Goal: Information Seeking & Learning: Learn about a topic

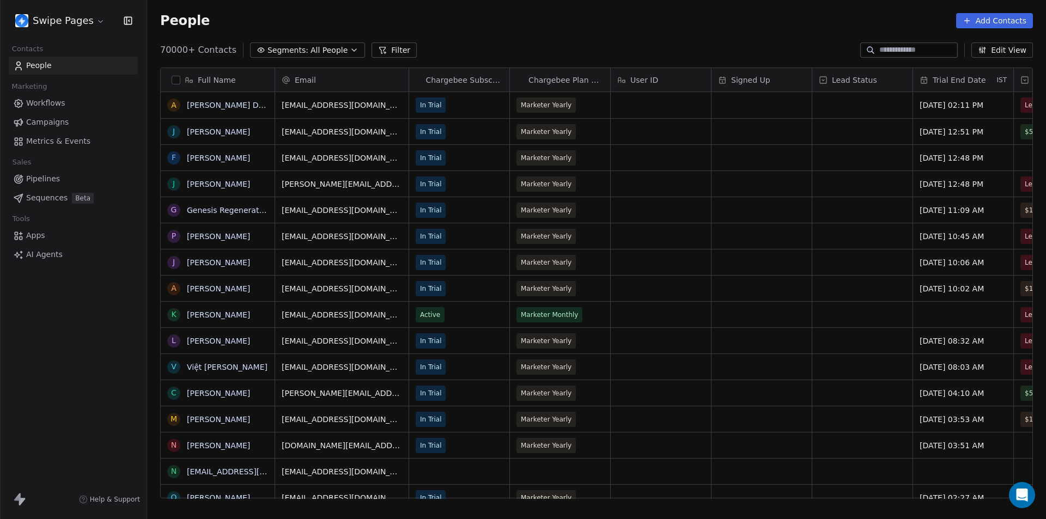
scroll to position [448, 891]
click at [78, 26] on html "Swipe Pages Contacts People Marketing Workflows Campaigns Metrics & Events Sale…" at bounding box center [523, 259] width 1046 height 519
click at [62, 62] on link "Profile Settings" at bounding box center [83, 62] width 133 height 17
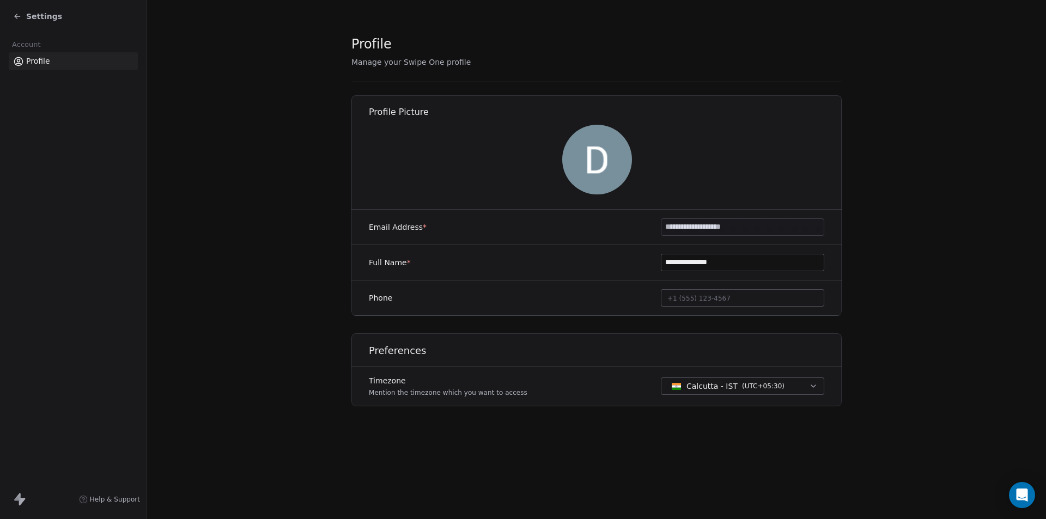
click at [17, 16] on icon at bounding box center [17, 16] width 9 height 9
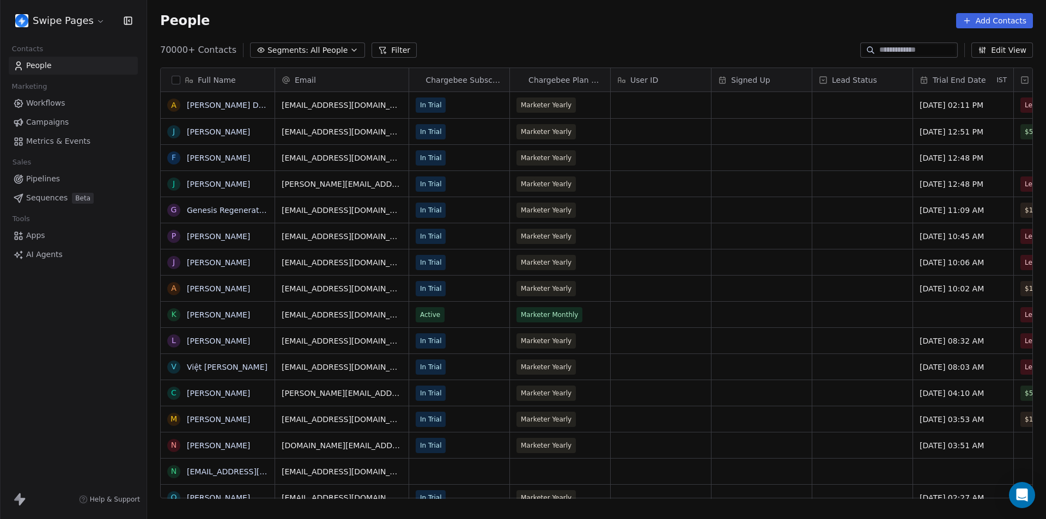
scroll to position [448, 891]
click at [76, 259] on link "AI Agents" at bounding box center [73, 255] width 129 height 18
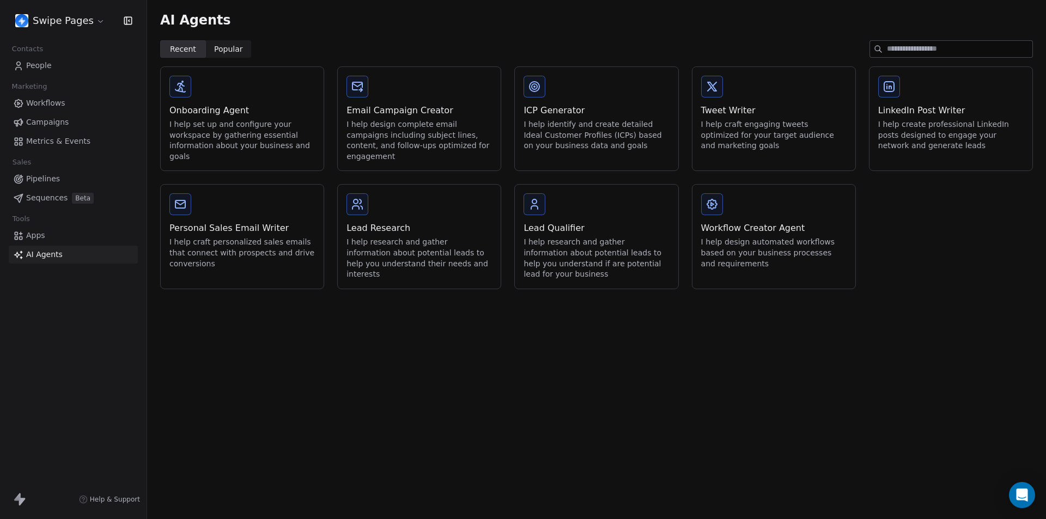
click at [47, 233] on link "Apps" at bounding box center [73, 236] width 129 height 18
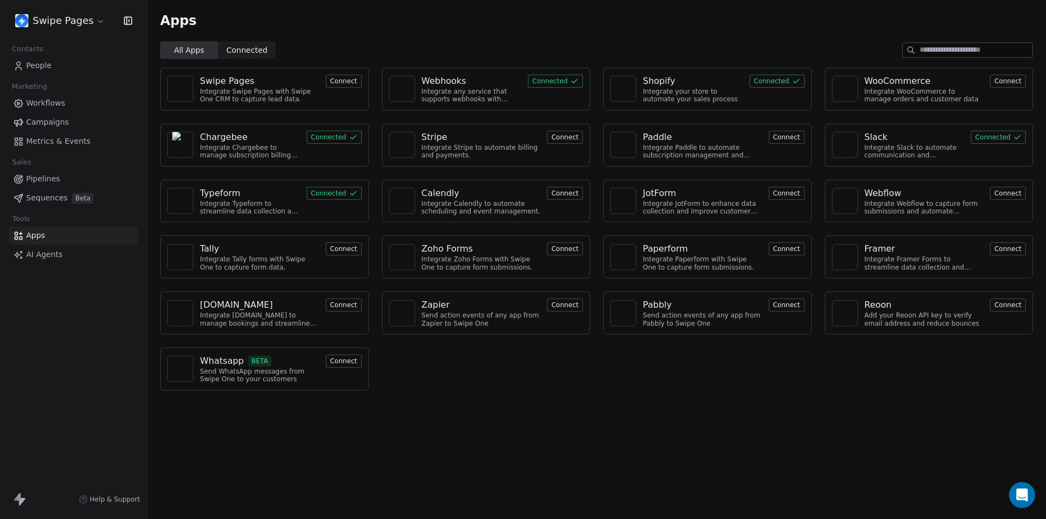
click at [448, 81] on div "Webhooks" at bounding box center [444, 81] width 45 height 13
click at [218, 194] on div "Typeform" at bounding box center [220, 193] width 40 height 13
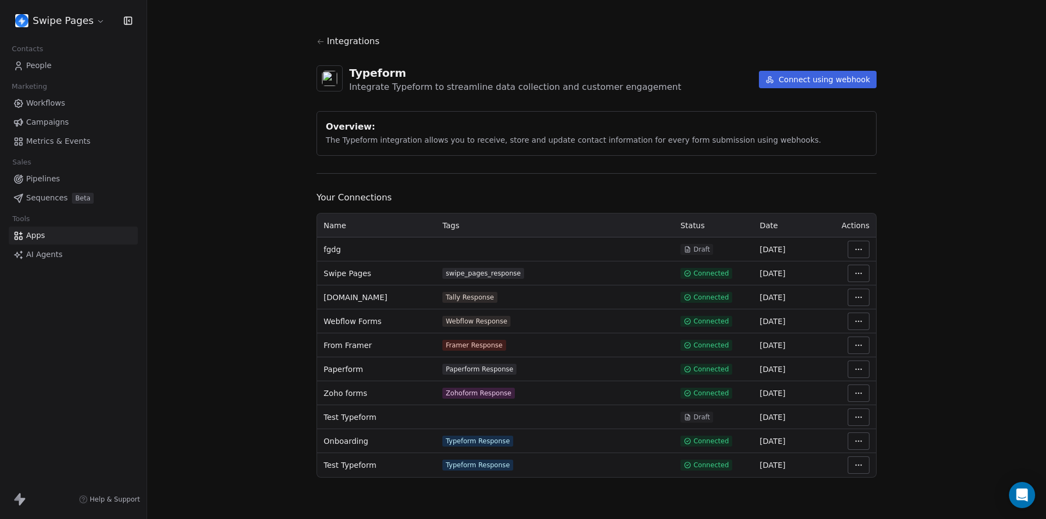
click at [319, 40] on icon at bounding box center [321, 41] width 6 height 5
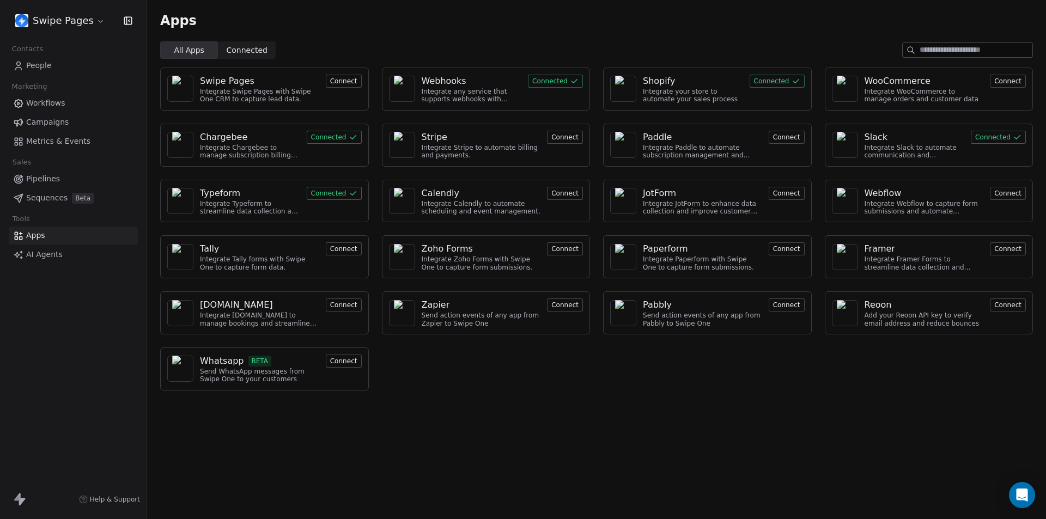
click at [655, 80] on div "Shopify" at bounding box center [659, 81] width 33 height 13
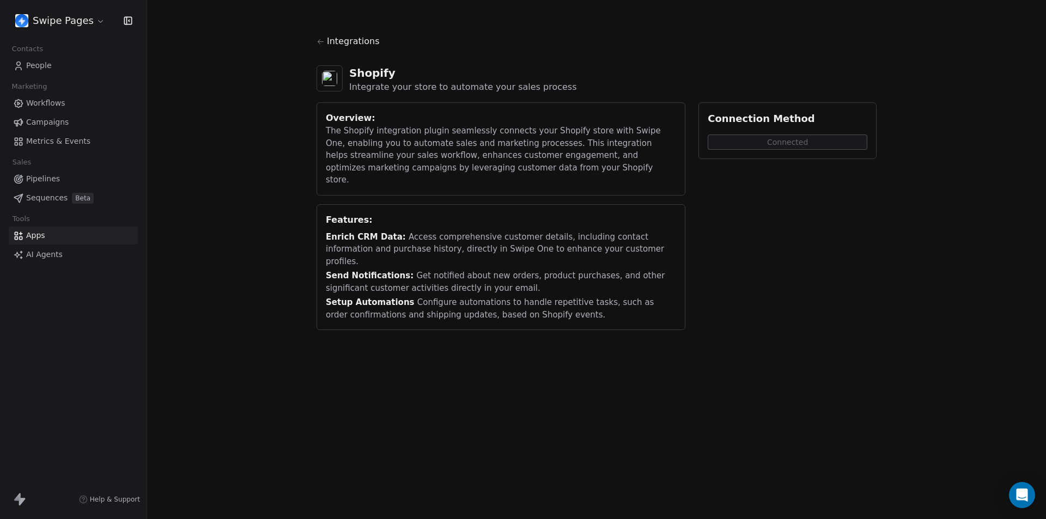
click at [320, 43] on icon at bounding box center [321, 41] width 6 height 5
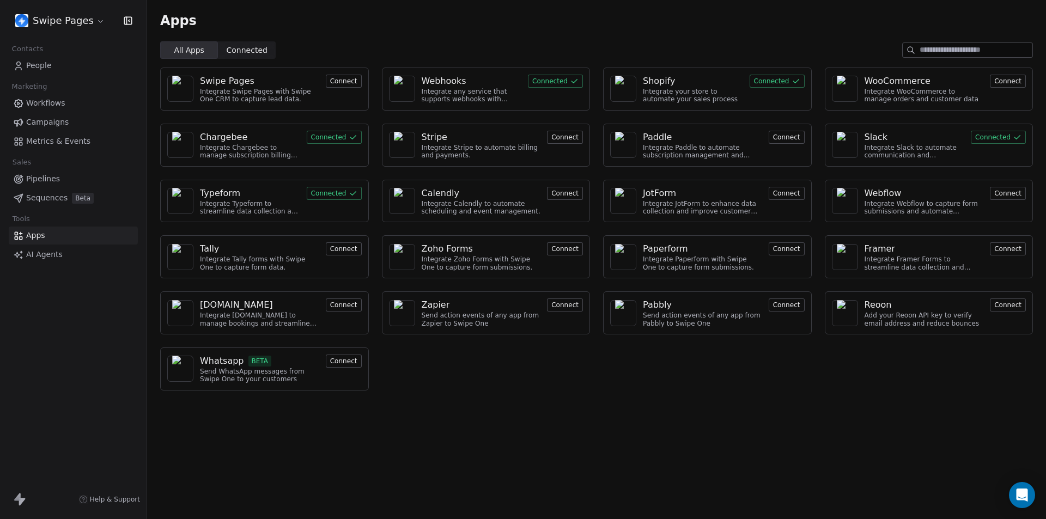
click at [870, 136] on div "Slack" at bounding box center [875, 137] width 23 height 13
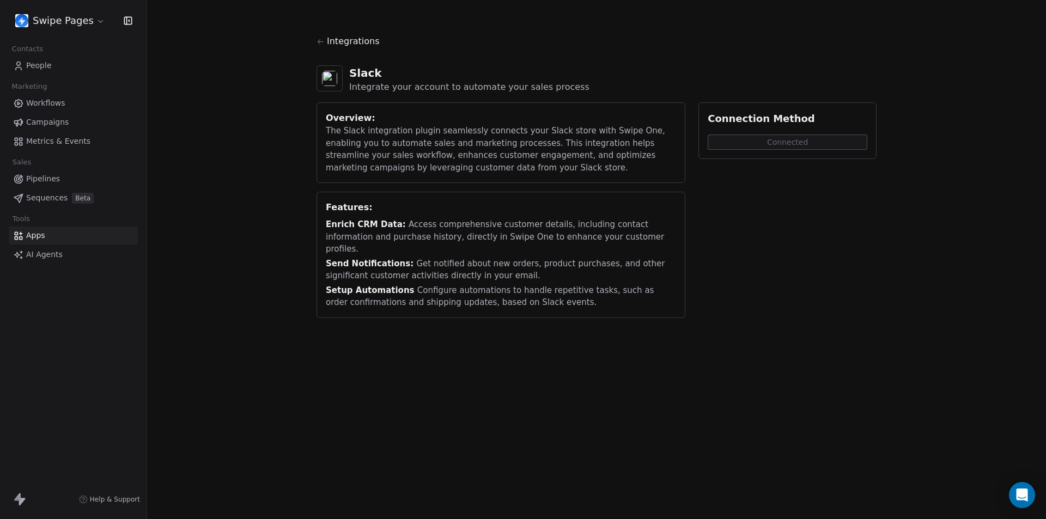
click at [320, 41] on icon at bounding box center [320, 42] width 8 height 8
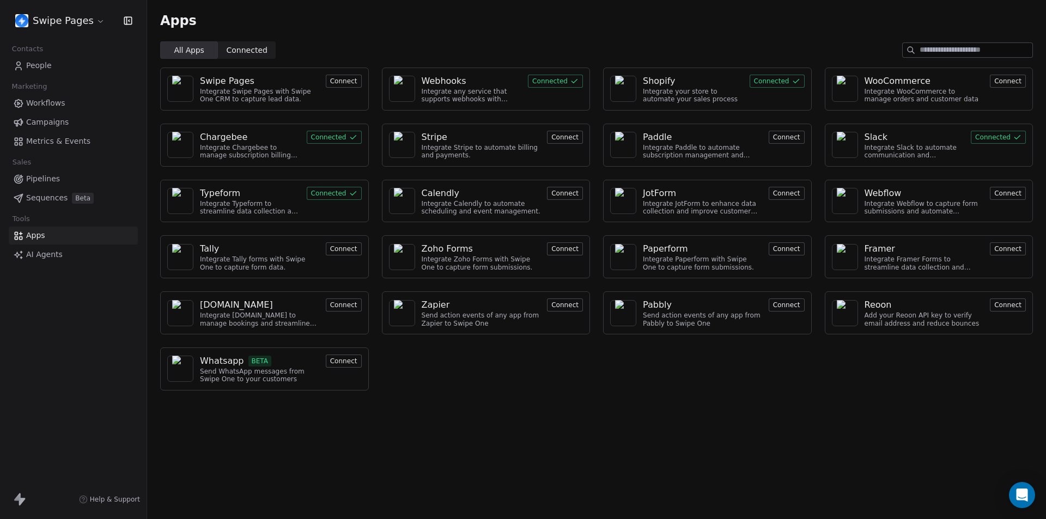
click at [45, 140] on span "Metrics & Events" at bounding box center [58, 141] width 64 height 11
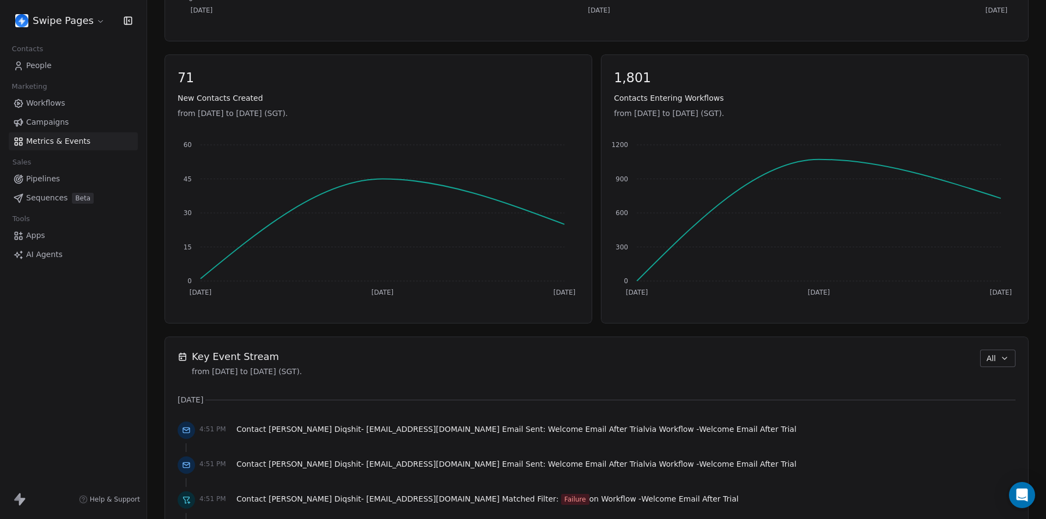
scroll to position [654, 0]
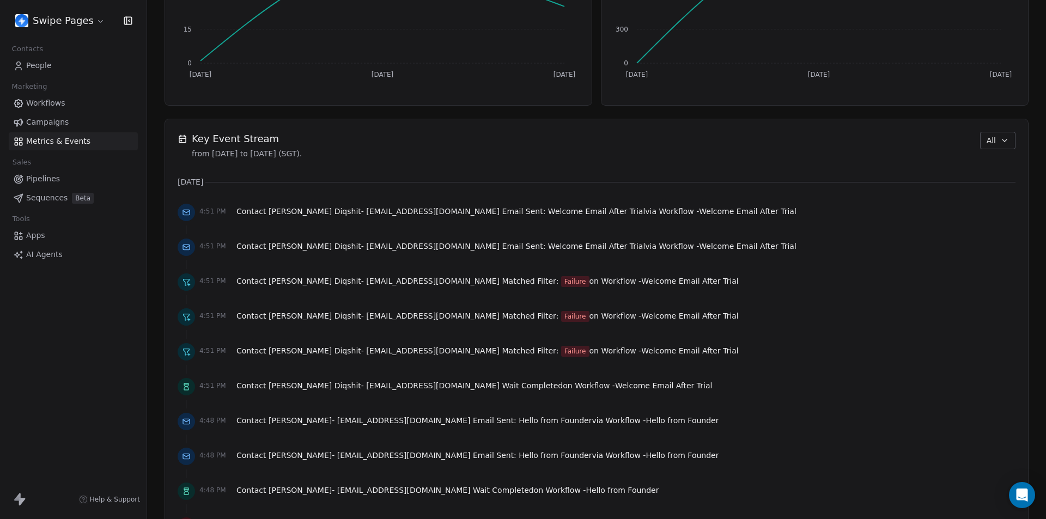
click at [1000, 141] on icon "button" at bounding box center [1004, 140] width 9 height 9
click at [14, 336] on html "Swipe Pages Contacts People Marketing Workflows Campaigns Metrics & Events Sale…" at bounding box center [523, 259] width 1046 height 519
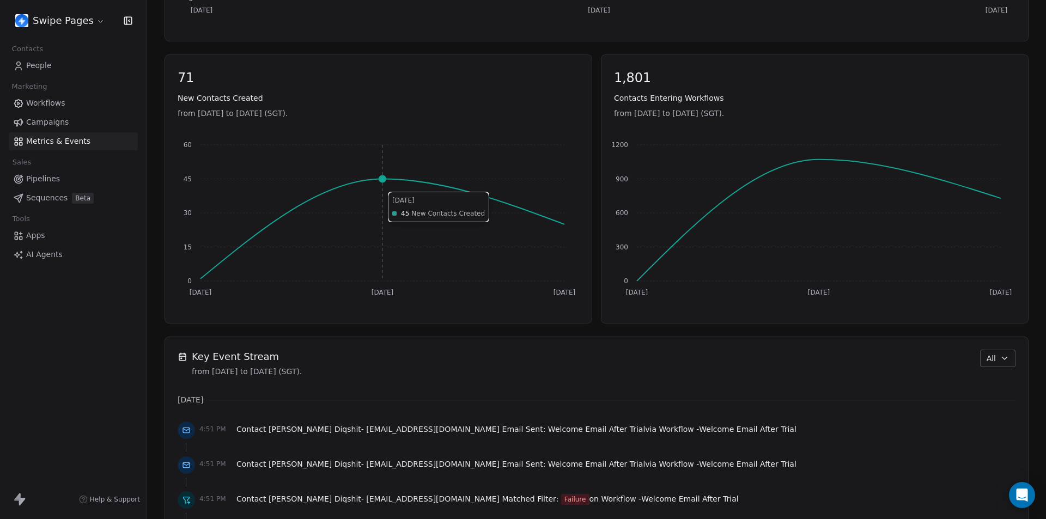
scroll to position [0, 0]
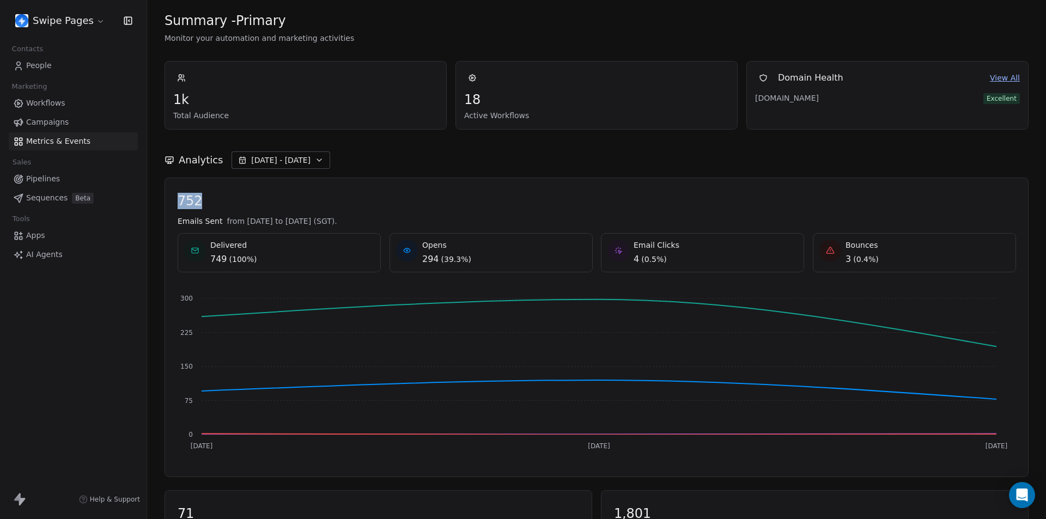
drag, startPoint x: 179, startPoint y: 200, endPoint x: 218, endPoint y: 198, distance: 39.3
click at [218, 198] on span "752" at bounding box center [597, 201] width 838 height 16
click at [290, 199] on span "752" at bounding box center [597, 201] width 838 height 16
drag, startPoint x: 241, startPoint y: 222, endPoint x: 426, endPoint y: 224, distance: 185.2
click at [426, 224] on div "Emails Sent from Sep 15th 2025 to Sep 17th 2025 (SGT)." at bounding box center [597, 221] width 838 height 11
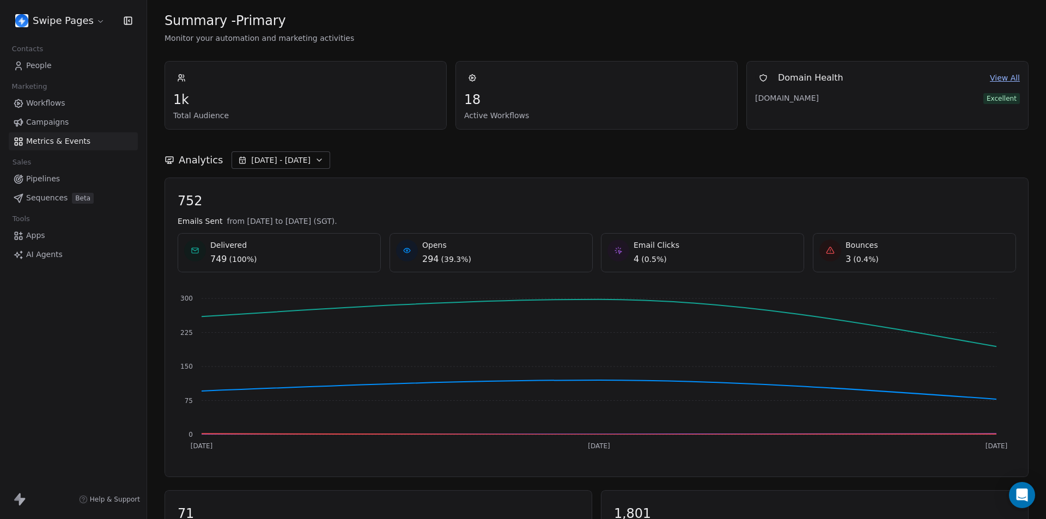
click at [352, 227] on div "752 Emails Sent from Sep 15th 2025 to Sep 17th 2025 (SGT). Delivered 749 ( 100%…" at bounding box center [597, 327] width 838 height 269
drag, startPoint x: 356, startPoint y: 221, endPoint x: 379, endPoint y: 221, distance: 23.4
click at [383, 222] on div "Emails Sent from [DATE] to [DATE] (SGT)." at bounding box center [597, 221] width 838 height 11
click at [323, 219] on span "from [DATE] to [DATE] (SGT)." at bounding box center [282, 221] width 110 height 11
click at [33, 377] on div "Swipe Pages Contacts People Marketing Workflows Campaigns Metrics & Events Sale…" at bounding box center [73, 259] width 147 height 519
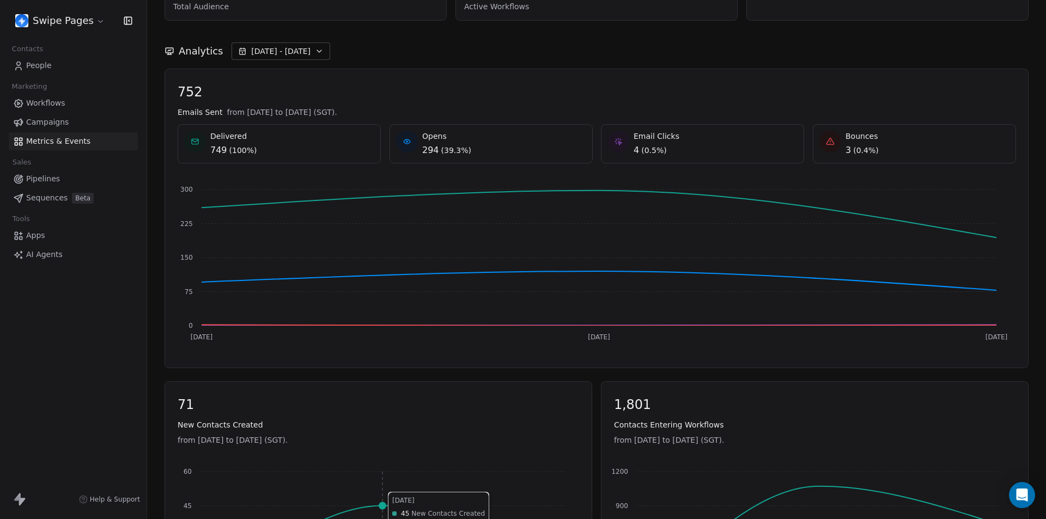
scroll to position [54, 0]
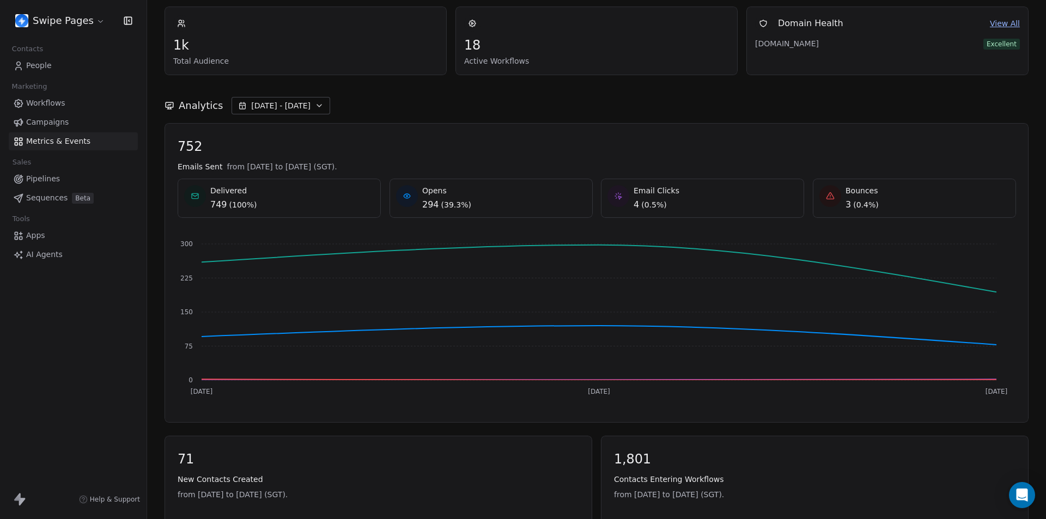
click at [289, 104] on span "[DATE] - [DATE]" at bounding box center [280, 105] width 59 height 11
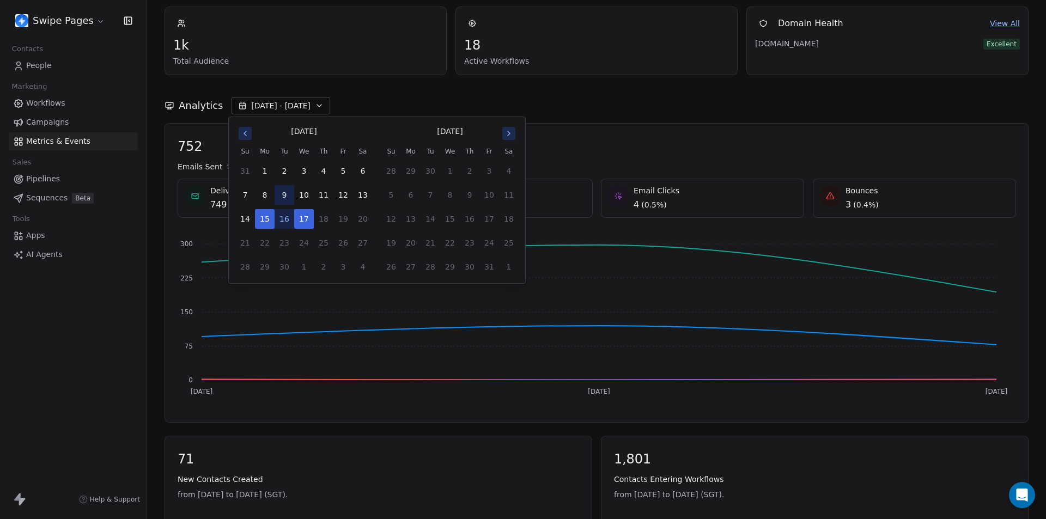
click at [285, 193] on button "9" at bounding box center [285, 195] width 20 height 20
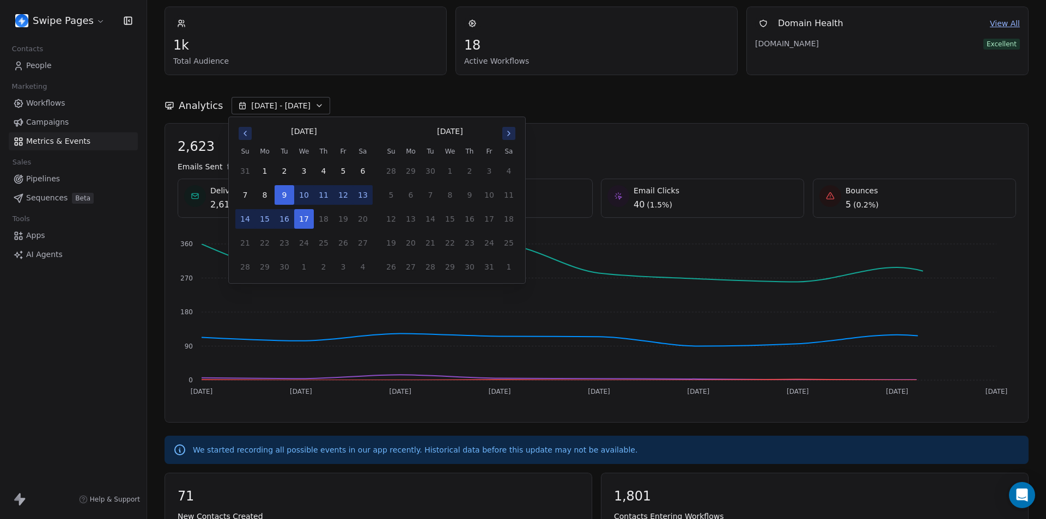
click at [344, 197] on button "12" at bounding box center [343, 195] width 20 height 20
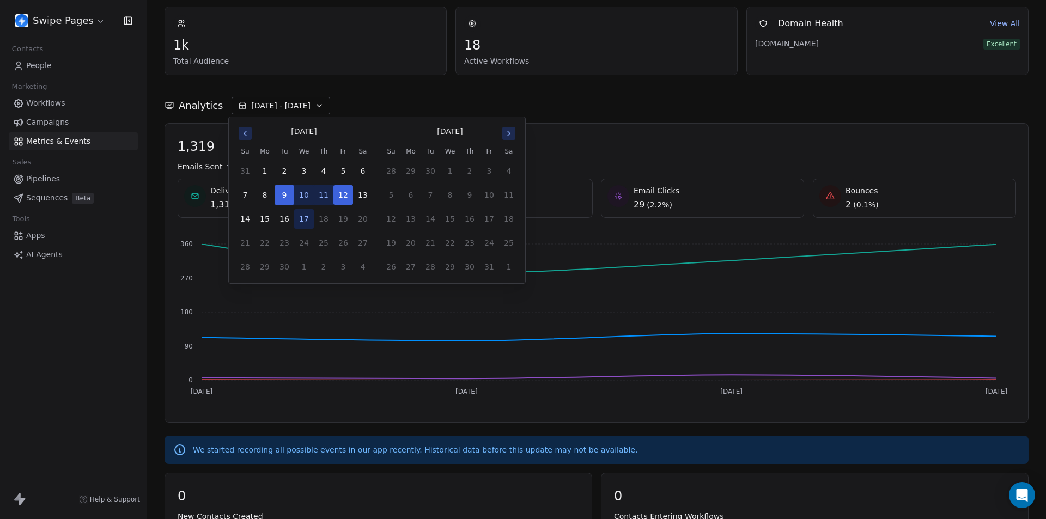
click at [87, 380] on div "Swipe Pages Contacts People Marketing Workflows Campaigns Metrics & Events Sale…" at bounding box center [73, 259] width 147 height 519
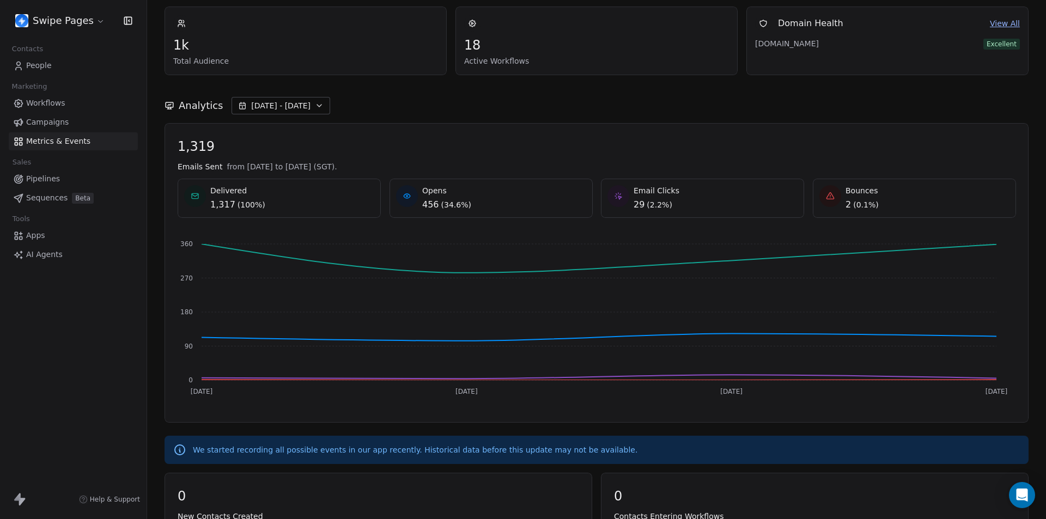
click at [292, 107] on span "Sep 09 - Sep 12" at bounding box center [280, 105] width 59 height 11
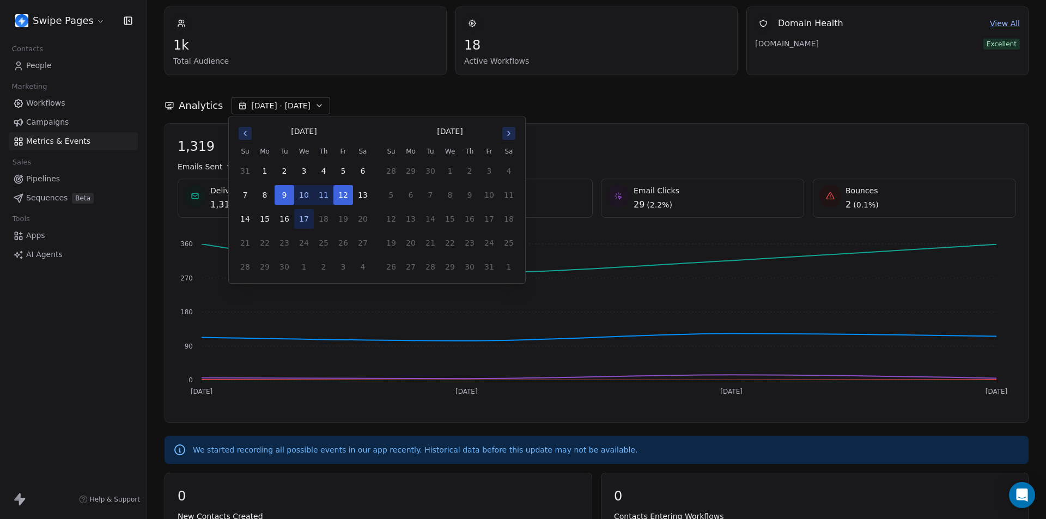
click at [436, 107] on div "Analytics Sep 09 - Sep 12" at bounding box center [596, 105] width 864 height 17
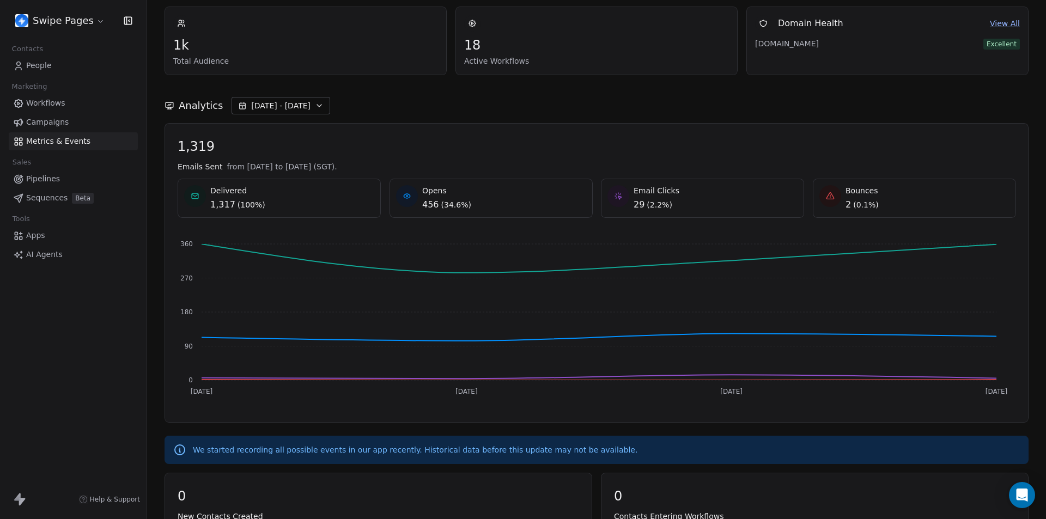
drag, startPoint x: 352, startPoint y: 167, endPoint x: 371, endPoint y: 168, distance: 19.6
click at [371, 168] on div "Emails Sent from Sep 9th 2025 to Sep 12th 2025 (SGT)." at bounding box center [597, 166] width 838 height 11
click at [337, 164] on span "from Sep 9th 2025 to Sep 12th 2025 (SGT)." at bounding box center [282, 166] width 110 height 11
click at [75, 15] on html "Swipe Pages Contacts People Marketing Workflows Campaigns Metrics & Events Sale…" at bounding box center [523, 259] width 1046 height 519
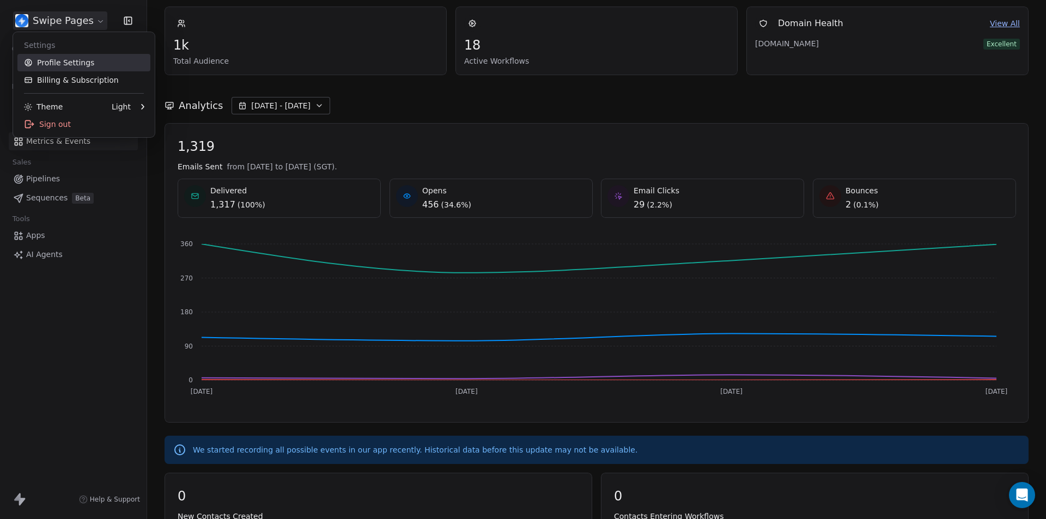
click at [88, 67] on link "Profile Settings" at bounding box center [83, 62] width 133 height 17
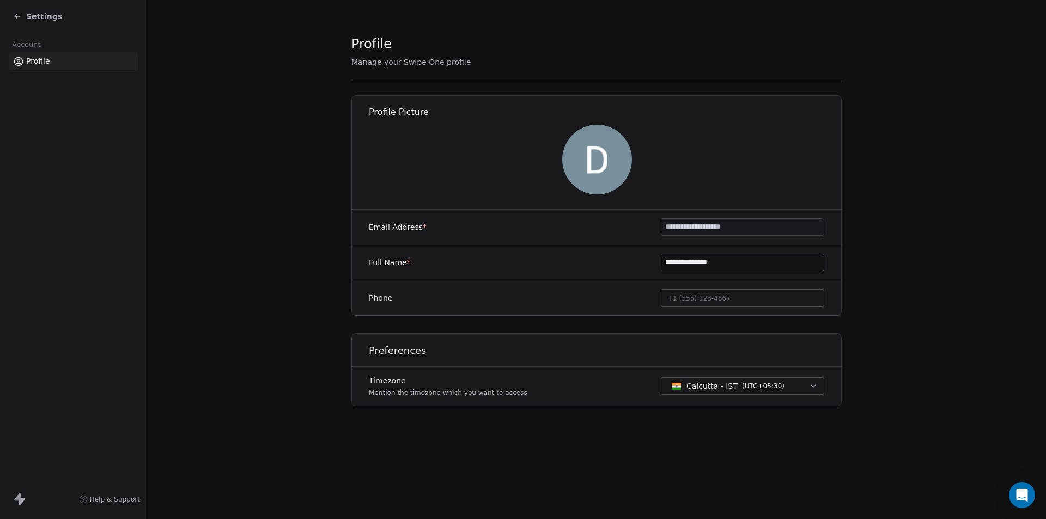
click at [20, 13] on icon at bounding box center [17, 16] width 9 height 9
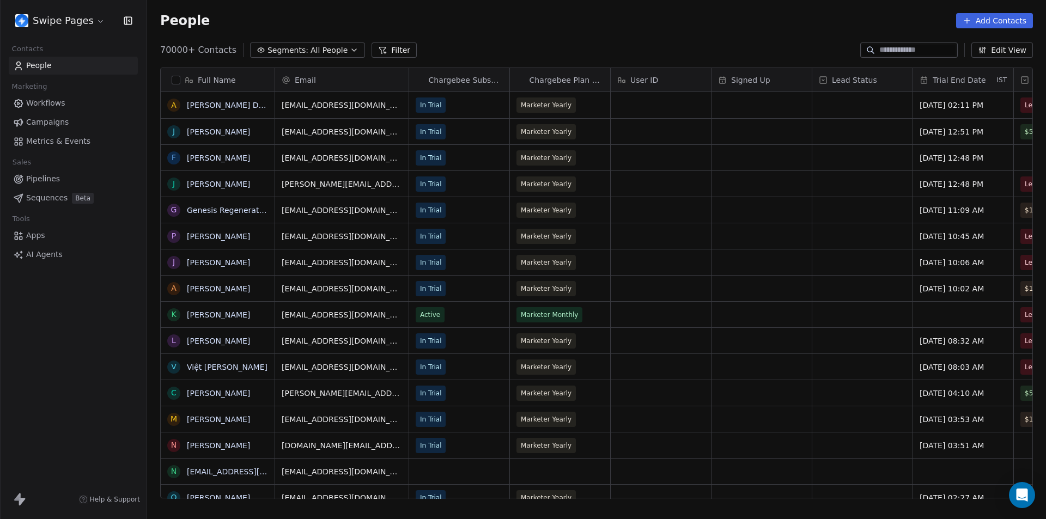
click at [879, 49] on input at bounding box center [917, 50] width 76 height 11
type input "*****"
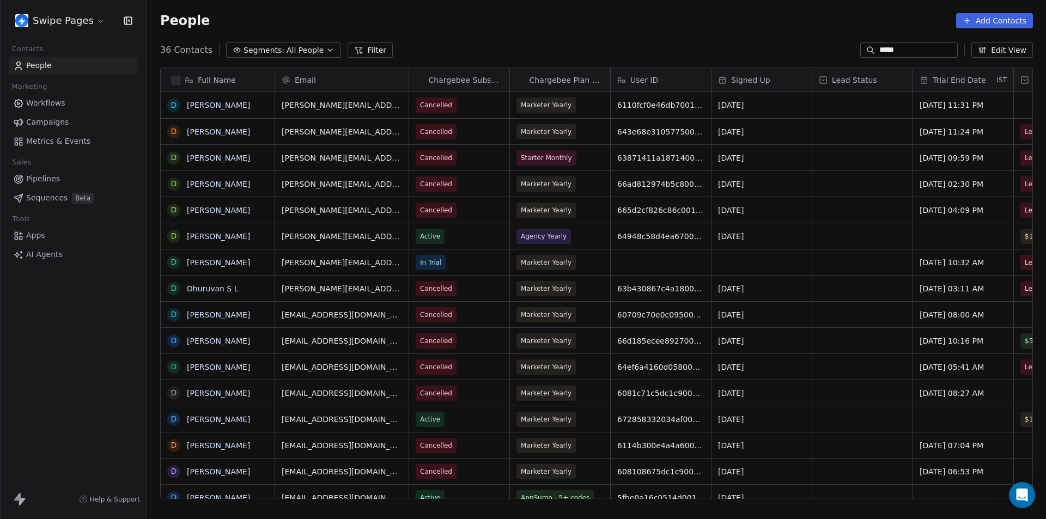
drag, startPoint x: 867, startPoint y: 47, endPoint x: 838, endPoint y: 47, distance: 29.4
click at [838, 47] on div "36 Contacts Segments: All People Filter ***** Edit View" at bounding box center [596, 49] width 899 height 17
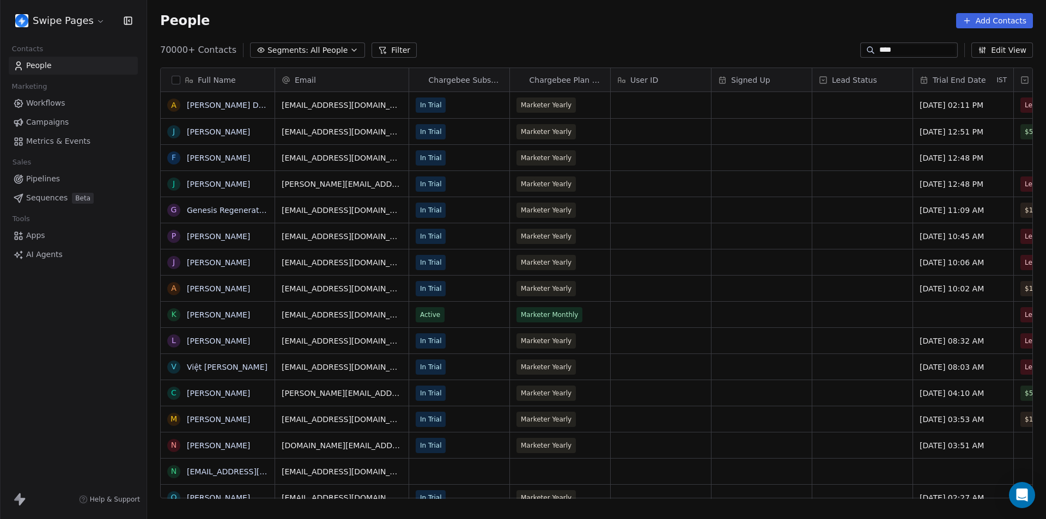
type input "*****"
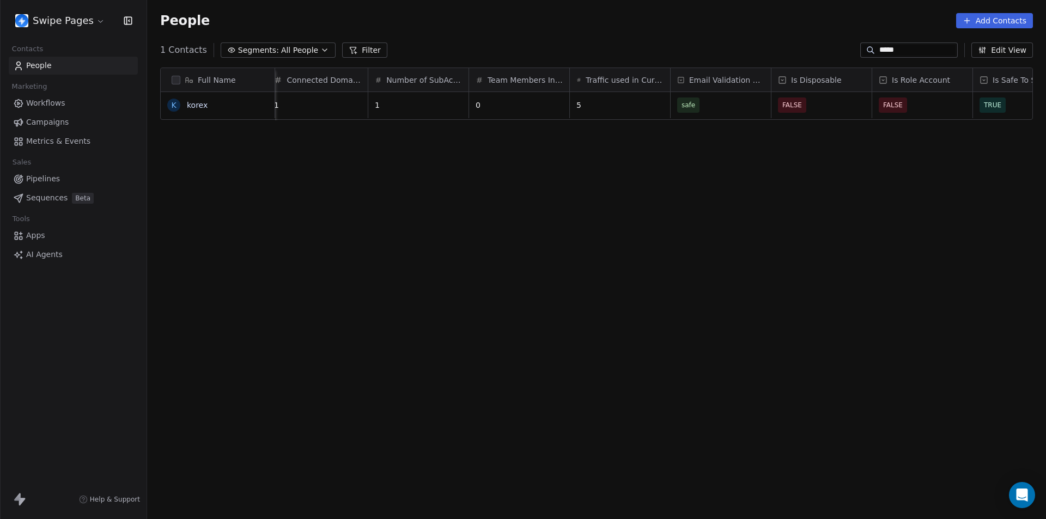
scroll to position [0, 4630]
drag, startPoint x: 615, startPoint y: 86, endPoint x: 681, endPoint y: 89, distance: 66.5
click at [681, 89] on div at bounding box center [682, 79] width 3 height 23
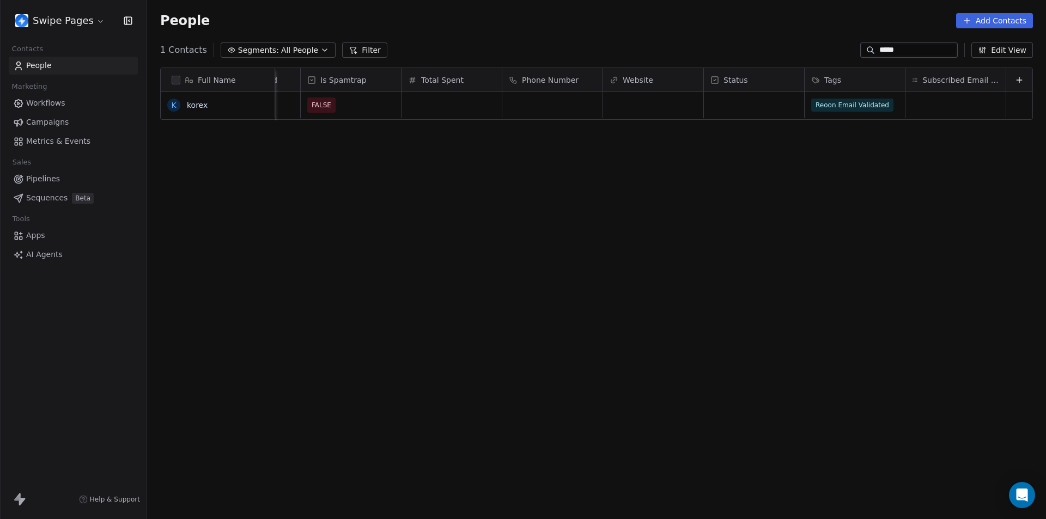
drag, startPoint x: 894, startPoint y: 51, endPoint x: 847, endPoint y: 51, distance: 46.8
click at [860, 51] on div "*****" at bounding box center [908, 49] width 97 height 15
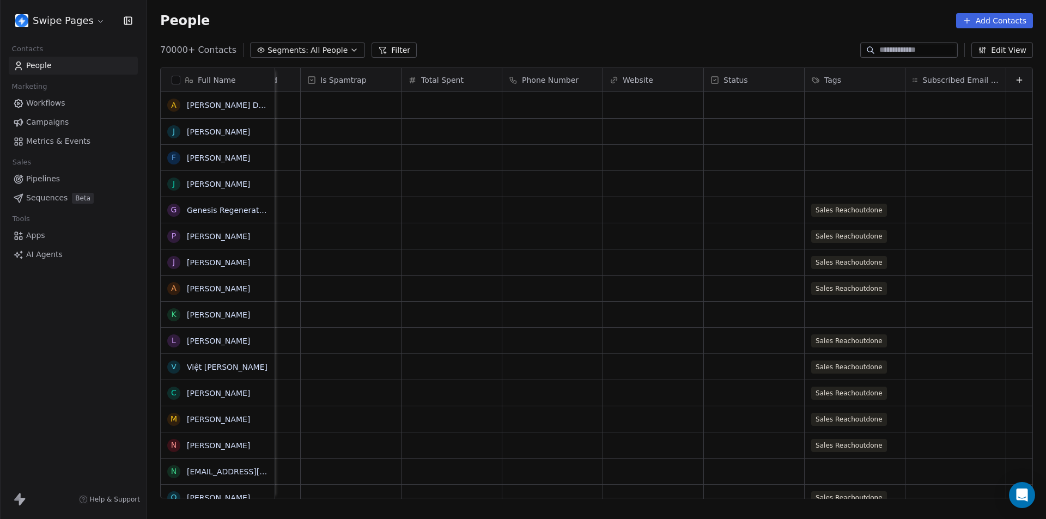
scroll to position [0, 5356]
click at [93, 370] on div "Swipe Pages Contacts People Marketing Workflows Campaigns Metrics & Events Sale…" at bounding box center [73, 259] width 147 height 519
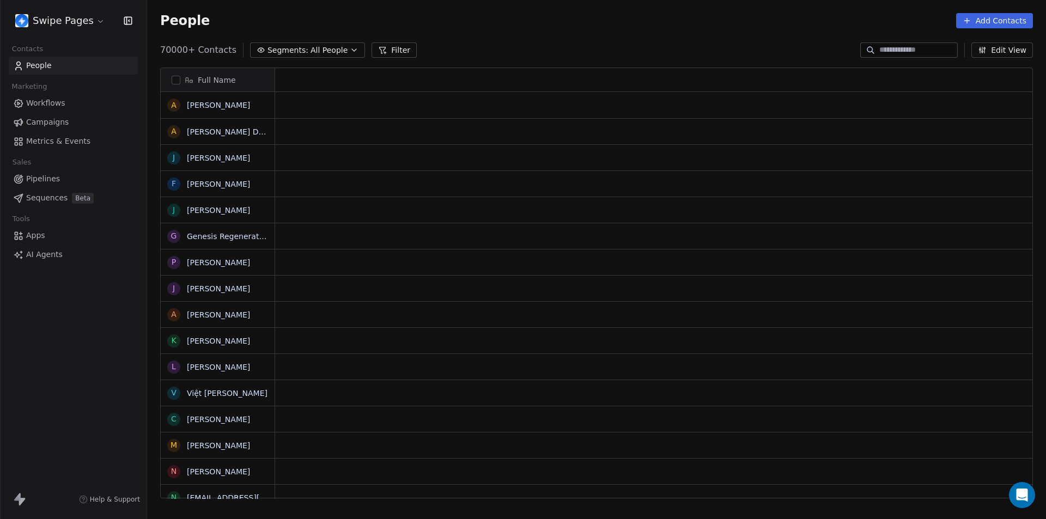
scroll to position [0, 0]
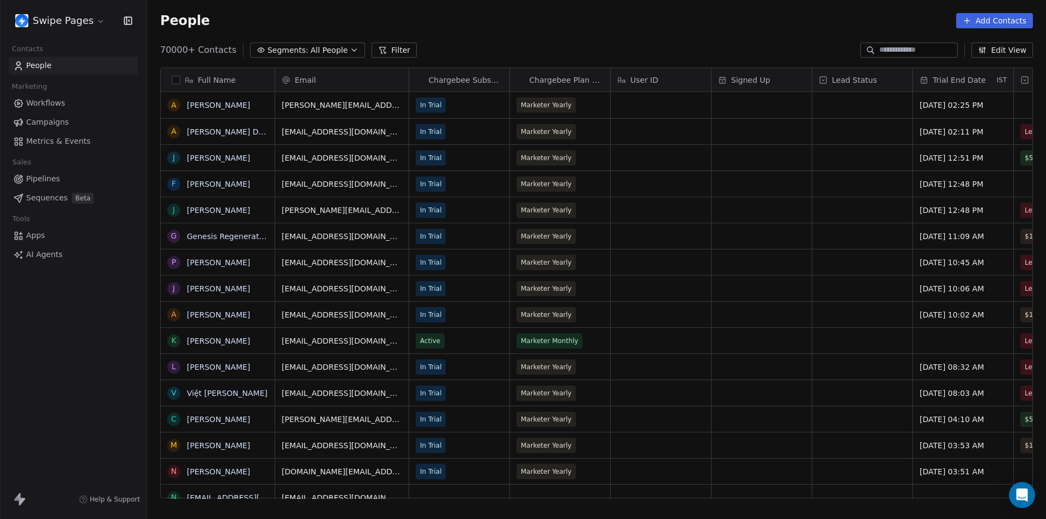
click at [58, 146] on span "Metrics & Events" at bounding box center [58, 141] width 64 height 11
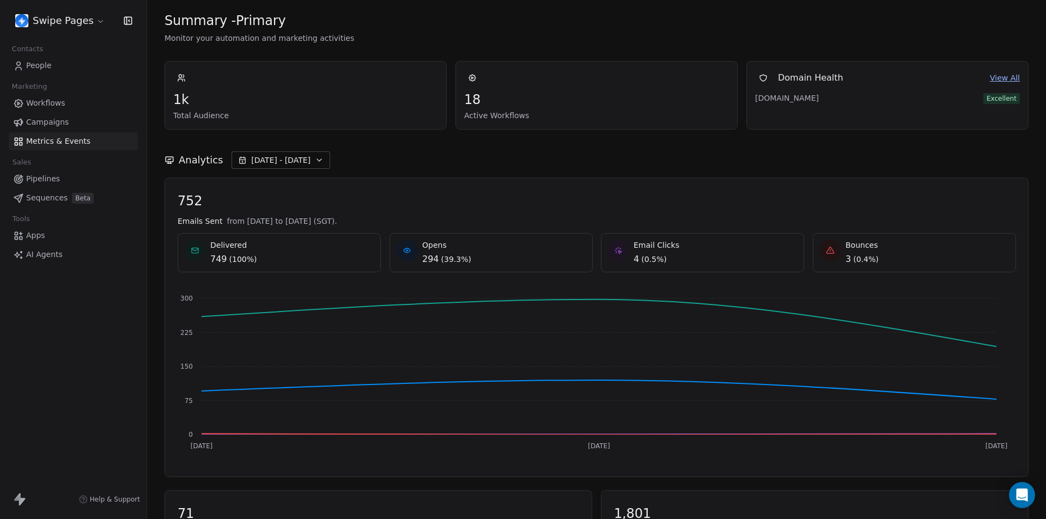
drag, startPoint x: 750, startPoint y: 101, endPoint x: 838, endPoint y: 102, distance: 87.7
click at [838, 102] on div "[DOMAIN_NAME]" at bounding box center [867, 98] width 224 height 11
click at [794, 101] on span "[DOMAIN_NAME]" at bounding box center [793, 98] width 76 height 11
drag, startPoint x: 497, startPoint y: 104, endPoint x: 521, endPoint y: 117, distance: 27.8
click at [514, 104] on span "18" at bounding box center [596, 100] width 265 height 16
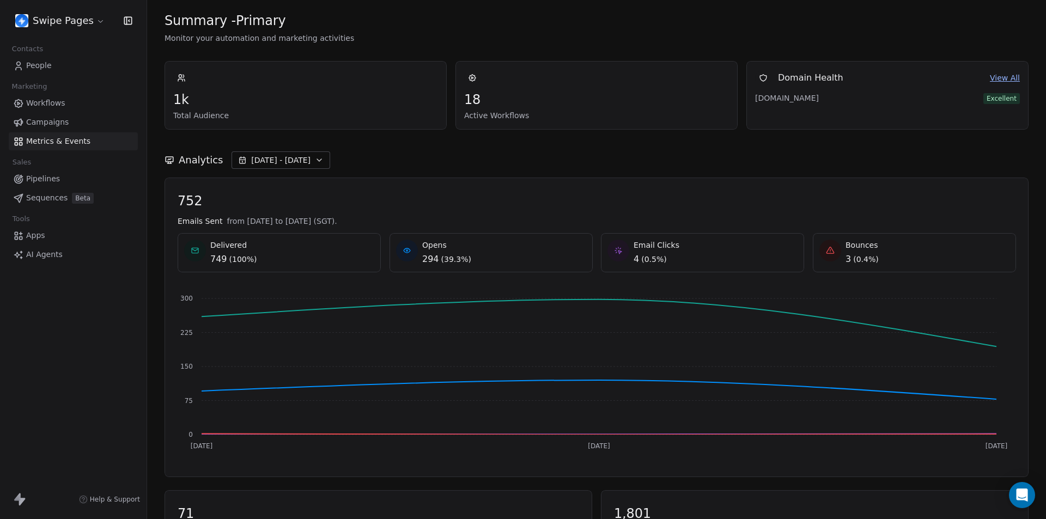
click at [525, 121] on div "18 Active Workflows" at bounding box center [596, 95] width 282 height 69
drag, startPoint x: 353, startPoint y: 224, endPoint x: 382, endPoint y: 224, distance: 29.4
click at [382, 224] on div "Emails Sent from Sep 15th 2025 to Sep 17th 2025 (SGT)." at bounding box center [597, 221] width 838 height 11
click at [448, 218] on div "Emails Sent from Sep 15th 2025 to Sep 17th 2025 (SGT)." at bounding box center [597, 221] width 838 height 11
drag, startPoint x: 172, startPoint y: 115, endPoint x: 246, endPoint y: 120, distance: 74.8
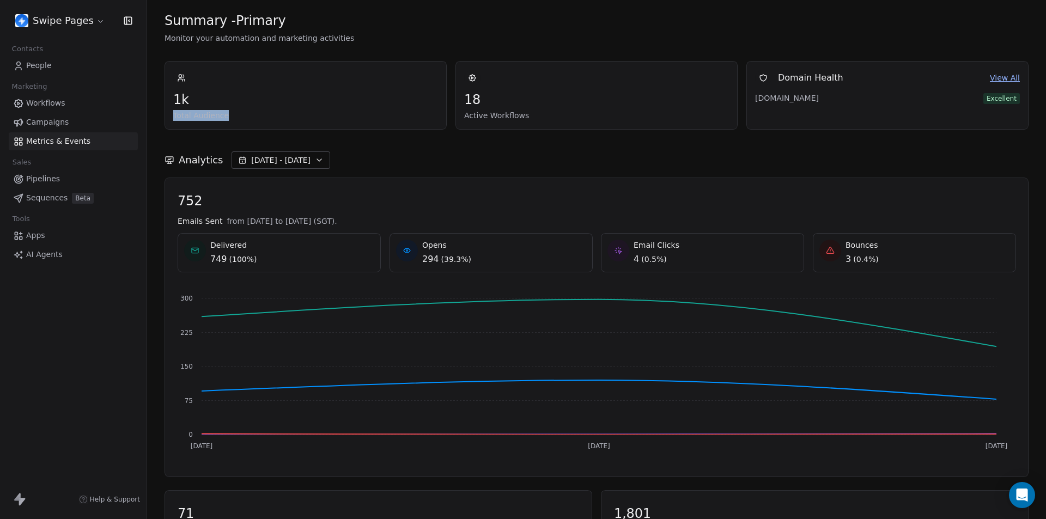
click at [246, 120] on div "1k Total Audience" at bounding box center [305, 95] width 282 height 69
click at [205, 117] on span "Total Audience" at bounding box center [305, 115] width 265 height 11
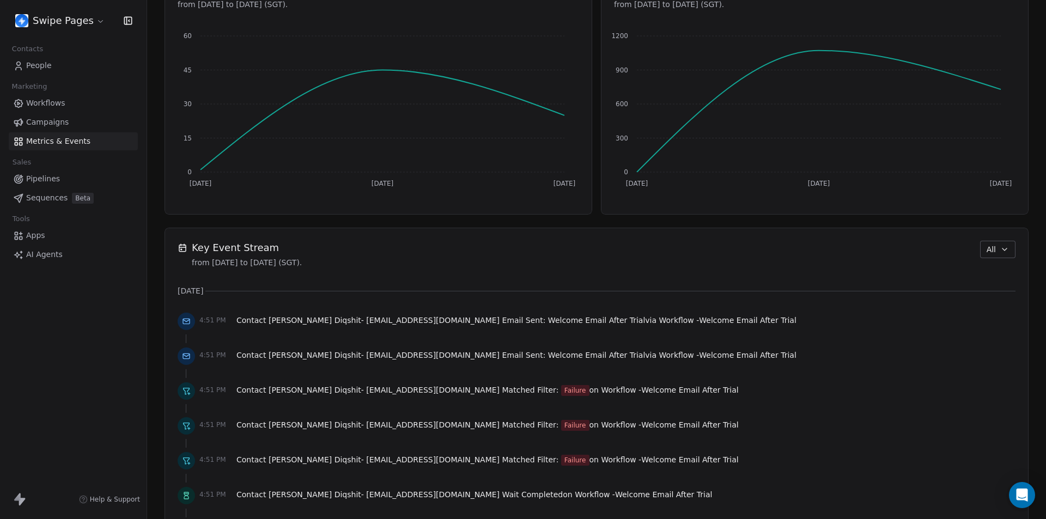
scroll to position [654, 0]
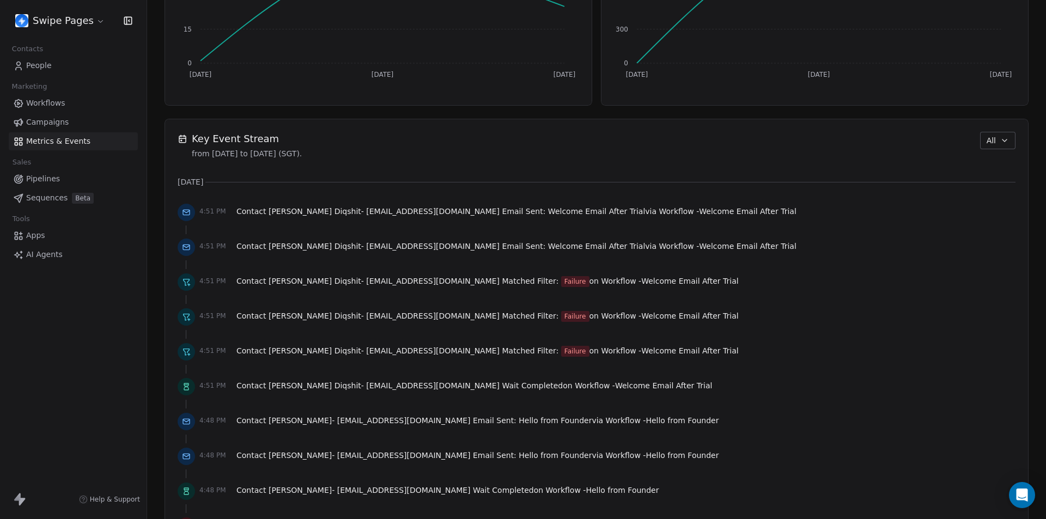
drag, startPoint x: 323, startPoint y: 154, endPoint x: 373, endPoint y: 156, distance: 49.6
click at [373, 156] on div "Key Event Stream from Sep 15th 2025 to Sep 17th 2025 (SGT). All" at bounding box center [597, 145] width 838 height 27
click at [302, 157] on span "from [DATE] to [DATE] (SGT)." at bounding box center [247, 153] width 110 height 11
click at [478, 212] on span "Contact Anuubhav Diqshit - anubhavdixit389@gmail.com Email Sent: Welcome Email …" at bounding box center [516, 211] width 560 height 11
drag, startPoint x: 566, startPoint y: 215, endPoint x: 571, endPoint y: 216, distance: 5.5
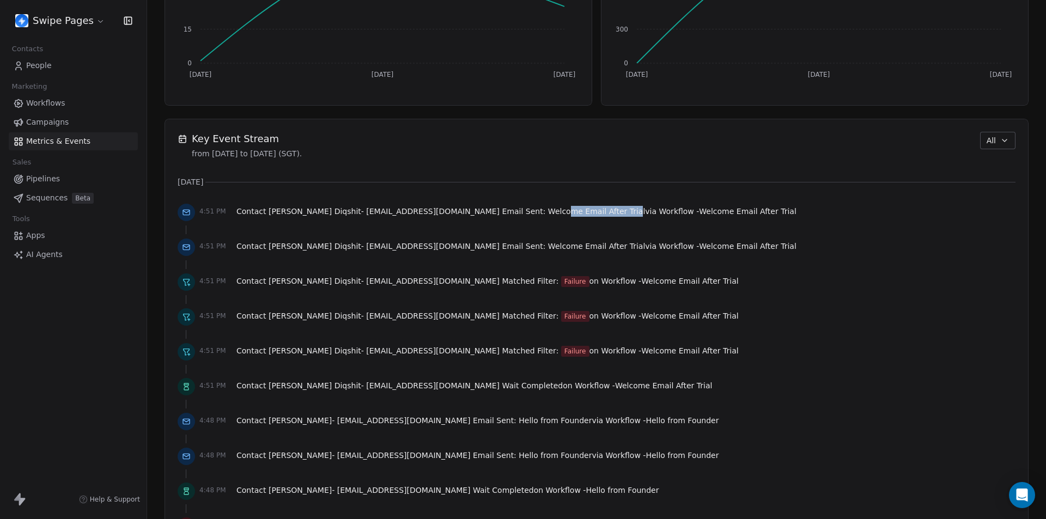
click at [571, 216] on span "Welcome Email After Trial" at bounding box center [596, 211] width 97 height 9
click at [571, 213] on span "Welcome Email After Trial" at bounding box center [596, 211] width 97 height 9
drag, startPoint x: 631, startPoint y: 211, endPoint x: 745, endPoint y: 216, distance: 114.0
click at [745, 216] on div "4:51 PM Contact Anuubhav Diqshit - anubhavdixit389@gmail.com Email Sent: Welcom…" at bounding box center [597, 212] width 838 height 24
click at [715, 215] on span "Welcome Email After Trial" at bounding box center [747, 211] width 97 height 9
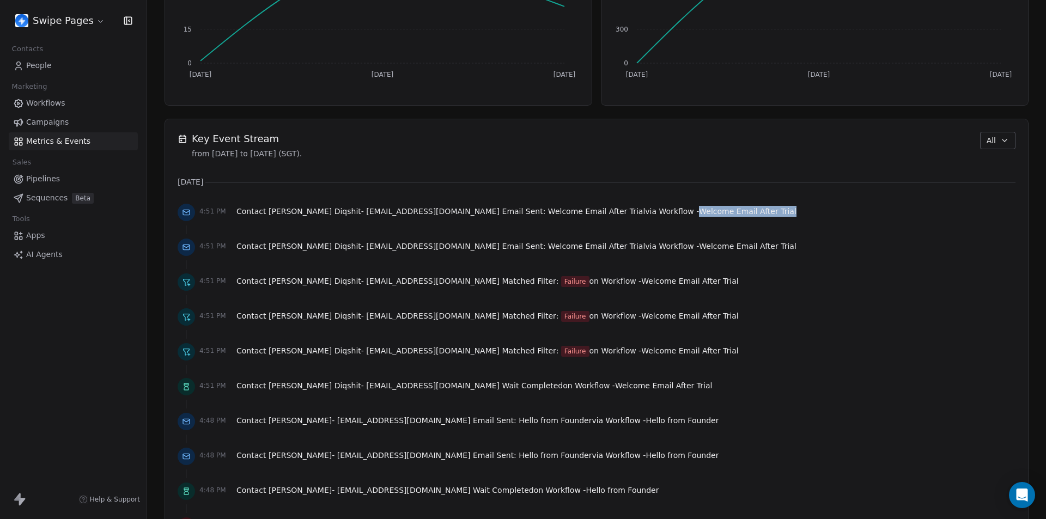
drag, startPoint x: 632, startPoint y: 212, endPoint x: 734, endPoint y: 211, distance: 101.9
click at [734, 211] on div "4:51 PM Contact Anuubhav Diqshit - anubhavdixit389@gmail.com Email Sent: Welcom…" at bounding box center [597, 212] width 838 height 24
click at [703, 212] on span "Welcome Email After Trial" at bounding box center [747, 211] width 97 height 9
click at [735, 213] on div "4:51 PM Contact Anuubhav Diqshit - anubhavdixit389@gmail.com Email Sent: Welcom…" at bounding box center [597, 212] width 838 height 24
click at [561, 283] on span "Failure" at bounding box center [575, 281] width 28 height 11
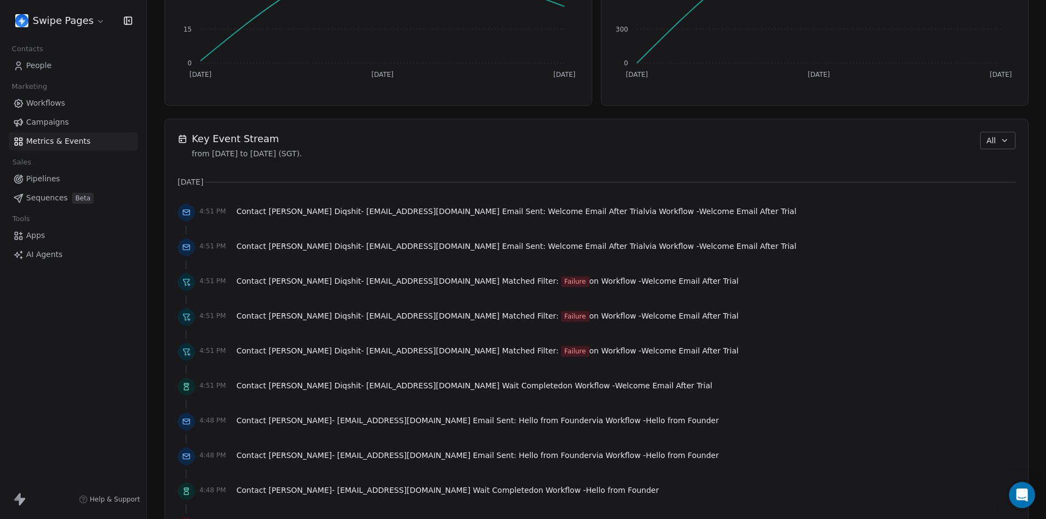
click at [641, 278] on span "Welcome Email After Trial" at bounding box center [689, 281] width 97 height 9
click at [641, 281] on span "Welcome Email After Trial" at bounding box center [689, 281] width 97 height 9
drag, startPoint x: 616, startPoint y: 284, endPoint x: 577, endPoint y: 284, distance: 39.2
click at [577, 284] on div "4:51 PM Contact Anuubhav Diqshit - anubhavdixit389@gmail.com Matched Filter: Fa…" at bounding box center [597, 282] width 838 height 24
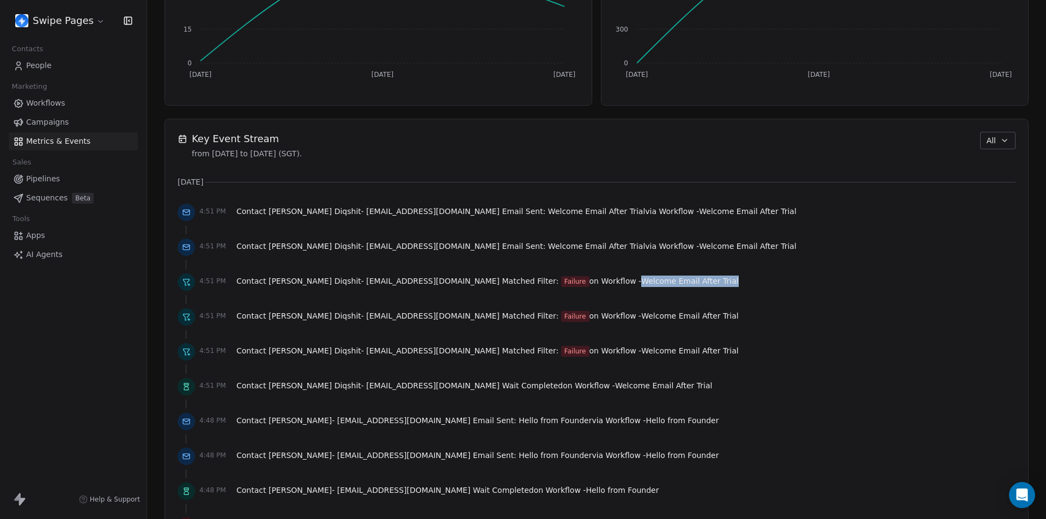
click at [641, 279] on span "Welcome Email After Trial" at bounding box center [689, 281] width 97 height 9
click at [691, 284] on div "4:51 PM Contact Anuubhav Diqshit - anubhavdixit389@gmail.com Matched Filter: Fa…" at bounding box center [597, 282] width 838 height 24
drag, startPoint x: 501, startPoint y: 281, endPoint x: 520, endPoint y: 281, distance: 18.5
click at [561, 281] on span "Failure" at bounding box center [575, 281] width 28 height 11
click at [561, 282] on span "Failure" at bounding box center [575, 281] width 28 height 11
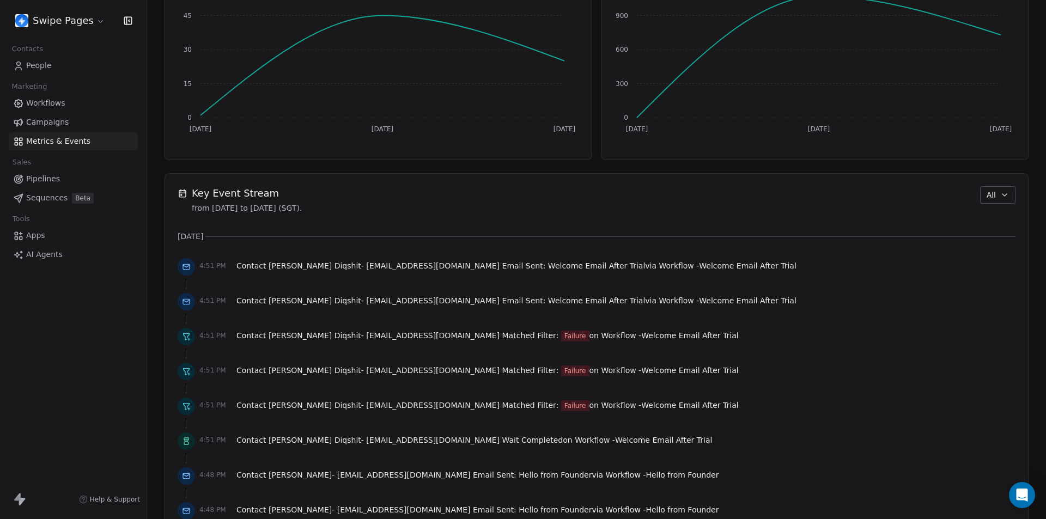
scroll to position [545, 0]
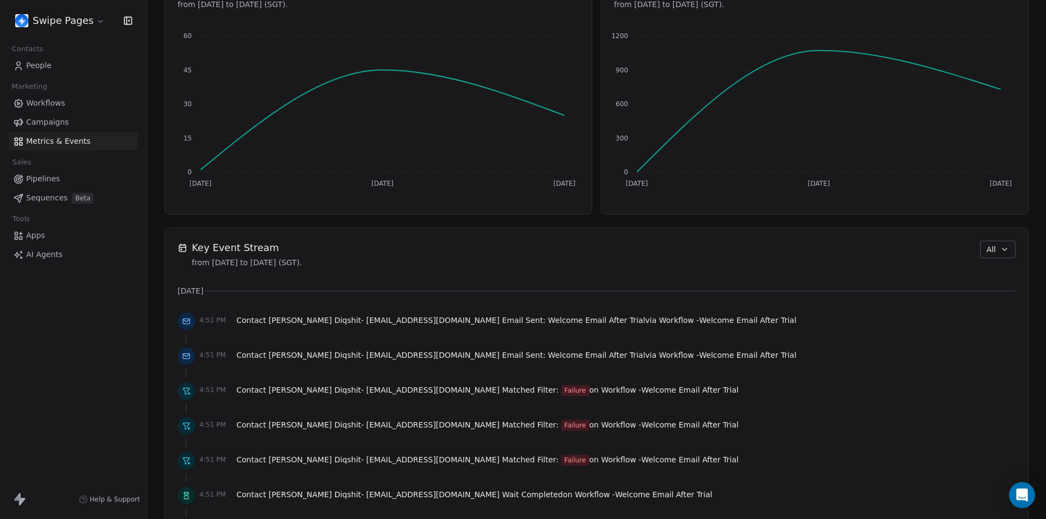
click at [991, 248] on button "All" at bounding box center [997, 249] width 35 height 17
click at [788, 266] on html "Swipe Pages Contacts People Marketing Workflows Campaigns Metrics & Events Sale…" at bounding box center [523, 259] width 1046 height 519
click at [1000, 254] on button "All" at bounding box center [997, 249] width 35 height 17
click at [991, 327] on span "Contact/Webhook" at bounding box center [1000, 326] width 68 height 11
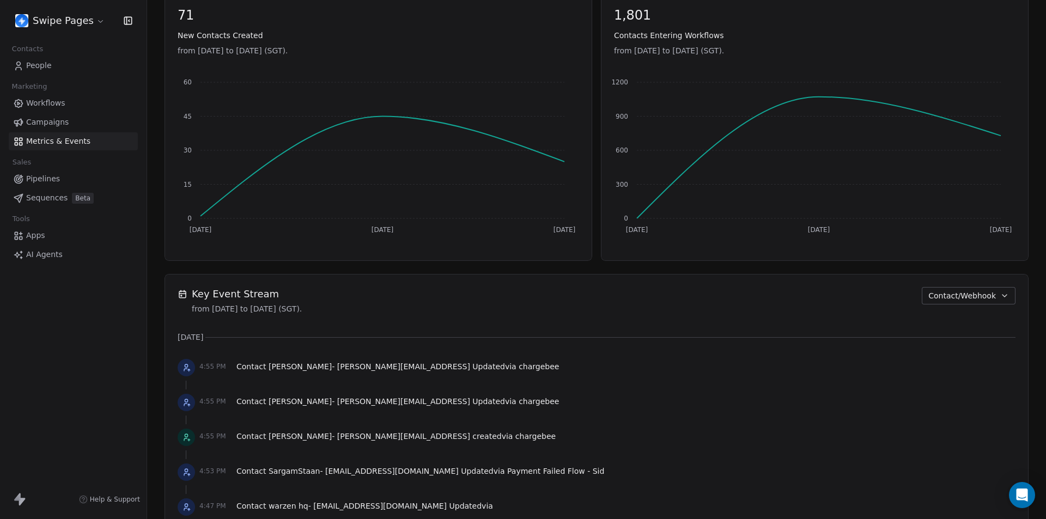
scroll to position [553, 0]
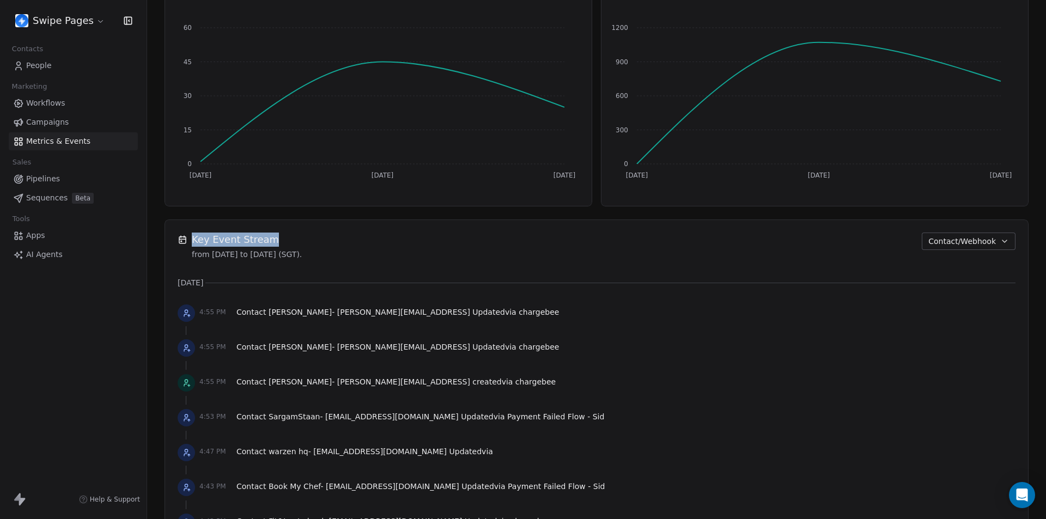
drag, startPoint x: 200, startPoint y: 240, endPoint x: 304, endPoint y: 241, distance: 103.5
click at [302, 241] on span "Key Event Stream" at bounding box center [247, 240] width 110 height 14
click at [247, 240] on span "Key Event Stream" at bounding box center [247, 240] width 110 height 14
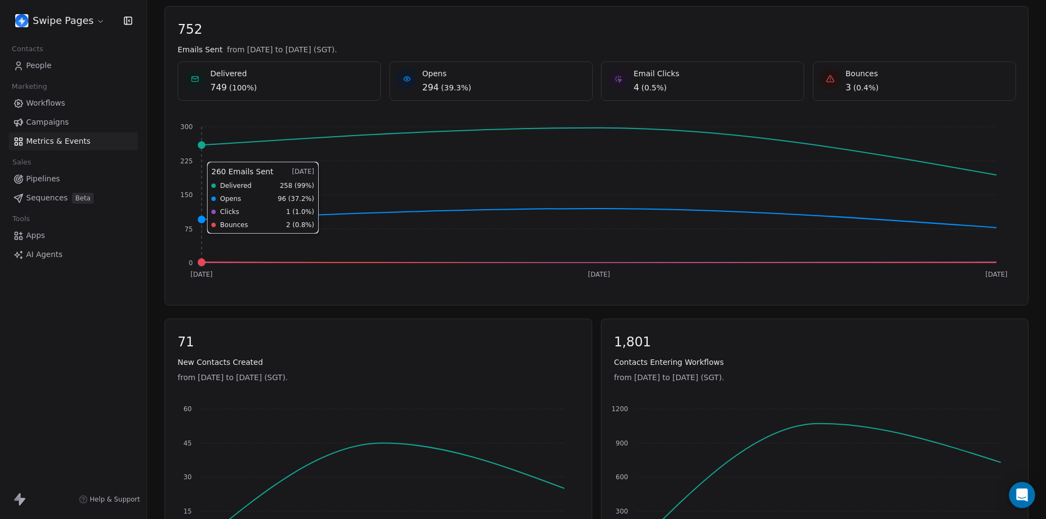
scroll to position [0, 0]
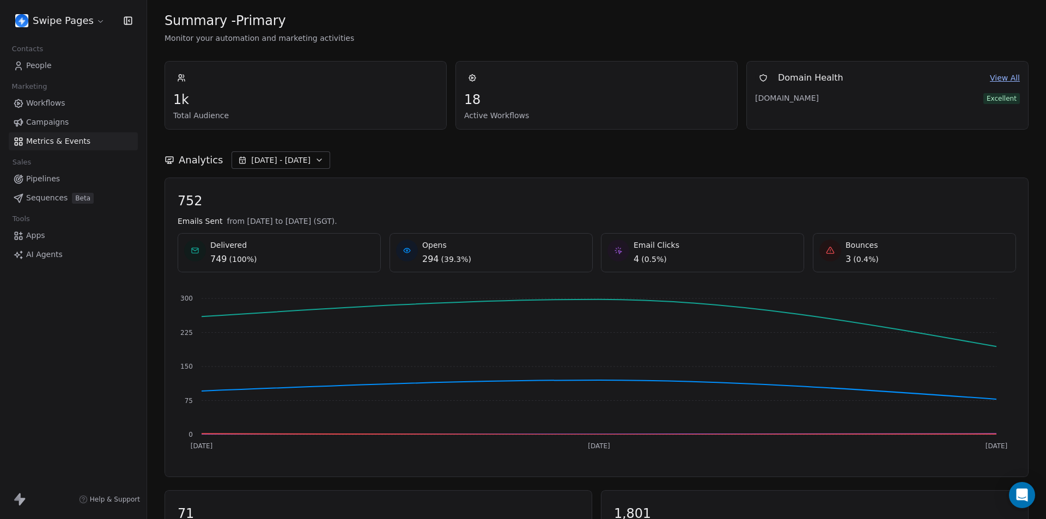
click at [284, 155] on span "[DATE] - [DATE]" at bounding box center [280, 160] width 59 height 11
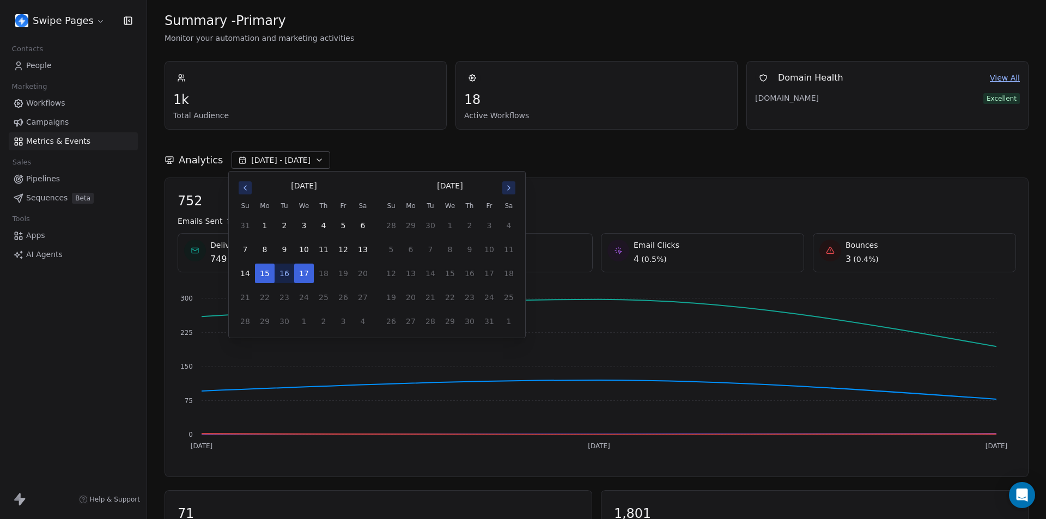
click at [246, 185] on icon "Go to previous month" at bounding box center [245, 188] width 9 height 9
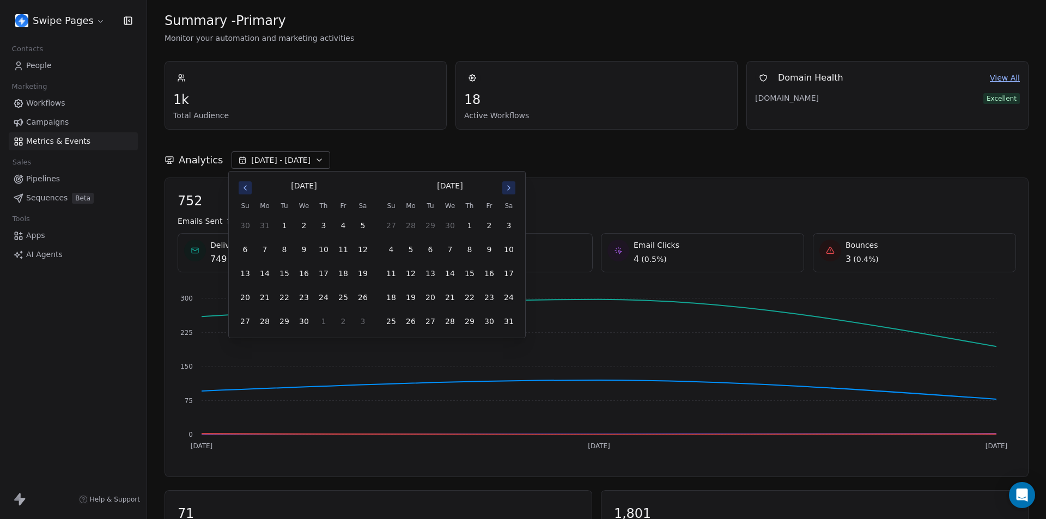
click at [246, 185] on icon "Go to previous month" at bounding box center [245, 188] width 9 height 9
click at [301, 225] on button "1" at bounding box center [304, 226] width 20 height 20
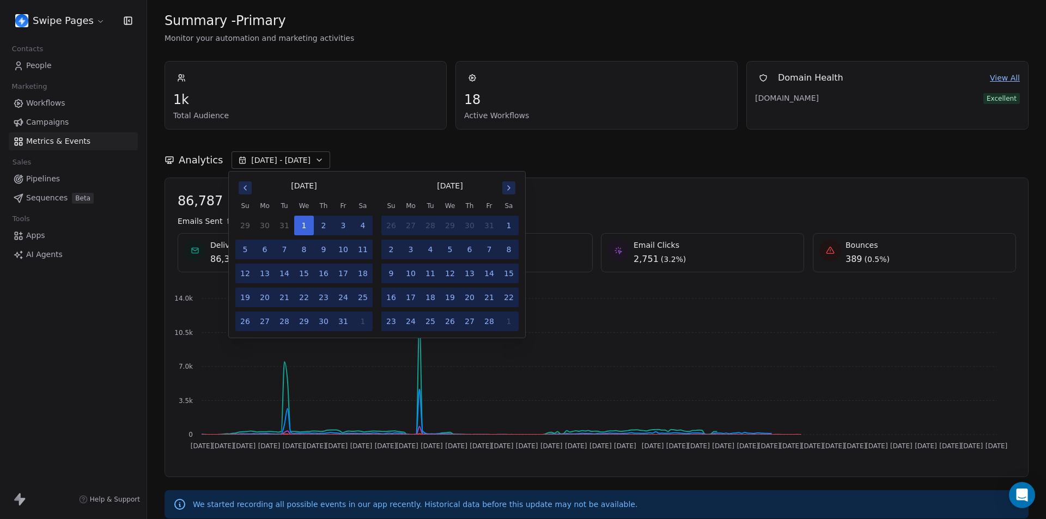
click at [599, 160] on div "Analytics Jan 01 - Sep 17" at bounding box center [596, 159] width 864 height 17
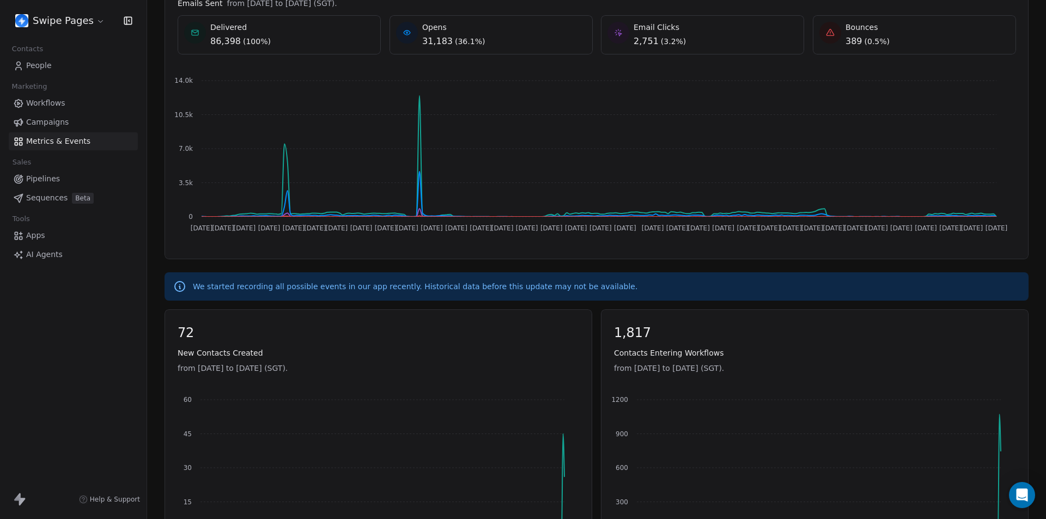
scroll to position [327, 0]
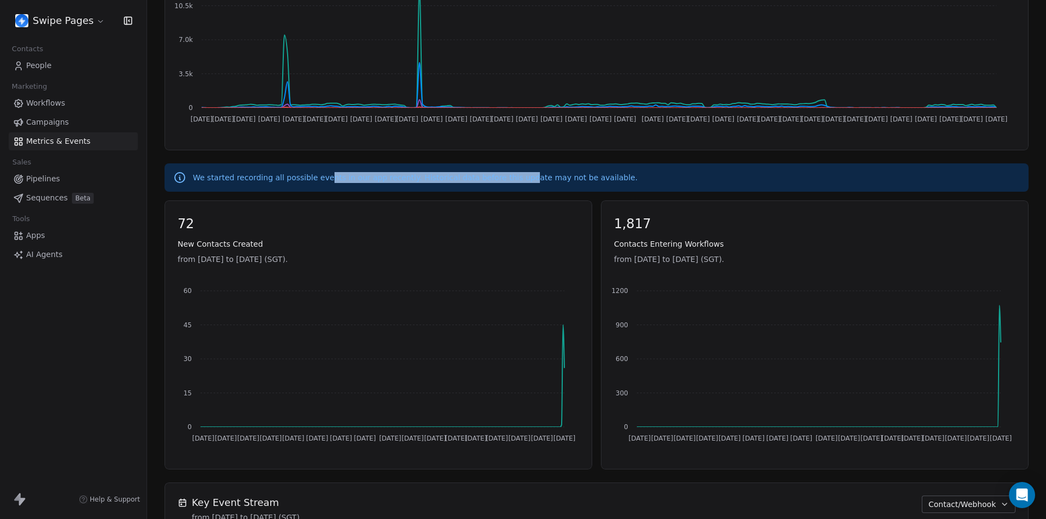
drag, startPoint x: 320, startPoint y: 175, endPoint x: 507, endPoint y: 181, distance: 187.4
click at [508, 181] on p "We started recording all possible events in our app recently. Historical data b…" at bounding box center [415, 177] width 444 height 11
click at [501, 180] on p "We started recording all possible events in our app recently. Historical data b…" at bounding box center [415, 177] width 444 height 11
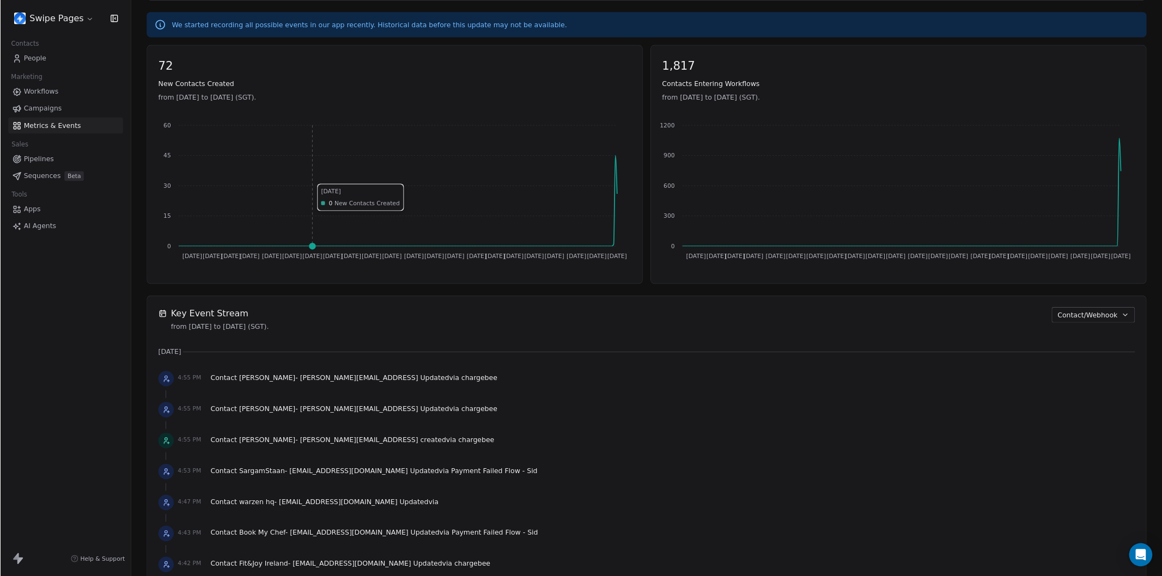
scroll to position [613, 0]
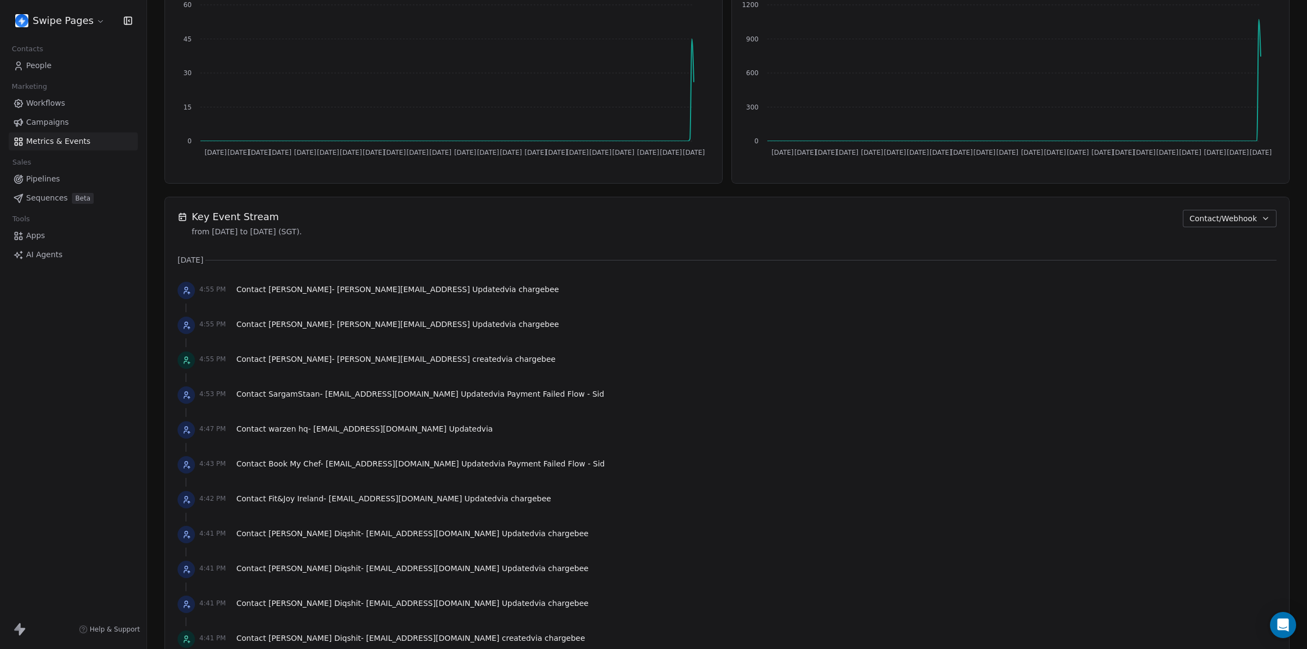
drag, startPoint x: 192, startPoint y: 231, endPoint x: 334, endPoint y: 230, distance: 141.6
click at [369, 230] on div "Key Event Stream from Jan 1st 2025 to Sep 17th 2025 (SGT). Contact/Webhook" at bounding box center [727, 223] width 1099 height 27
click at [281, 230] on span "from Jan 1st 2025 to Sep 17th 2025 (SGT)." at bounding box center [247, 231] width 110 height 11
click at [1045, 220] on span "Contact/Webhook" at bounding box center [1224, 218] width 68 height 11
click at [905, 420] on html "Swipe Pages Contacts People Marketing Workflows Campaigns Metrics & Events Sale…" at bounding box center [653, 324] width 1307 height 649
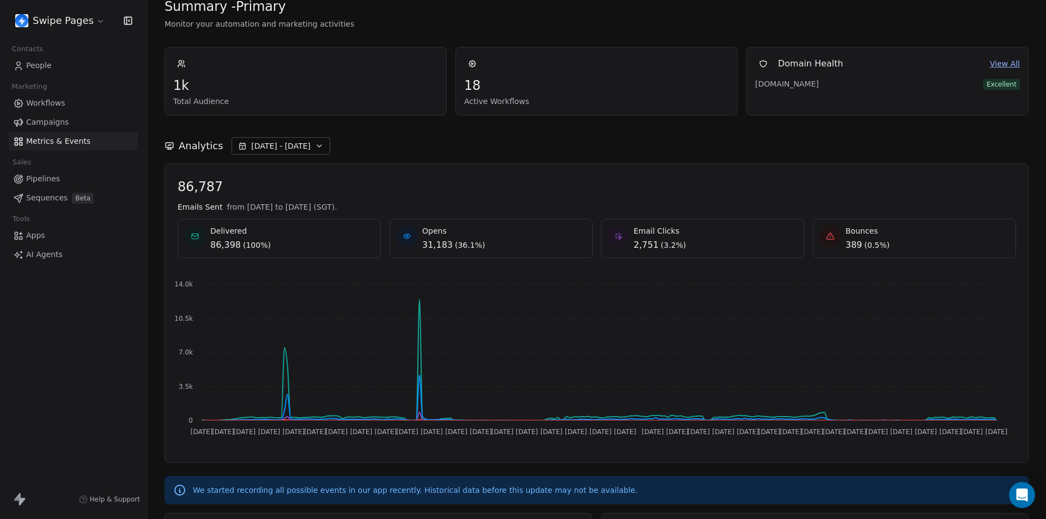
scroll to position [0, 0]
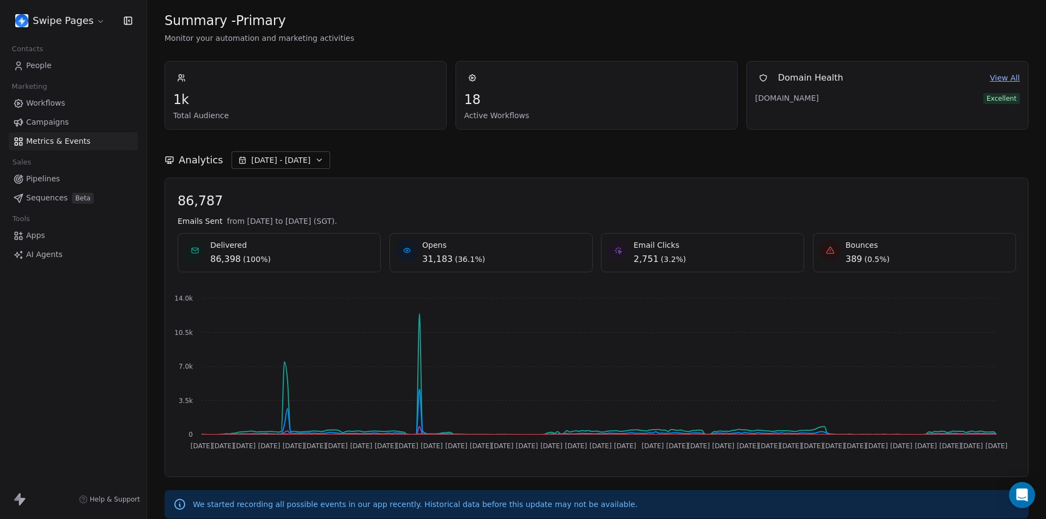
click at [290, 162] on span "Jan 01 - Sep 17" at bounding box center [280, 160] width 59 height 11
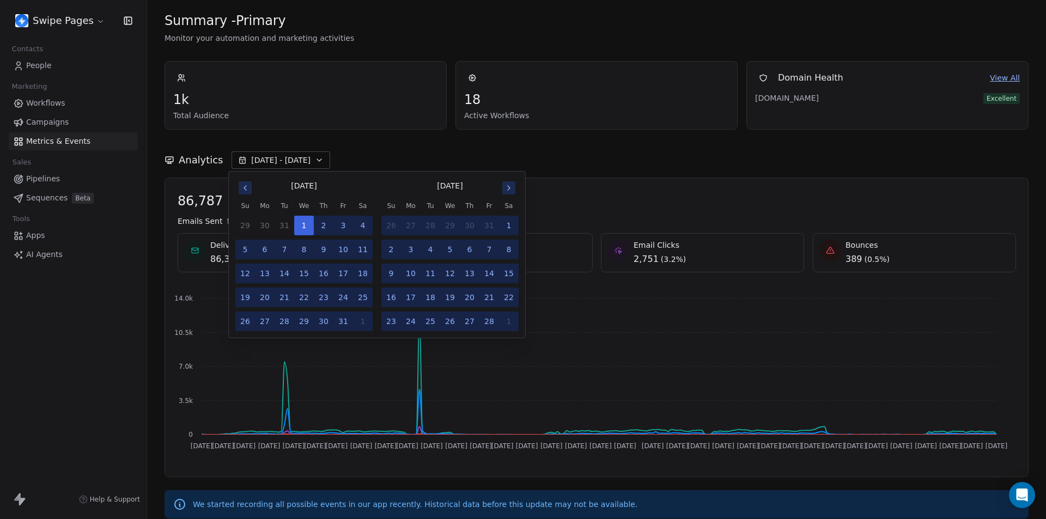
click at [422, 155] on div "Analytics Jan 01 - Sep 17" at bounding box center [596, 159] width 864 height 17
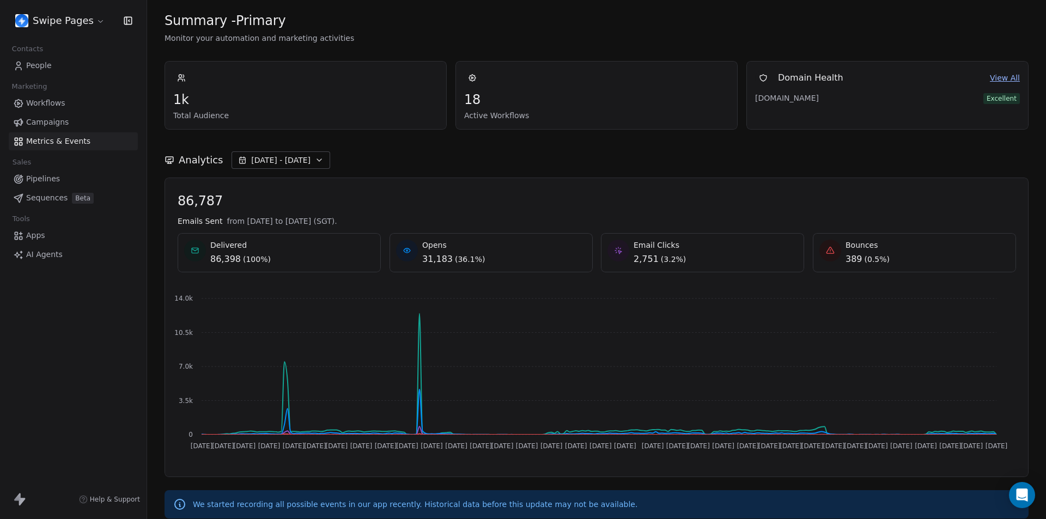
click at [276, 153] on button "Jan 01 - Sep 17" at bounding box center [280, 159] width 99 height 17
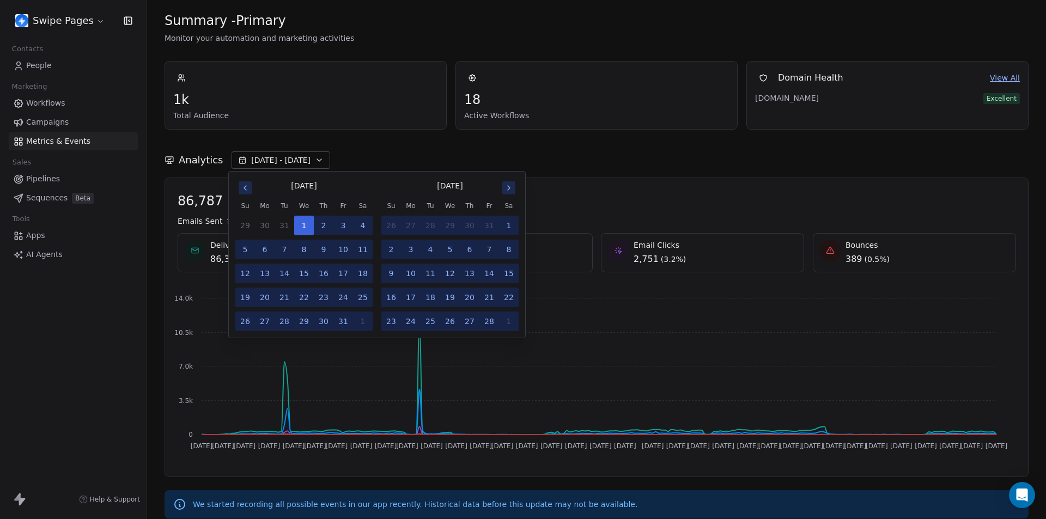
click at [509, 184] on icon "Go to next month" at bounding box center [508, 188] width 9 height 9
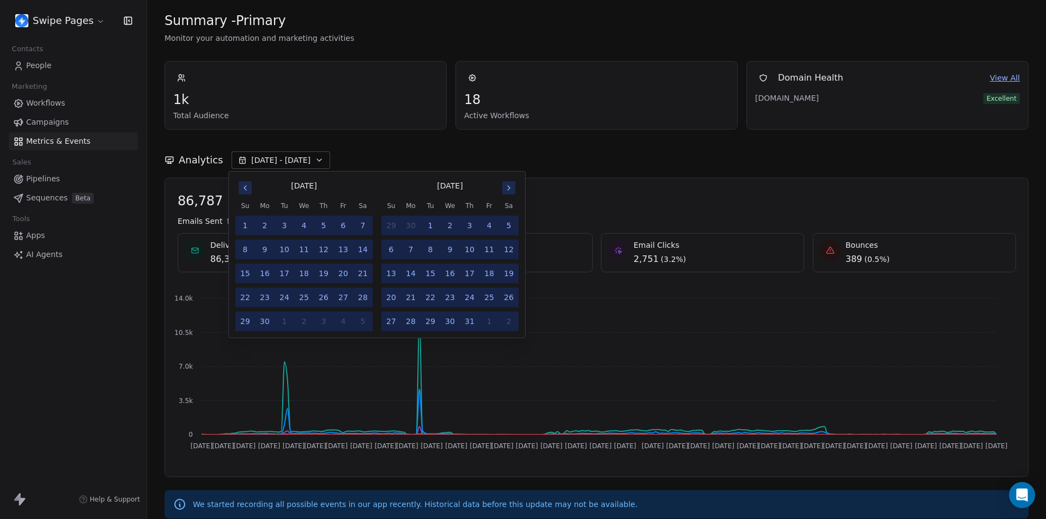
click at [509, 184] on icon "Go to next month" at bounding box center [508, 188] width 9 height 9
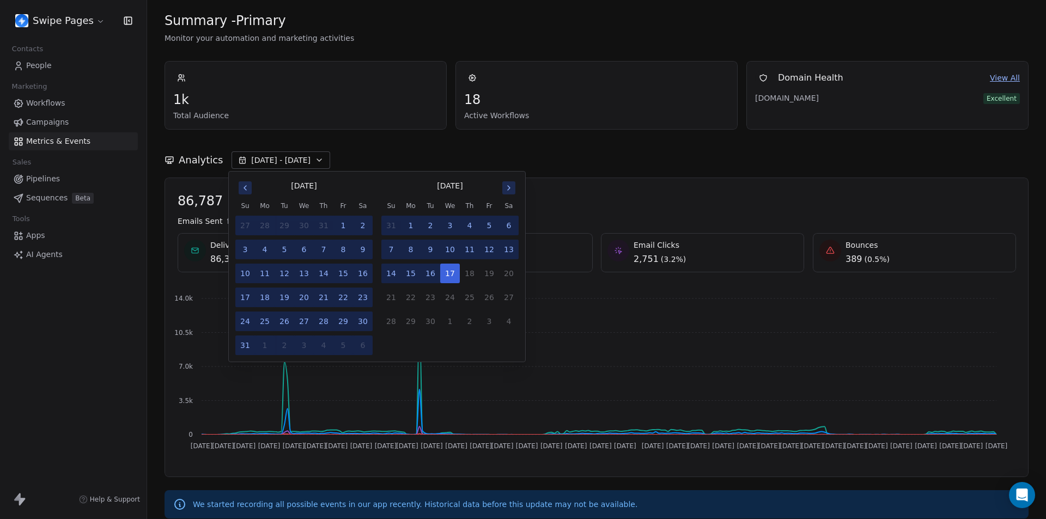
click at [509, 184] on icon "Go to next month" at bounding box center [508, 188] width 9 height 9
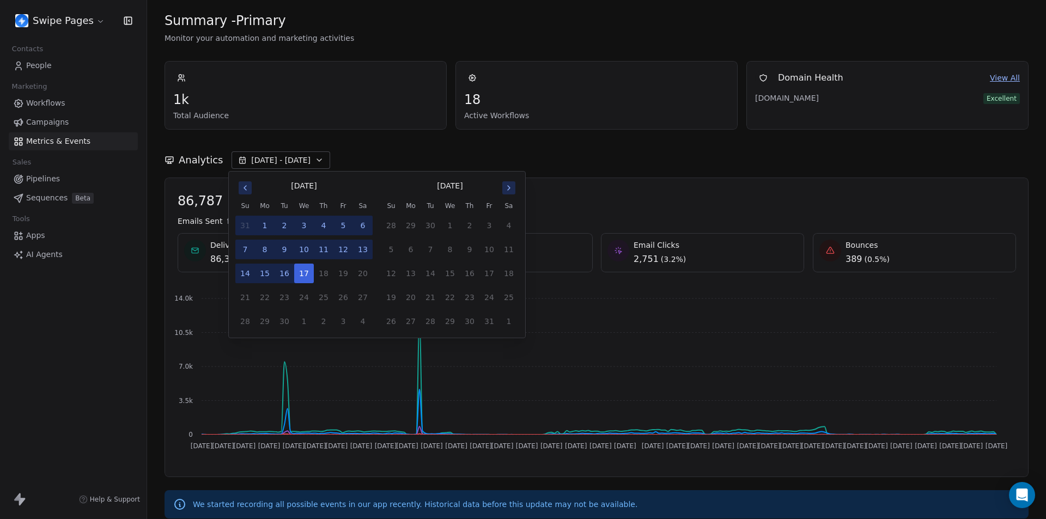
click at [265, 275] on button "15" at bounding box center [265, 274] width 20 height 20
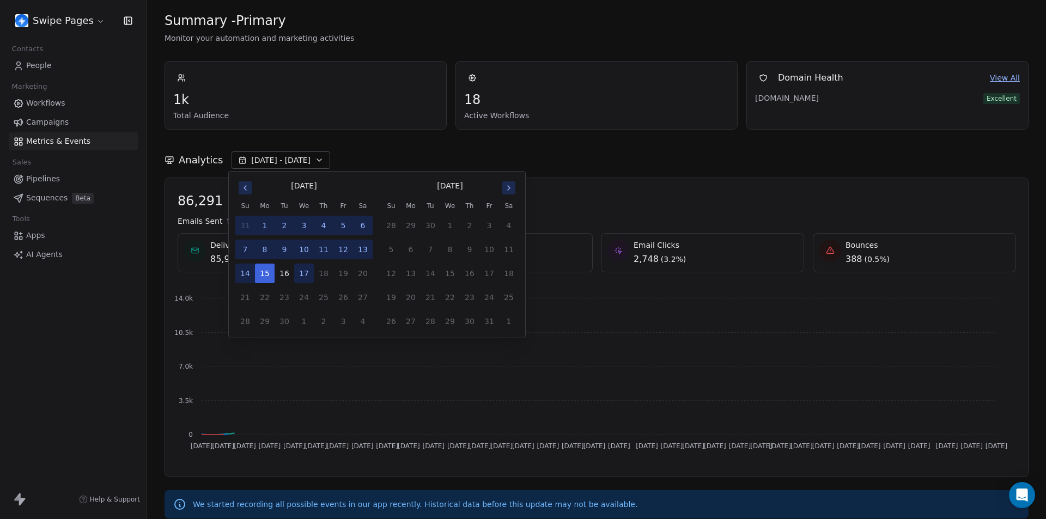
click at [310, 270] on button "17" at bounding box center [304, 274] width 20 height 20
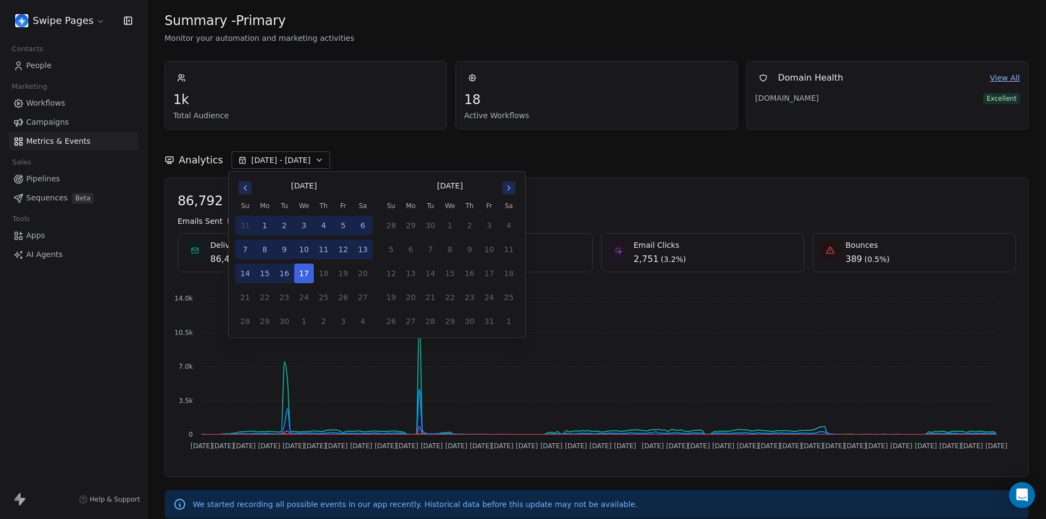
click at [269, 271] on button "15" at bounding box center [265, 274] width 20 height 20
click at [299, 276] on button "17" at bounding box center [304, 274] width 20 height 20
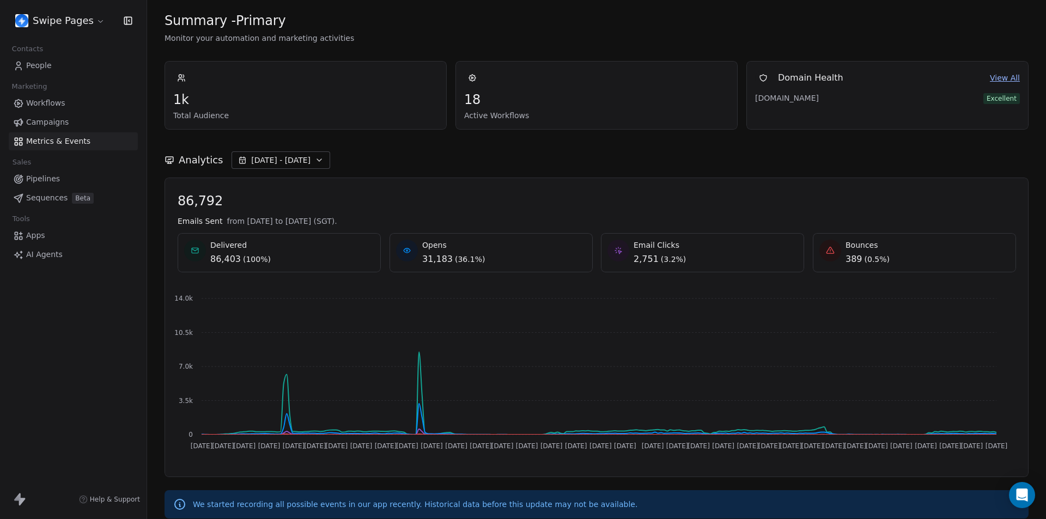
click at [407, 155] on div "Analytics Jan 01 - Sep 17" at bounding box center [596, 159] width 864 height 17
click at [302, 150] on div "Analytics Jan 01 - Sep 17" at bounding box center [596, 154] width 864 height 48
click at [301, 159] on button "Jan 01 - Sep 17" at bounding box center [280, 159] width 99 height 17
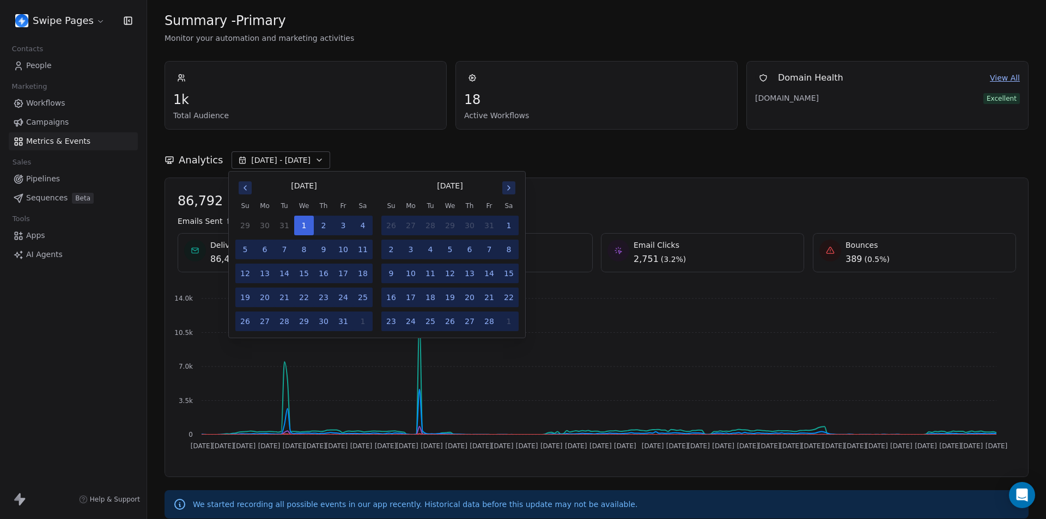
drag, startPoint x: 308, startPoint y: 227, endPoint x: 346, endPoint y: 227, distance: 38.7
click at [321, 227] on tr "29 30 31 1 2 3 4" at bounding box center [303, 226] width 137 height 20
click at [352, 227] on button "3" at bounding box center [343, 226] width 20 height 20
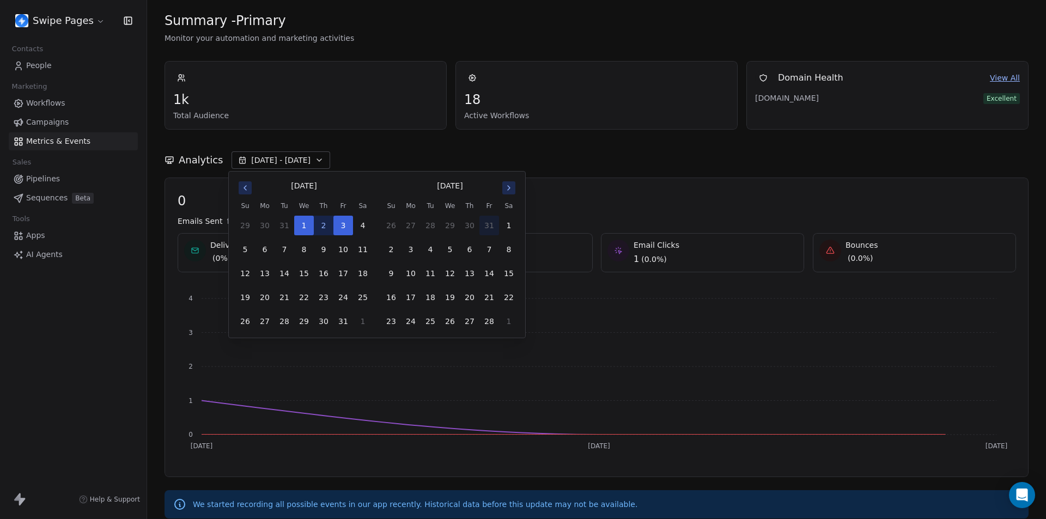
click at [481, 226] on button "31" at bounding box center [489, 226] width 20 height 20
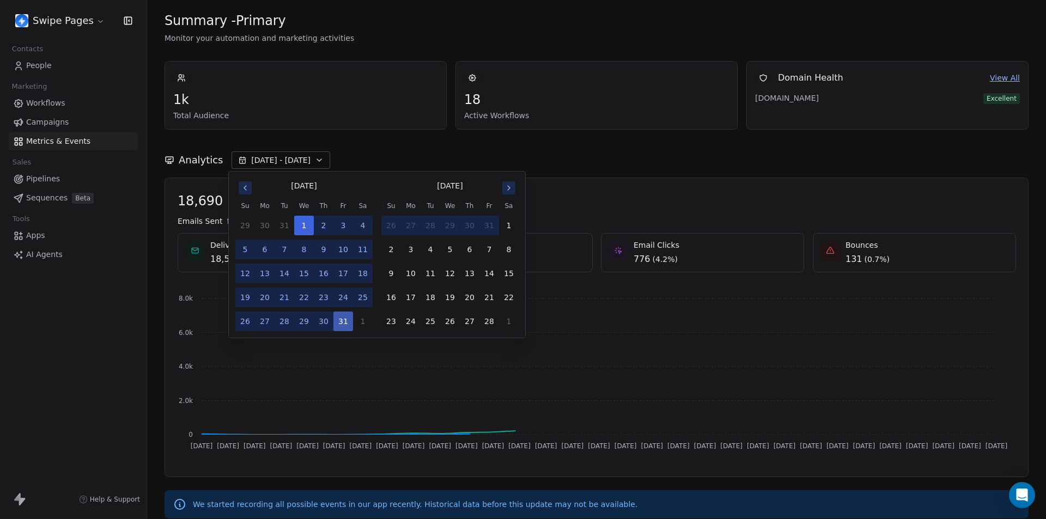
click at [483, 225] on button "31" at bounding box center [489, 226] width 20 height 20
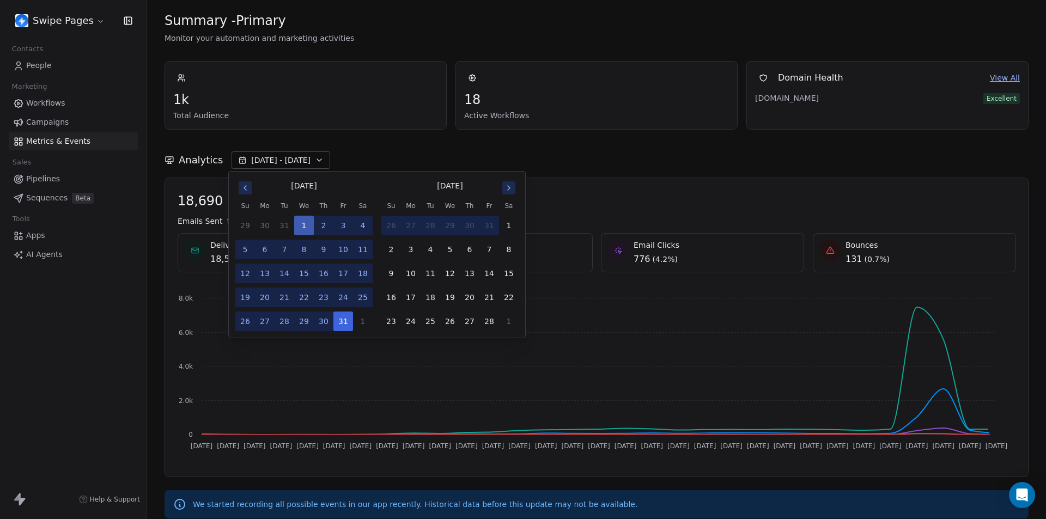
drag, startPoint x: 298, startPoint y: 226, endPoint x: 417, endPoint y: 232, distance: 119.4
click at [417, 232] on div "January 2025 Su Mo Tu We Th Fr Sa 29 30 31 1 2 3 4 5 6 7 8 9 10 11 12 13 14 15 …" at bounding box center [376, 254] width 283 height 153
click at [441, 234] on button "29" at bounding box center [450, 226] width 20 height 20
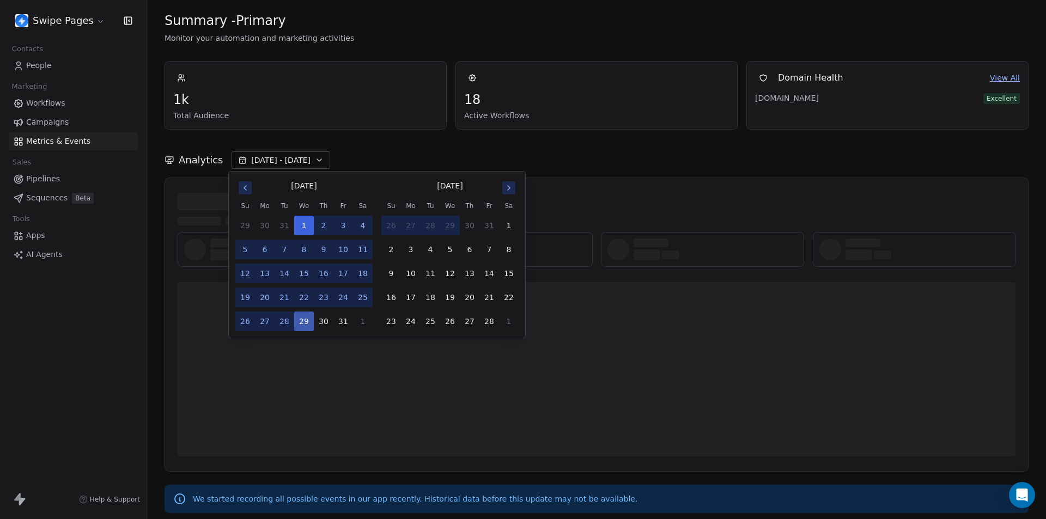
click at [441, 234] on button "29" at bounding box center [450, 226] width 20 height 20
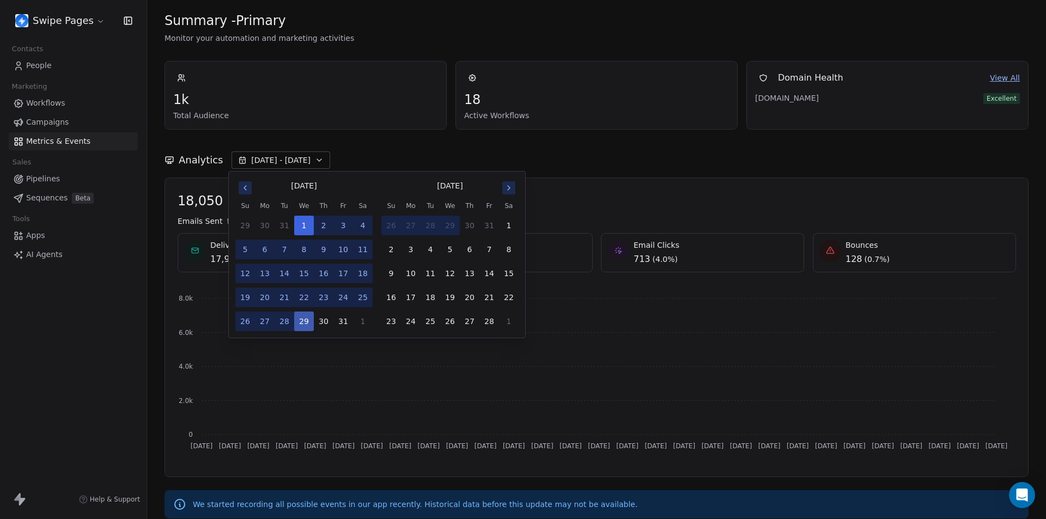
click at [441, 234] on button "29" at bounding box center [450, 226] width 20 height 20
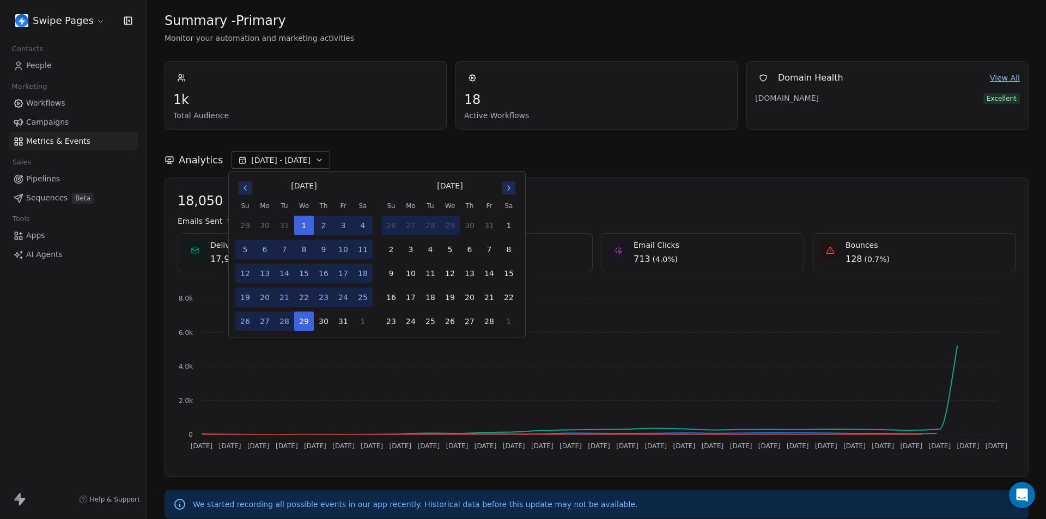
click at [508, 190] on icon "Go to next month" at bounding box center [508, 188] width 9 height 9
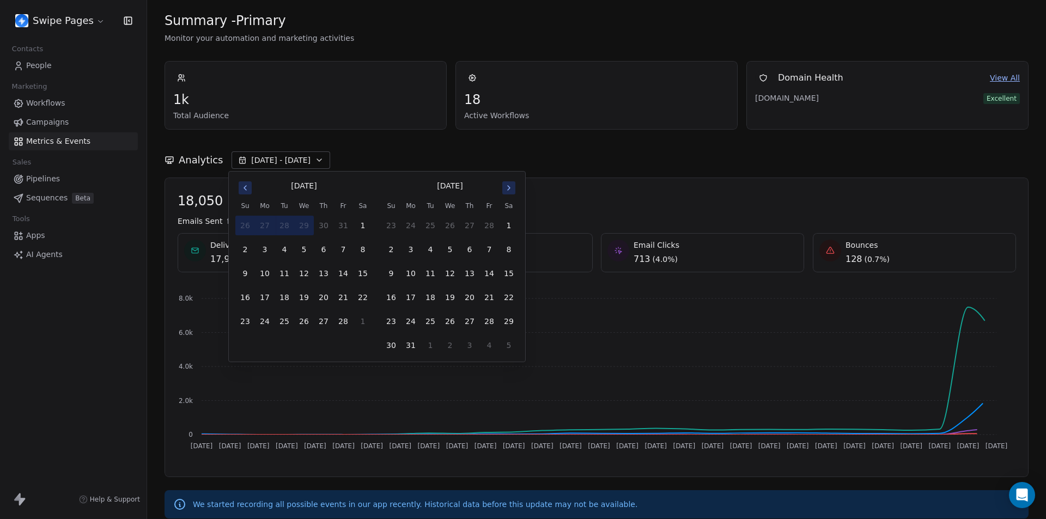
click at [508, 190] on icon "Go to next month" at bounding box center [508, 188] width 9 height 9
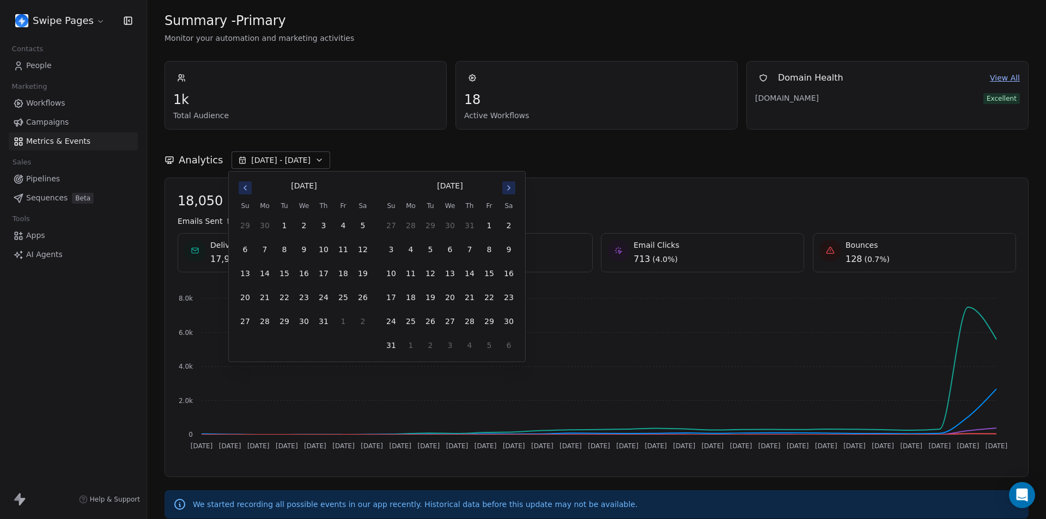
click at [508, 190] on icon "Go to next month" at bounding box center [508, 188] width 9 height 9
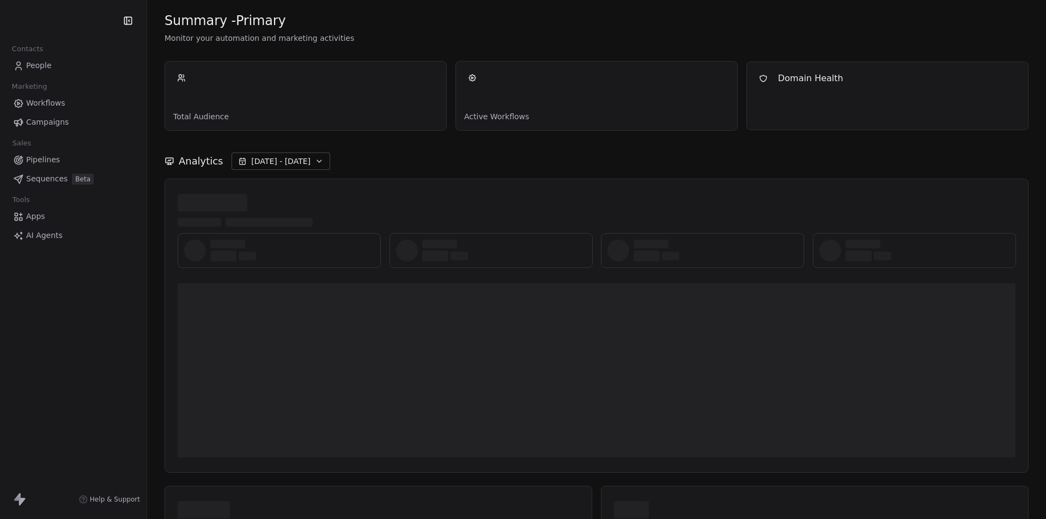
click at [301, 163] on span "[DATE] - [DATE]" at bounding box center [280, 161] width 59 height 11
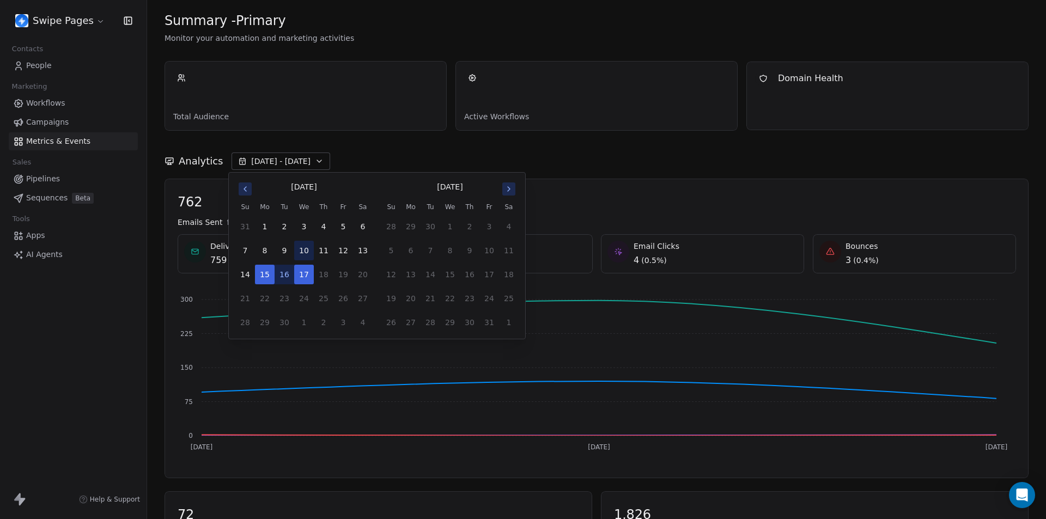
click at [308, 250] on button "10" at bounding box center [304, 251] width 20 height 20
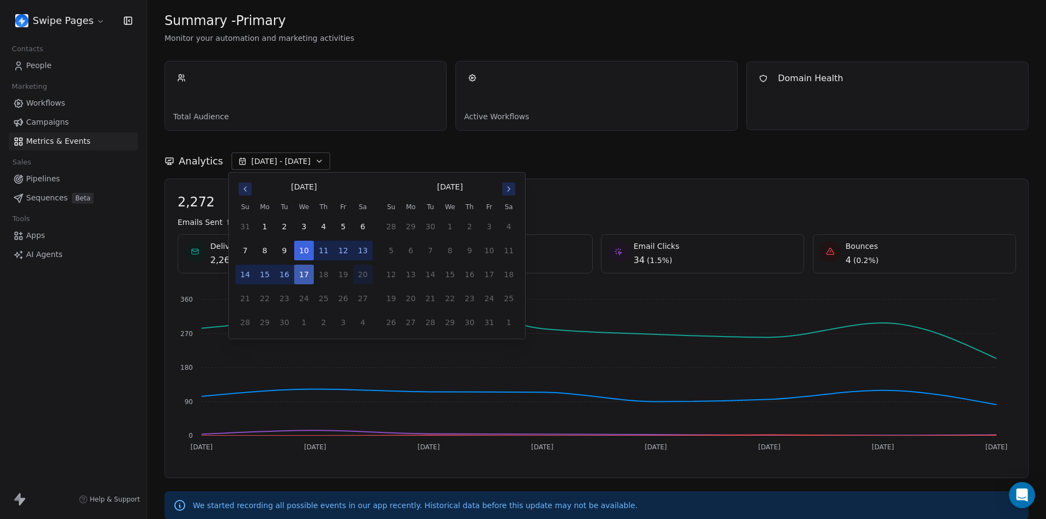
click at [353, 277] on tr "14 15 16 17 18 19 20" at bounding box center [303, 275] width 137 height 20
click at [297, 274] on button "17" at bounding box center [304, 275] width 20 height 20
click at [269, 275] on button "15" at bounding box center [265, 274] width 20 height 20
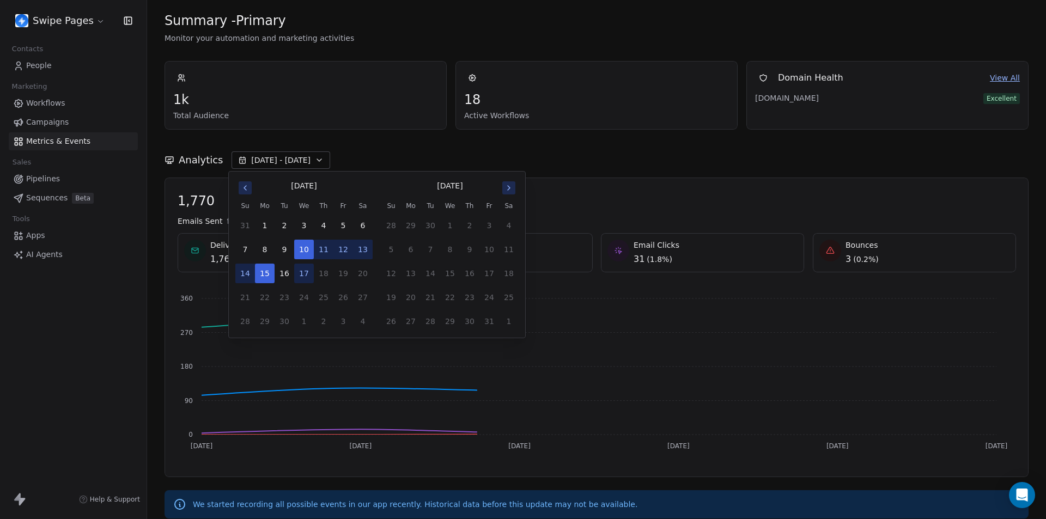
click at [376, 291] on div "September 2025 Su Mo Tu We Th Fr Sa 31 1 2 3 4 5 6 7 8 9 10 11 12 13 14 15 16 1…" at bounding box center [376, 254] width 283 height 153
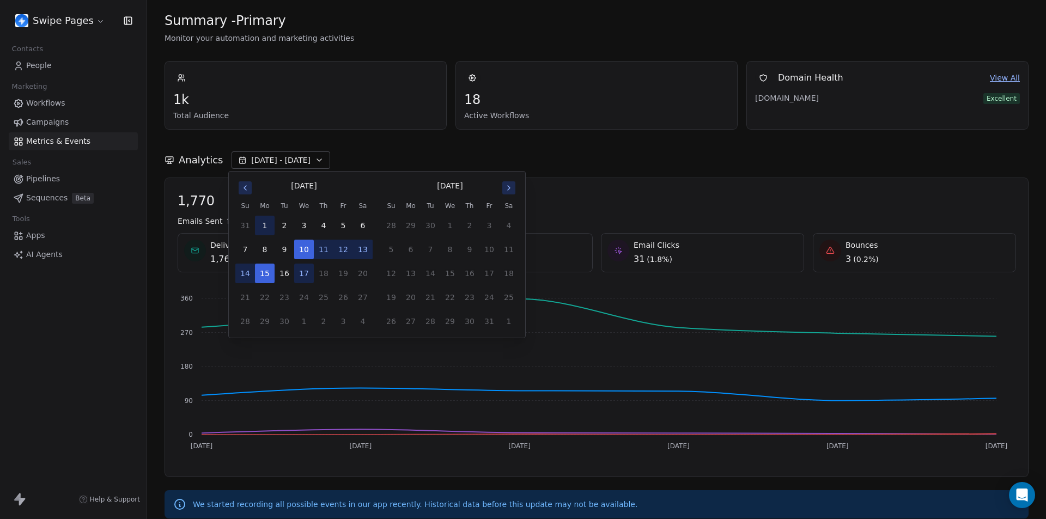
click at [266, 224] on button "1" at bounding box center [265, 226] width 20 height 20
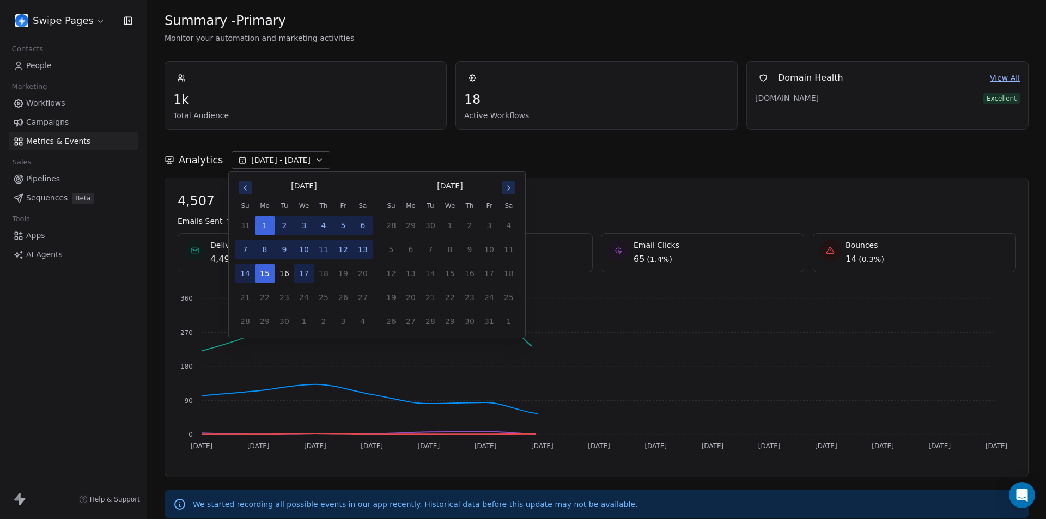
click at [306, 249] on button "10" at bounding box center [304, 250] width 20 height 20
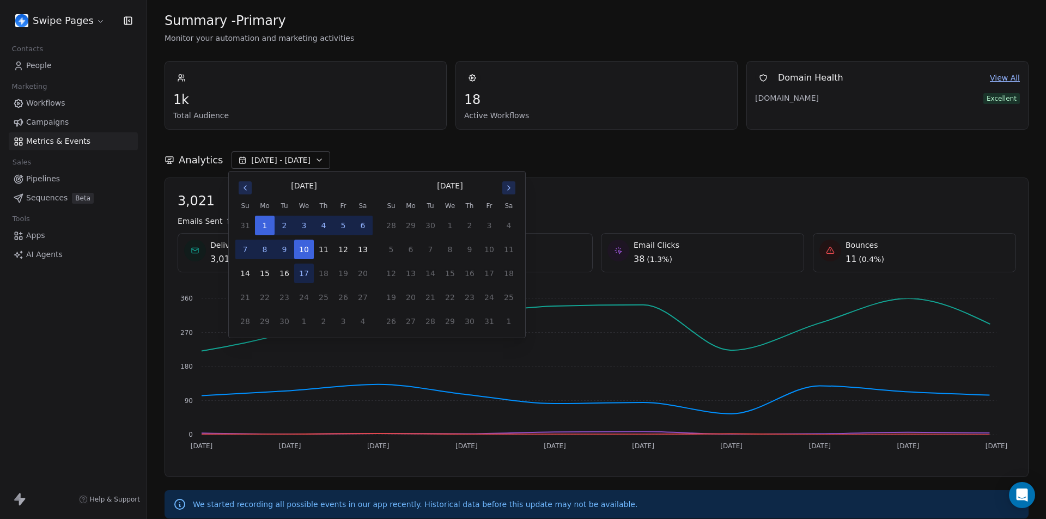
click at [326, 225] on button "4" at bounding box center [324, 226] width 20 height 20
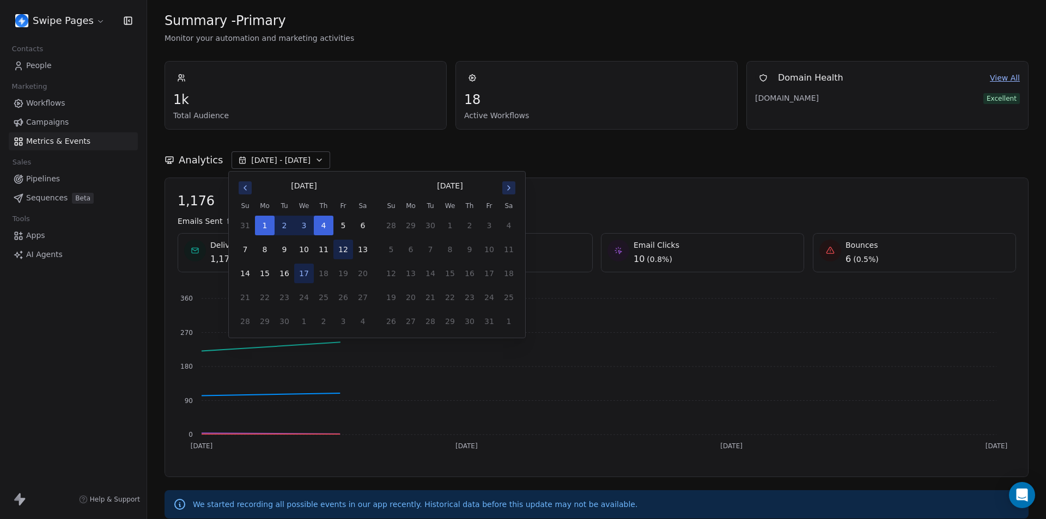
click at [344, 248] on button "12" at bounding box center [343, 250] width 20 height 20
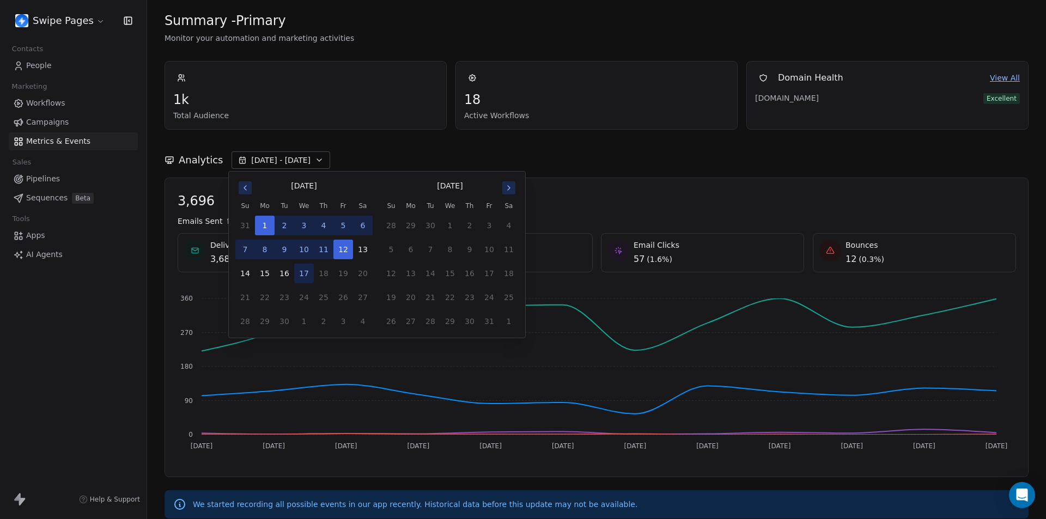
click at [243, 189] on icon "Go to previous month" at bounding box center [245, 188] width 9 height 9
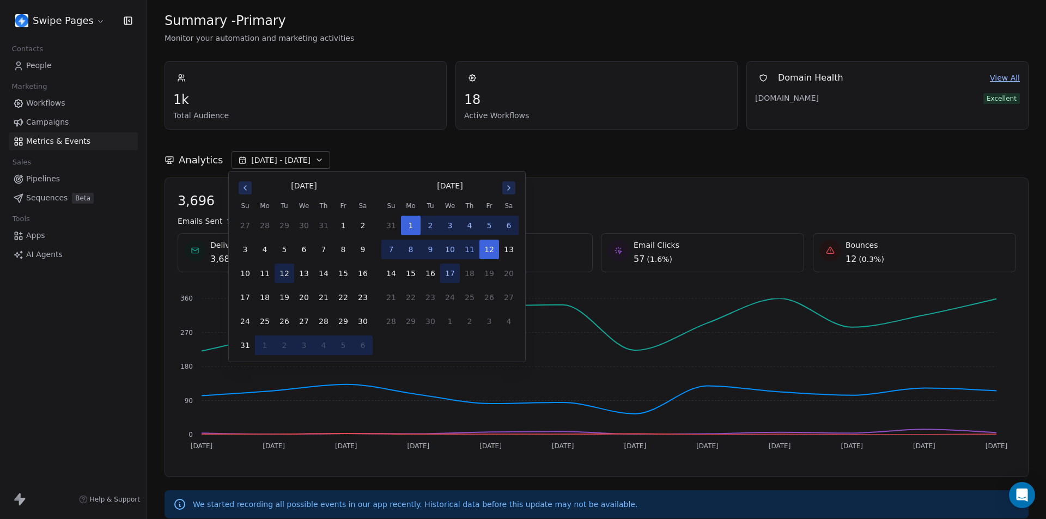
click at [285, 271] on button "12" at bounding box center [285, 274] width 20 height 20
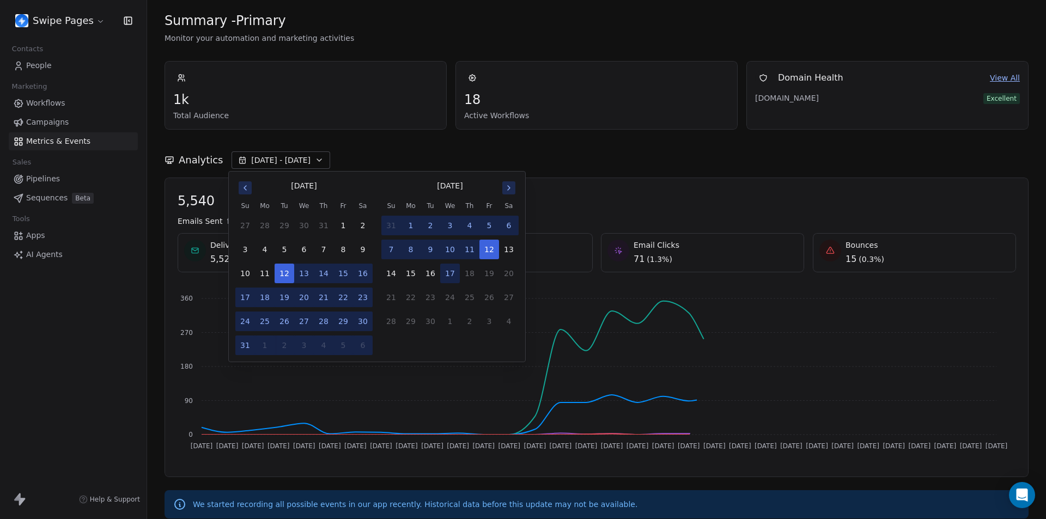
click at [455, 243] on button "10" at bounding box center [450, 250] width 20 height 20
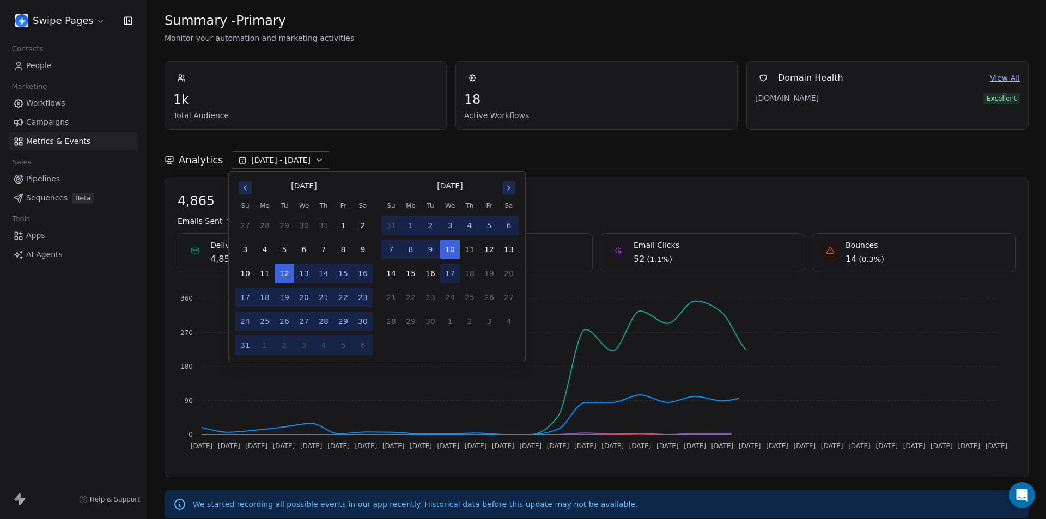
click at [401, 251] on button "8" at bounding box center [411, 250] width 20 height 20
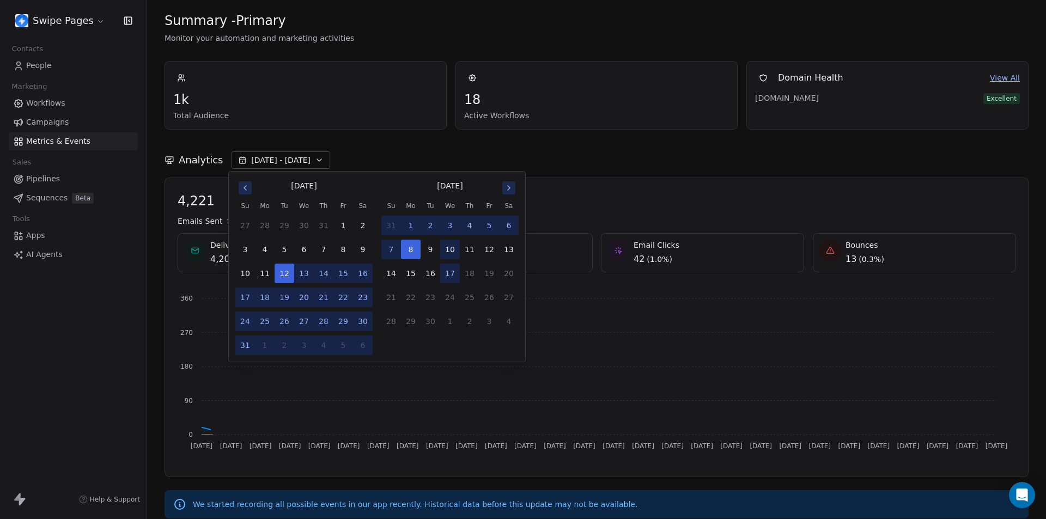
click at [450, 248] on button "10" at bounding box center [450, 250] width 20 height 20
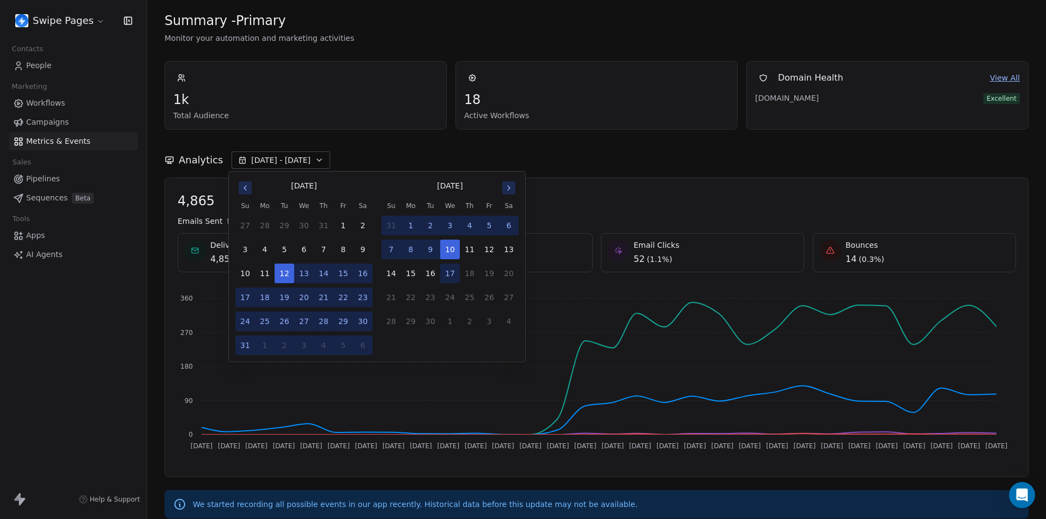
click at [507, 190] on icon "Go to next month" at bounding box center [508, 188] width 9 height 9
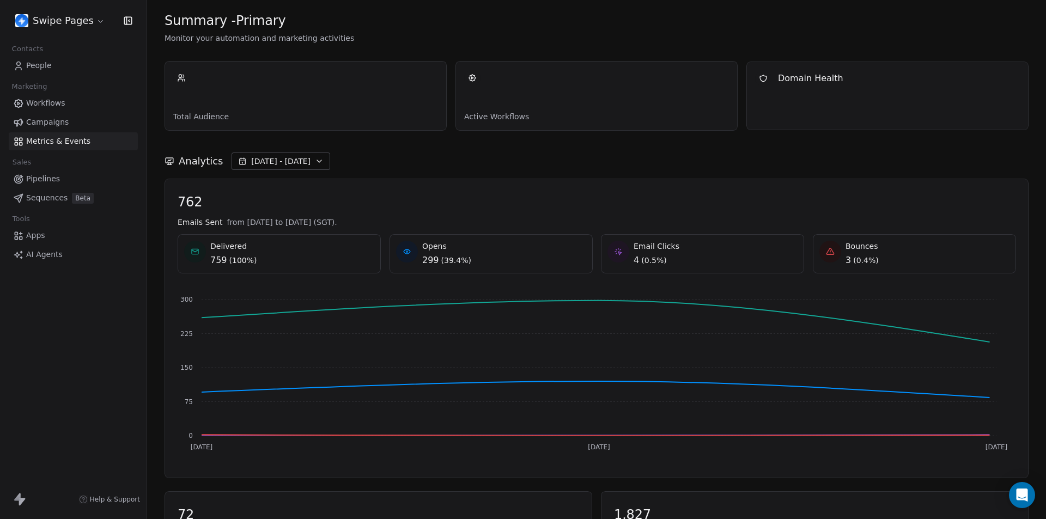
click at [263, 162] on span "[DATE] - [DATE]" at bounding box center [280, 161] width 59 height 11
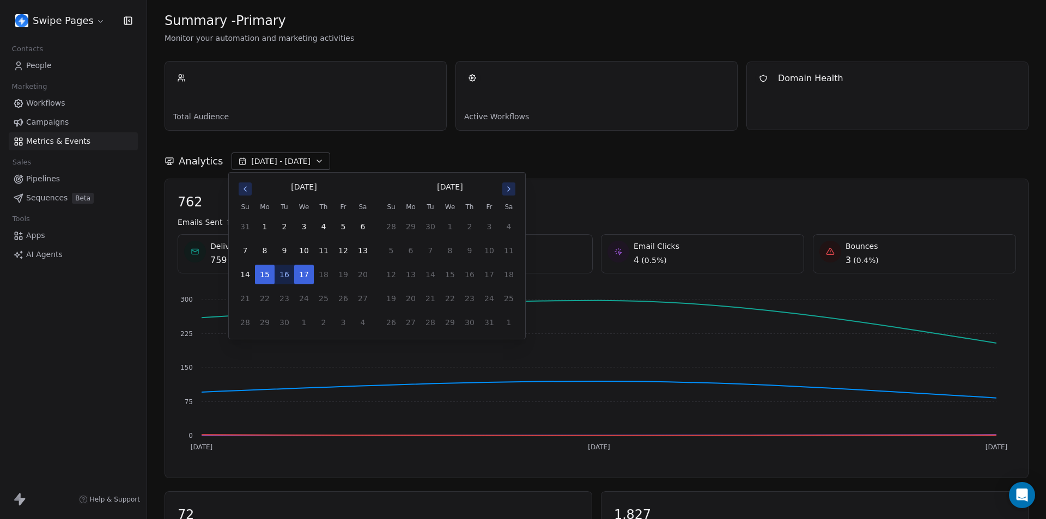
click at [46, 422] on div "Swipe Pages Contacts People Marketing Workflows Campaigns Metrics & Events Sale…" at bounding box center [73, 259] width 147 height 519
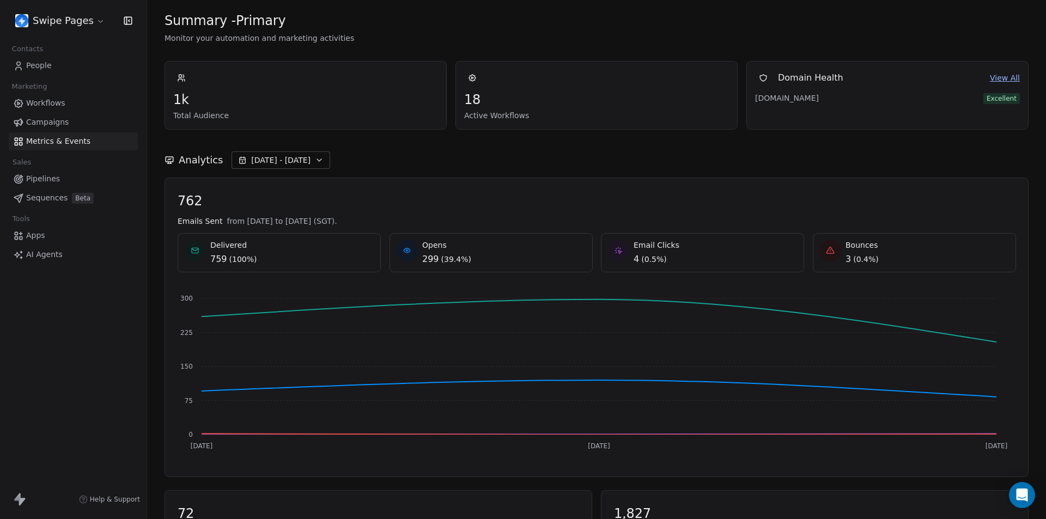
click at [267, 158] on span "[DATE] - [DATE]" at bounding box center [280, 160] width 59 height 11
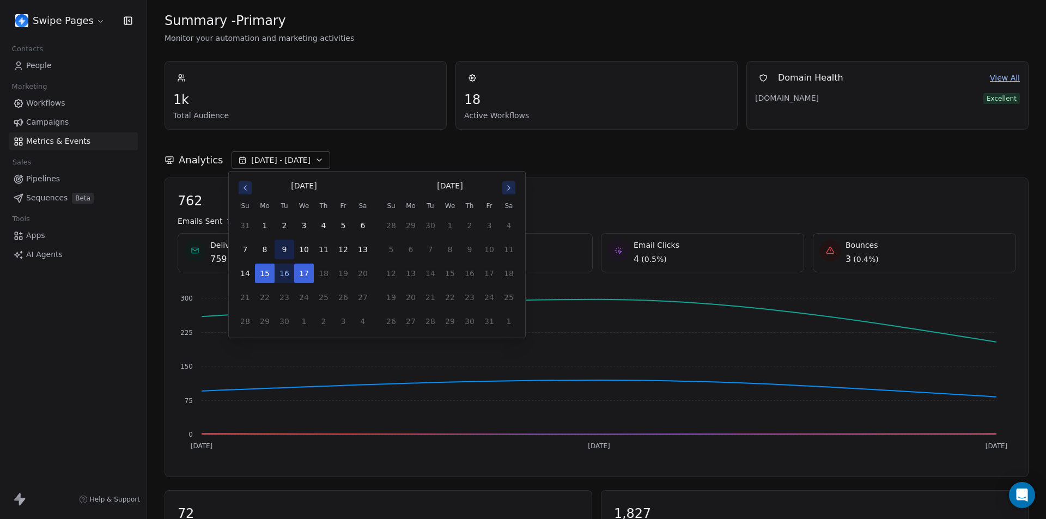
click at [284, 250] on button "9" at bounding box center [285, 250] width 20 height 20
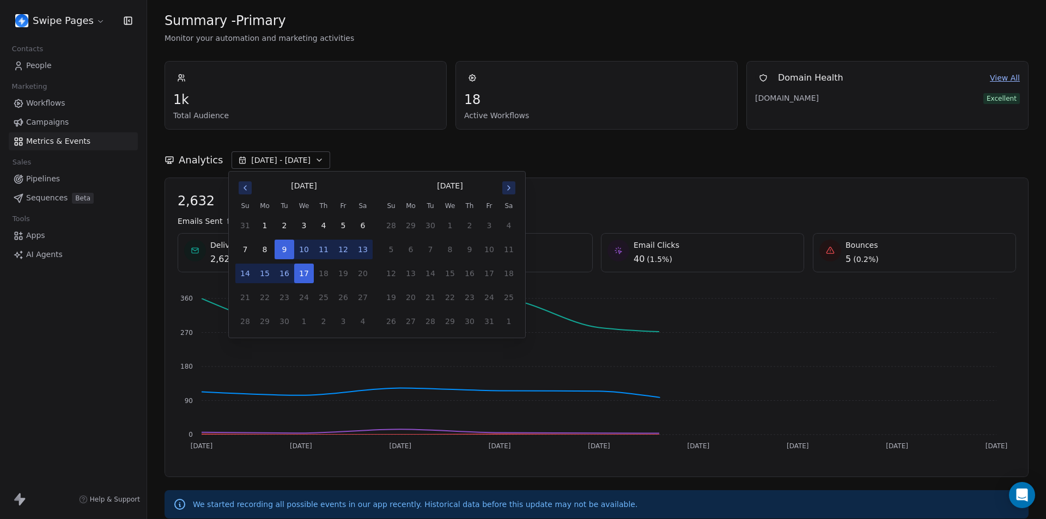
click at [343, 250] on button "12" at bounding box center [343, 250] width 20 height 20
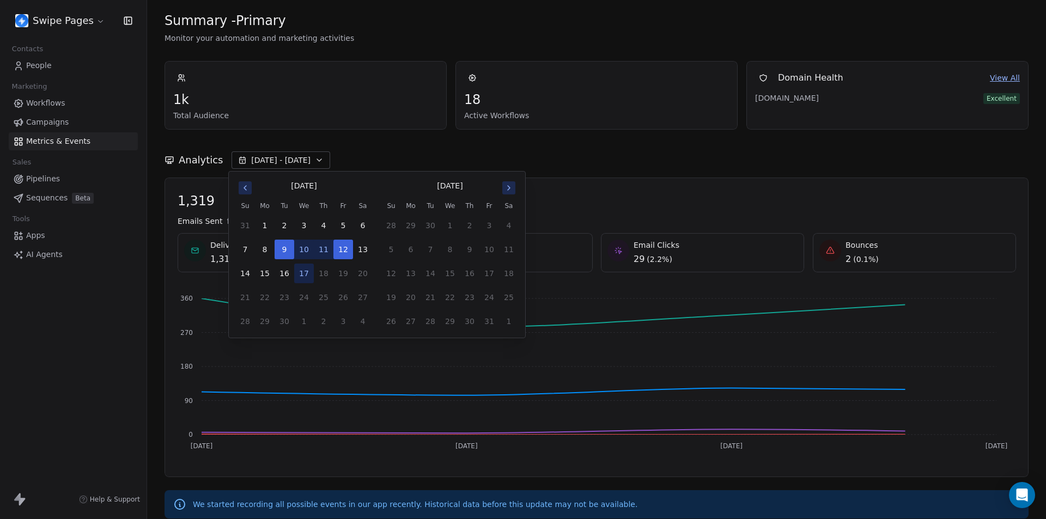
click at [557, 156] on div "Analytics Sep 09 - Sep 12" at bounding box center [596, 159] width 864 height 17
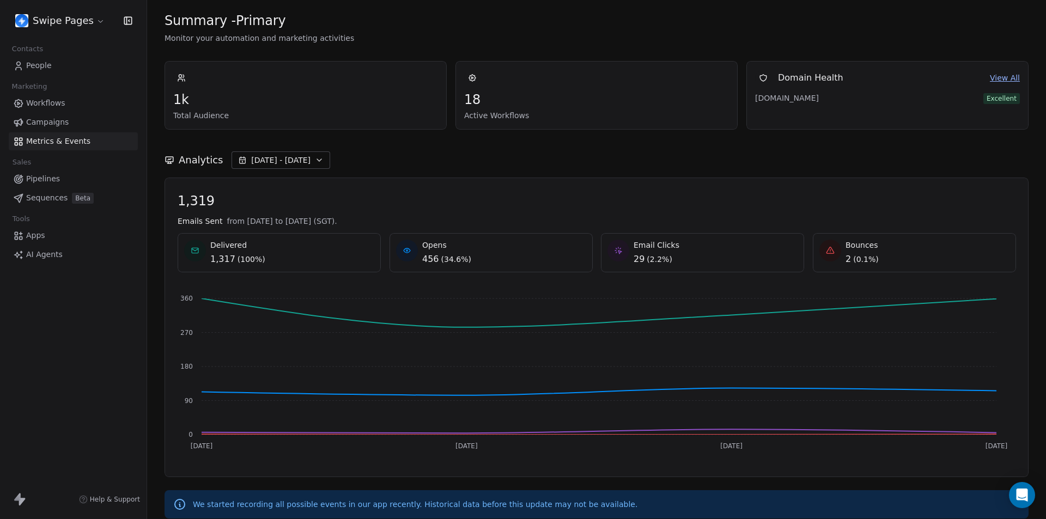
click at [315, 160] on icon "button" at bounding box center [319, 160] width 9 height 9
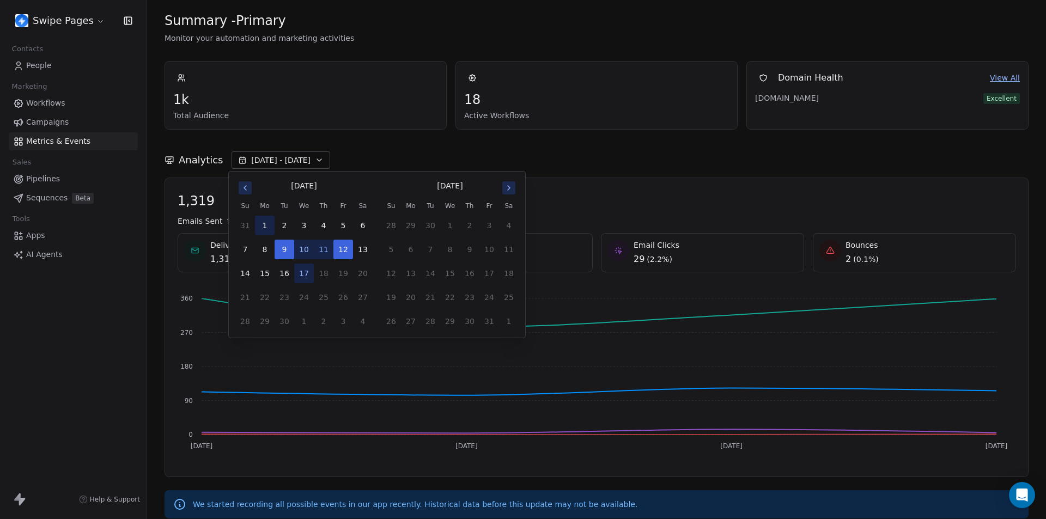
click at [268, 224] on button "1" at bounding box center [265, 226] width 20 height 20
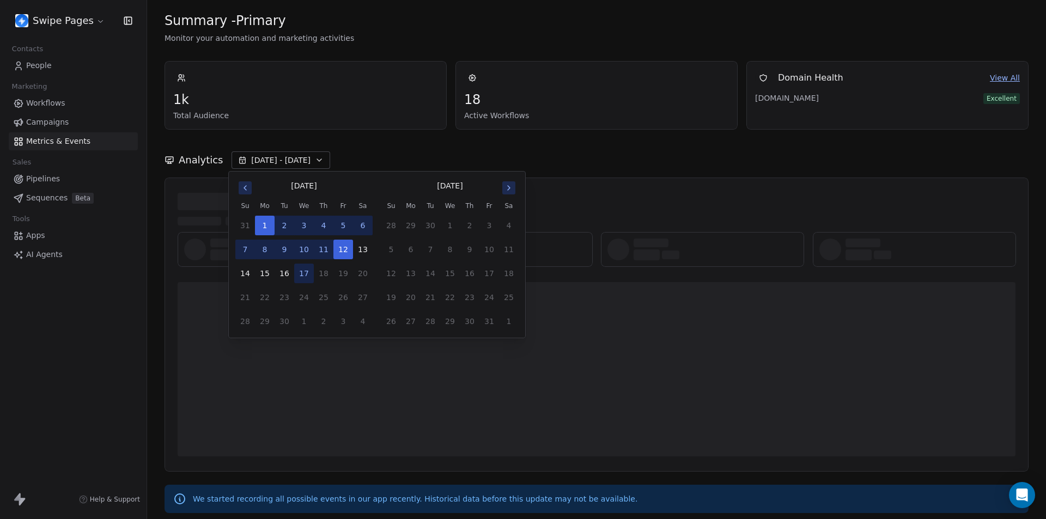
click at [322, 248] on button "11" at bounding box center [324, 250] width 20 height 20
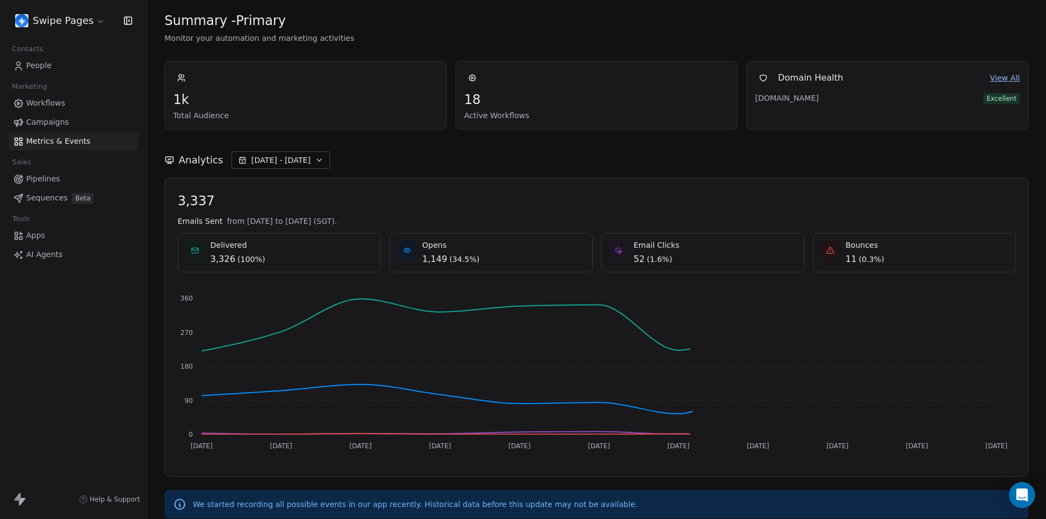
click at [611, 163] on div "Analytics Sep 01 - Sep 11" at bounding box center [596, 159] width 864 height 17
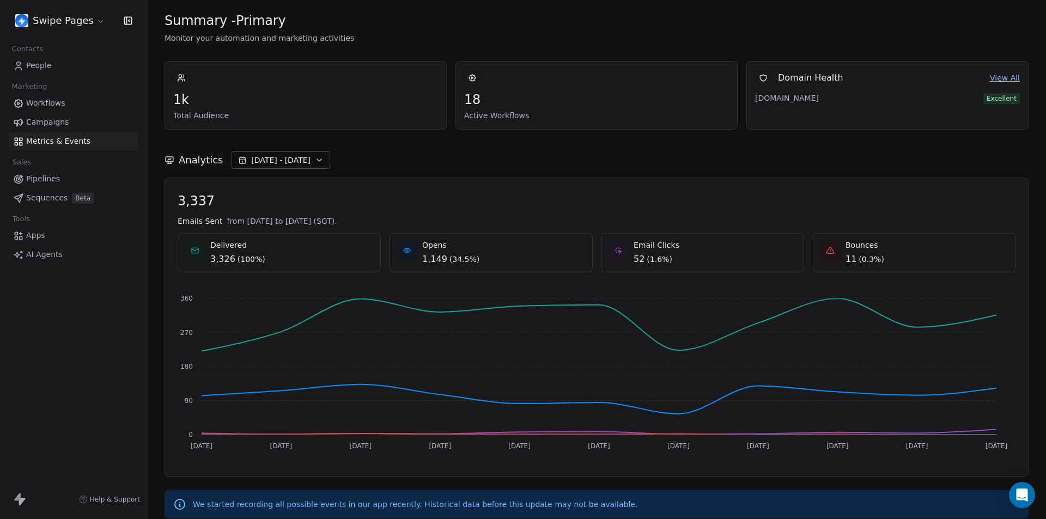
click at [290, 164] on span "Sep 01 - Sep 11" at bounding box center [280, 160] width 59 height 11
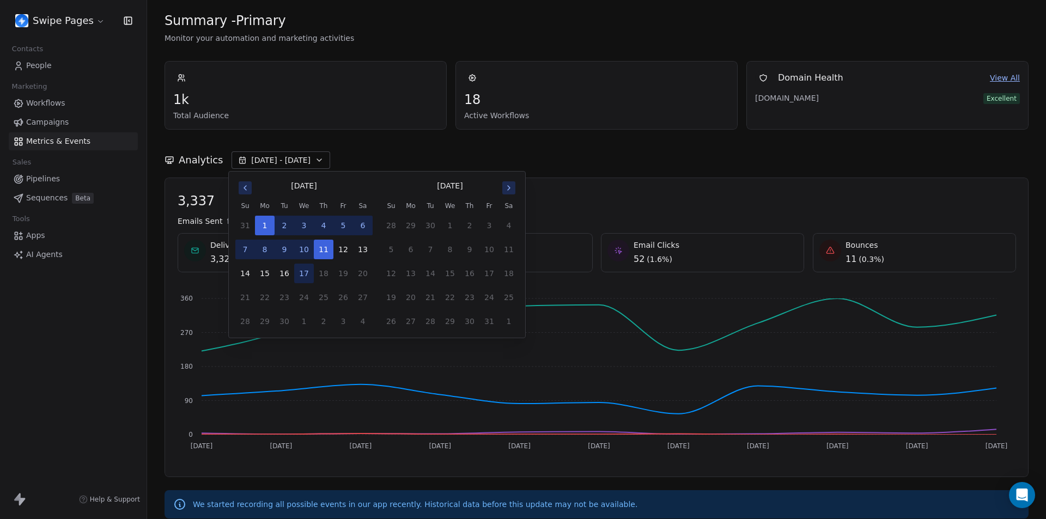
click at [246, 191] on icon "Go to previous month" at bounding box center [245, 188] width 9 height 9
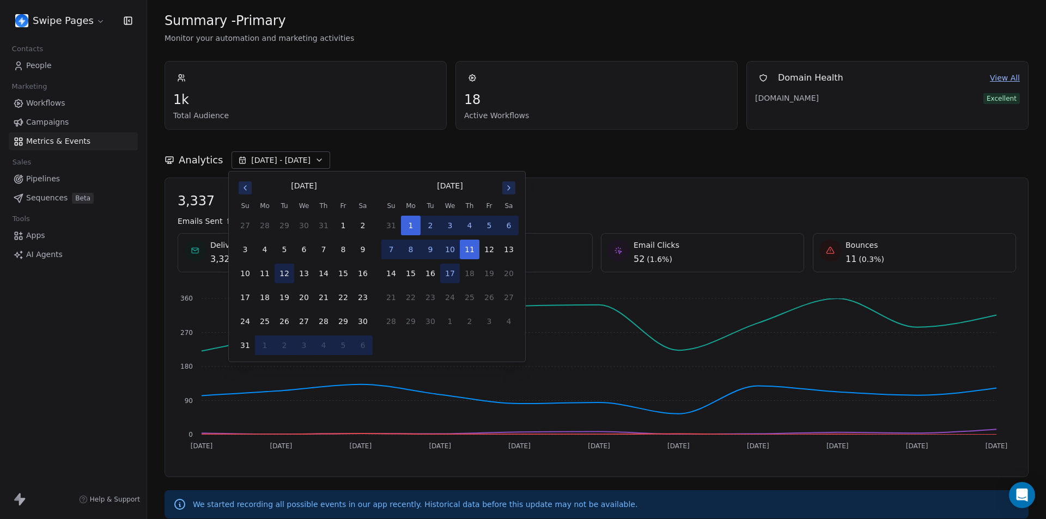
click at [284, 274] on button "12" at bounding box center [285, 274] width 20 height 20
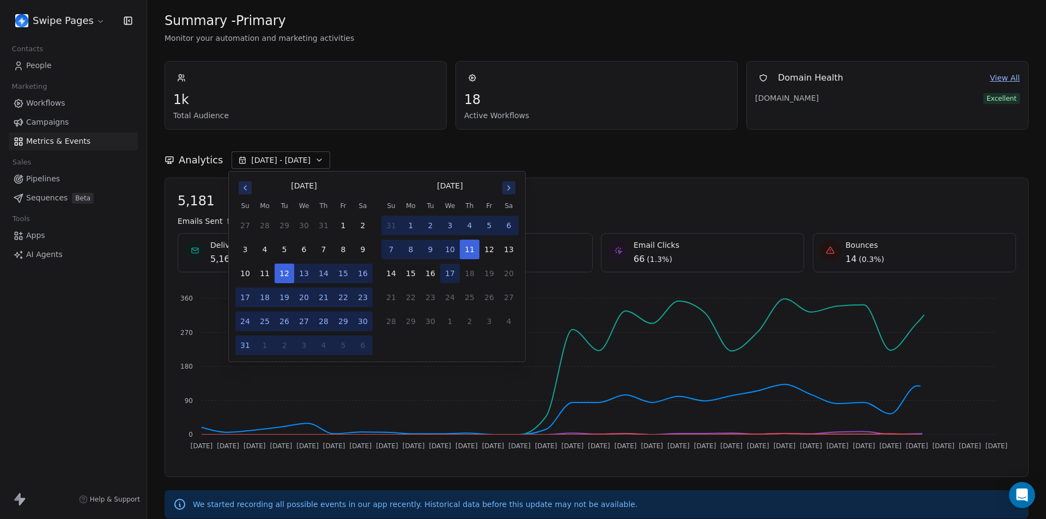
click at [364, 297] on button "23" at bounding box center [363, 298] width 20 height 20
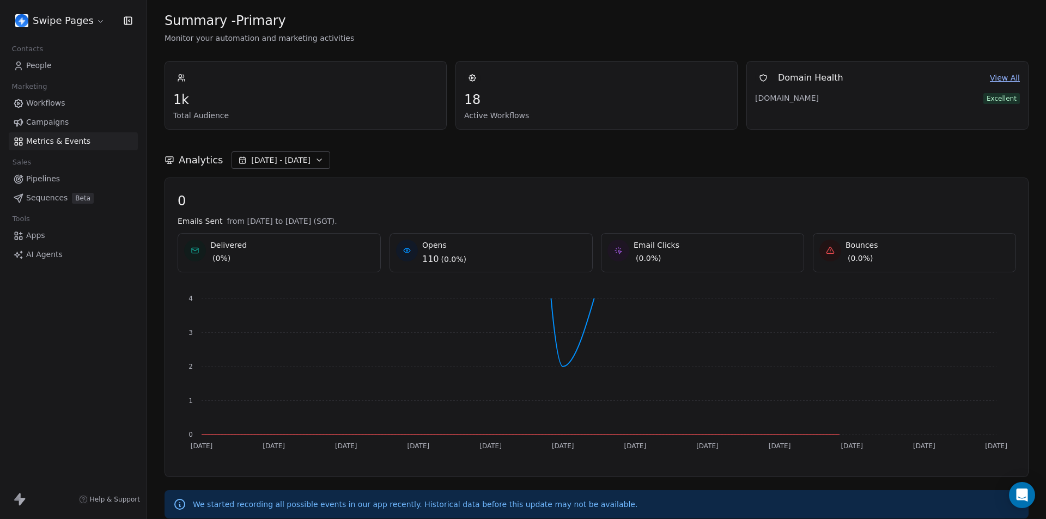
click at [587, 152] on div "Analytics Aug 12 - Aug 23" at bounding box center [596, 159] width 864 height 17
click at [315, 162] on icon "button" at bounding box center [319, 160] width 9 height 9
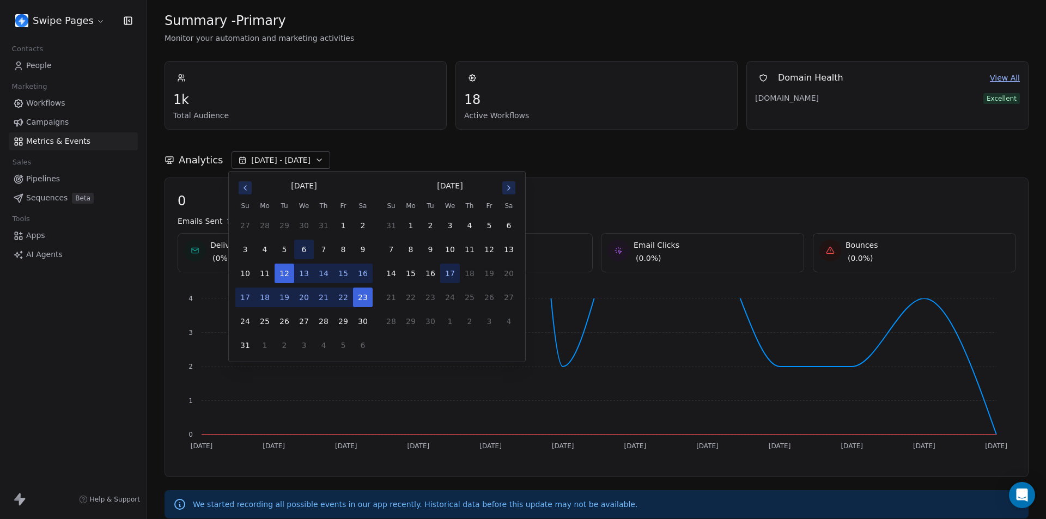
click at [307, 248] on button "6" at bounding box center [304, 250] width 20 height 20
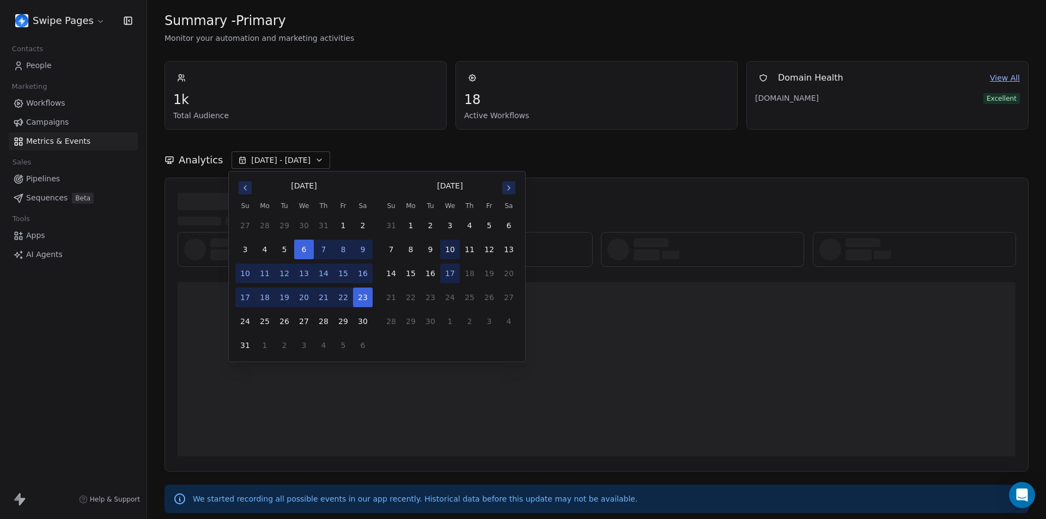
click at [450, 247] on button "10" at bounding box center [450, 250] width 20 height 20
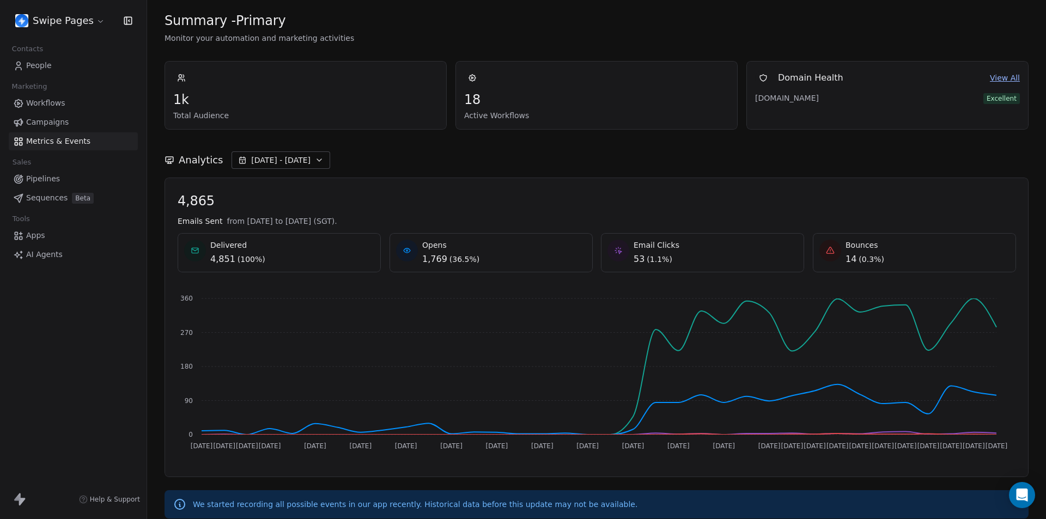
click at [576, 164] on div "Analytics Aug 06 - Sep 10" at bounding box center [596, 159] width 864 height 17
click at [278, 161] on span "Aug 06 - Sep 10" at bounding box center [280, 160] width 59 height 11
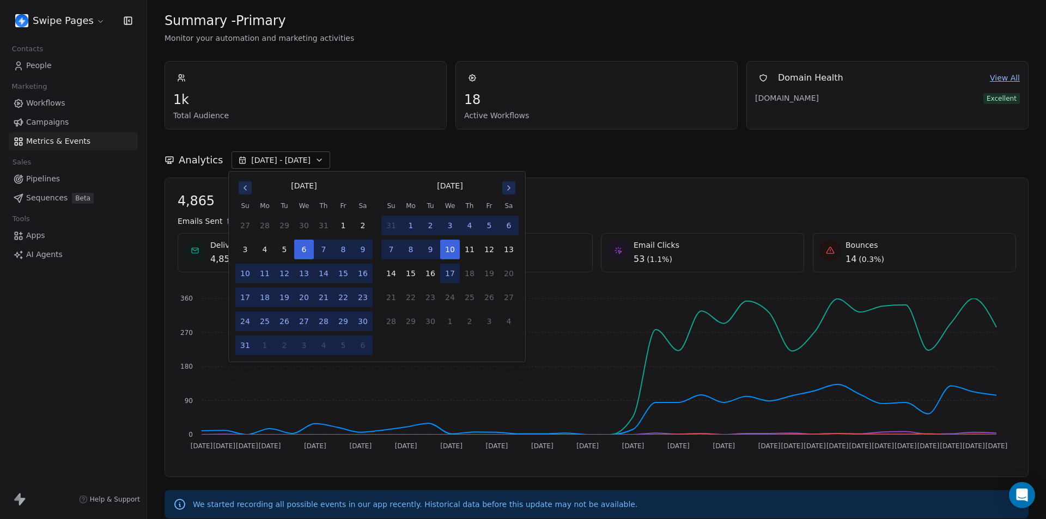
click at [512, 185] on icon "Go to next month" at bounding box center [508, 188] width 9 height 9
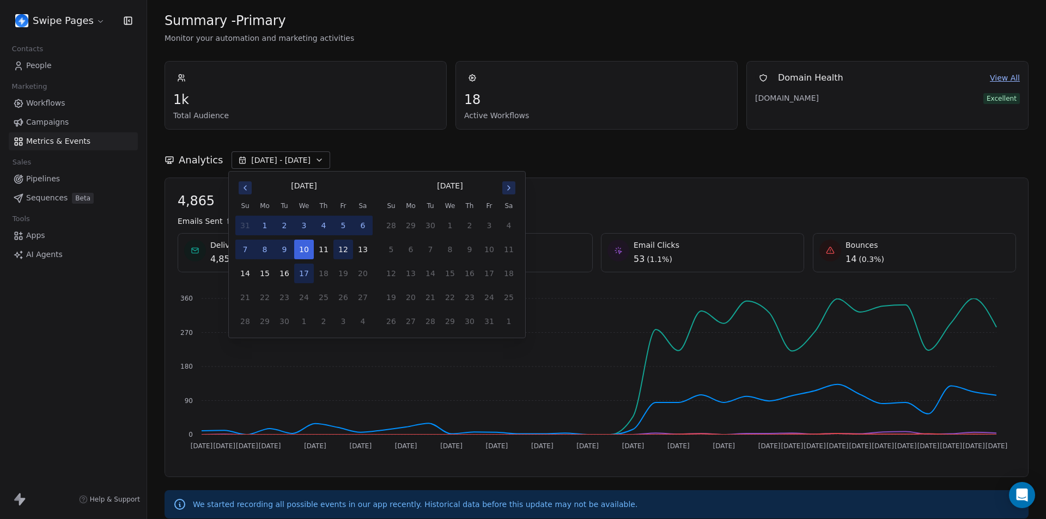
click at [343, 248] on button "12" at bounding box center [343, 250] width 20 height 20
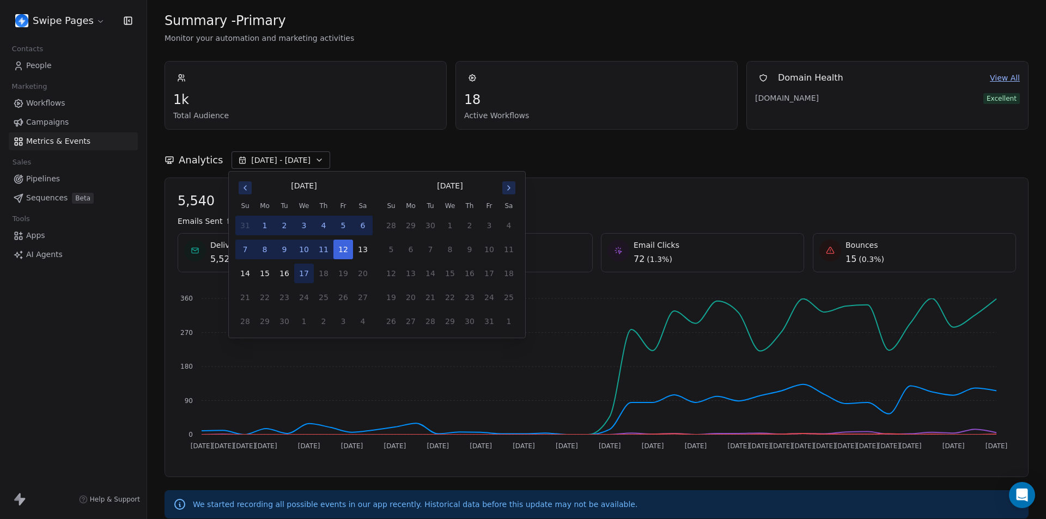
click at [268, 227] on button "1" at bounding box center [265, 226] width 20 height 20
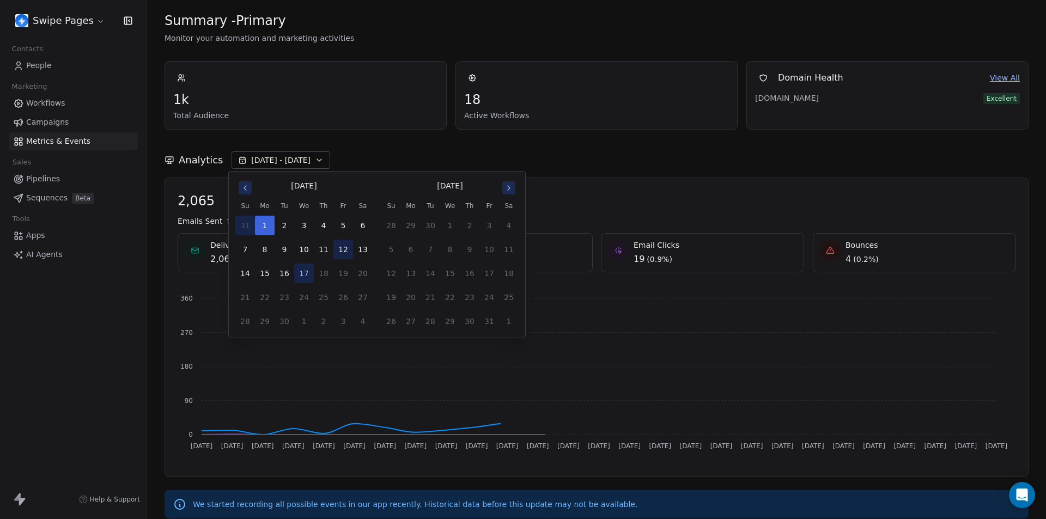
click at [342, 252] on button "12" at bounding box center [343, 250] width 20 height 20
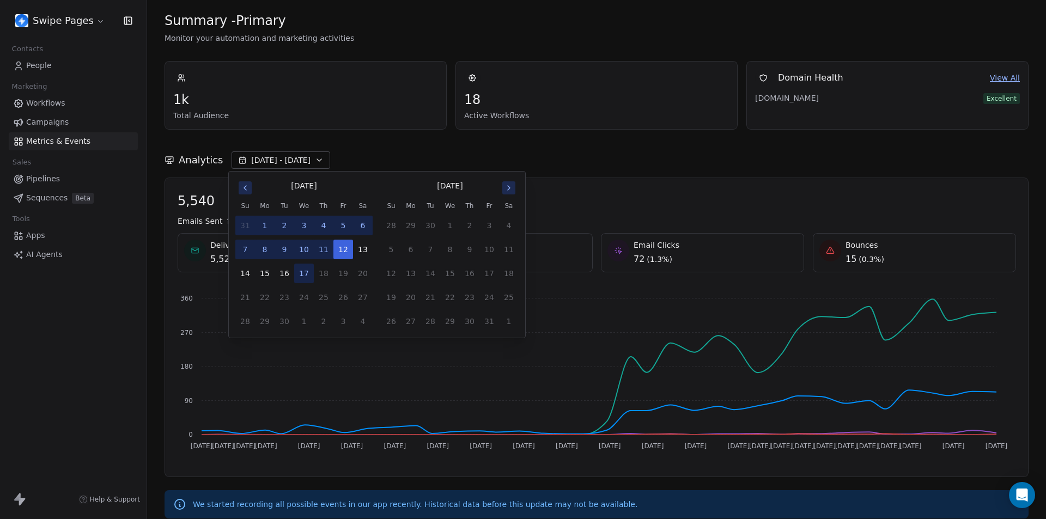
click at [281, 246] on button "9" at bounding box center [285, 250] width 20 height 20
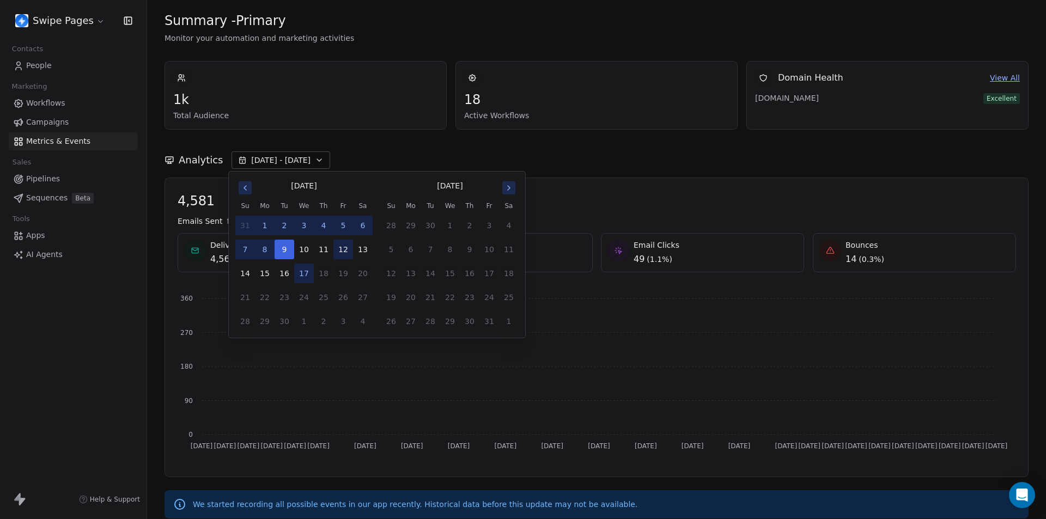
click at [338, 249] on button "12" at bounding box center [343, 250] width 20 height 20
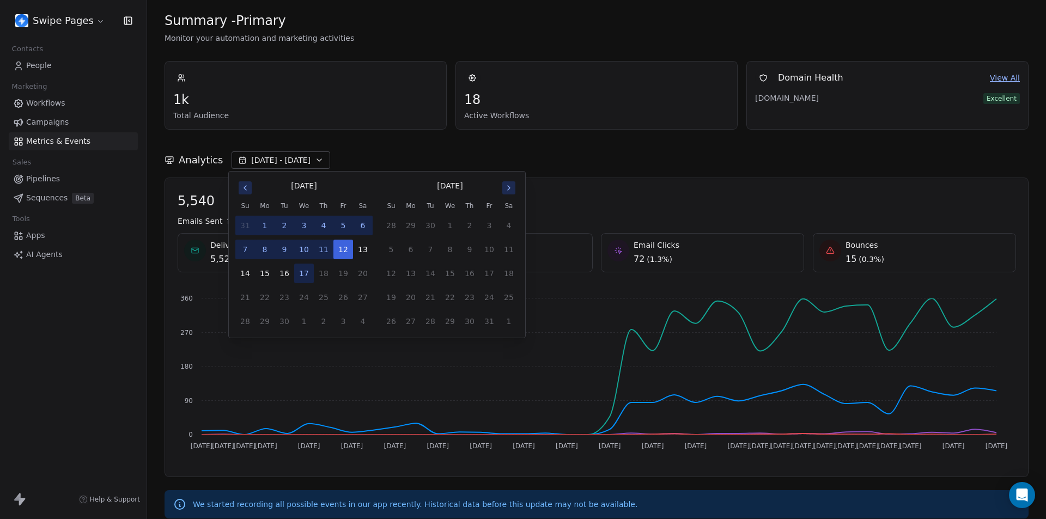
click at [246, 188] on icon "Go to previous month" at bounding box center [245, 188] width 9 height 9
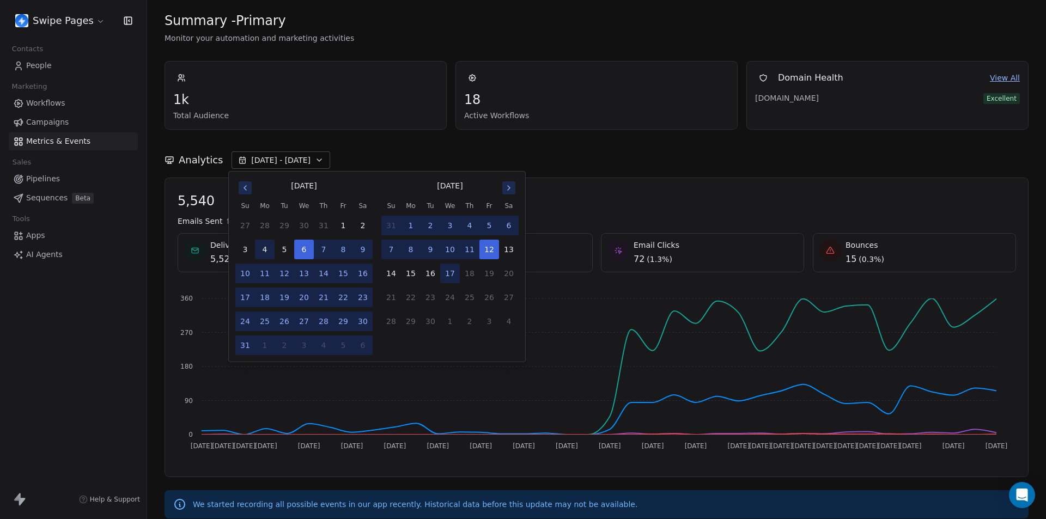
click at [266, 252] on button "4" at bounding box center [265, 250] width 20 height 20
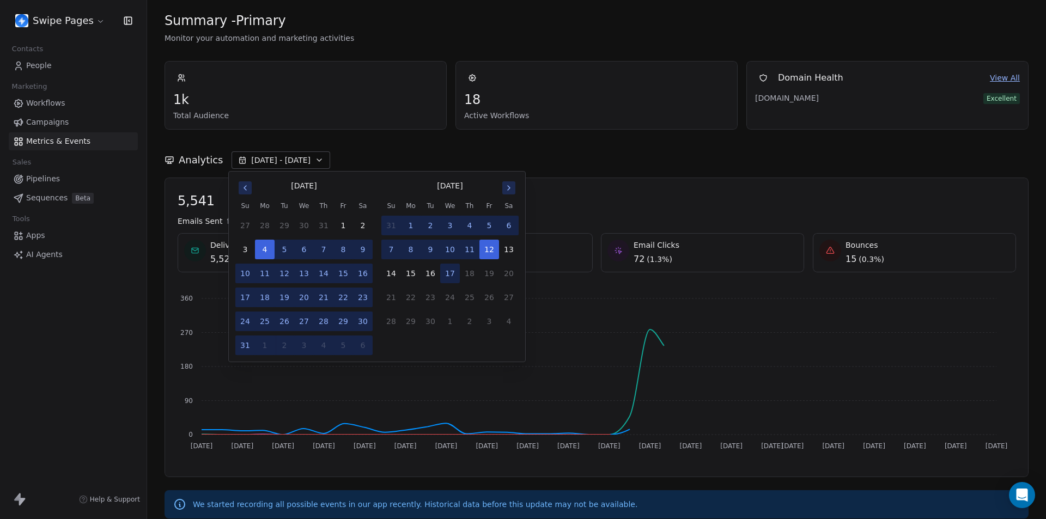
click at [328, 277] on button "14" at bounding box center [324, 274] width 20 height 20
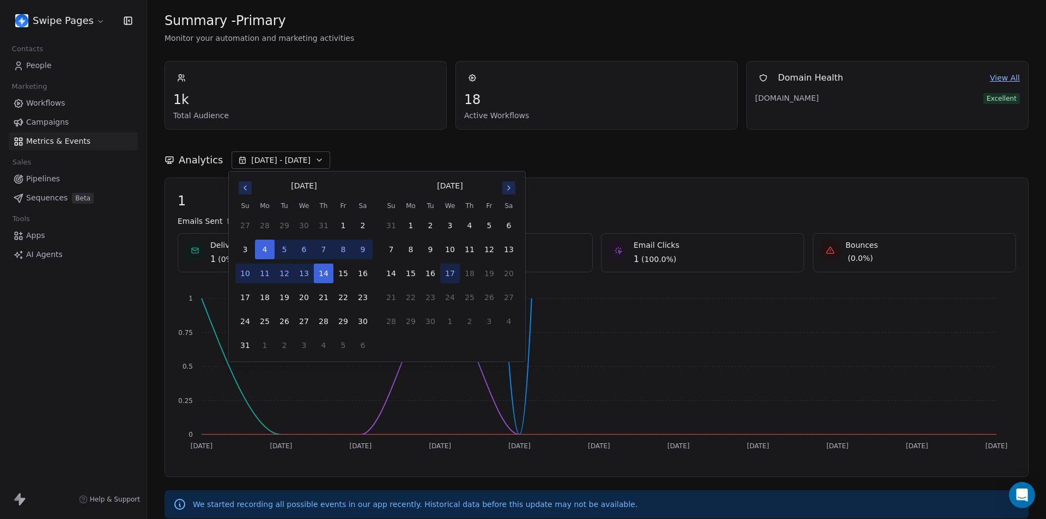
click at [569, 161] on div "Analytics Aug 04 - Aug 14" at bounding box center [596, 159] width 864 height 17
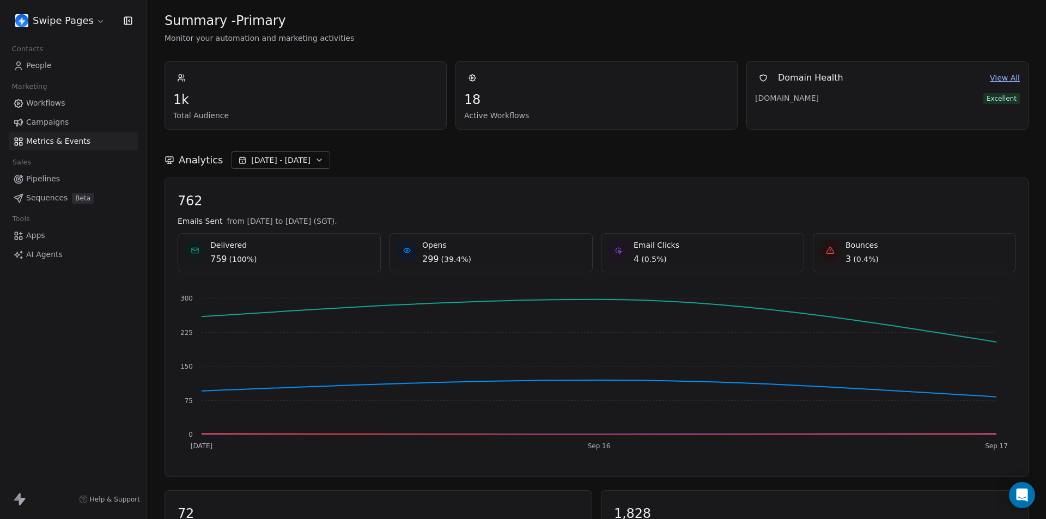
click at [295, 161] on span "[DATE] - [DATE]" at bounding box center [280, 160] width 59 height 11
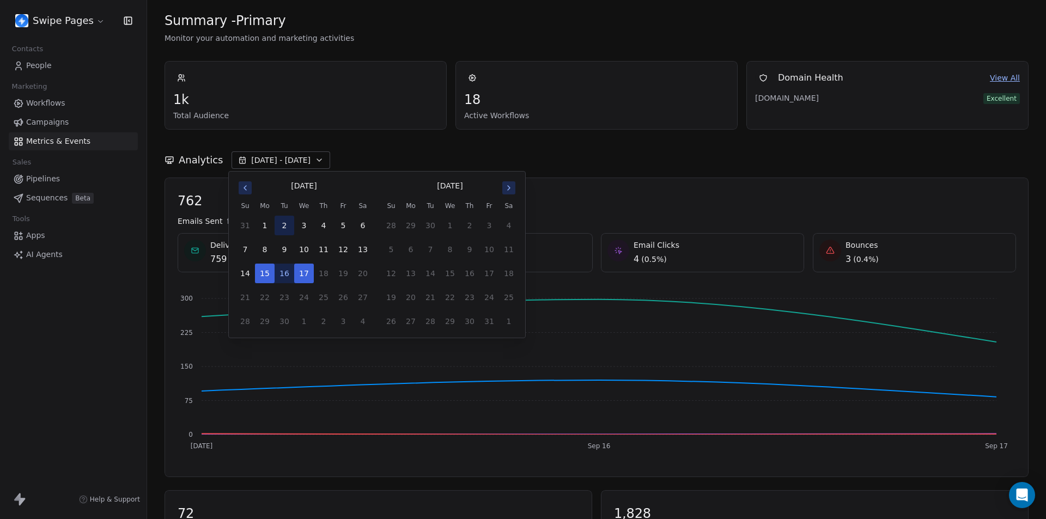
click at [285, 224] on button "2" at bounding box center [285, 226] width 20 height 20
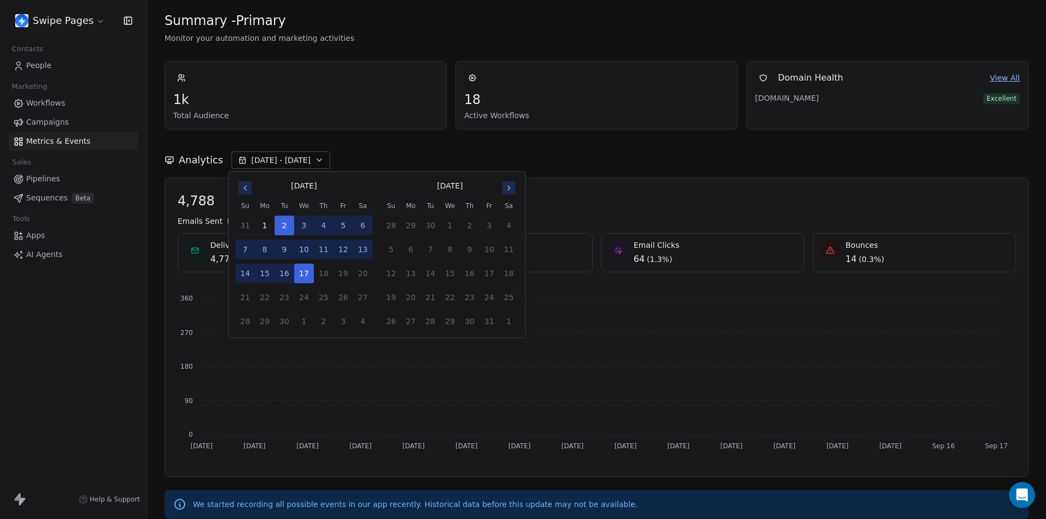
click at [342, 251] on button "12" at bounding box center [343, 250] width 20 height 20
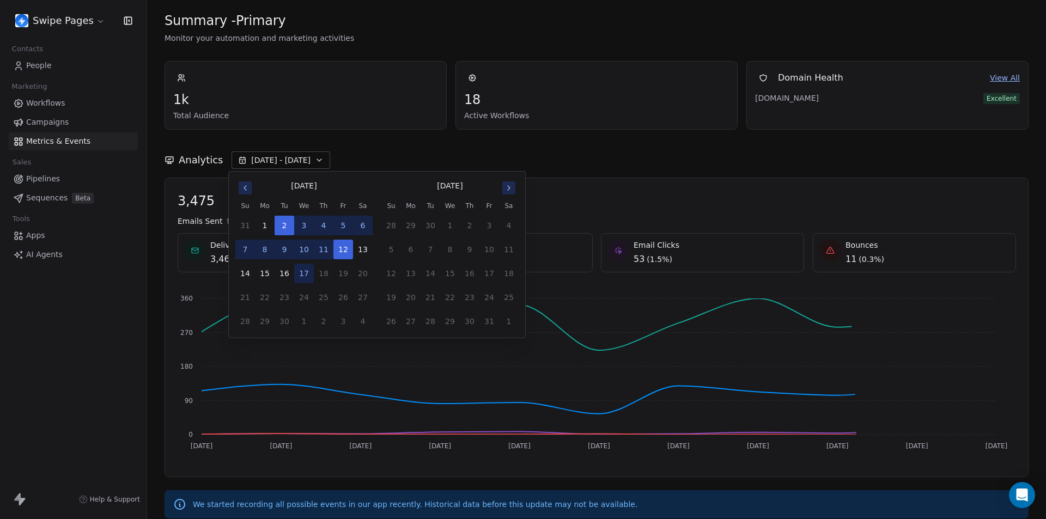
click at [609, 158] on div "Analytics Sep 02 - Sep 12" at bounding box center [596, 159] width 864 height 17
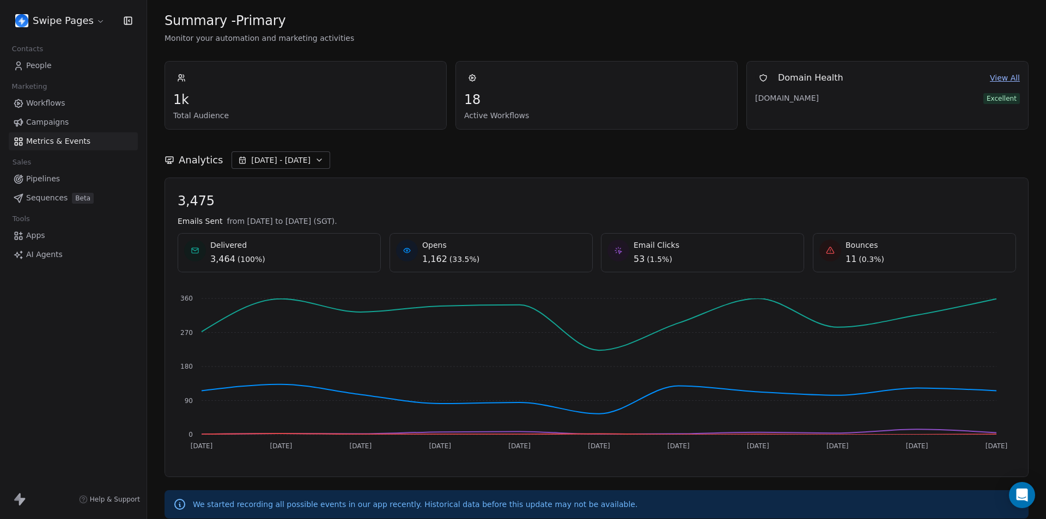
click at [302, 164] on button "Sep 02 - Sep 12" at bounding box center [280, 159] width 99 height 17
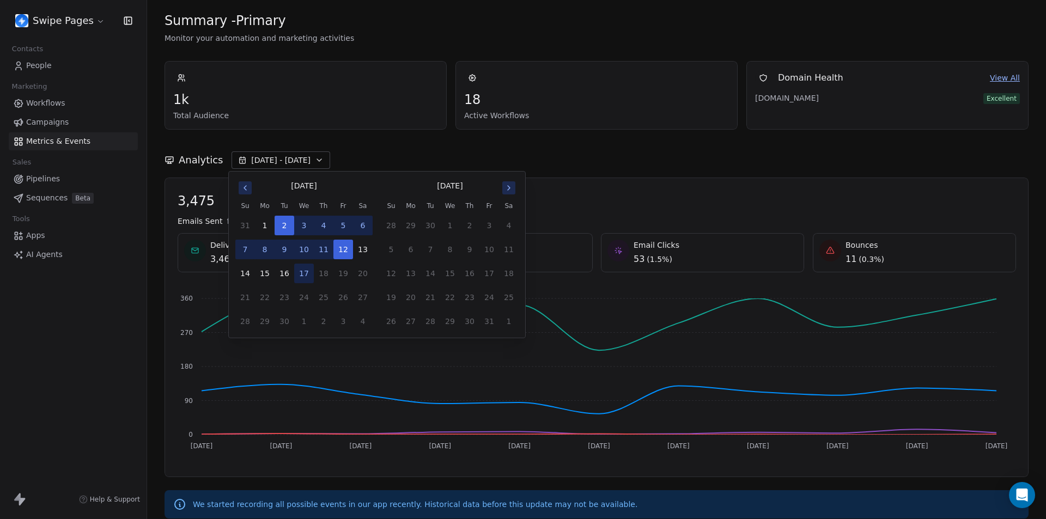
click at [325, 227] on button "4" at bounding box center [324, 226] width 20 height 20
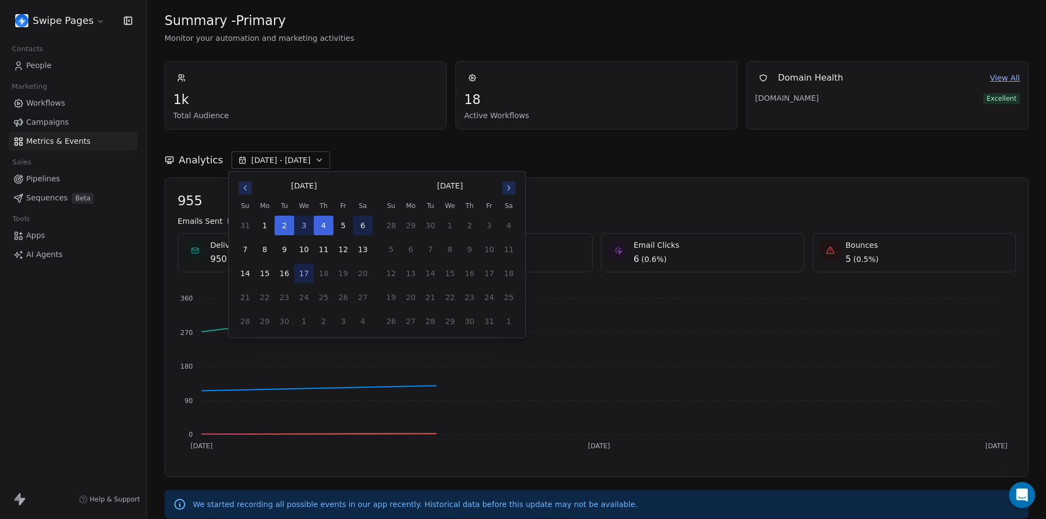
click at [363, 228] on button "6" at bounding box center [363, 226] width 20 height 20
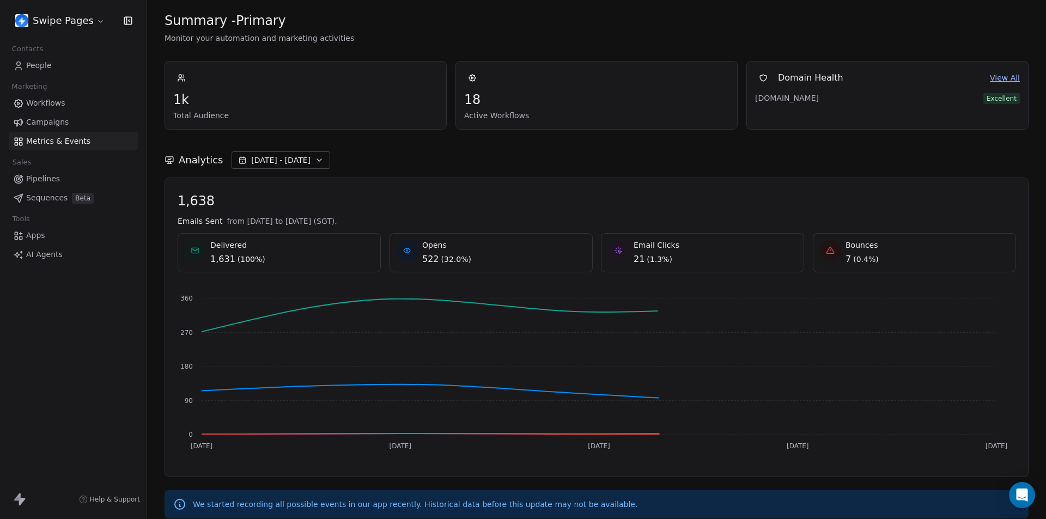
click at [571, 157] on div "Analytics Sep 02 - Sep 06" at bounding box center [596, 159] width 864 height 17
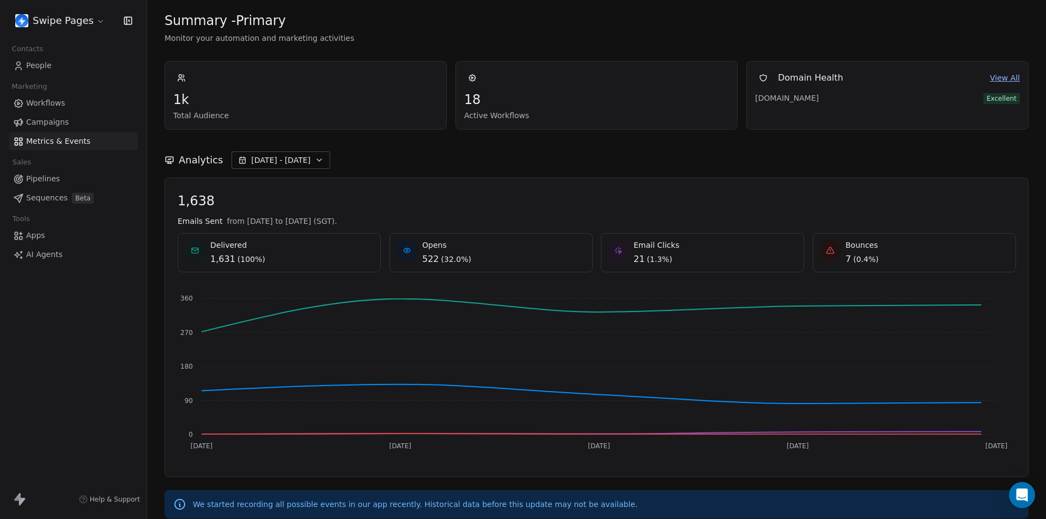
click at [297, 163] on span "Sep 02 - Sep 06" at bounding box center [280, 160] width 59 height 11
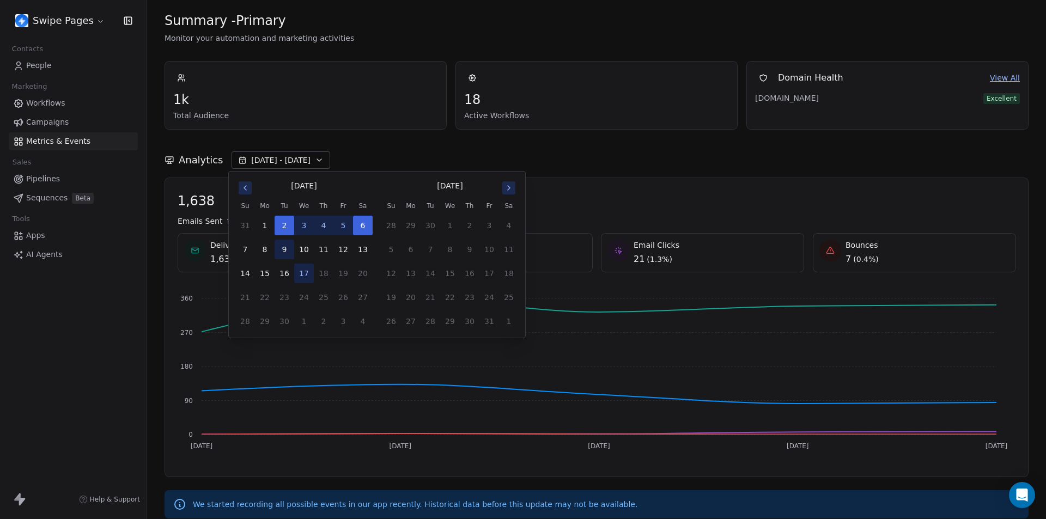
click at [284, 251] on button "9" at bounding box center [285, 250] width 20 height 20
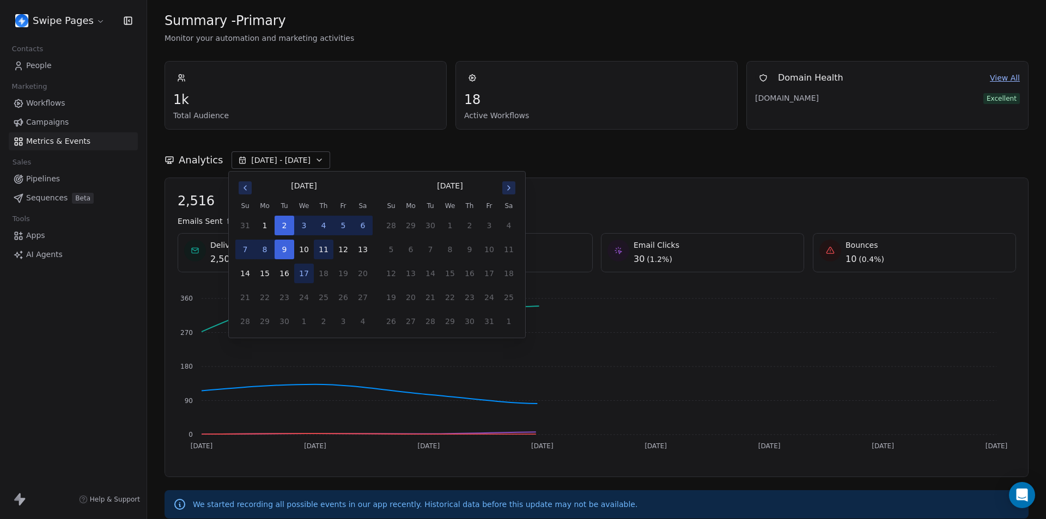
click at [327, 252] on button "11" at bounding box center [324, 250] width 20 height 20
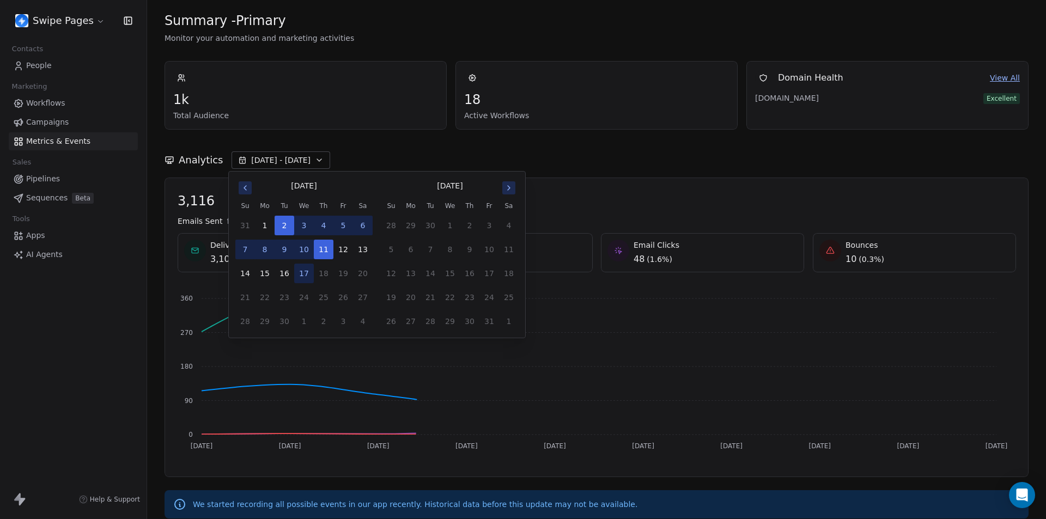
click at [334, 222] on button "5" at bounding box center [343, 226] width 20 height 20
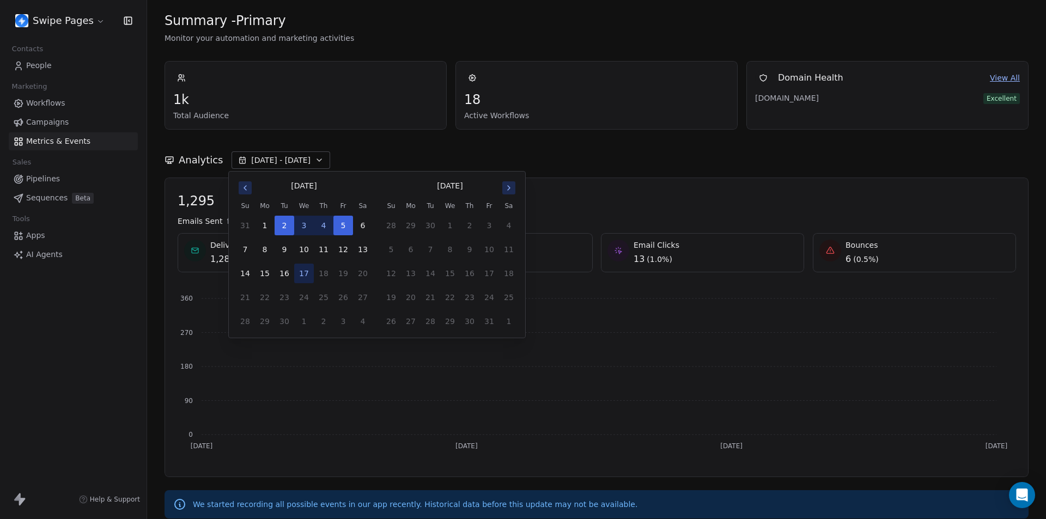
click at [391, 135] on div "Analytics Sep 02 - Sep 05" at bounding box center [596, 154] width 864 height 48
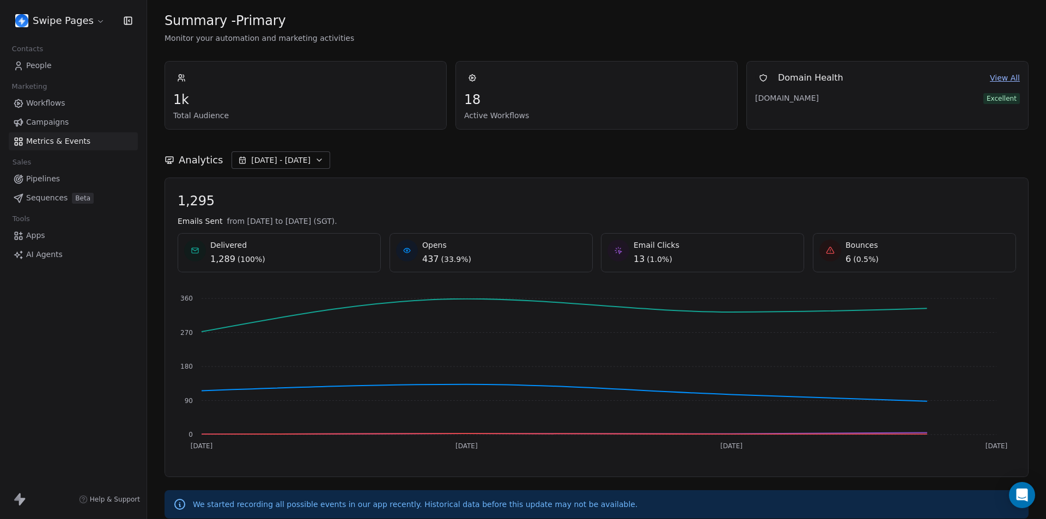
click at [289, 157] on span "Sep 02 - Sep 05" at bounding box center [280, 160] width 59 height 11
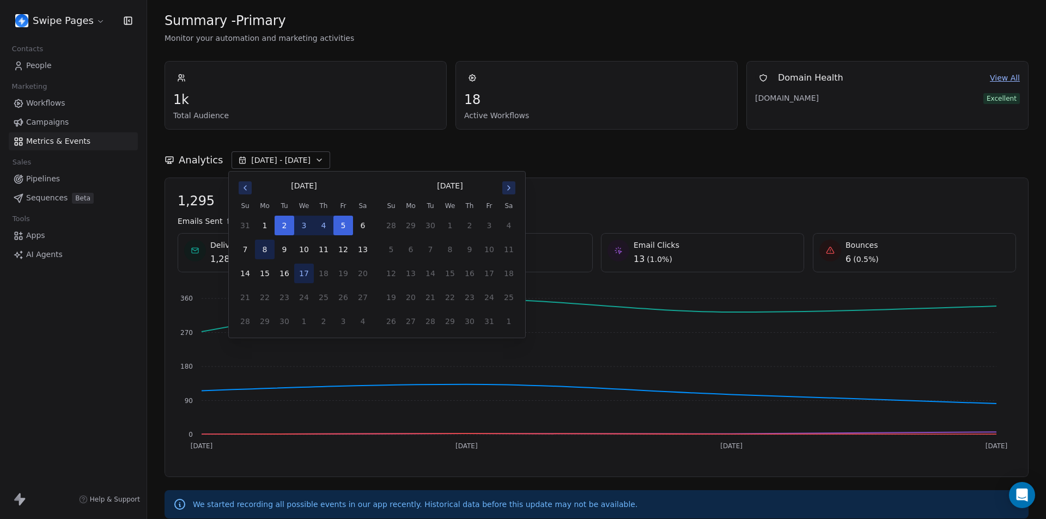
click at [264, 246] on button "8" at bounding box center [265, 250] width 20 height 20
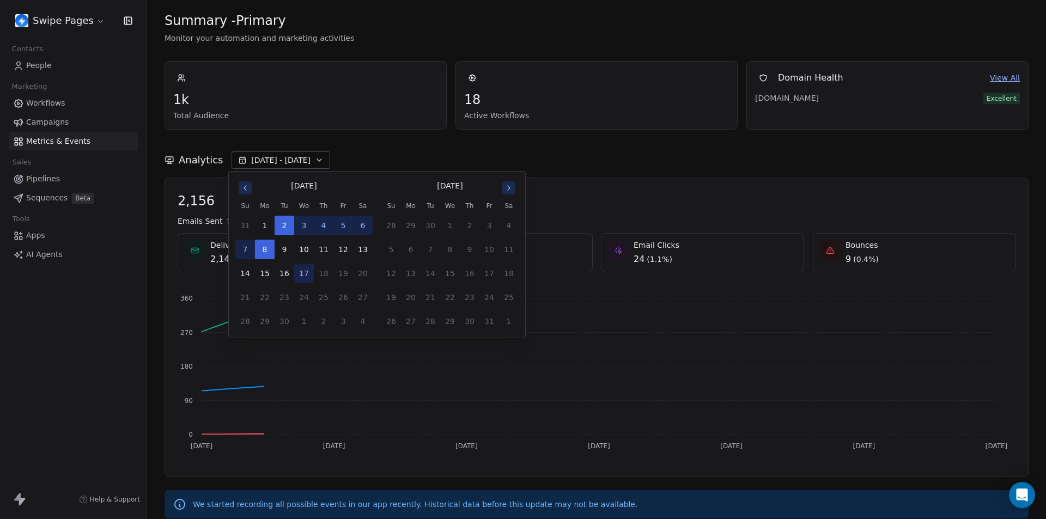
click at [388, 147] on div "Analytics Sep 02 - Sep 08" at bounding box center [596, 154] width 864 height 48
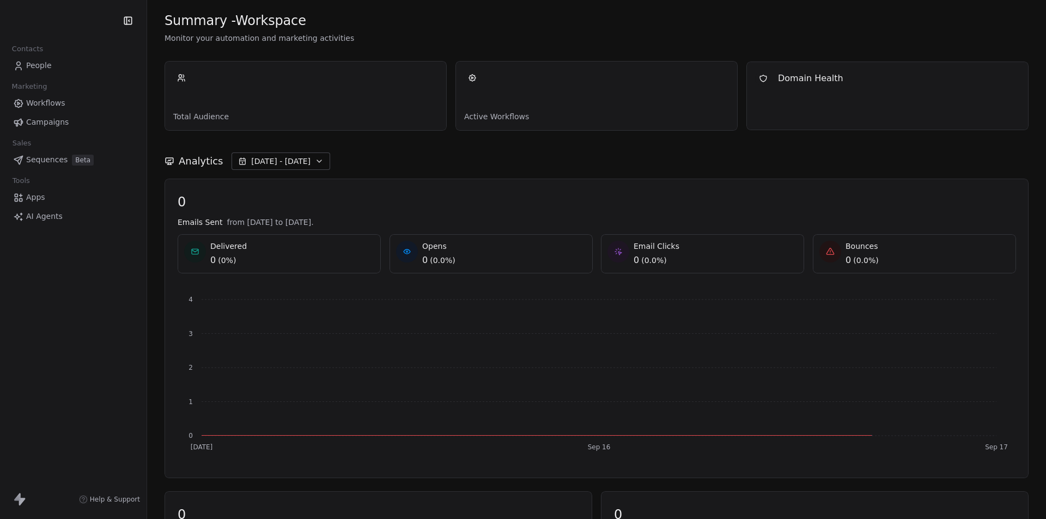
click at [293, 154] on button "[DATE] - [DATE]" at bounding box center [280, 161] width 99 height 17
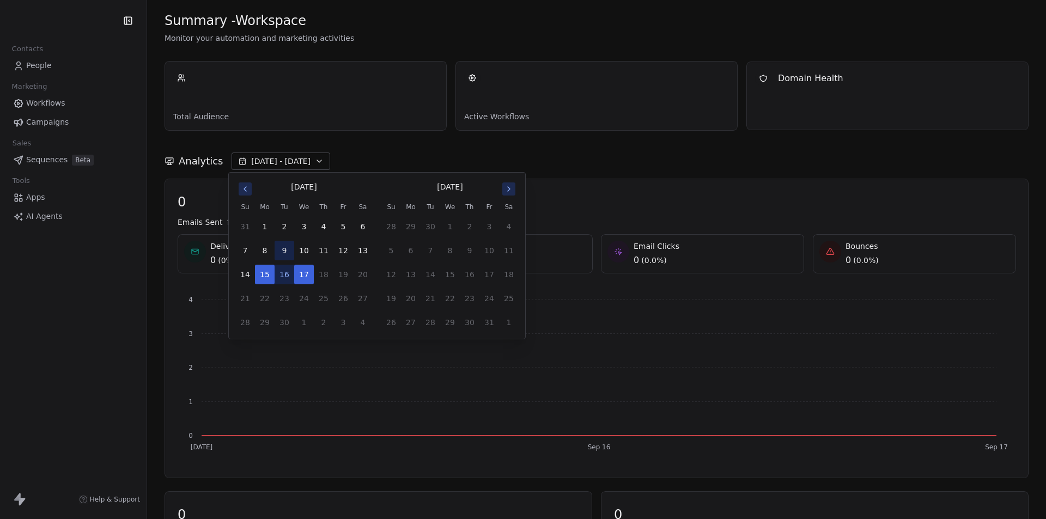
click at [284, 254] on button "9" at bounding box center [285, 251] width 20 height 20
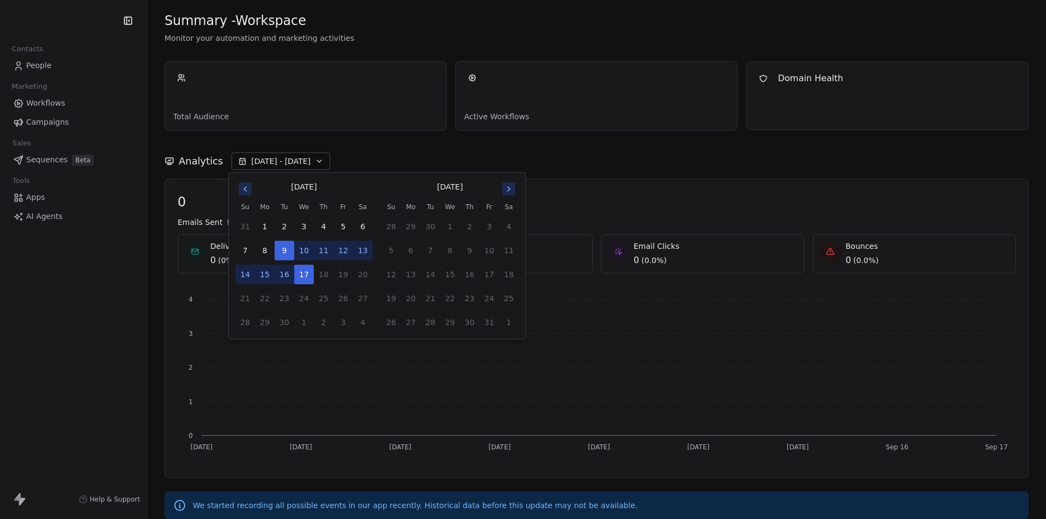
click at [342, 252] on button "12" at bounding box center [343, 251] width 20 height 20
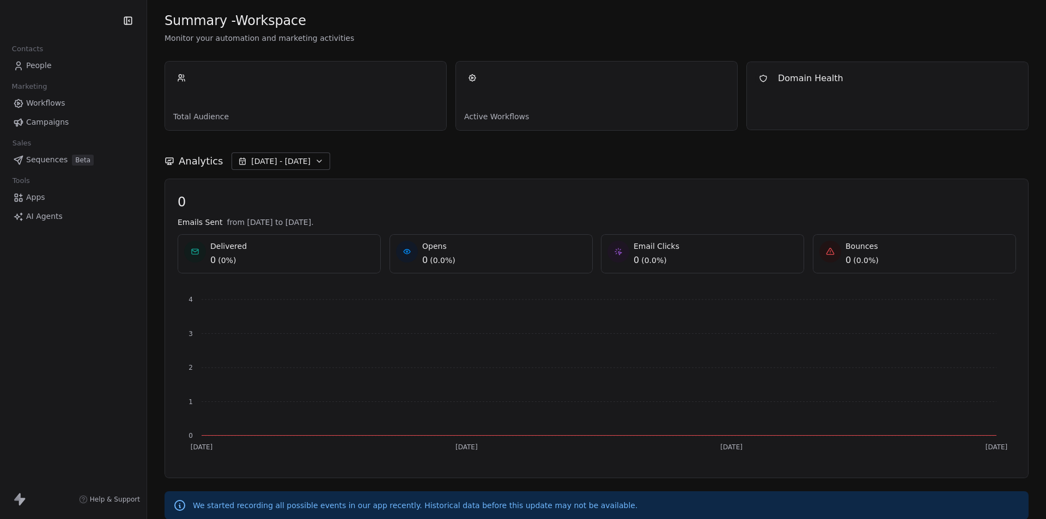
click at [373, 155] on div "Analytics [DATE] - [DATE]" at bounding box center [596, 161] width 864 height 17
click at [303, 158] on button "[DATE] - [DATE]" at bounding box center [280, 161] width 99 height 17
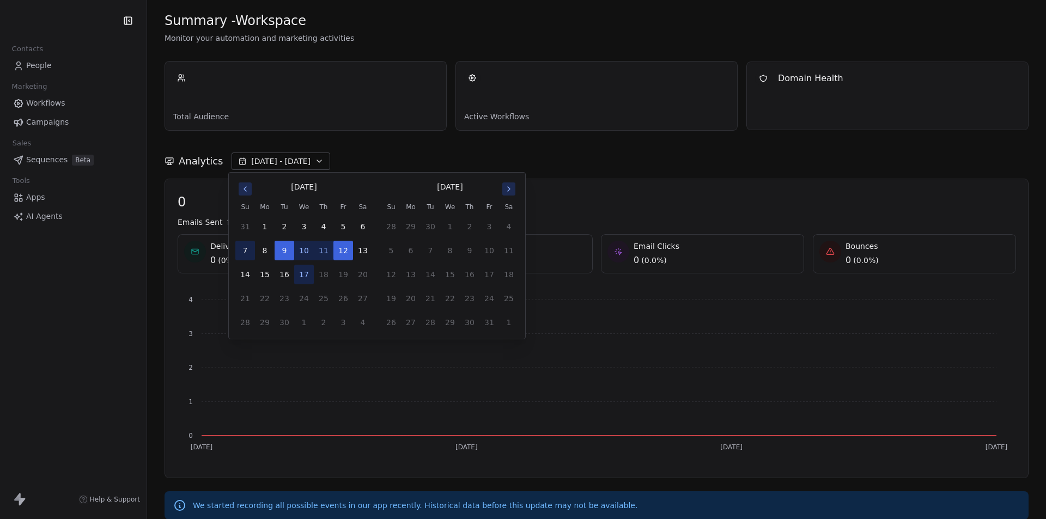
click at [245, 254] on button "7" at bounding box center [245, 251] width 20 height 20
click at [324, 253] on button "11" at bounding box center [324, 251] width 20 height 20
click at [358, 154] on div "Analytics [DATE] - [DATE]" at bounding box center [596, 161] width 864 height 17
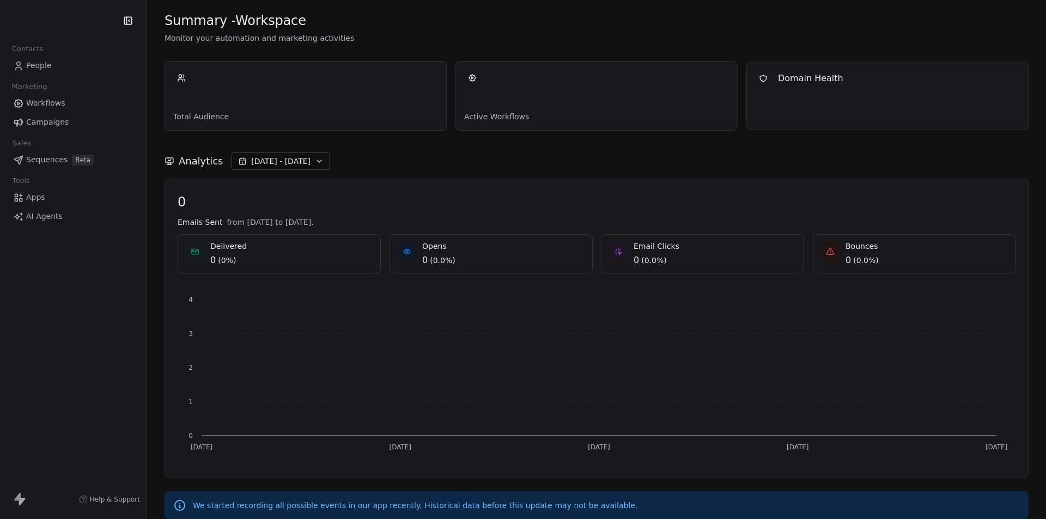
click at [287, 161] on span "[DATE] - [DATE]" at bounding box center [280, 161] width 59 height 11
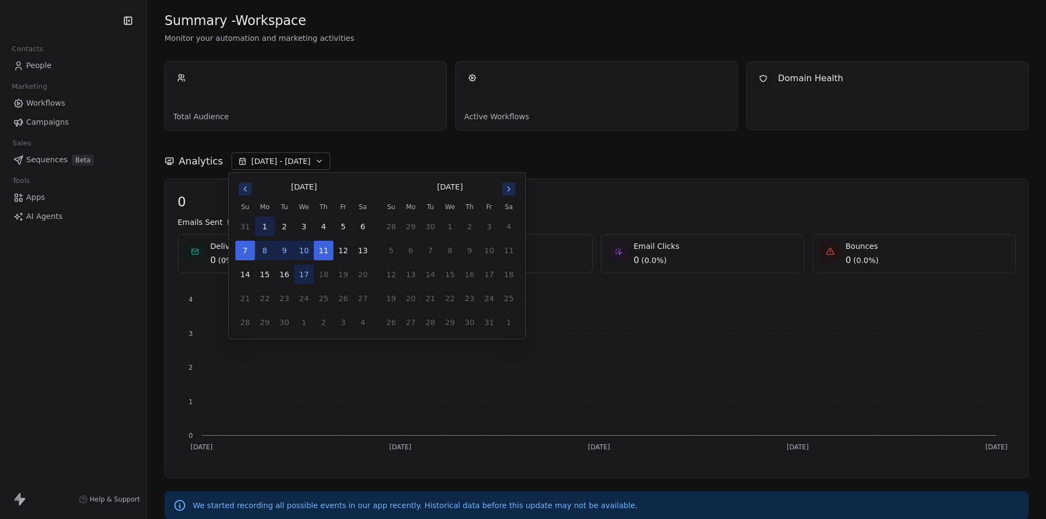
click at [268, 229] on button "1" at bounding box center [265, 227] width 20 height 20
click at [322, 253] on button "11" at bounding box center [324, 251] width 20 height 20
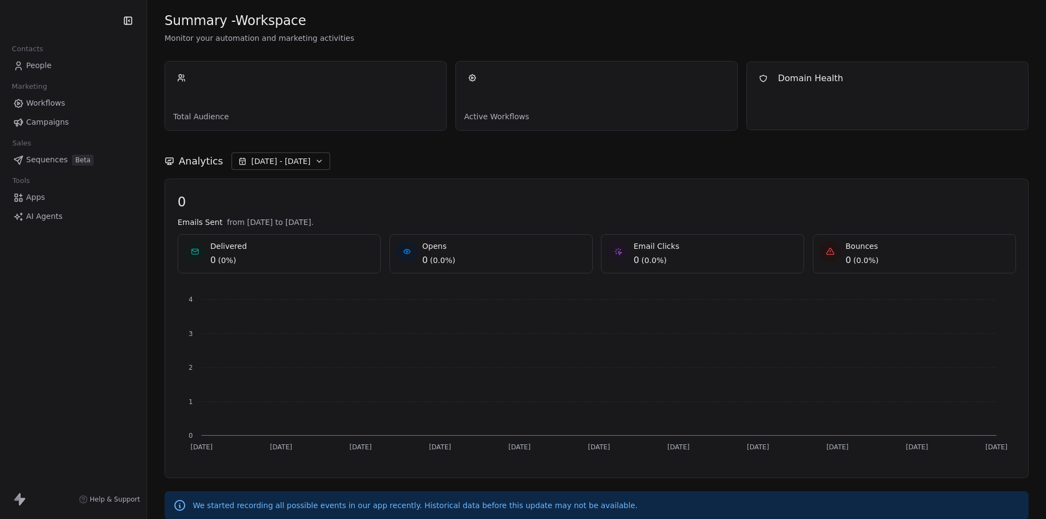
click at [354, 143] on div "Analytics [DATE] - [DATE]" at bounding box center [596, 155] width 864 height 48
click at [296, 156] on span "[DATE] - [DATE]" at bounding box center [280, 161] width 59 height 11
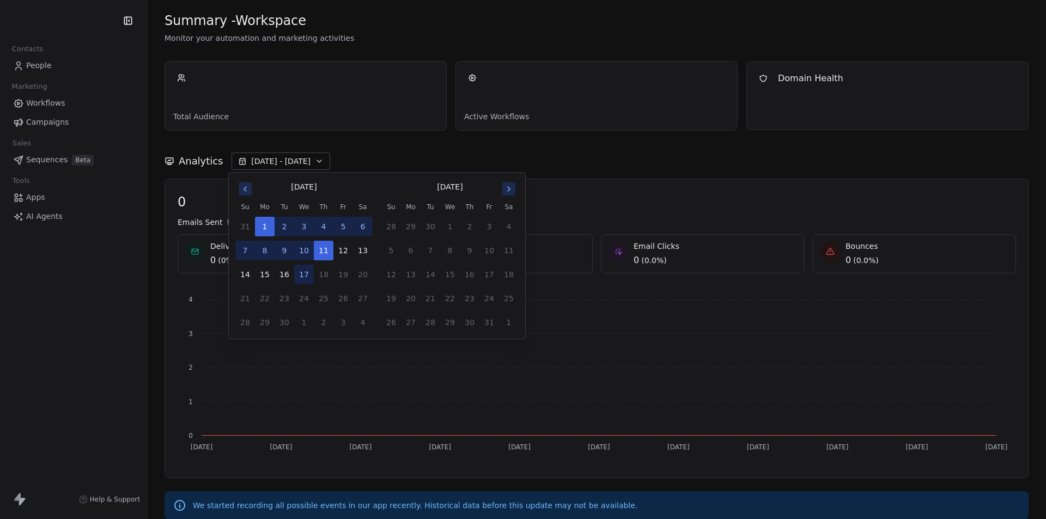
click at [303, 228] on button "3" at bounding box center [304, 227] width 20 height 20
click at [321, 249] on button "11" at bounding box center [324, 251] width 20 height 20
click at [350, 155] on div "Analytics [DATE] - [DATE]" at bounding box center [596, 161] width 864 height 17
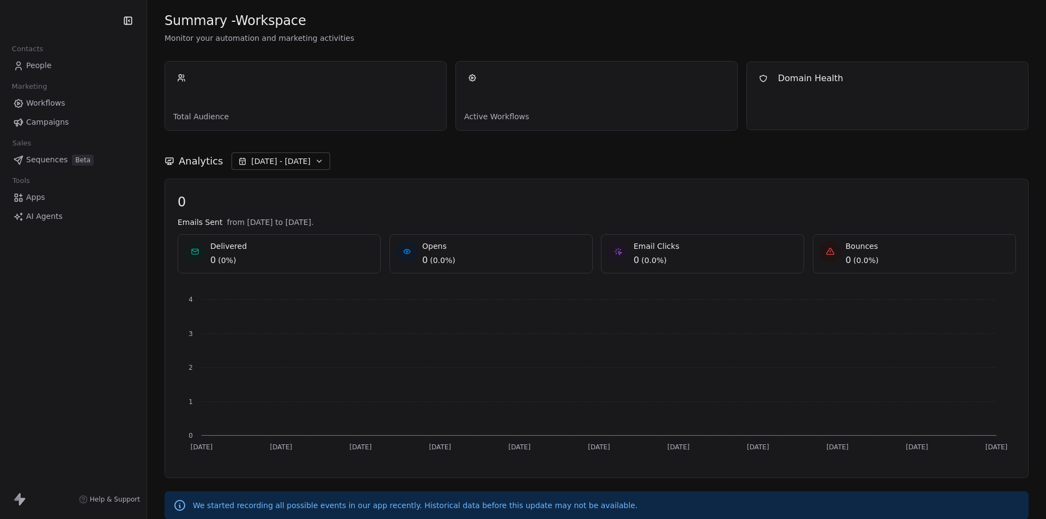
click at [284, 165] on span "[DATE] - [DATE]" at bounding box center [280, 161] width 59 height 11
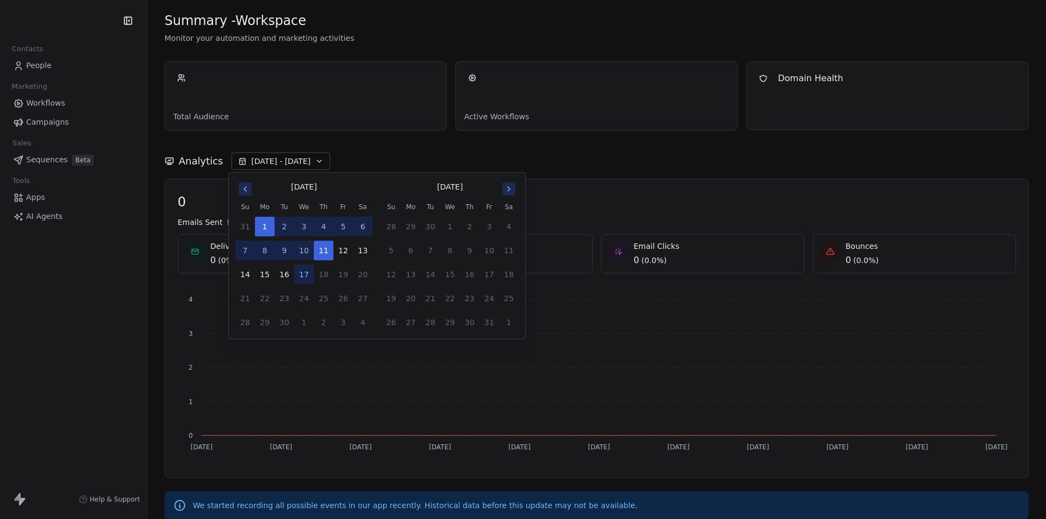
click at [301, 228] on button "3" at bounding box center [304, 227] width 20 height 20
click at [343, 229] on button "5" at bounding box center [343, 227] width 20 height 20
click at [306, 228] on button "3" at bounding box center [304, 227] width 20 height 20
click at [253, 225] on button "31" at bounding box center [245, 227] width 20 height 20
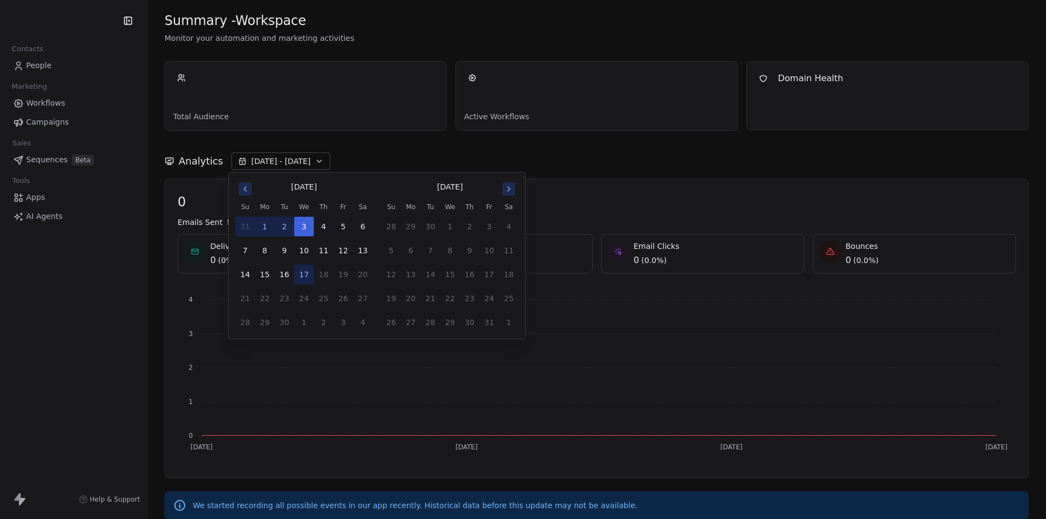
click at [278, 229] on button "2" at bounding box center [285, 227] width 20 height 20
click at [312, 229] on button "3" at bounding box center [304, 227] width 20 height 20
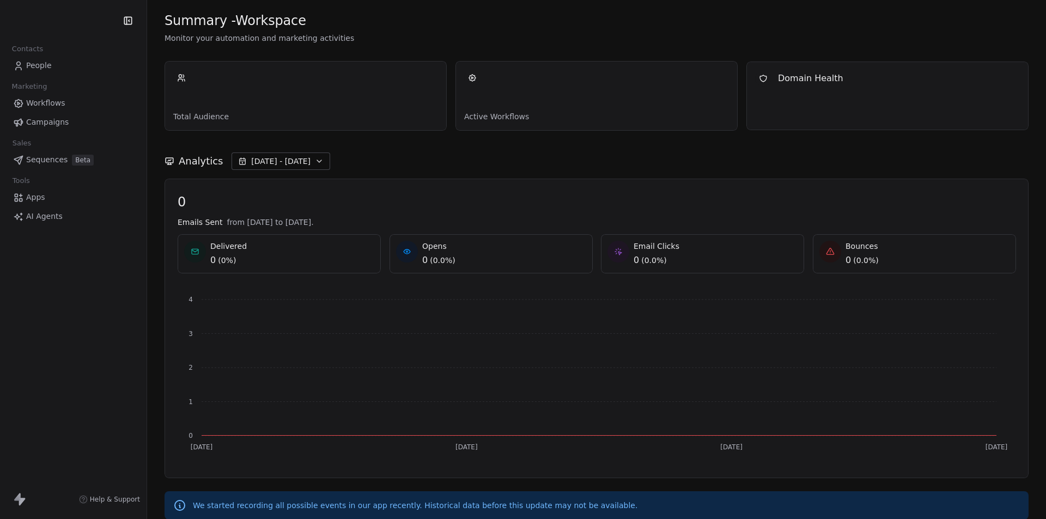
click at [384, 150] on div "Analytics [DATE] - [DATE]" at bounding box center [596, 155] width 864 height 48
click at [294, 157] on span "[DATE] - [DATE]" at bounding box center [280, 161] width 59 height 11
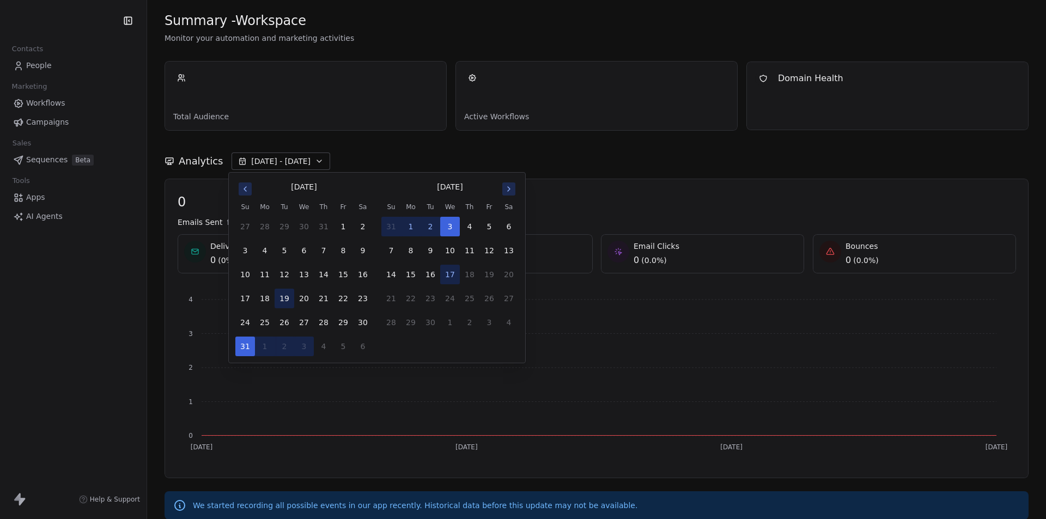
click at [284, 297] on button "19" at bounding box center [285, 299] width 20 height 20
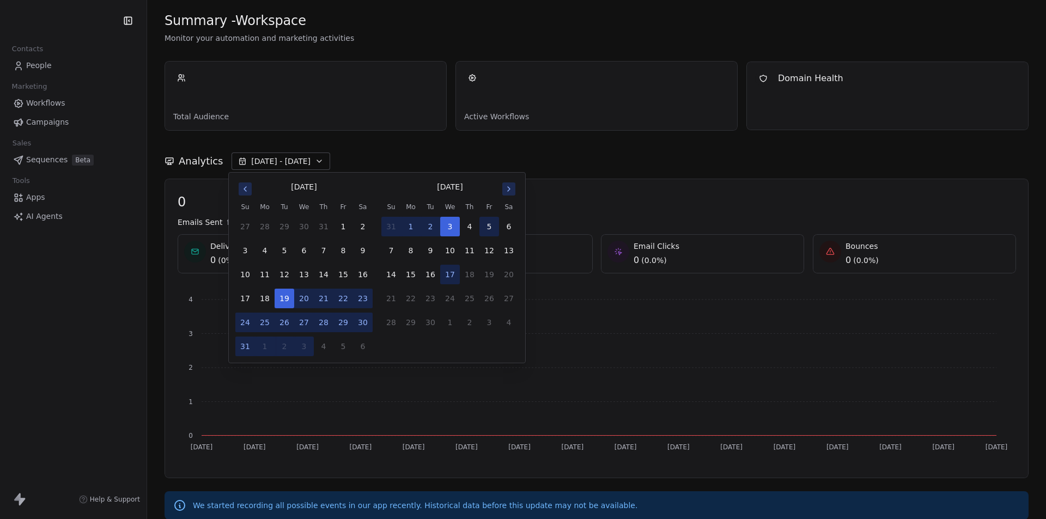
click at [491, 224] on button "5" at bounding box center [489, 227] width 20 height 20
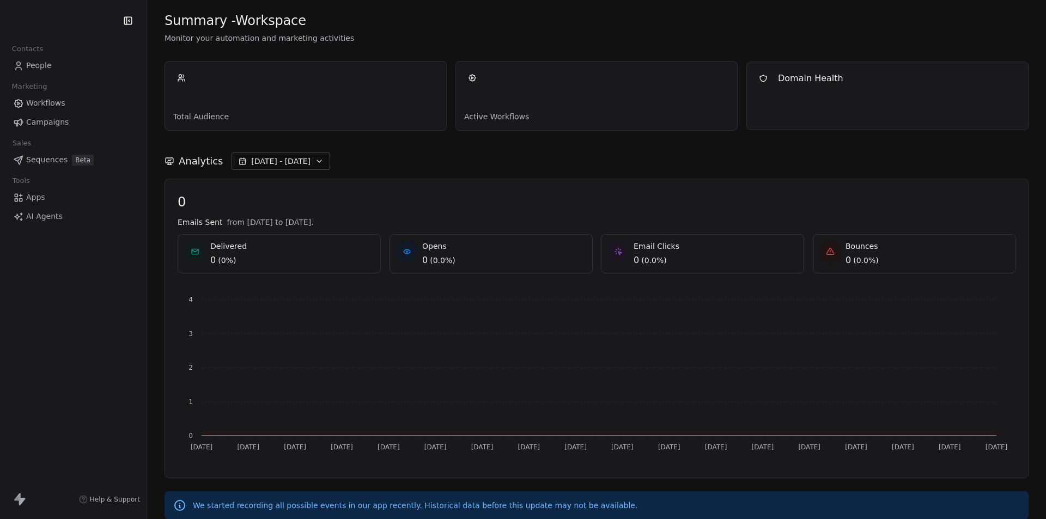
click at [594, 164] on div "Analytics [DATE] - [DATE]" at bounding box center [596, 161] width 864 height 17
click at [295, 157] on span "[DATE] - [DATE]" at bounding box center [280, 161] width 59 height 11
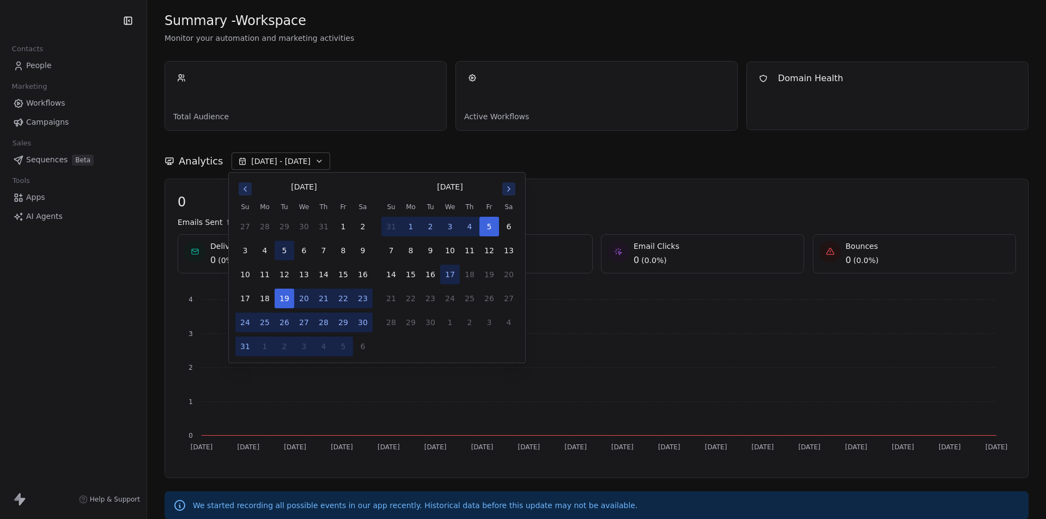
click at [284, 254] on button "5" at bounding box center [285, 251] width 20 height 20
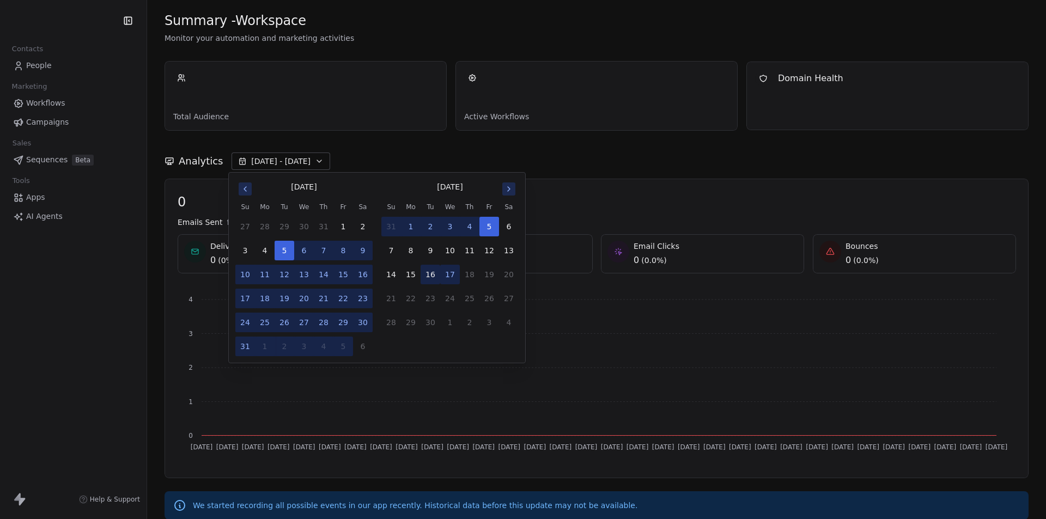
click at [434, 275] on button "16" at bounding box center [430, 275] width 20 height 20
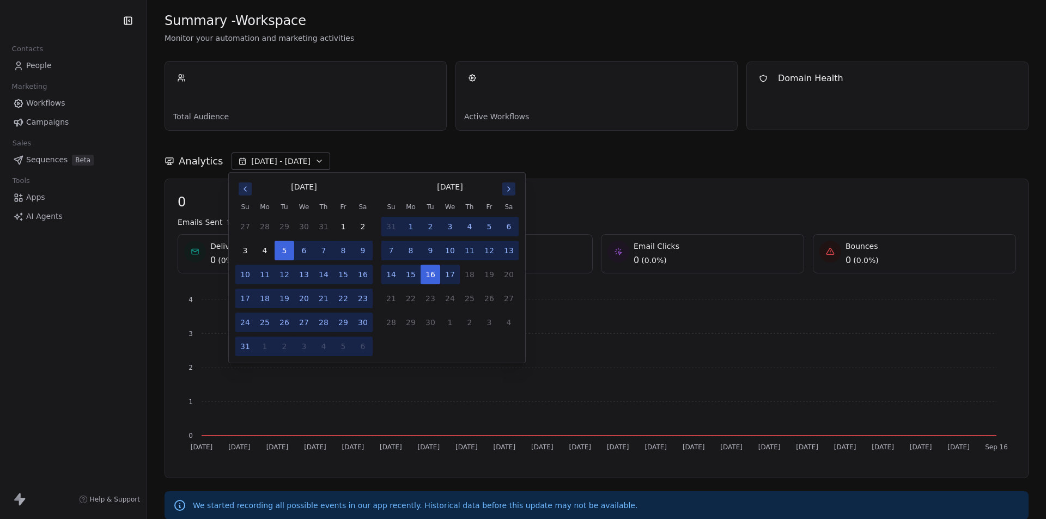
click at [565, 162] on div "Analytics [DATE] - [DATE]" at bounding box center [596, 161] width 864 height 17
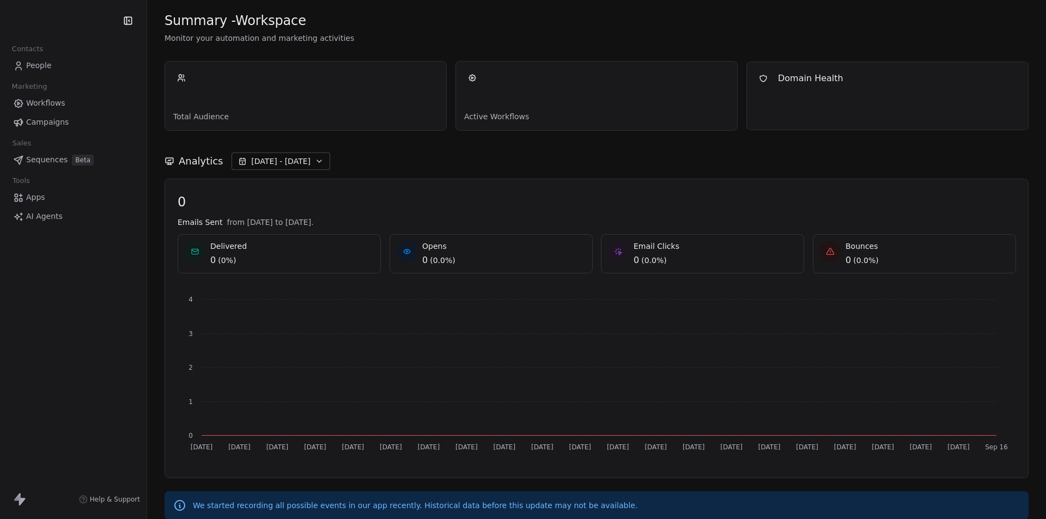
click at [283, 163] on span "[DATE] - [DATE]" at bounding box center [280, 161] width 59 height 11
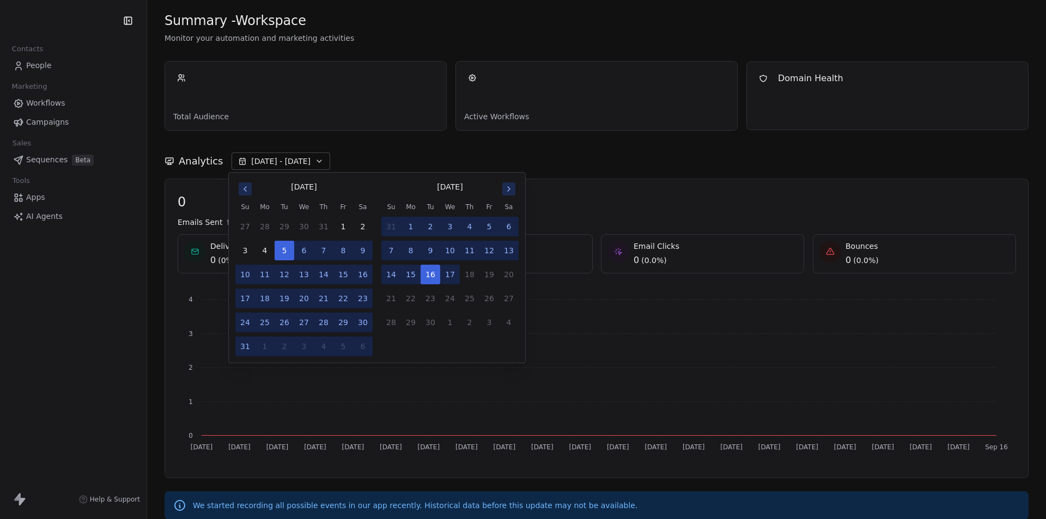
click at [245, 190] on icon "Go to previous month" at bounding box center [245, 189] width 2 height 4
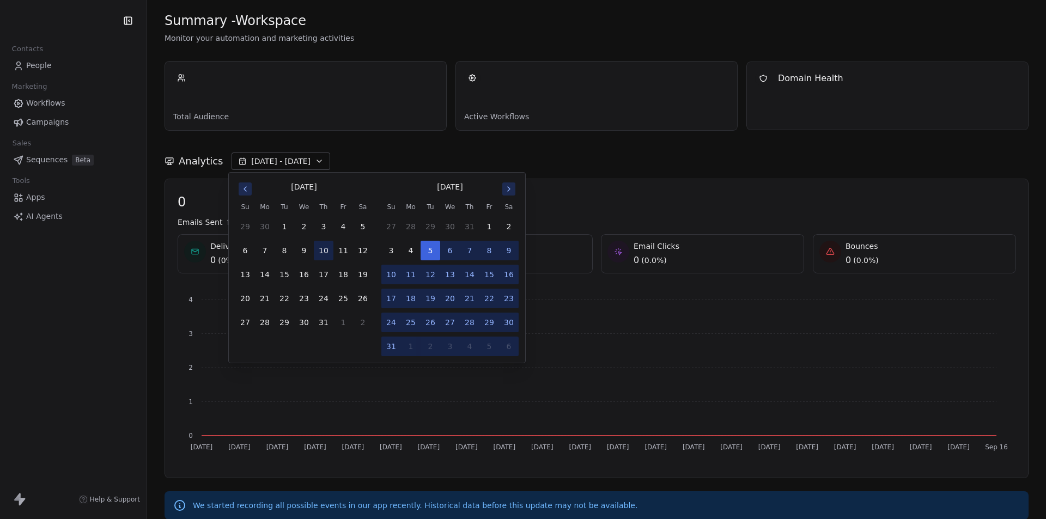
click at [326, 248] on button "10" at bounding box center [324, 251] width 20 height 20
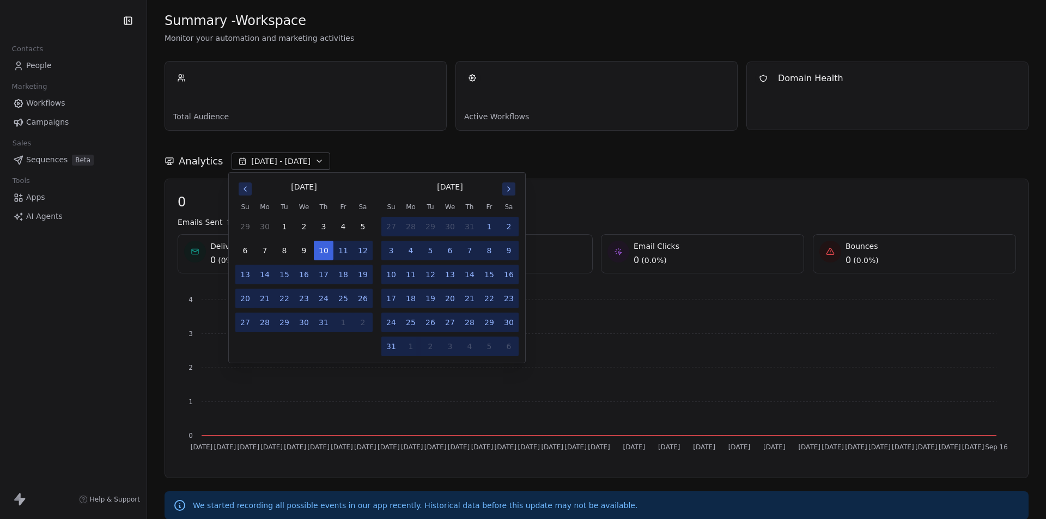
click at [454, 272] on button "13" at bounding box center [450, 275] width 20 height 20
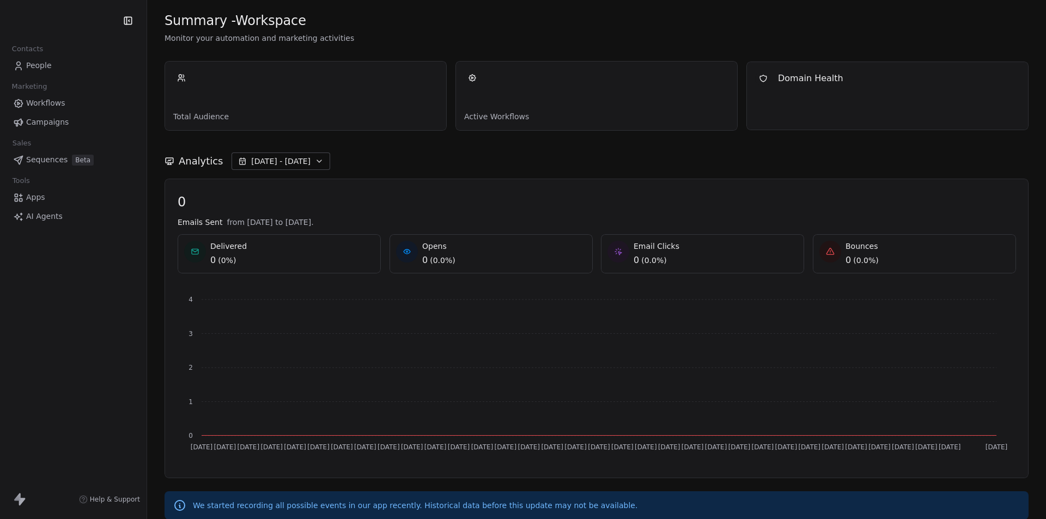
click at [547, 159] on div "Analytics [DATE] - [DATE]" at bounding box center [596, 161] width 864 height 17
click at [297, 157] on span "[DATE] - [DATE]" at bounding box center [280, 161] width 59 height 11
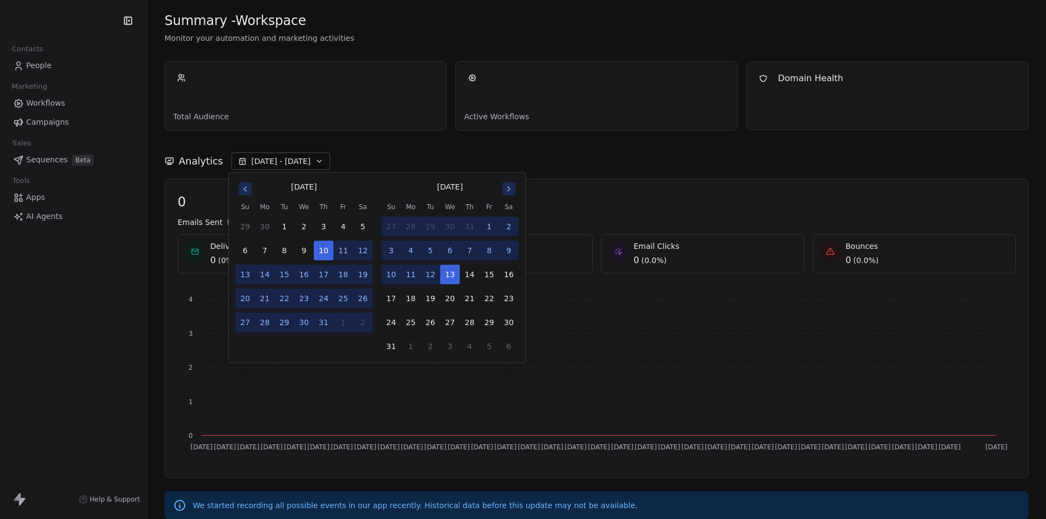
click at [510, 189] on icon "Go to next month" at bounding box center [508, 189] width 9 height 9
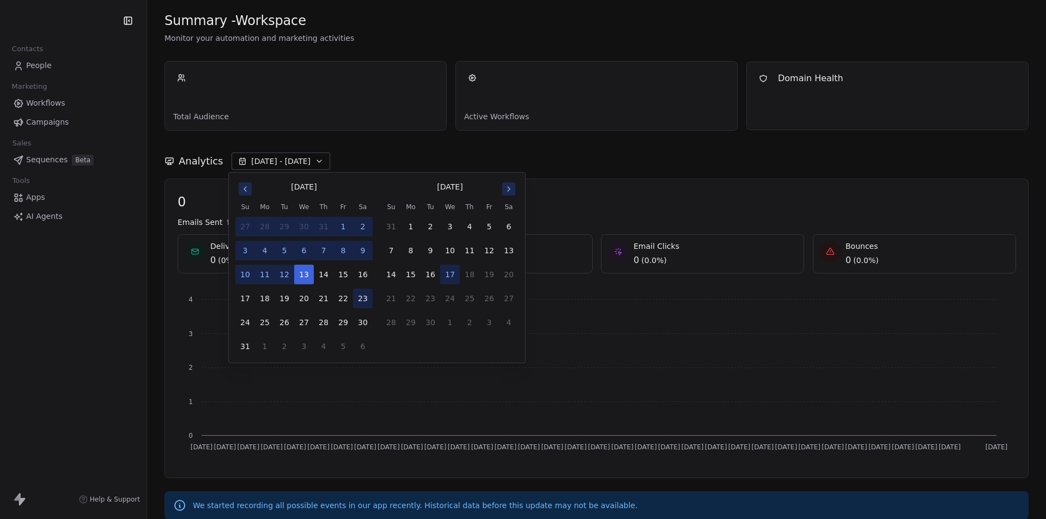
click at [366, 296] on button "23" at bounding box center [363, 299] width 20 height 20
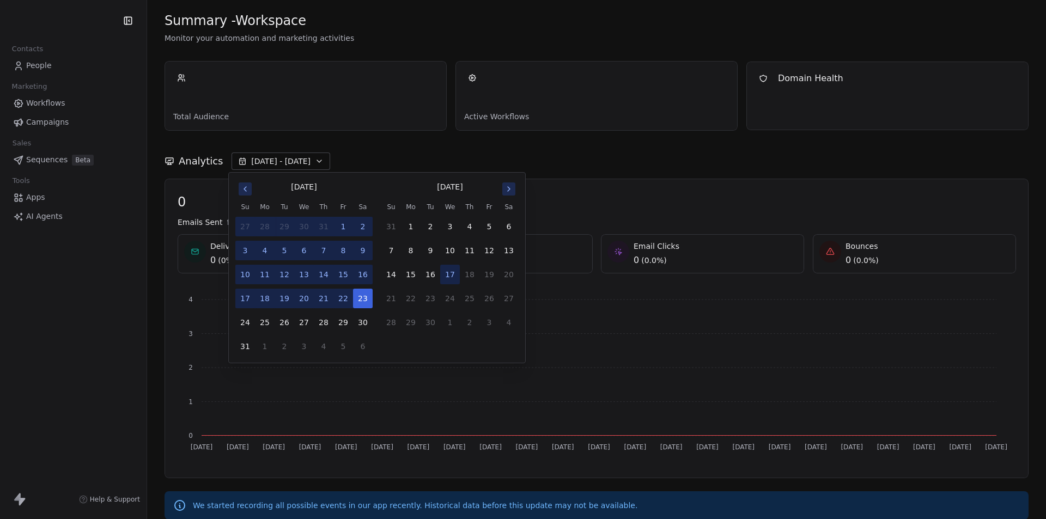
click at [556, 156] on div "Analytics [DATE] - [DATE]" at bounding box center [596, 161] width 864 height 17
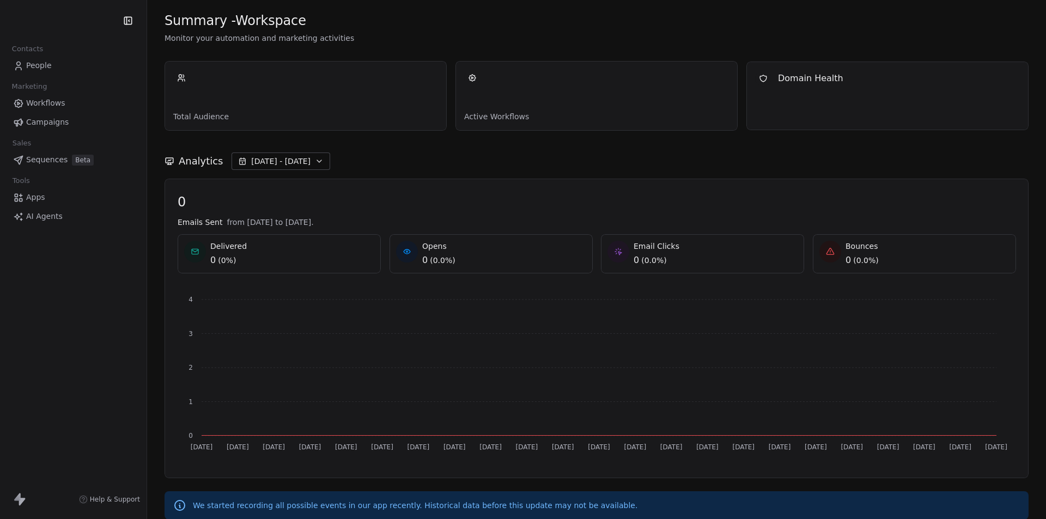
click at [299, 161] on span "[DATE] - [DATE]" at bounding box center [280, 161] width 59 height 11
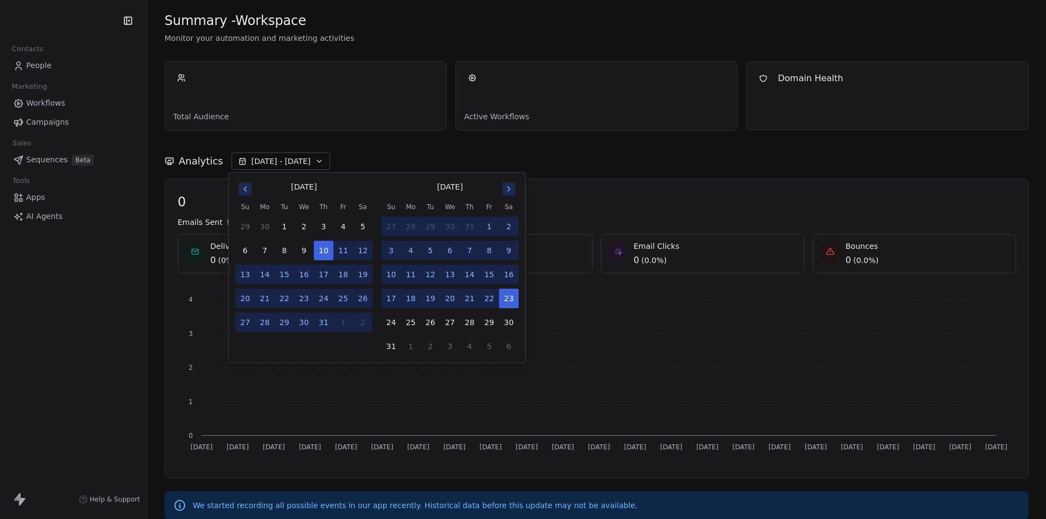
click at [450, 250] on button "6" at bounding box center [450, 251] width 20 height 20
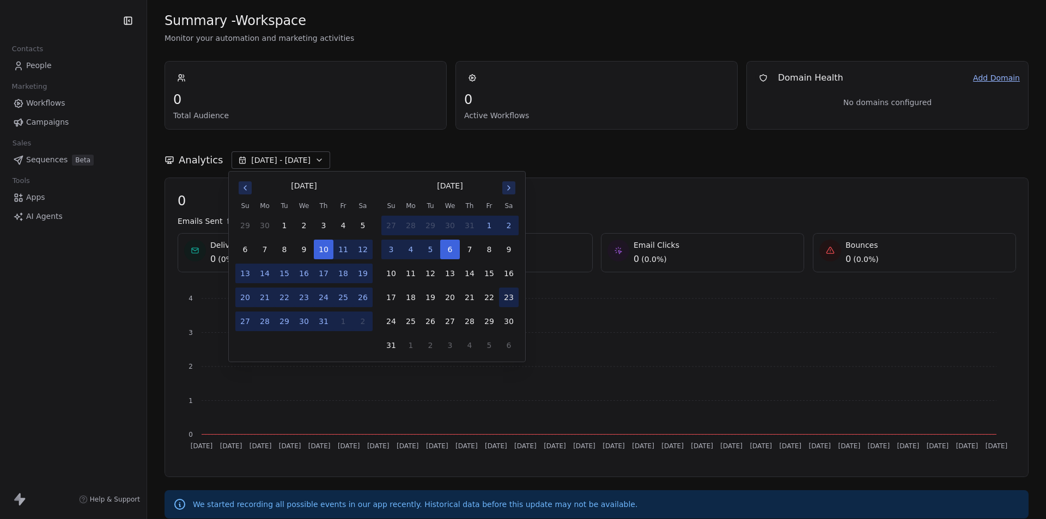
click at [507, 298] on button "23" at bounding box center [509, 298] width 20 height 20
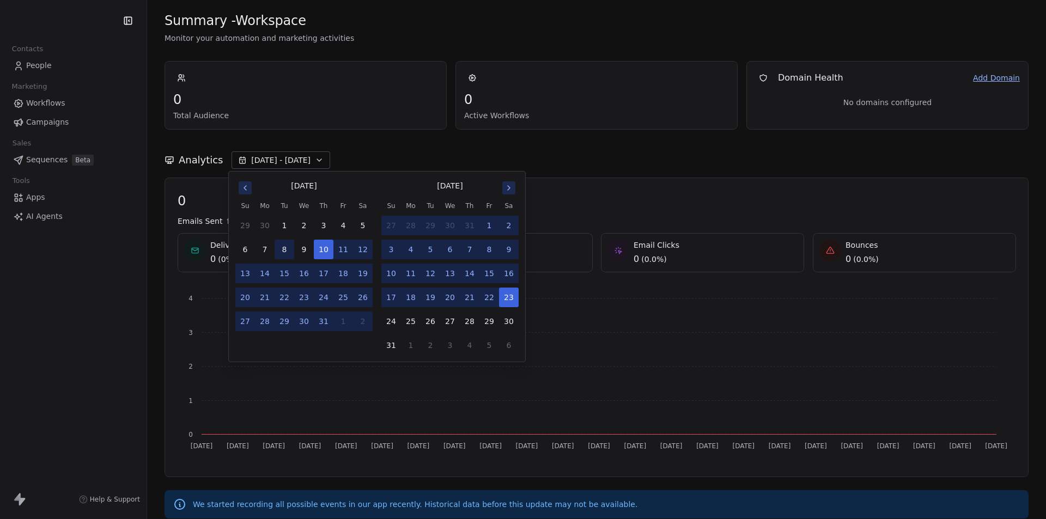
click at [282, 247] on button "8" at bounding box center [285, 250] width 20 height 20
click at [444, 271] on button "13" at bounding box center [450, 274] width 20 height 20
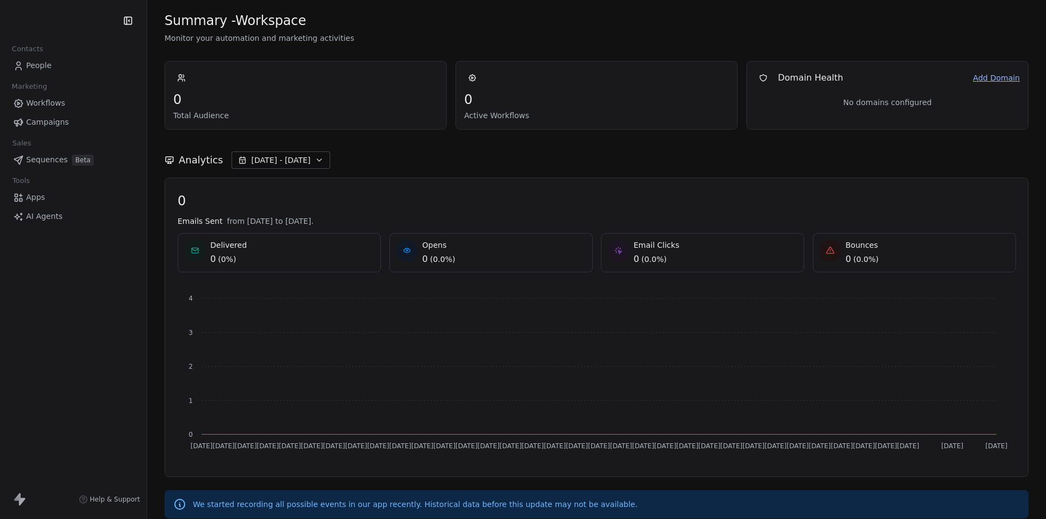
click at [559, 156] on div "Analytics [DATE] - [DATE]" at bounding box center [596, 159] width 864 height 17
click at [296, 160] on span "[DATE] - [DATE]" at bounding box center [280, 160] width 59 height 11
click at [377, 145] on div "Analytics [DATE] - [DATE]" at bounding box center [596, 154] width 864 height 48
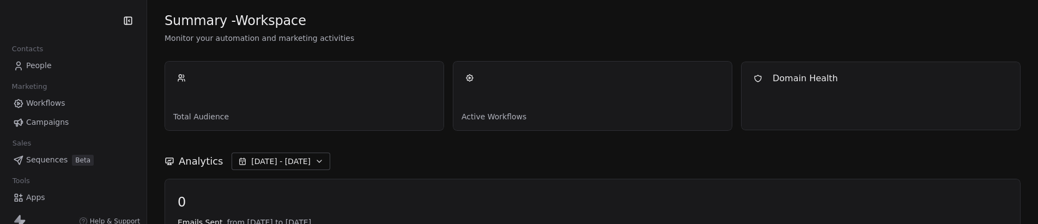
click at [301, 162] on span "[DATE] - [DATE]" at bounding box center [280, 161] width 59 height 11
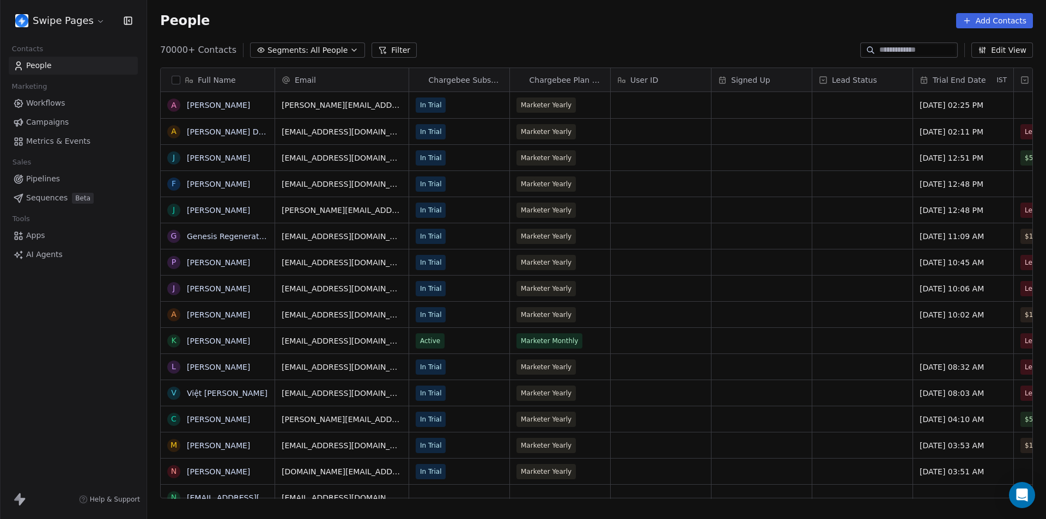
scroll to position [448, 891]
click at [45, 141] on span "Metrics & Events" at bounding box center [58, 141] width 64 height 11
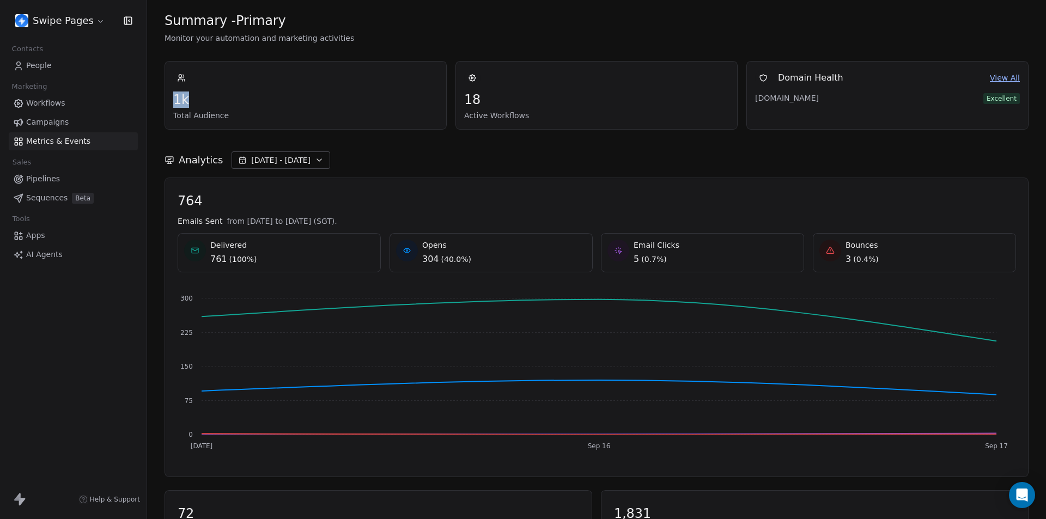
drag, startPoint x: 173, startPoint y: 103, endPoint x: 242, endPoint y: 102, distance: 69.2
click at [232, 101] on div "1k Total Audience" at bounding box center [305, 95] width 282 height 69
click at [334, 107] on span "1k" at bounding box center [305, 100] width 265 height 16
drag, startPoint x: 355, startPoint y: 222, endPoint x: 420, endPoint y: 218, distance: 64.9
click at [417, 218] on div "Emails Sent from [DATE] to [DATE] (SGT)." at bounding box center [597, 221] width 838 height 11
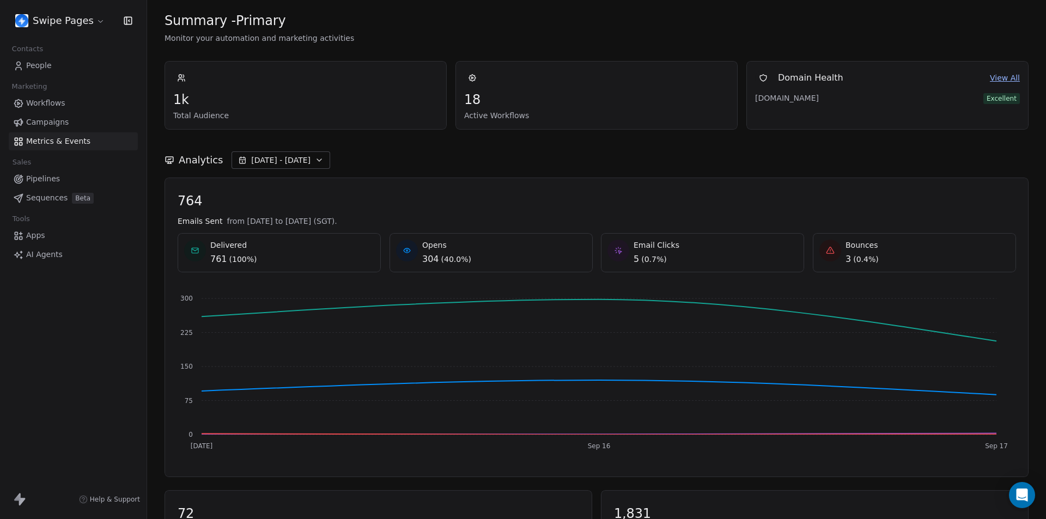
click at [493, 209] on span "764" at bounding box center [597, 201] width 838 height 16
click at [262, 157] on span "[DATE] - [DATE]" at bounding box center [280, 160] width 59 height 11
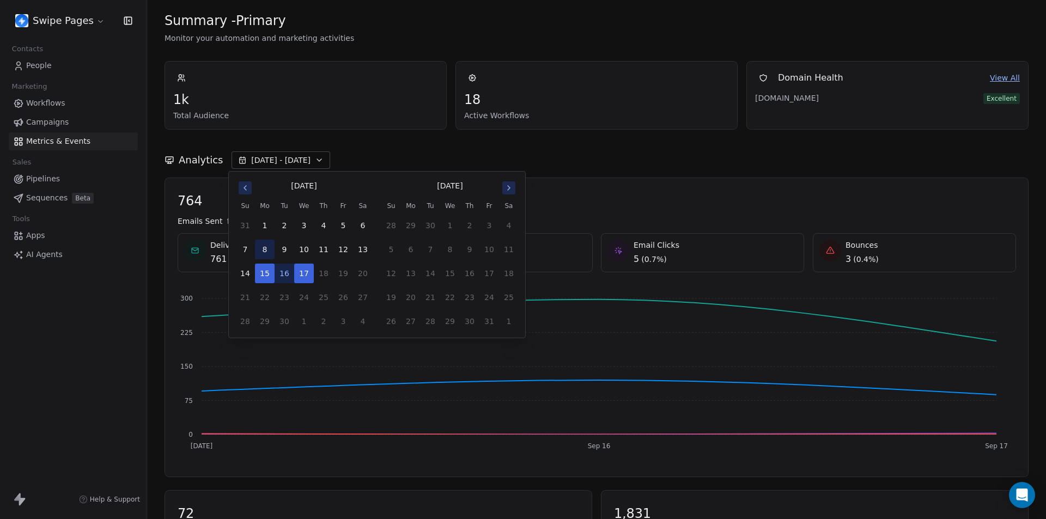
click at [268, 223] on button "8" at bounding box center [265, 250] width 20 height 20
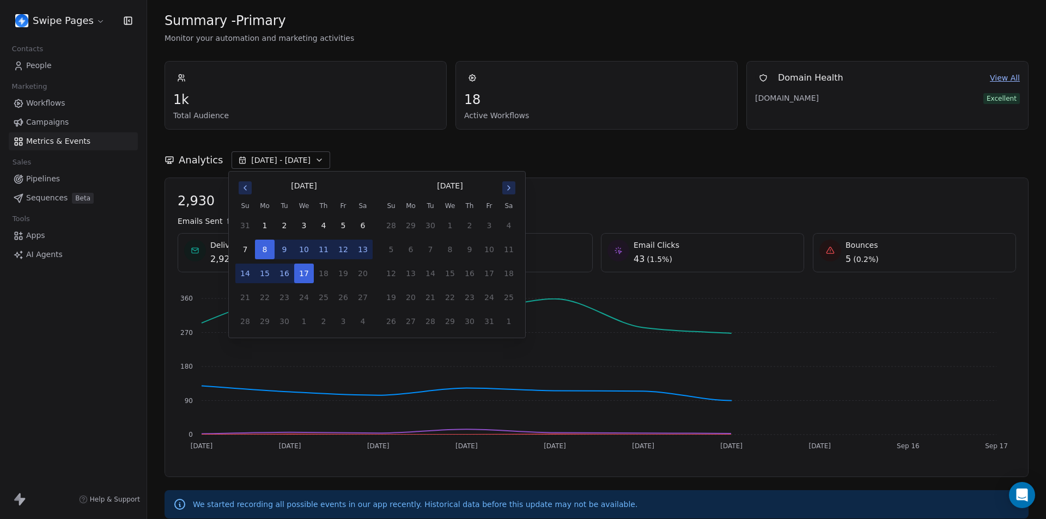
click at [344, 223] on button "12" at bounding box center [343, 250] width 20 height 20
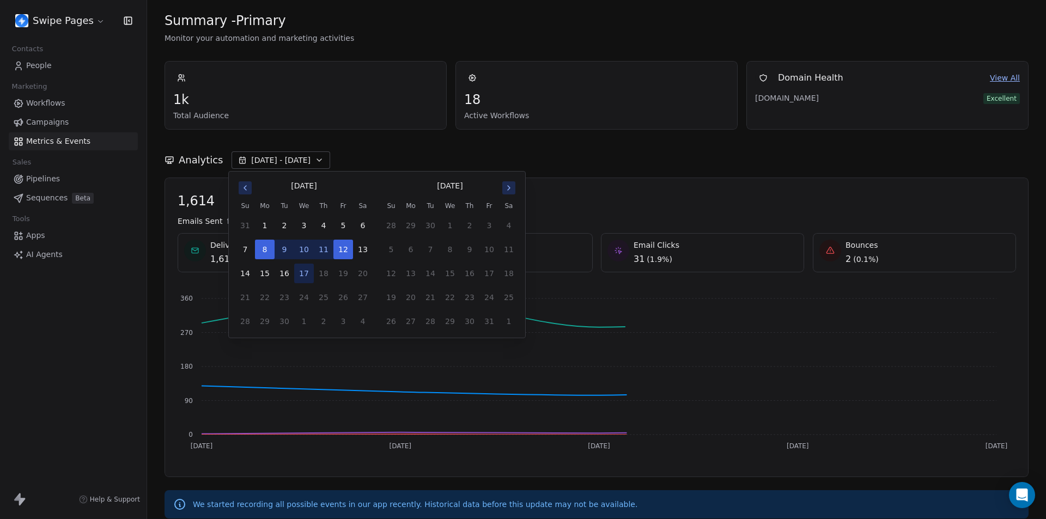
click at [583, 147] on div "Analytics Sep 08 - Sep 12" at bounding box center [596, 154] width 864 height 48
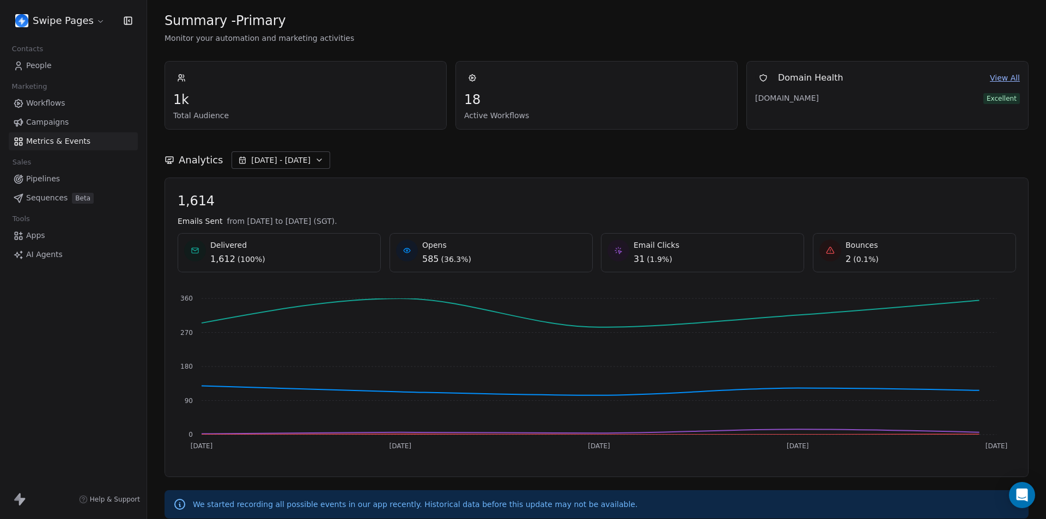
click at [274, 165] on span "Sep 08 - Sep 12" at bounding box center [280, 160] width 59 height 11
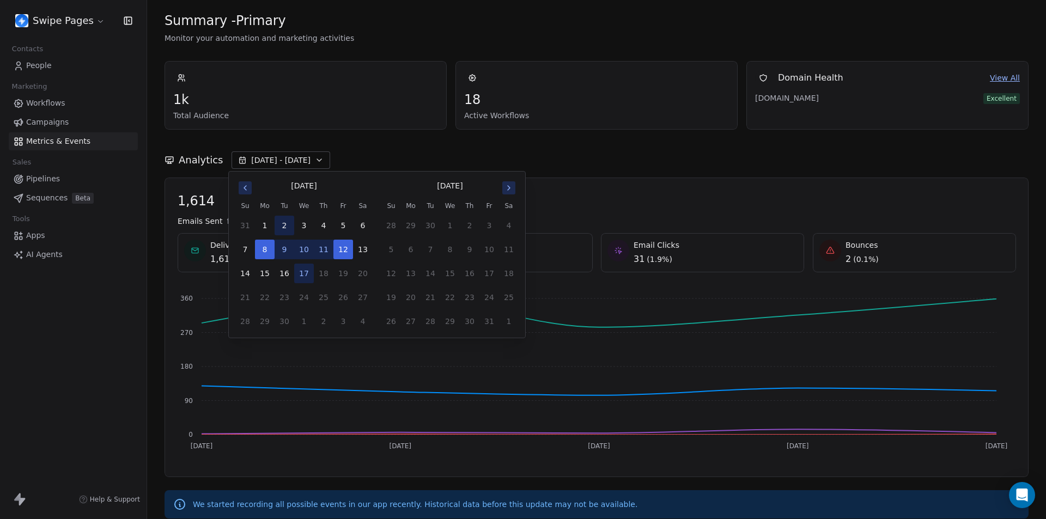
click at [286, 223] on button "2" at bounding box center [285, 226] width 20 height 20
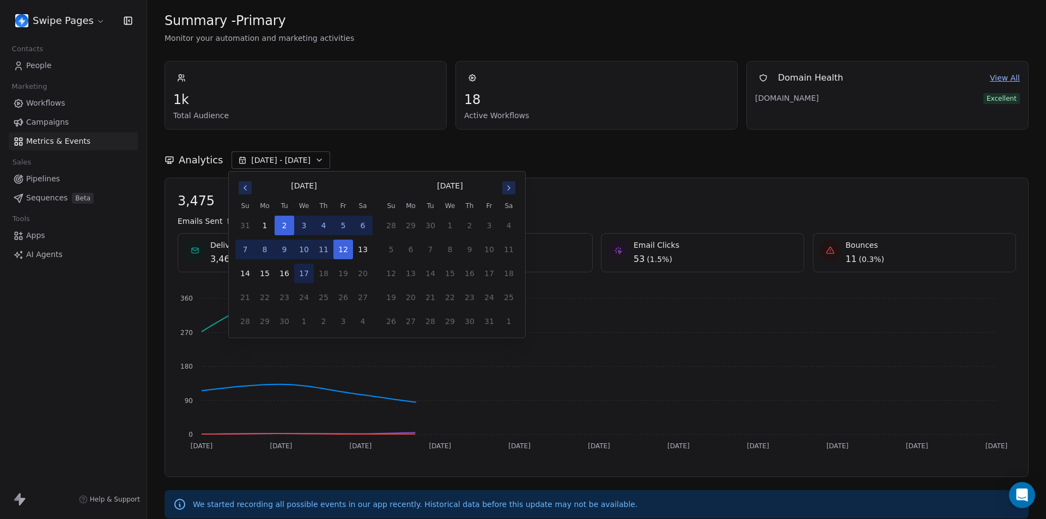
click at [286, 223] on button "9" at bounding box center [285, 250] width 20 height 20
click at [585, 157] on div "Analytics Sep 02 - Sep 09" at bounding box center [596, 159] width 864 height 17
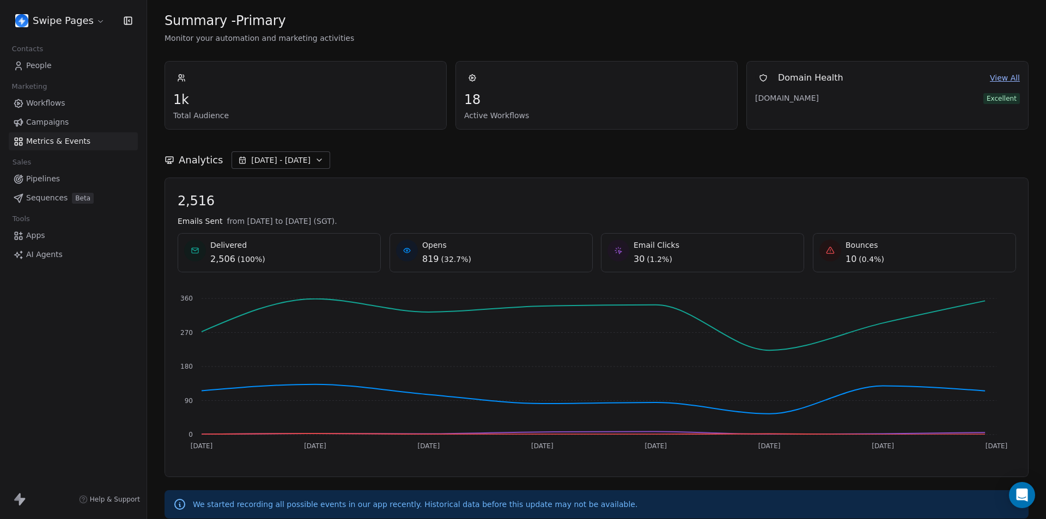
click at [300, 163] on span "Sep 02 - Sep 09" at bounding box center [280, 160] width 59 height 11
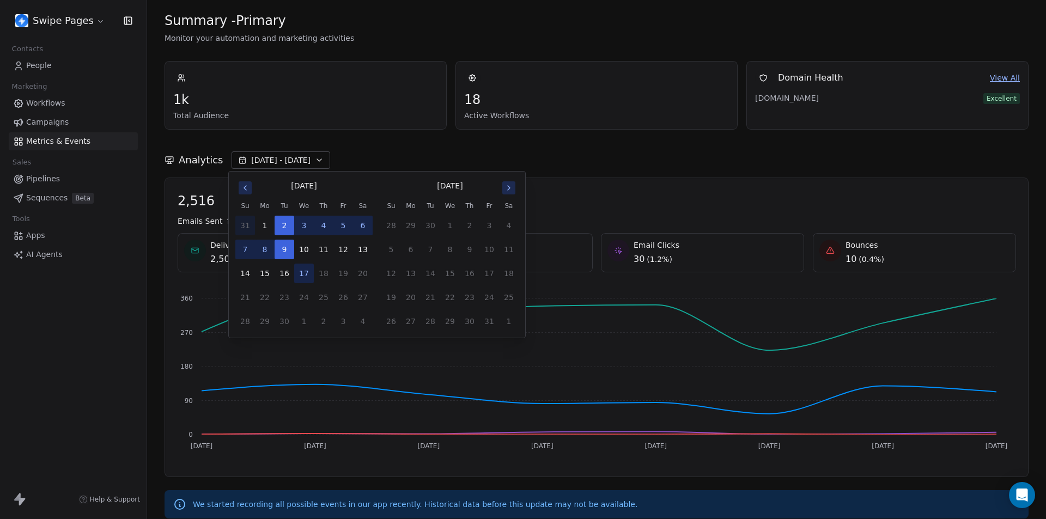
click at [246, 223] on button "31" at bounding box center [245, 226] width 20 height 20
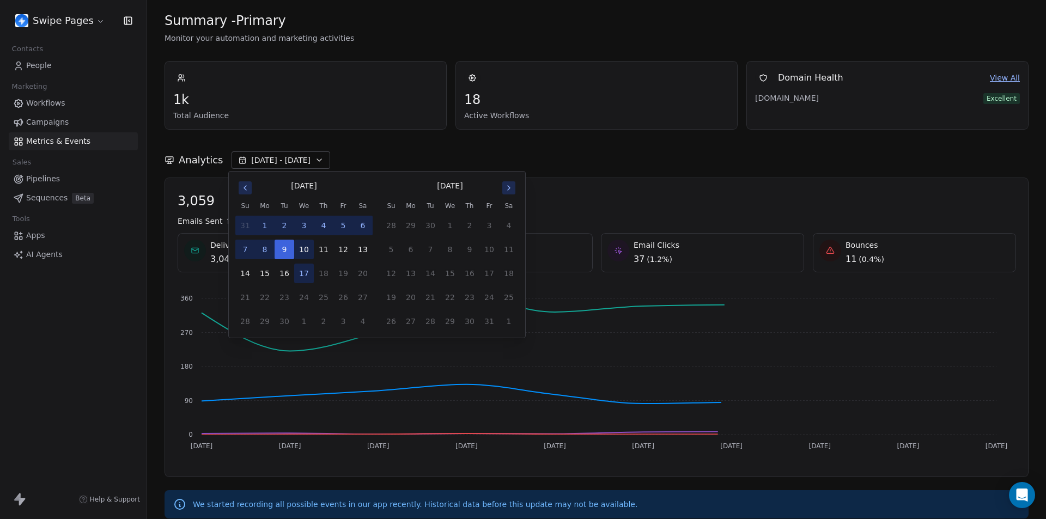
click at [302, 223] on button "10" at bounding box center [304, 250] width 20 height 20
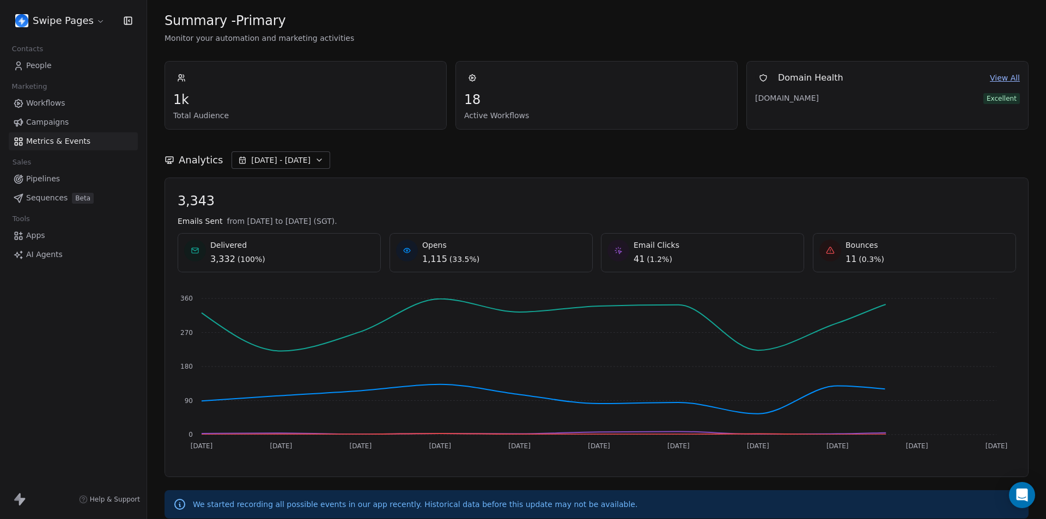
click at [550, 163] on div "Analytics Aug 31 - Sep 10" at bounding box center [596, 159] width 864 height 17
click at [282, 160] on span "Aug 31 - Sep 10" at bounding box center [280, 160] width 59 height 11
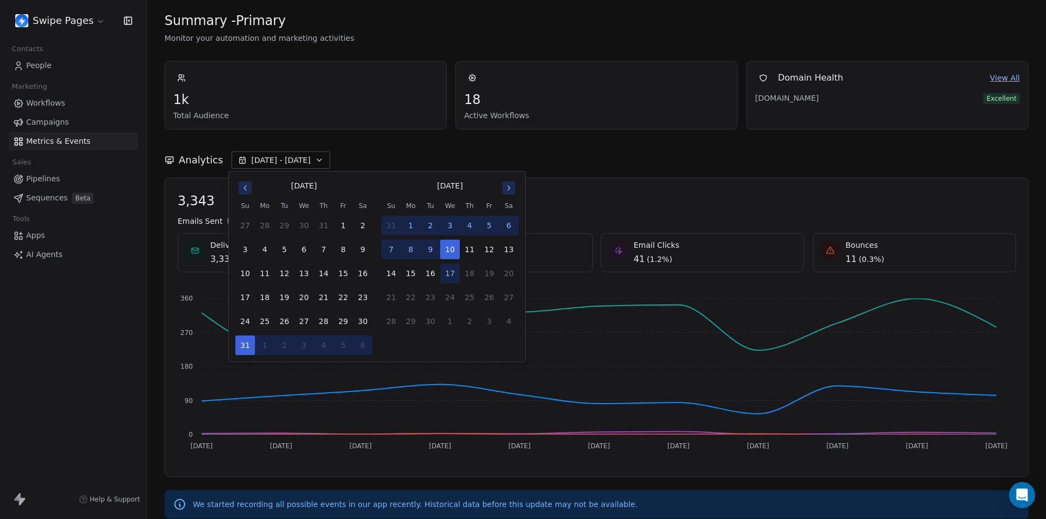
click at [245, 185] on icon "Go to previous month" at bounding box center [245, 188] width 9 height 9
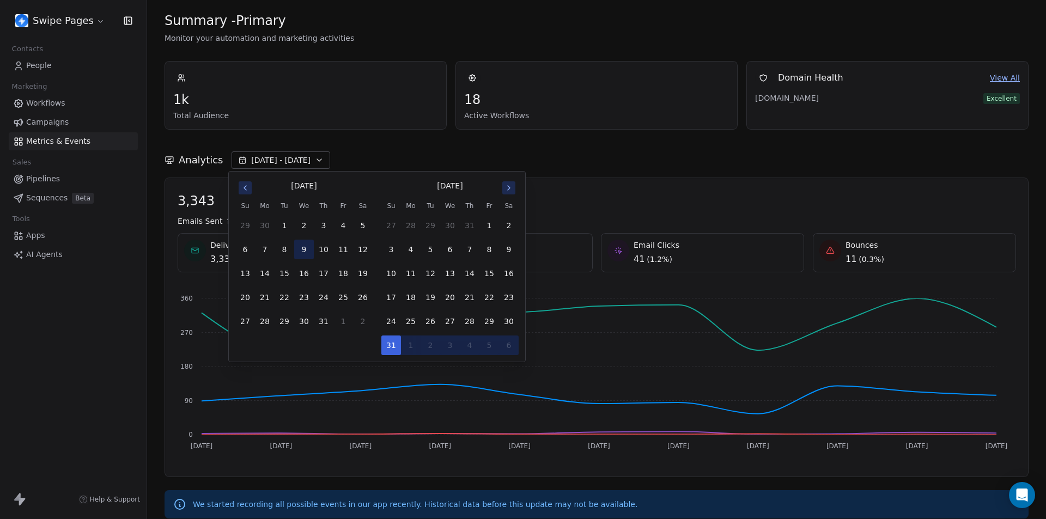
click at [305, 223] on button "9" at bounding box center [304, 250] width 20 height 20
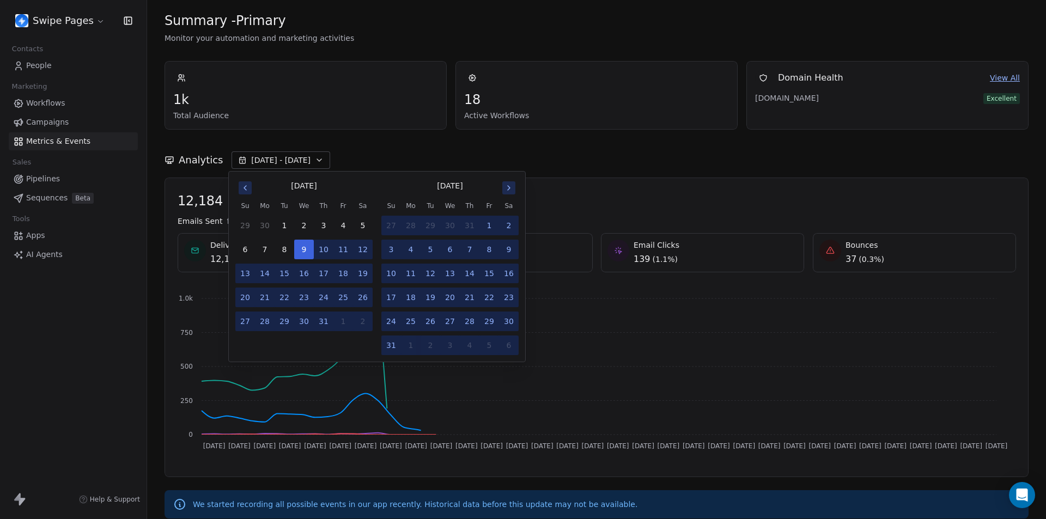
click at [511, 186] on icon "Go to next month" at bounding box center [508, 188] width 9 height 9
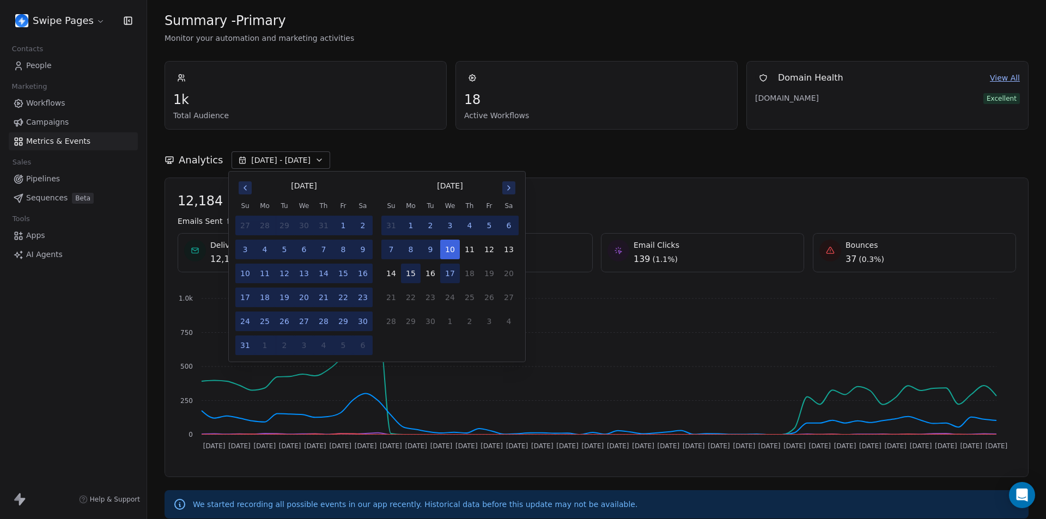
click at [411, 223] on button "15" at bounding box center [411, 274] width 20 height 20
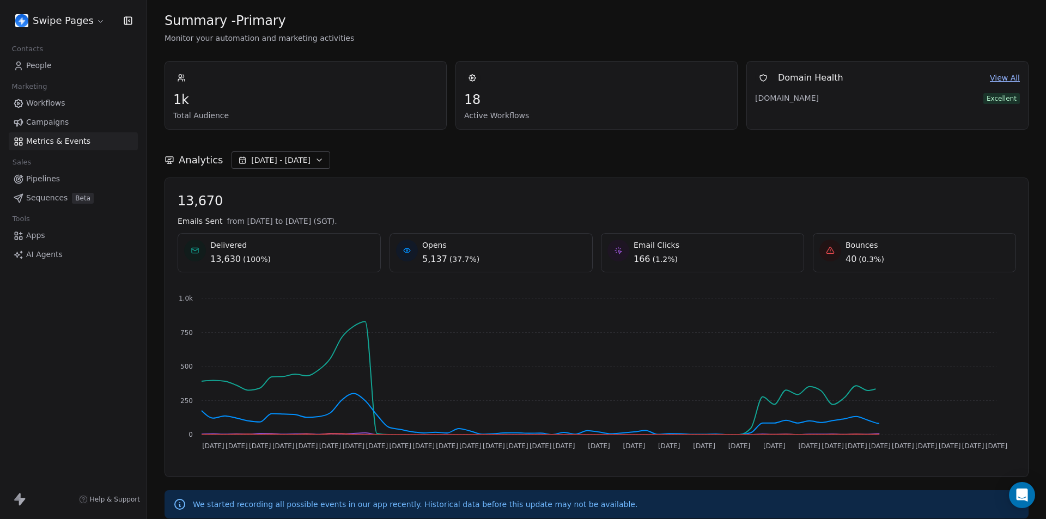
click at [558, 163] on div "Analytics Jul 09 - Sep 15" at bounding box center [596, 159] width 864 height 17
click at [285, 161] on span "Jul 09 - Sep 15" at bounding box center [280, 160] width 59 height 11
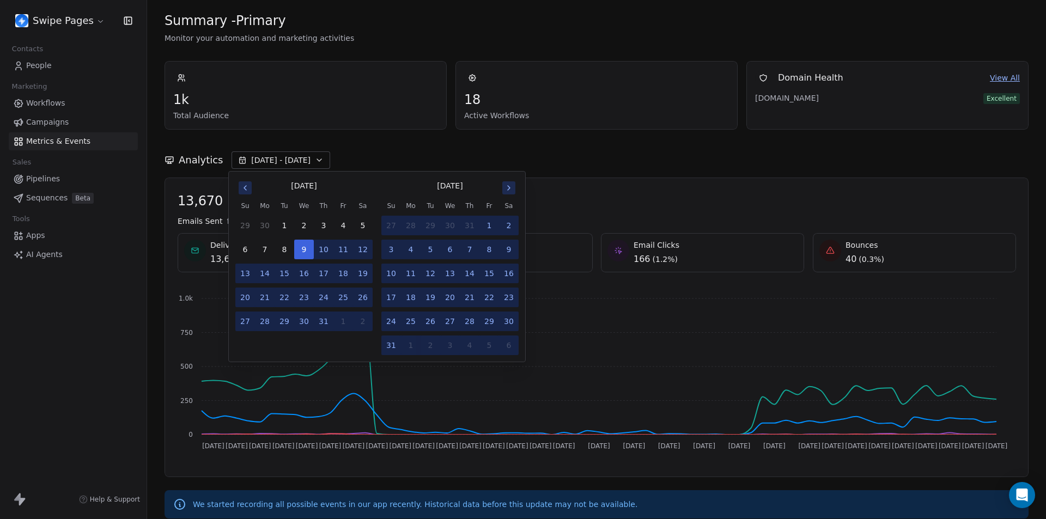
click at [348, 223] on button "25" at bounding box center [343, 298] width 20 height 20
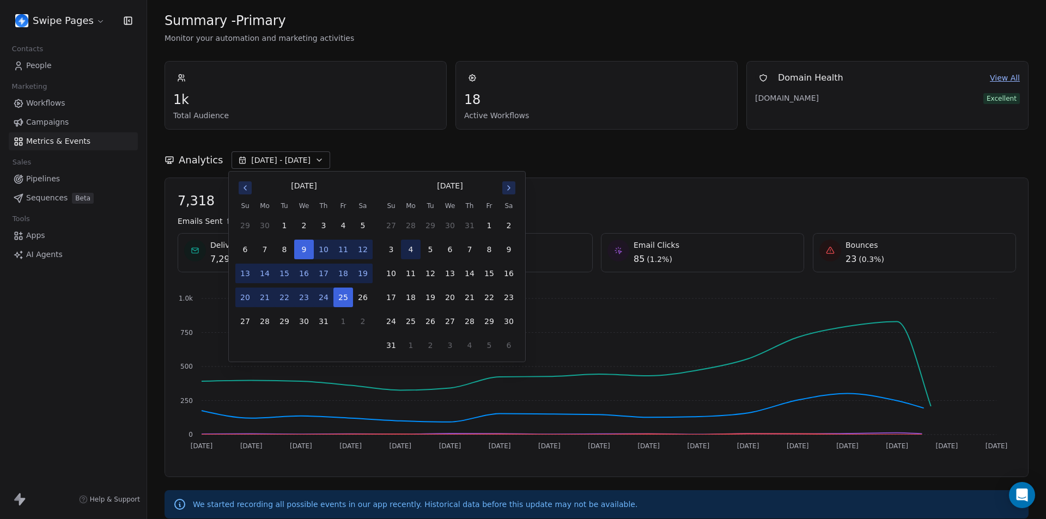
click at [411, 223] on button "4" at bounding box center [411, 250] width 20 height 20
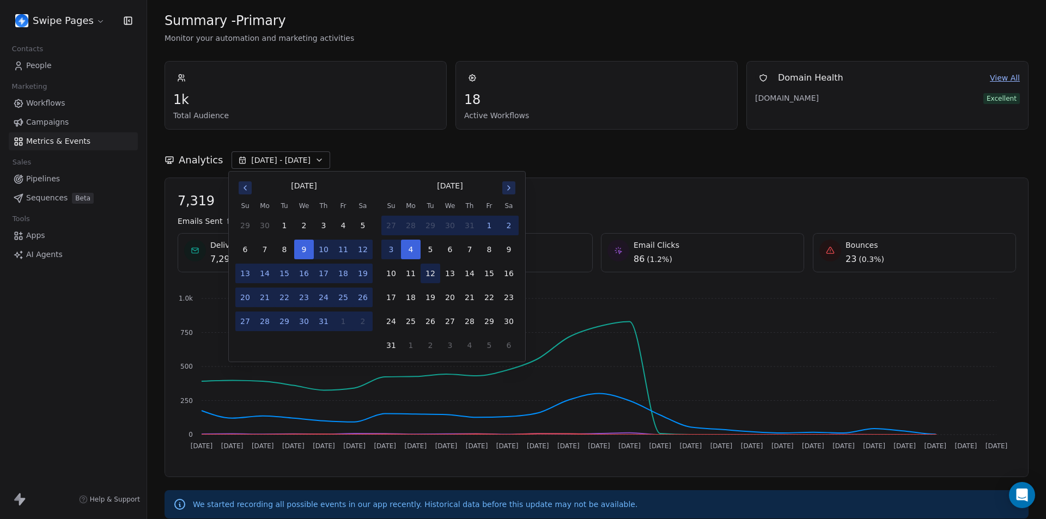
click at [426, 223] on button "12" at bounding box center [430, 274] width 20 height 20
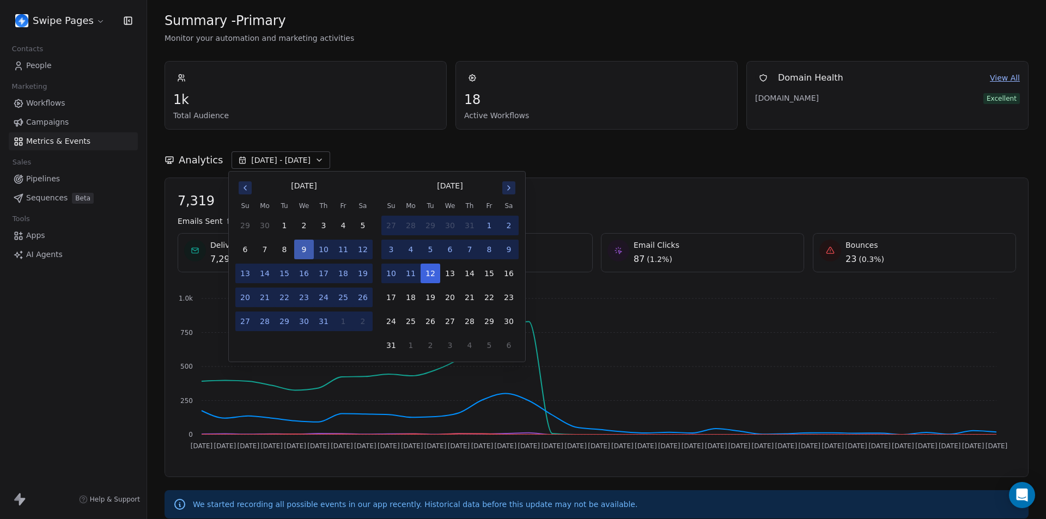
drag, startPoint x: 302, startPoint y: 255, endPoint x: 345, endPoint y: 252, distance: 42.6
click at [345, 223] on tr "6 7 8 9 10 11 12" at bounding box center [303, 250] width 137 height 20
click at [330, 223] on button "24" at bounding box center [324, 298] width 20 height 20
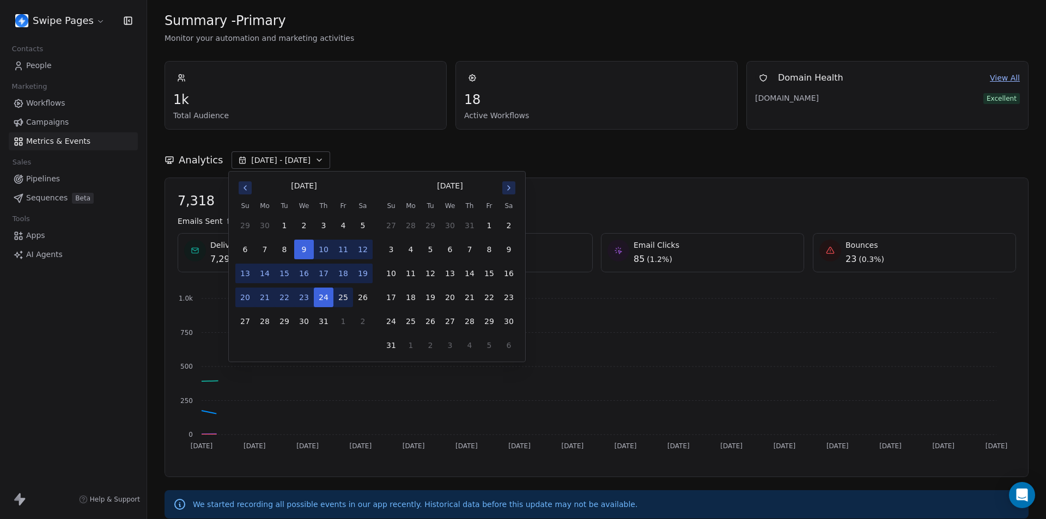
click at [350, 223] on button "25" at bounding box center [343, 298] width 20 height 20
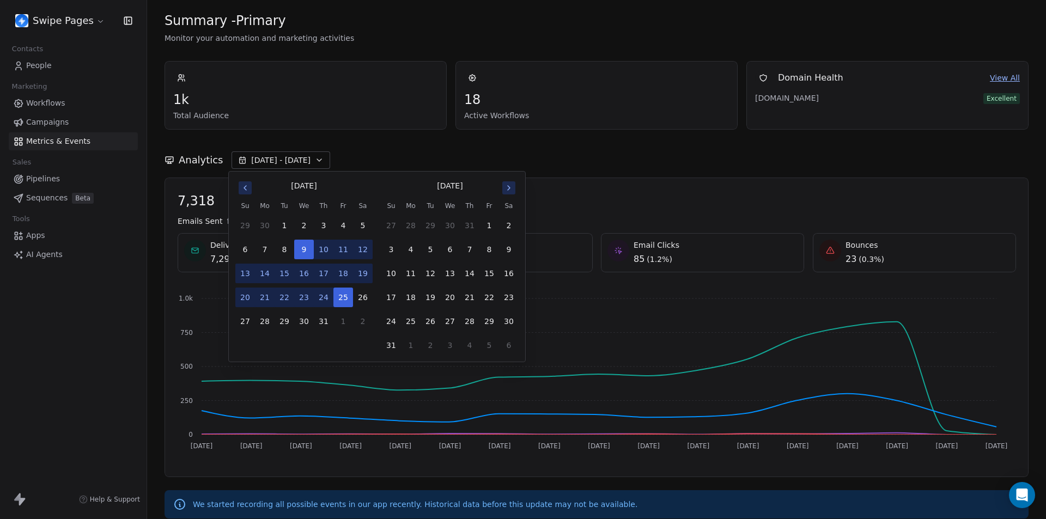
click at [508, 192] on icon "Go to next month" at bounding box center [508, 188] width 9 height 9
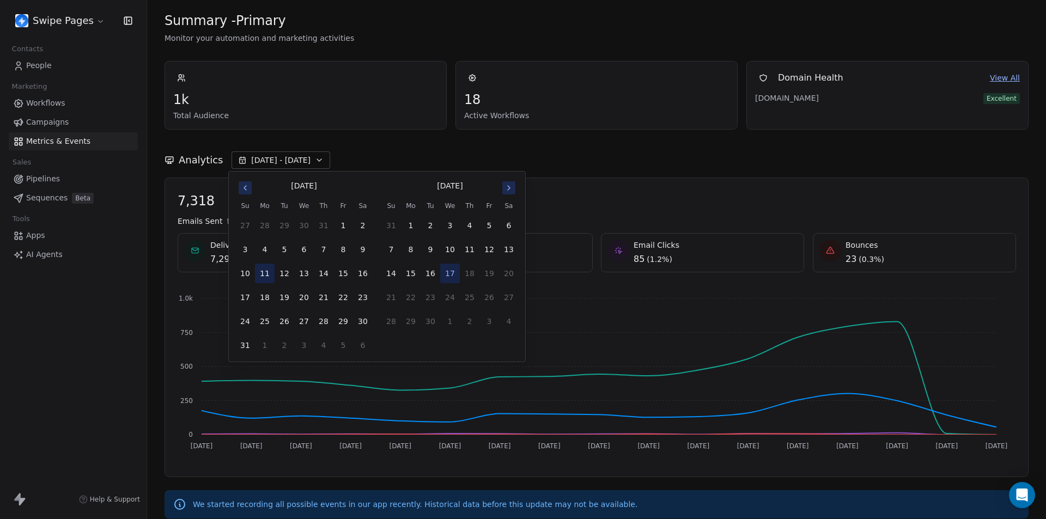
click at [257, 223] on button "11" at bounding box center [265, 274] width 20 height 20
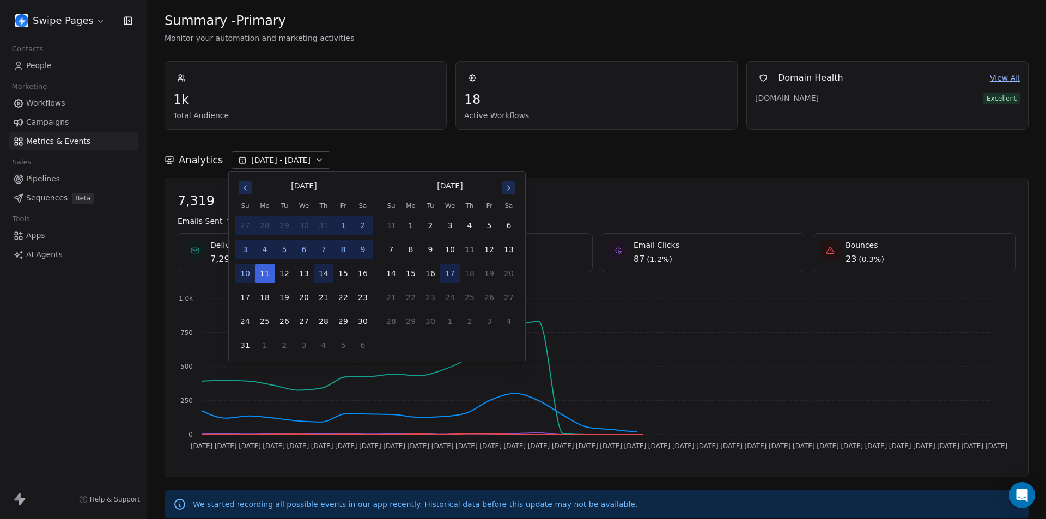
click at [326, 223] on button "14" at bounding box center [324, 274] width 20 height 20
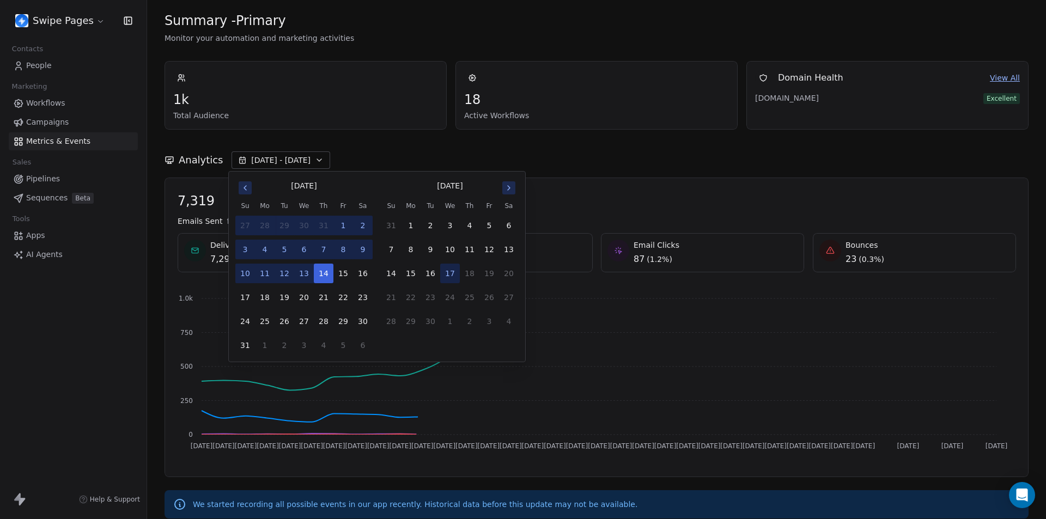
click at [565, 158] on div "Analytics Jul 09 - Aug 14" at bounding box center [596, 159] width 864 height 17
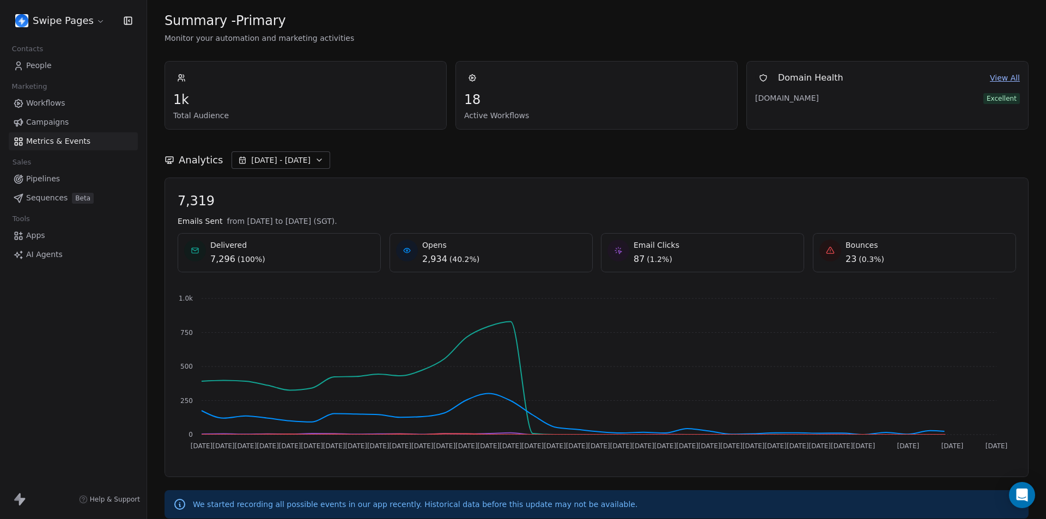
click at [289, 160] on span "Jul 09 - Aug 14" at bounding box center [280, 160] width 59 height 11
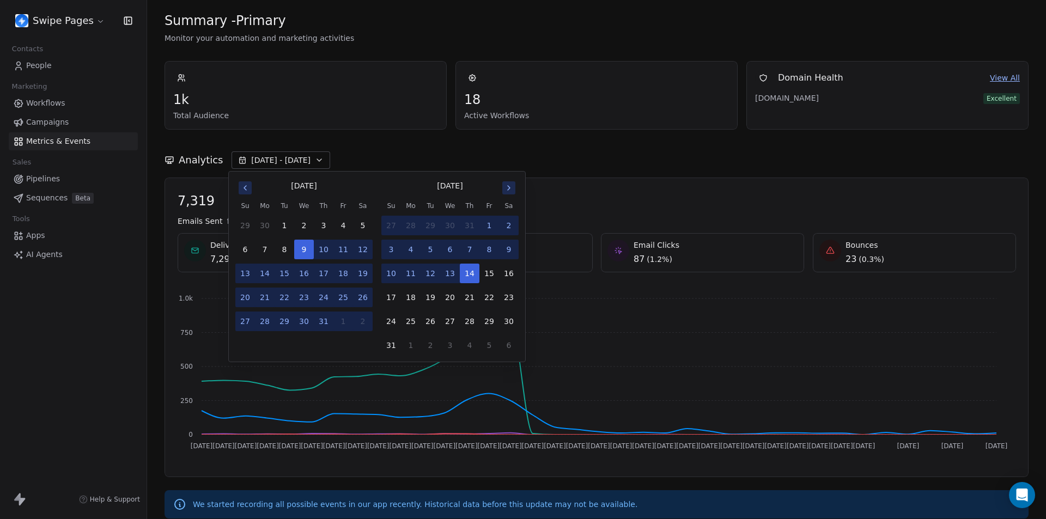
click at [243, 188] on icon "Go to previous month" at bounding box center [245, 188] width 9 height 9
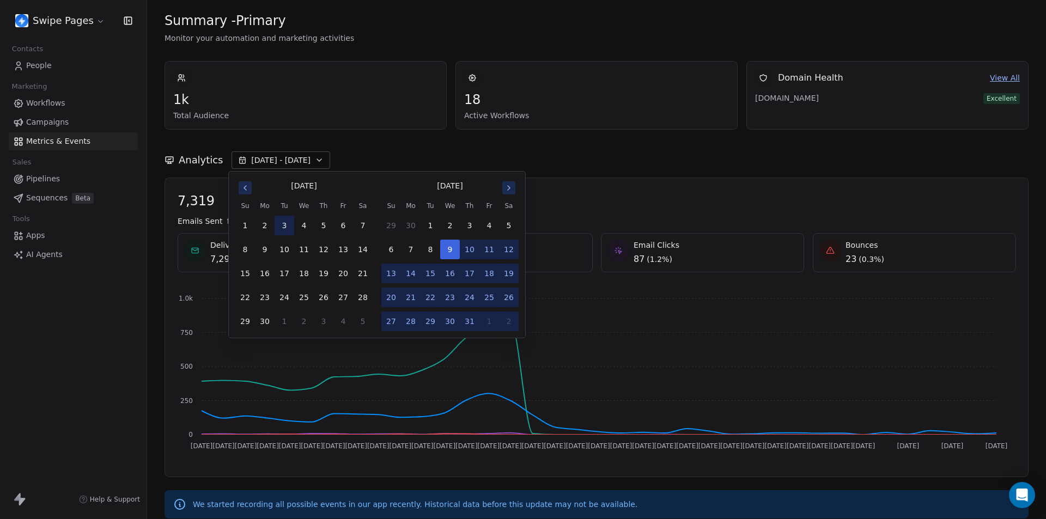
click at [285, 223] on button "3" at bounding box center [285, 226] width 20 height 20
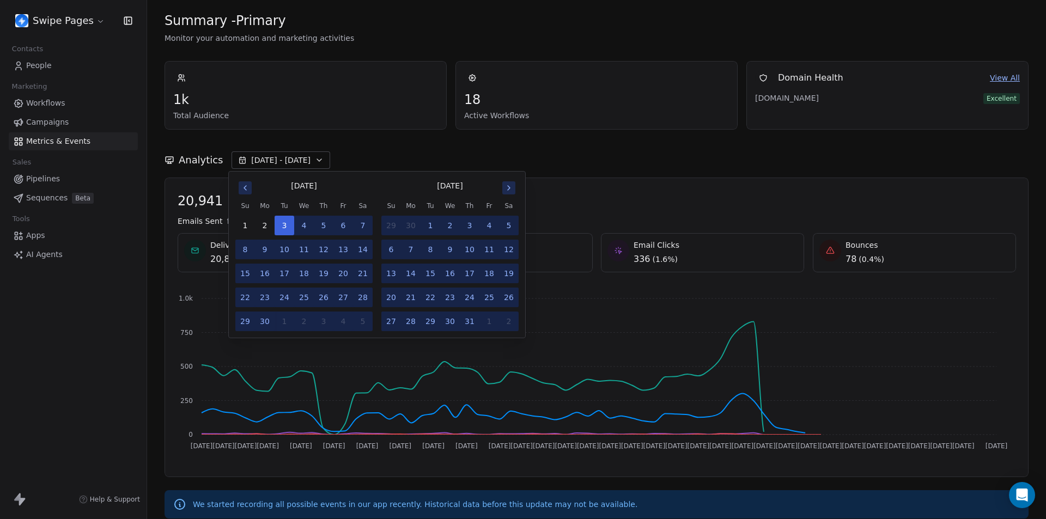
drag, startPoint x: 508, startPoint y: 189, endPoint x: 479, endPoint y: 237, distance: 56.7
click at [509, 188] on icon "Go to next month" at bounding box center [508, 188] width 9 height 9
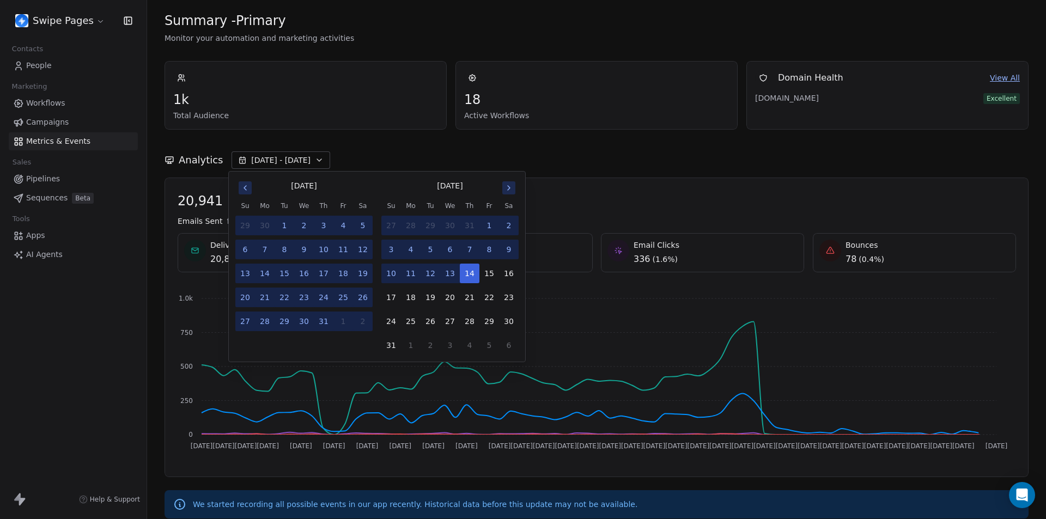
click at [431, 223] on button "12" at bounding box center [430, 274] width 20 height 20
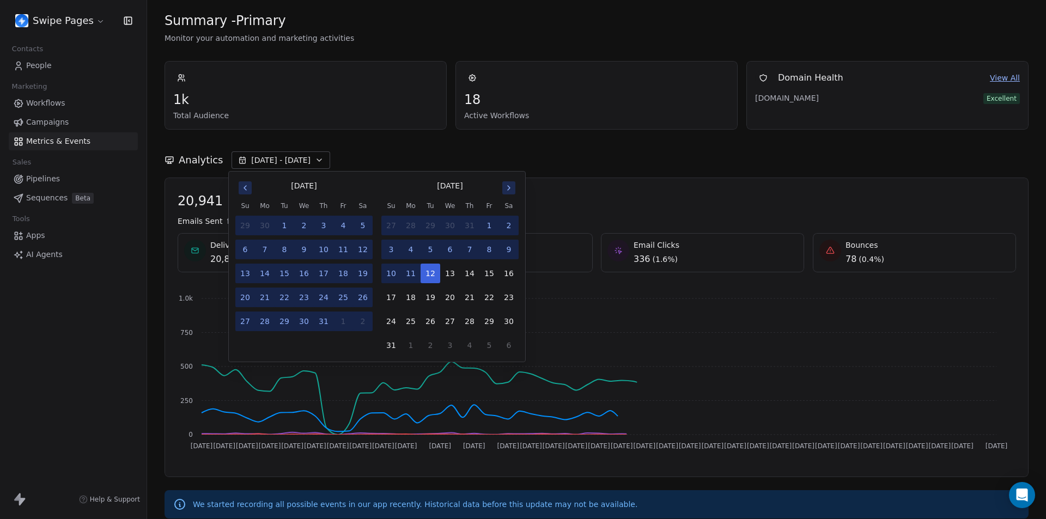
click at [577, 158] on div "Analytics Jun 03 - Aug 12" at bounding box center [596, 159] width 864 height 17
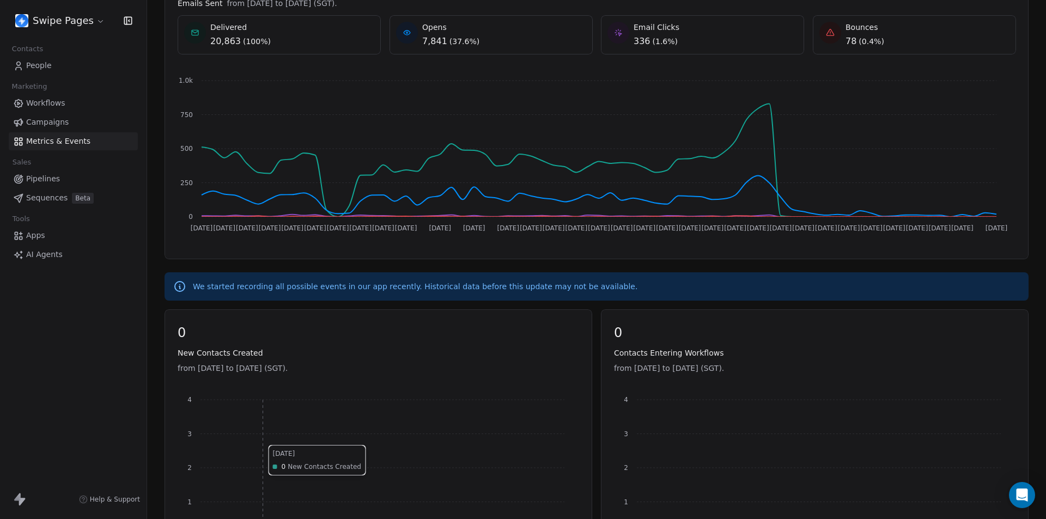
scroll to position [163, 0]
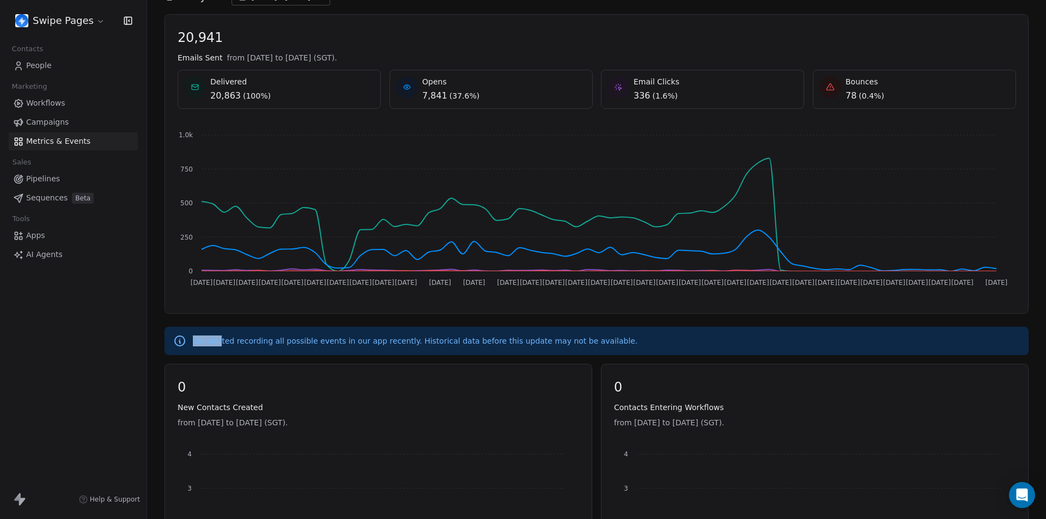
drag, startPoint x: 193, startPoint y: 343, endPoint x: 236, endPoint y: 342, distance: 43.0
click at [236, 223] on p "We started recording all possible events in our app recently. Historical data b…" at bounding box center [415, 341] width 444 height 11
click at [273, 223] on p "We started recording all possible events in our app recently. Historical data b…" at bounding box center [415, 341] width 444 height 11
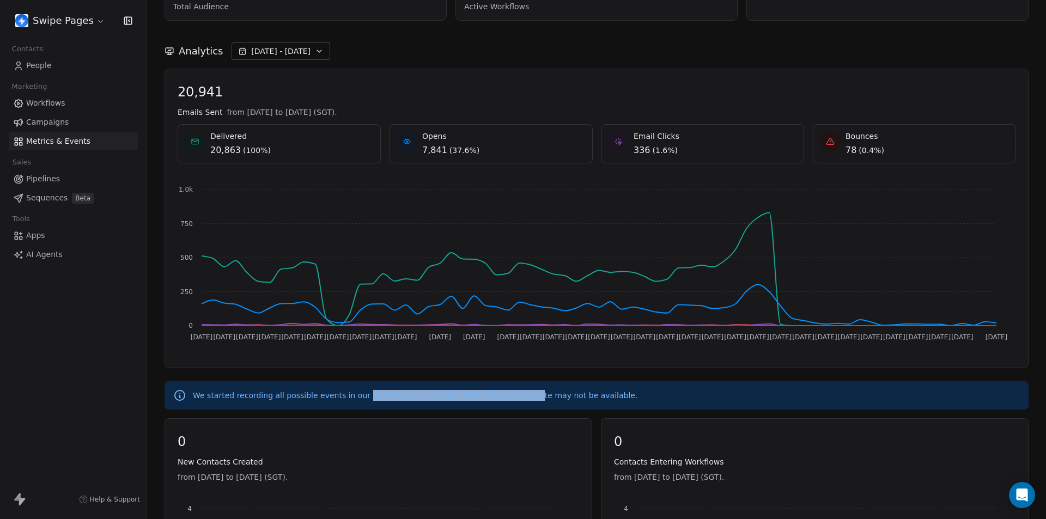
drag, startPoint x: 480, startPoint y: 399, endPoint x: 554, endPoint y: 400, distance: 74.1
click at [550, 223] on p "We started recording all possible events in our app recently. Historical data b…" at bounding box center [415, 395] width 444 height 11
click at [557, 223] on p "We started recording all possible events in our app recently. Historical data b…" at bounding box center [415, 395] width 444 height 11
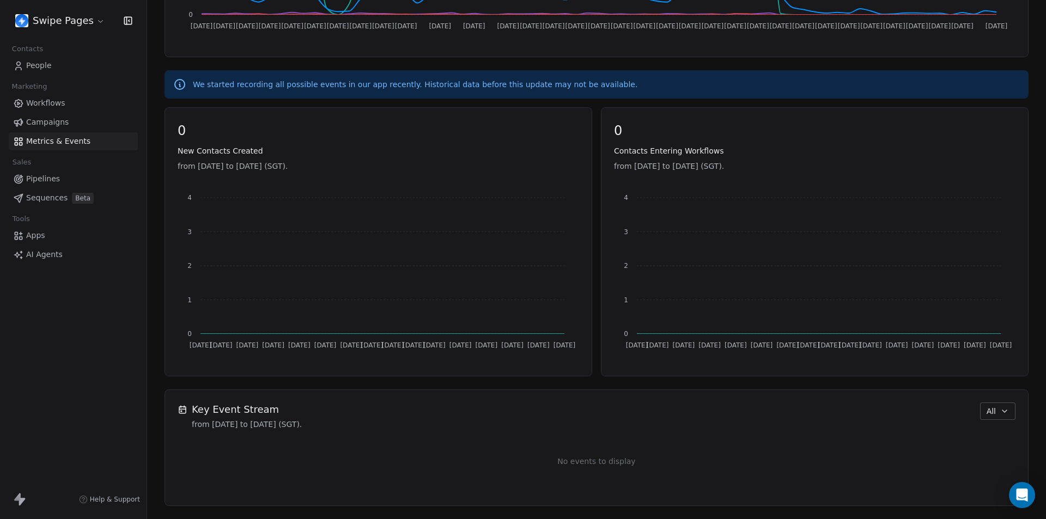
scroll to position [148, 0]
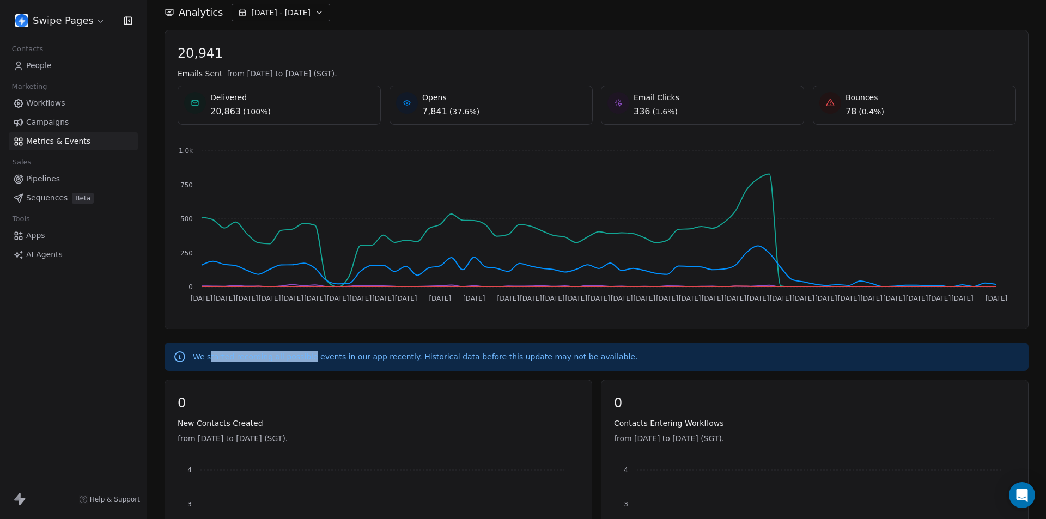
drag, startPoint x: 208, startPoint y: 359, endPoint x: 337, endPoint y: 361, distance: 128.6
click at [333, 223] on p "We started recording all possible events in our app recently. Historical data b…" at bounding box center [415, 356] width 444 height 11
click at [353, 223] on p "We started recording all possible events in our app recently. Historical data b…" at bounding box center [415, 356] width 444 height 11
drag, startPoint x: 445, startPoint y: 358, endPoint x: 556, endPoint y: 361, distance: 110.6
click at [556, 223] on p "We started recording all possible events in our app recently. Historical data b…" at bounding box center [415, 356] width 444 height 11
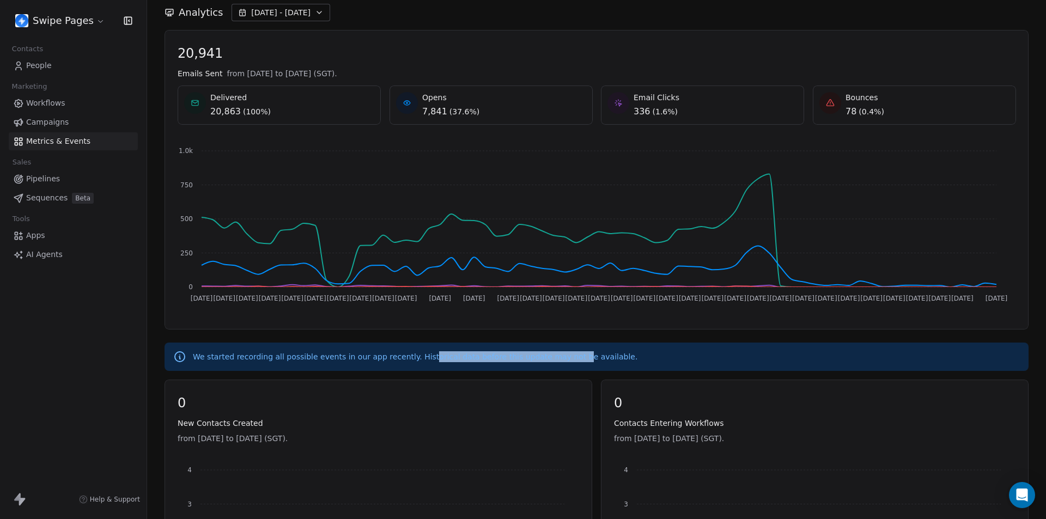
click at [499, 223] on p "We started recording all possible events in our app recently. Historical data b…" at bounding box center [415, 356] width 444 height 11
drag, startPoint x: 591, startPoint y: 357, endPoint x: 570, endPoint y: 357, distance: 21.2
click at [593, 223] on p "We started recording all possible events in our app recently. Historical data b…" at bounding box center [415, 356] width 444 height 11
click at [562, 223] on p "We started recording all possible events in our app recently. Historical data b…" at bounding box center [415, 356] width 444 height 11
drag, startPoint x: 551, startPoint y: 352, endPoint x: 656, endPoint y: 354, distance: 105.1
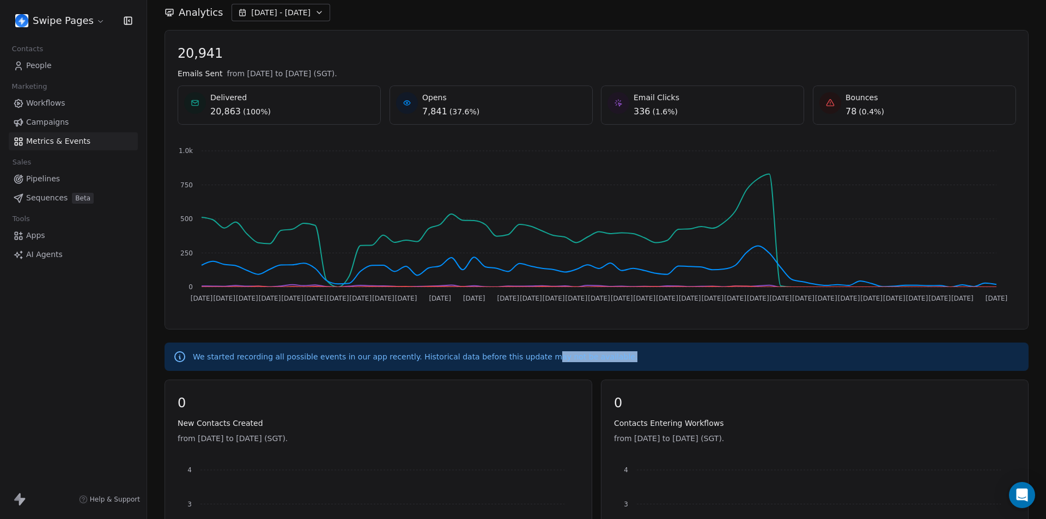
click at [653, 223] on div "We started recording all possible events in our app recently. Historical data b…" at bounding box center [596, 357] width 864 height 28
click at [536, 223] on p "We started recording all possible events in our app recently. Historical data b…" at bounding box center [415, 356] width 444 height 11
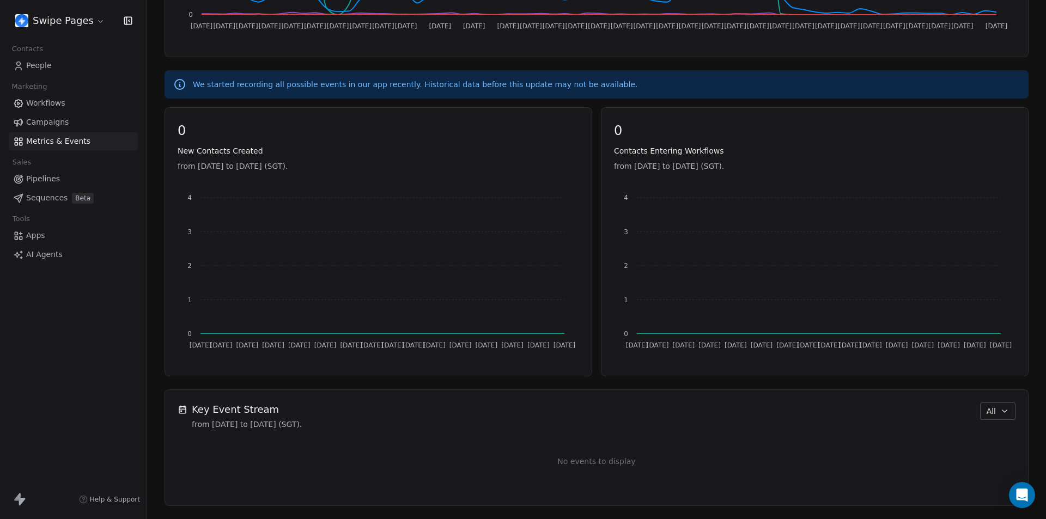
scroll to position [0, 0]
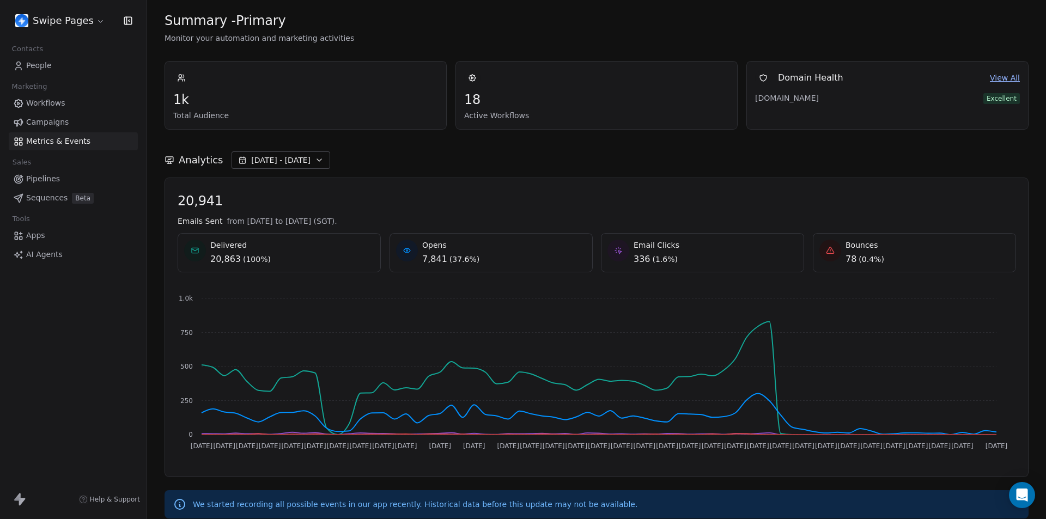
click at [285, 161] on span "Jun 03 - Aug 12" at bounding box center [280, 160] width 59 height 11
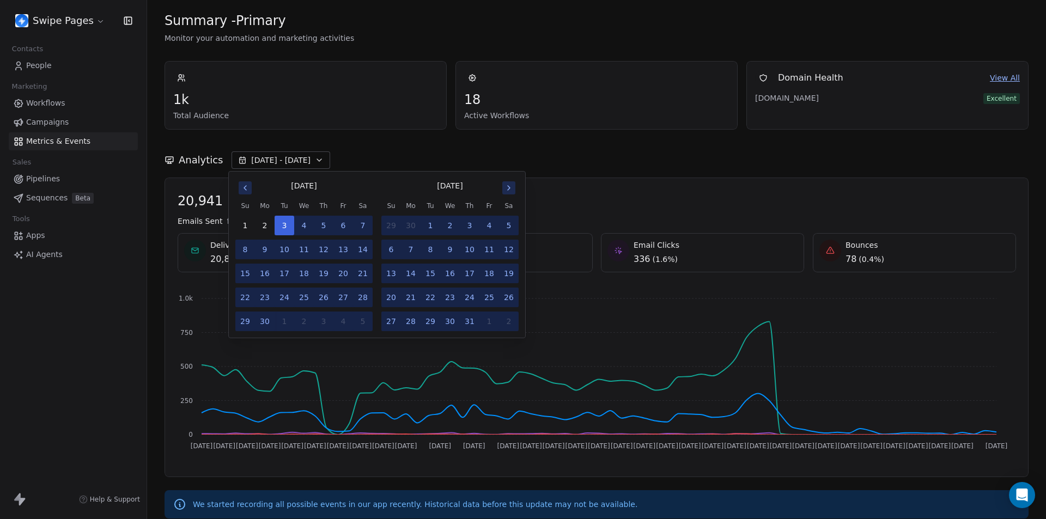
click at [285, 161] on span "Jun 03 - Aug 12" at bounding box center [280, 160] width 59 height 11
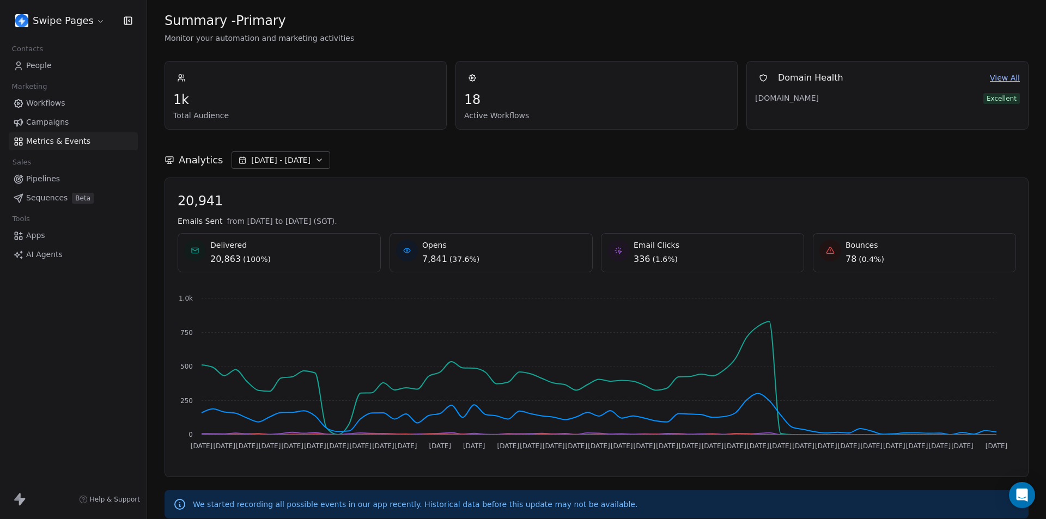
scroll to position [420, 0]
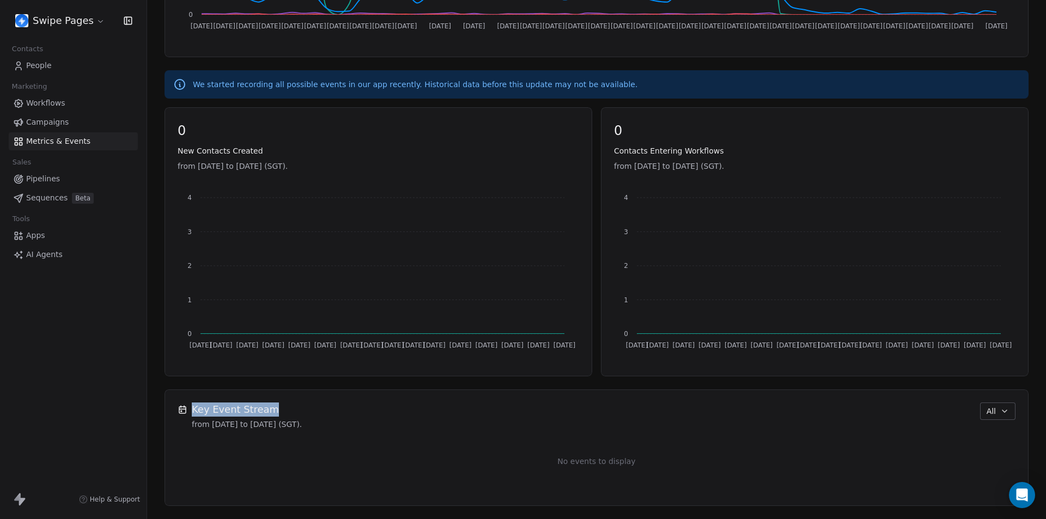
drag, startPoint x: 191, startPoint y: 408, endPoint x: 318, endPoint y: 405, distance: 127.5
click at [302, 223] on div "Key Event Stream from Jun 3rd 2025 to Aug 12th 2025 (SGT)." at bounding box center [240, 416] width 124 height 27
click at [231, 223] on span "Key Event Stream" at bounding box center [247, 410] width 110 height 14
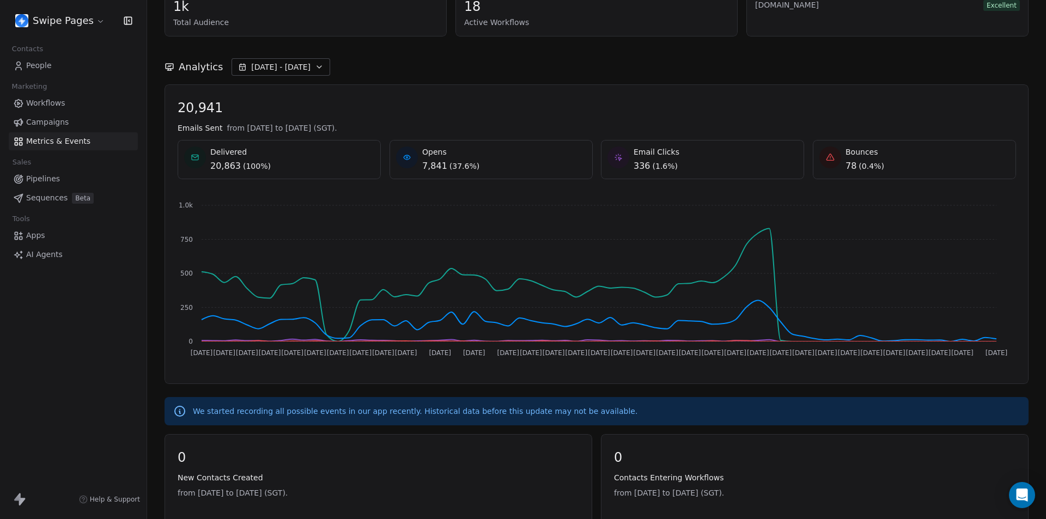
scroll to position [0, 0]
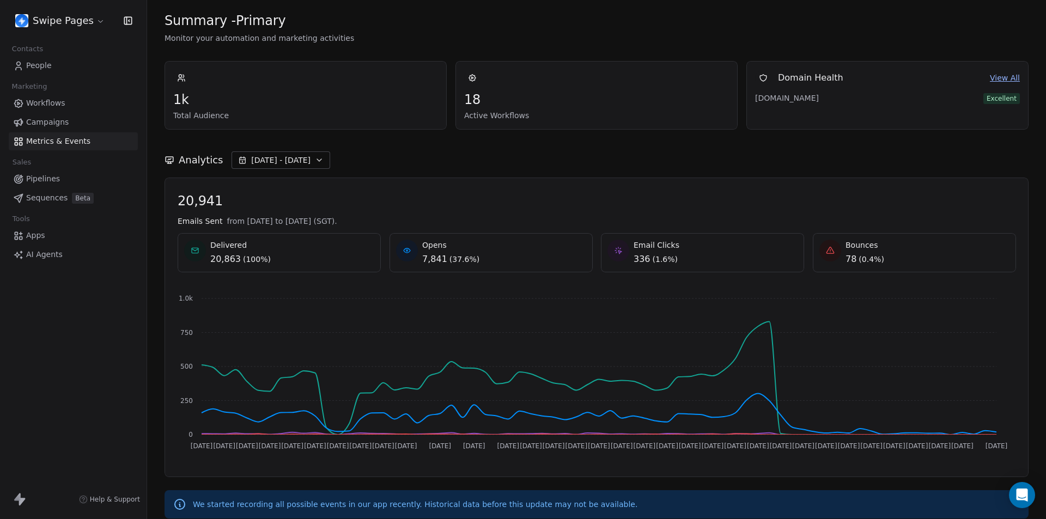
click at [291, 158] on span "Jun 03 - Aug 12" at bounding box center [280, 160] width 59 height 11
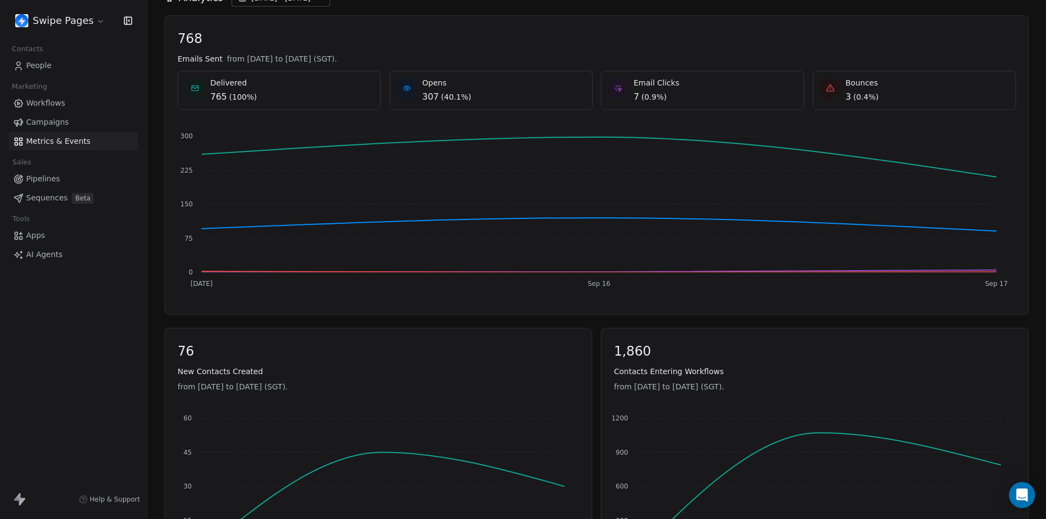
scroll to position [489, 0]
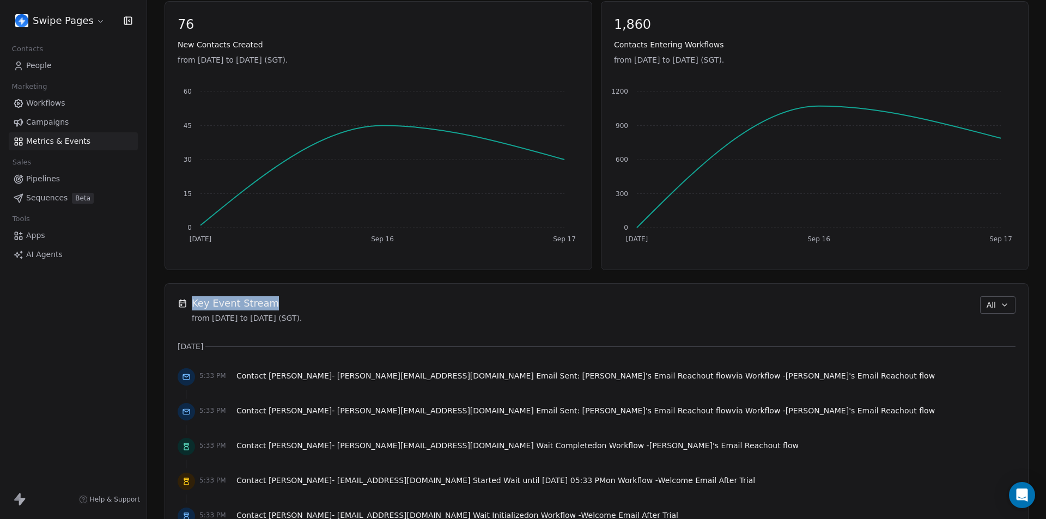
drag, startPoint x: 190, startPoint y: 303, endPoint x: 285, endPoint y: 303, distance: 95.3
click at [302, 303] on div "Key Event Stream from [DATE] to [DATE] (SGT)." at bounding box center [240, 309] width 124 height 27
click at [223, 304] on span "Key Event Stream" at bounding box center [247, 303] width 110 height 14
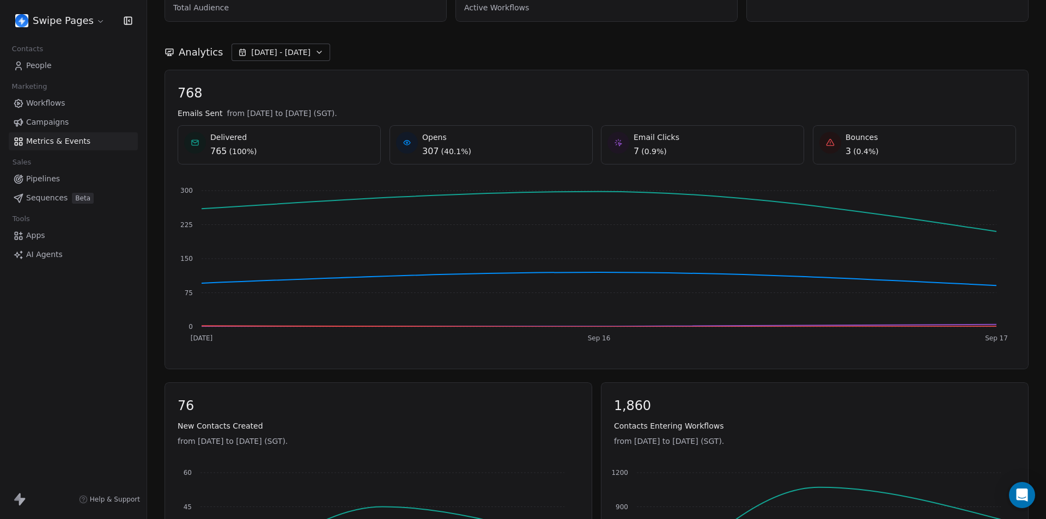
scroll to position [53, 0]
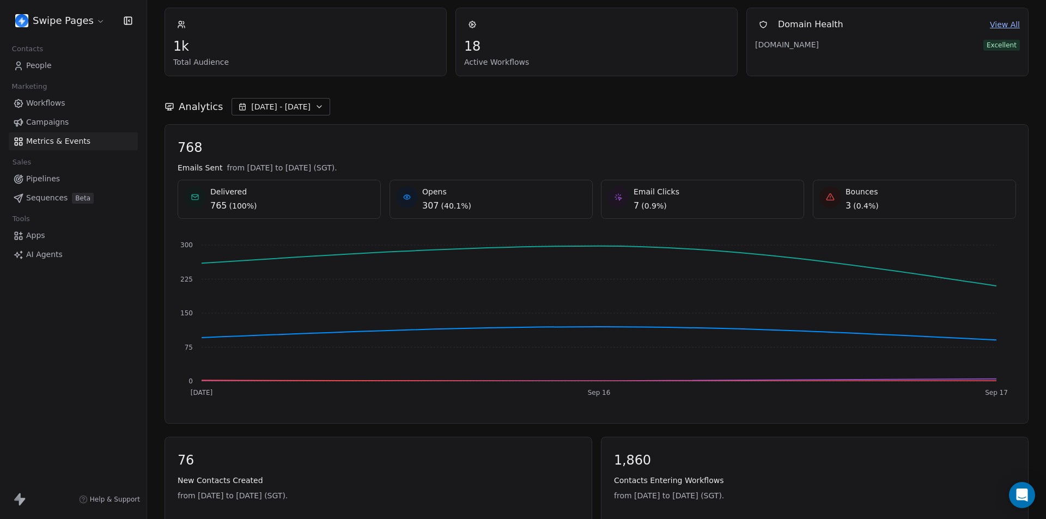
click at [279, 108] on span "[DATE] - [DATE]" at bounding box center [280, 106] width 59 height 11
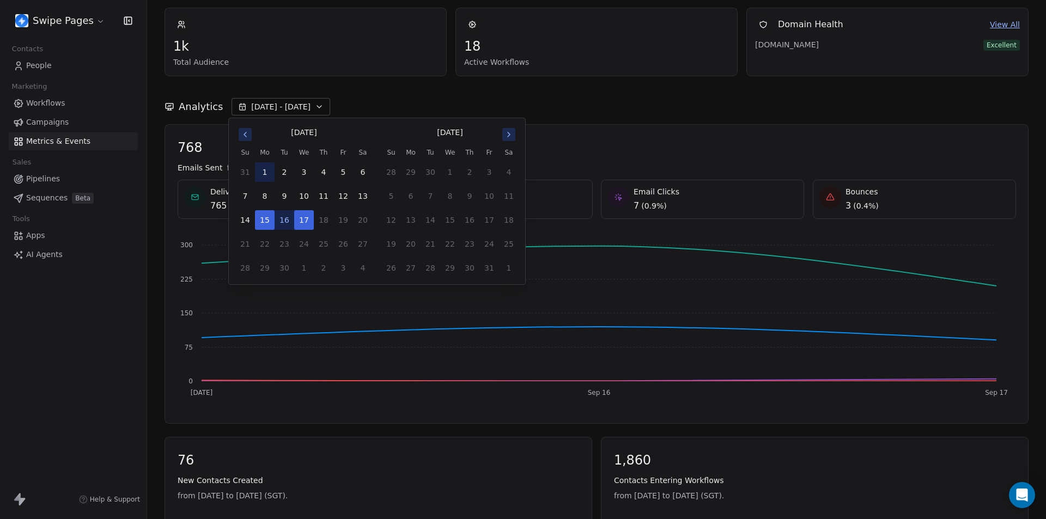
click at [265, 173] on button "1" at bounding box center [265, 172] width 20 height 20
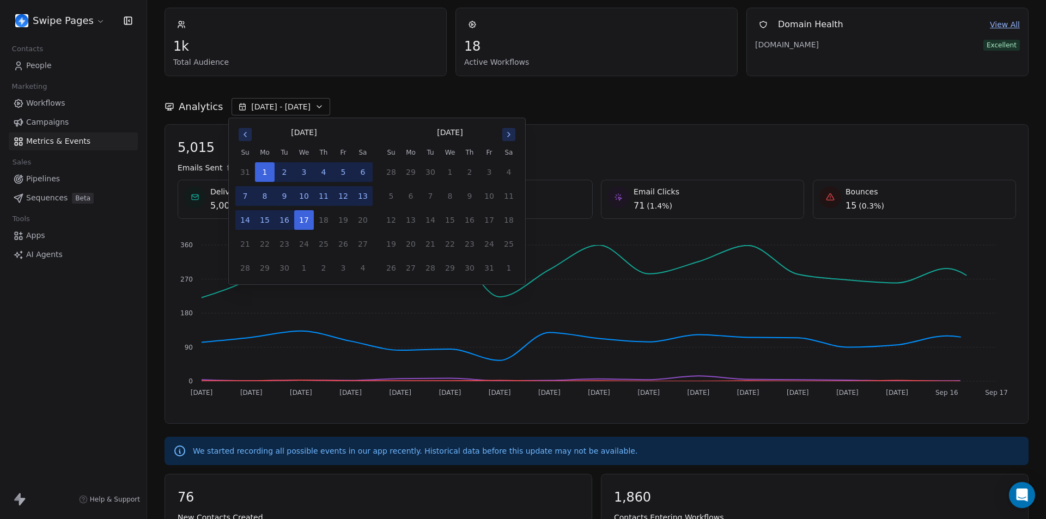
click at [687, 100] on div "Analytics [DATE] - [DATE]" at bounding box center [596, 106] width 864 height 17
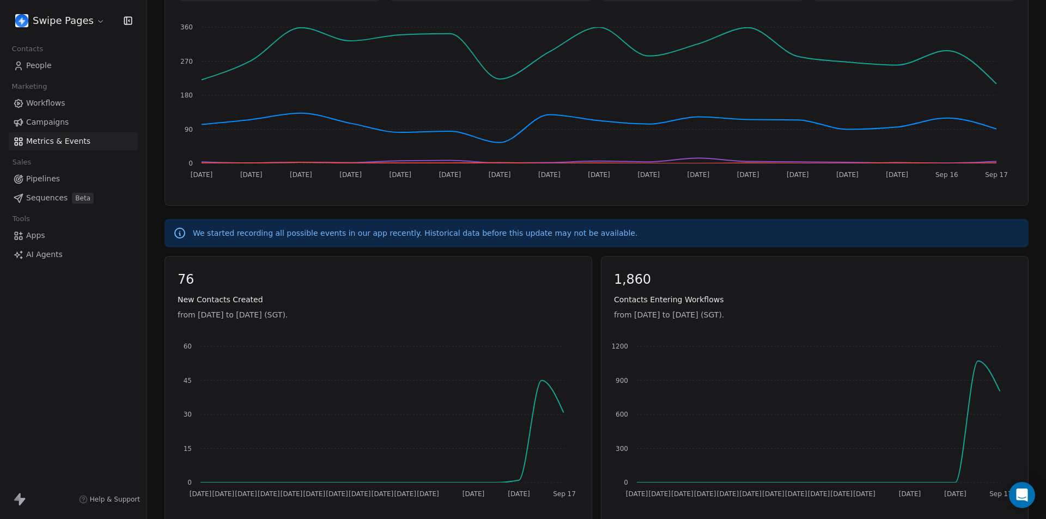
scroll to position [326, 0]
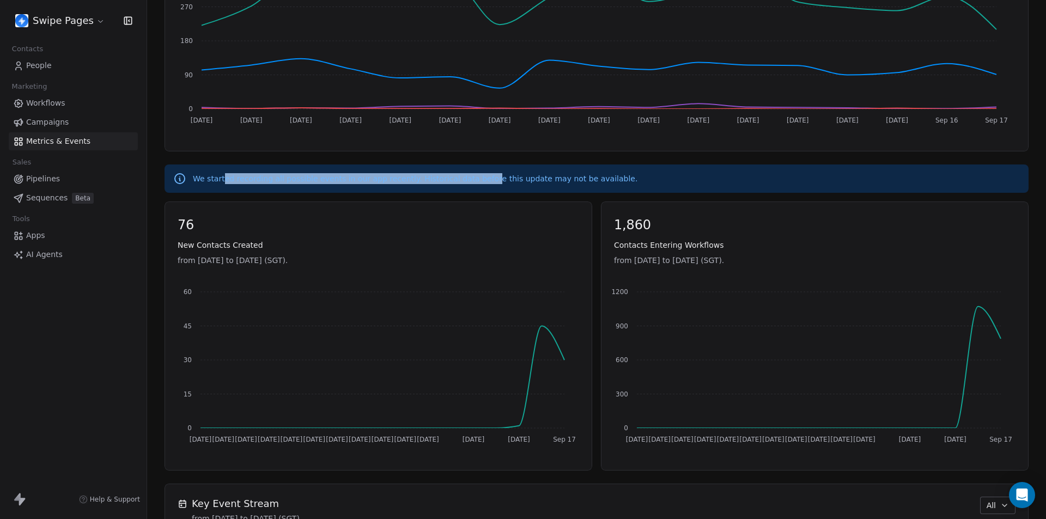
drag, startPoint x: 223, startPoint y: 175, endPoint x: 442, endPoint y: 187, distance: 218.7
click at [478, 185] on div "We started recording all possible events in our app recently. Historical data b…" at bounding box center [596, 178] width 864 height 28
click at [442, 187] on div "We started recording all possible events in our app recently. Historical data b…" at bounding box center [596, 178] width 864 height 28
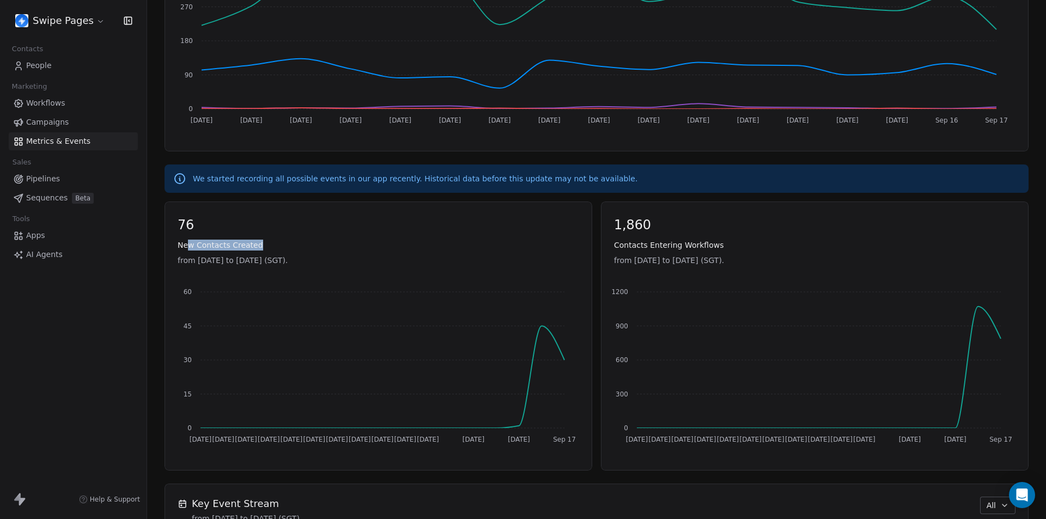
drag, startPoint x: 187, startPoint y: 245, endPoint x: 312, endPoint y: 236, distance: 125.5
click at [312, 236] on div "76 New Contacts Created from [DATE] to [DATE] (SGT). [DATE] [DATE] [DATE] [DATE…" at bounding box center [378, 336] width 401 height 239
drag, startPoint x: 622, startPoint y: 246, endPoint x: 644, endPoint y: 247, distance: 22.4
click at [755, 242] on span "Contacts Entering Workflows" at bounding box center [814, 245] width 401 height 11
click at [644, 247] on span "Contacts Entering Workflows" at bounding box center [814, 245] width 401 height 11
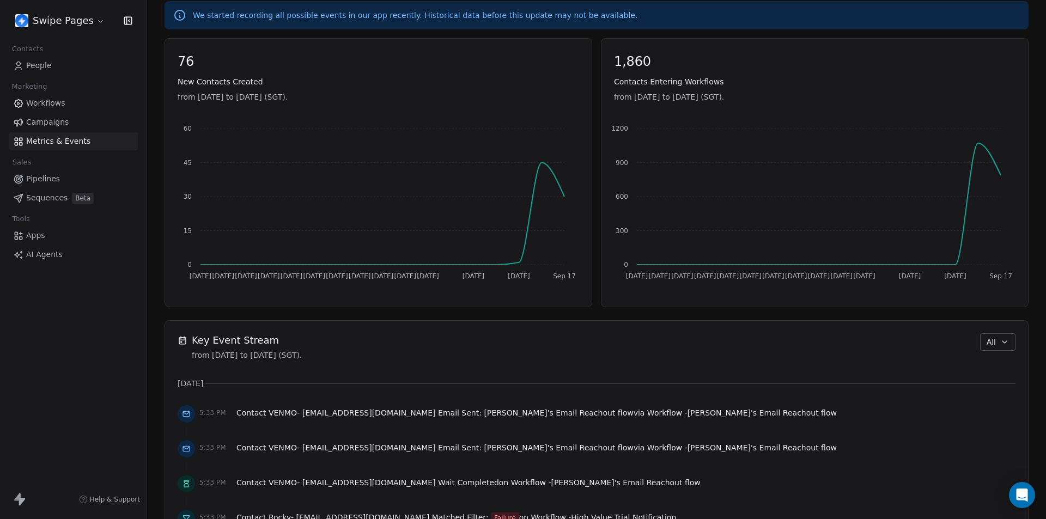
scroll to position [707, 0]
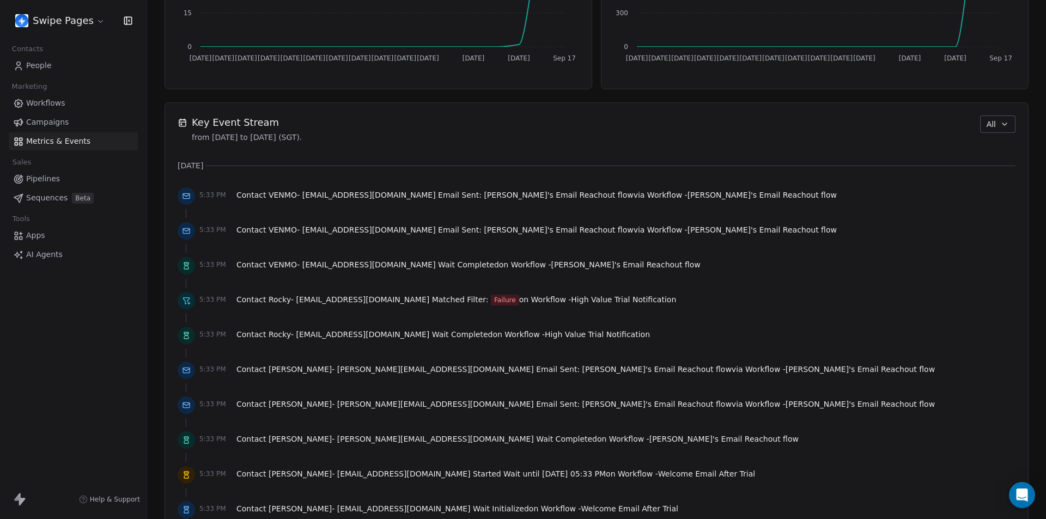
click at [989, 128] on button "All" at bounding box center [997, 123] width 35 height 17
click at [990, 184] on div "Audit" at bounding box center [1000, 183] width 68 height 11
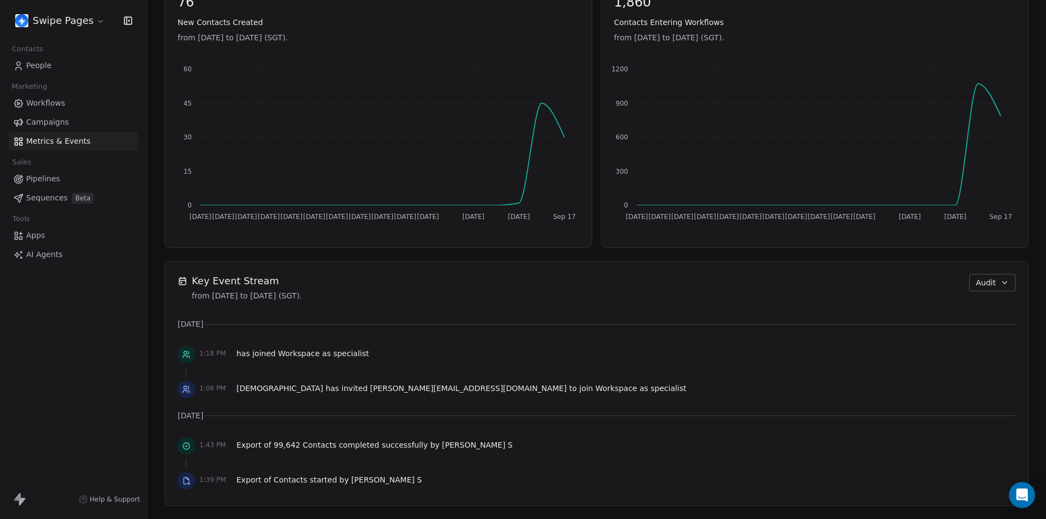
scroll to position [548, 0]
drag, startPoint x: 418, startPoint y: 447, endPoint x: 490, endPoint y: 445, distance: 71.4
click at [490, 445] on div "1:43 PM Export of 99,642 Contacts completed successfully by [PERSON_NAME] S" at bounding box center [597, 446] width 838 height 24
click at [442, 445] on span "[PERSON_NAME] S" at bounding box center [477, 445] width 71 height 9
drag, startPoint x: 260, startPoint y: 485, endPoint x: 339, endPoint y: 485, distance: 79.5
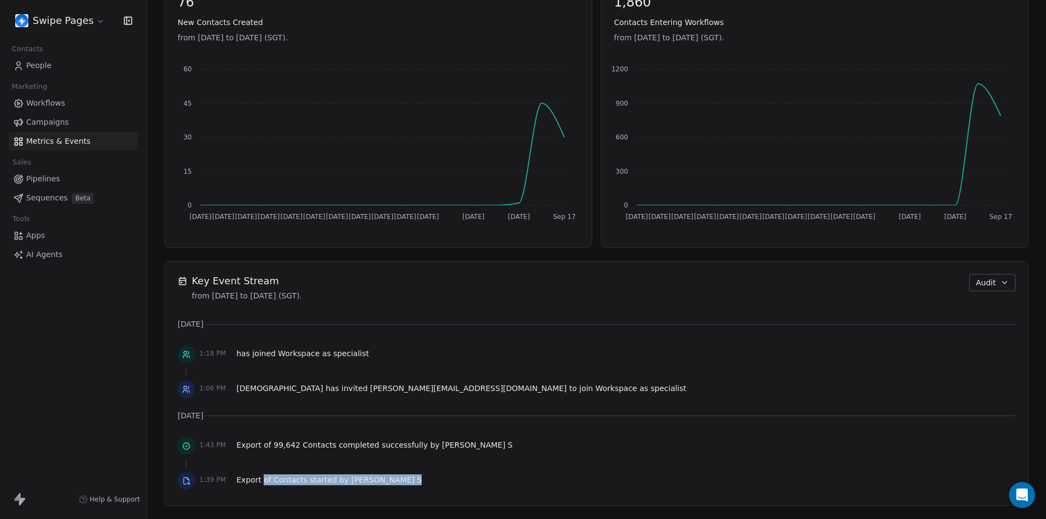
click at [400, 489] on div "1:39 PM Export of Contacts started by [PERSON_NAME]" at bounding box center [597, 481] width 838 height 24
click at [338, 484] on span "Export of Contacts started by [PERSON_NAME] S" at bounding box center [328, 479] width 185 height 11
drag, startPoint x: 192, startPoint y: 285, endPoint x: 265, endPoint y: 280, distance: 73.7
click at [298, 278] on span "Key Event Stream" at bounding box center [247, 281] width 110 height 14
click at [248, 280] on span "Key Event Stream" at bounding box center [247, 281] width 110 height 14
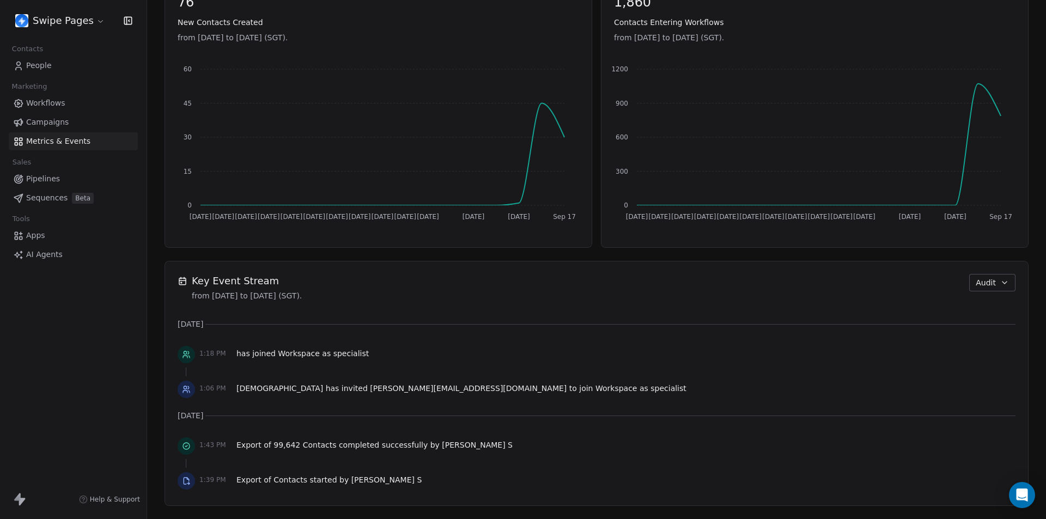
click at [985, 287] on span "Audit" at bounding box center [985, 282] width 20 height 11
click at [983, 323] on span "Workflow" at bounding box center [983, 324] width 35 height 11
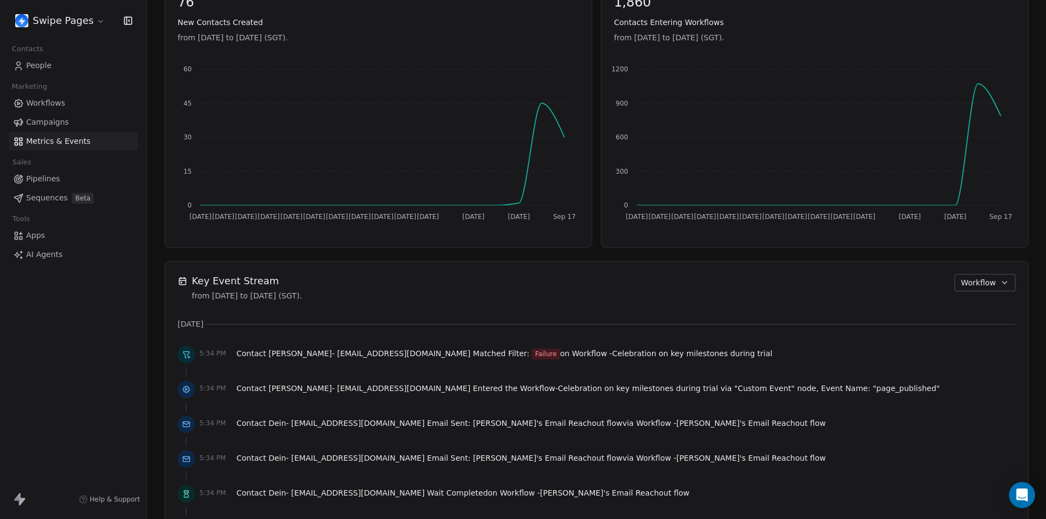
click at [970, 284] on span "Workflow" at bounding box center [978, 282] width 35 height 11
click at [980, 337] on div "Audit" at bounding box center [992, 342] width 68 height 11
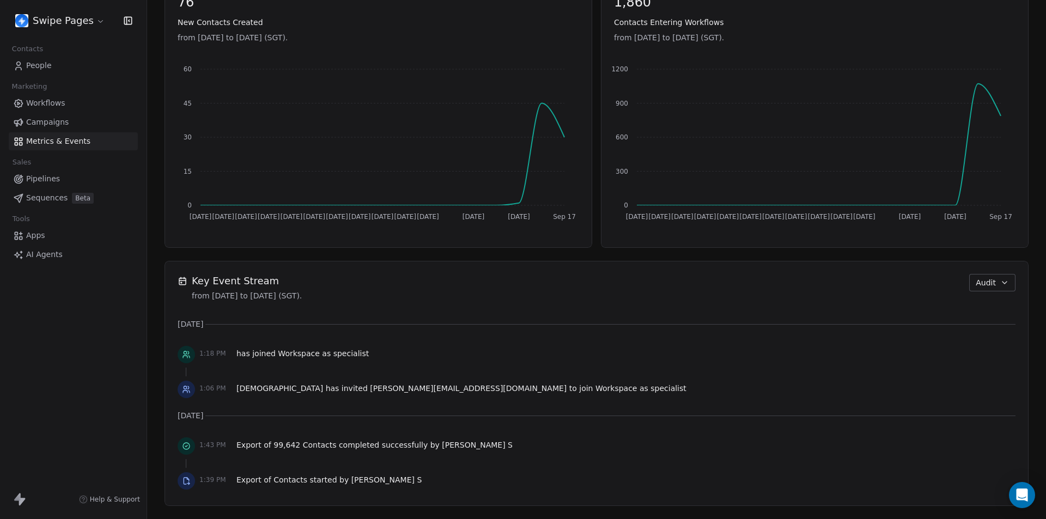
click at [983, 279] on span "Audit" at bounding box center [985, 282] width 20 height 11
click at [981, 321] on span "Workflow" at bounding box center [983, 324] width 35 height 11
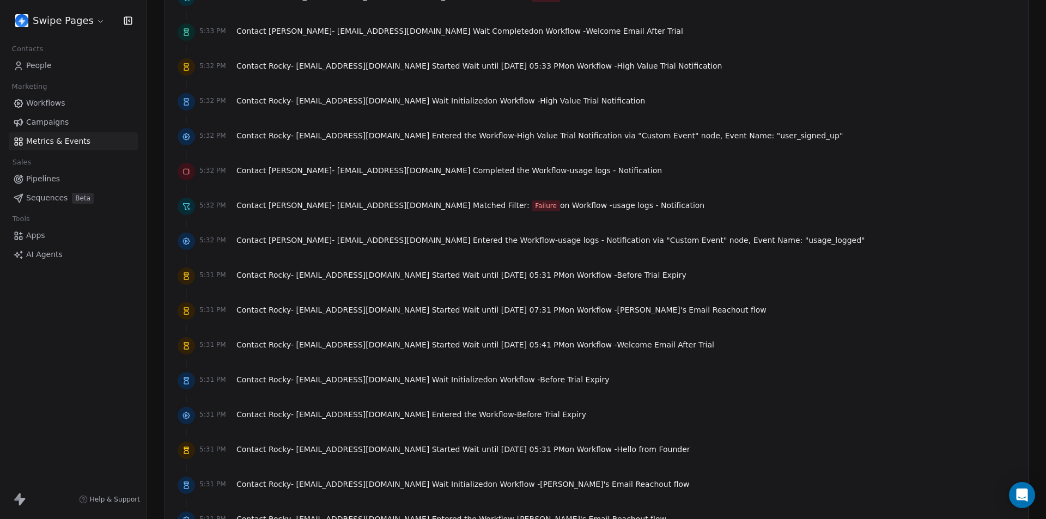
scroll to position [2169, 0]
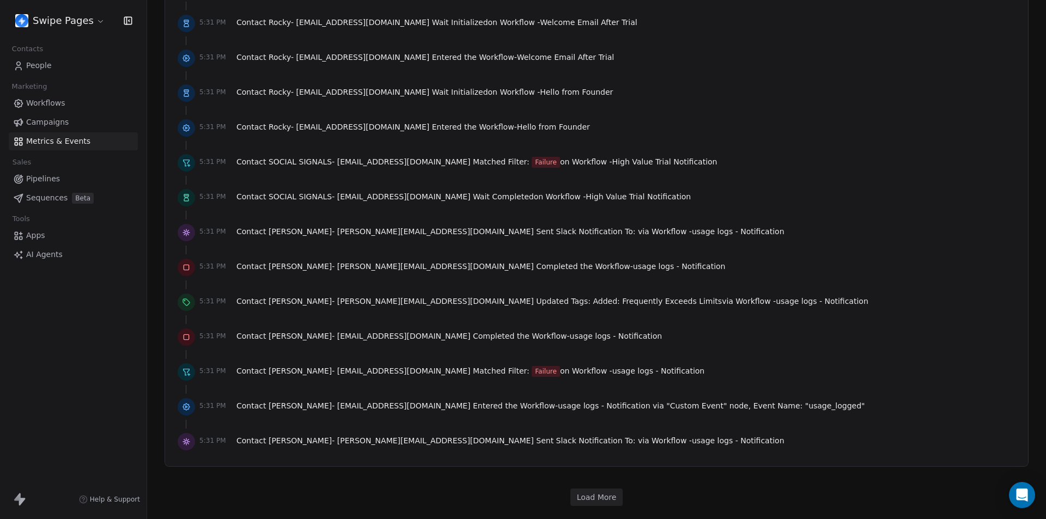
click at [597, 498] on button "Load More" at bounding box center [596, 497] width 53 height 17
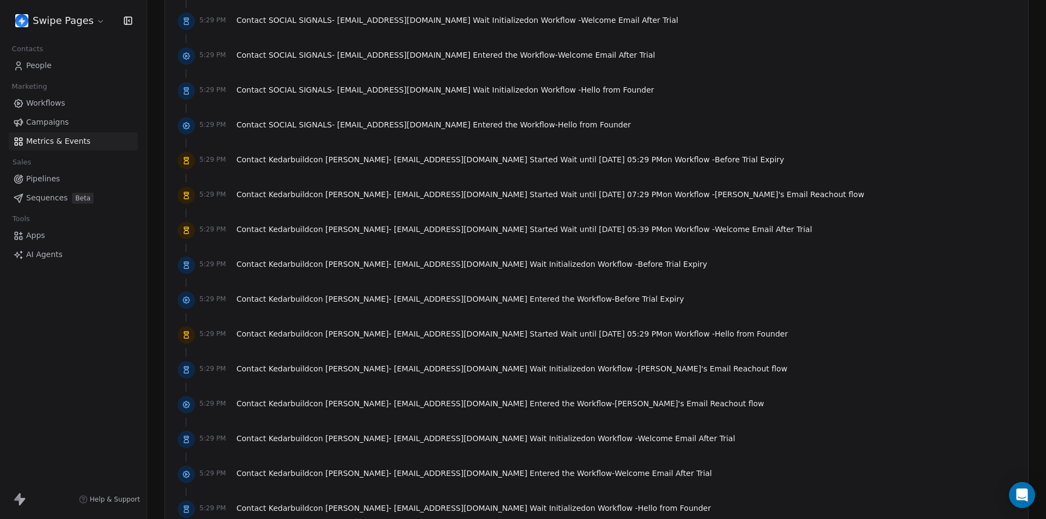
scroll to position [3912, 0]
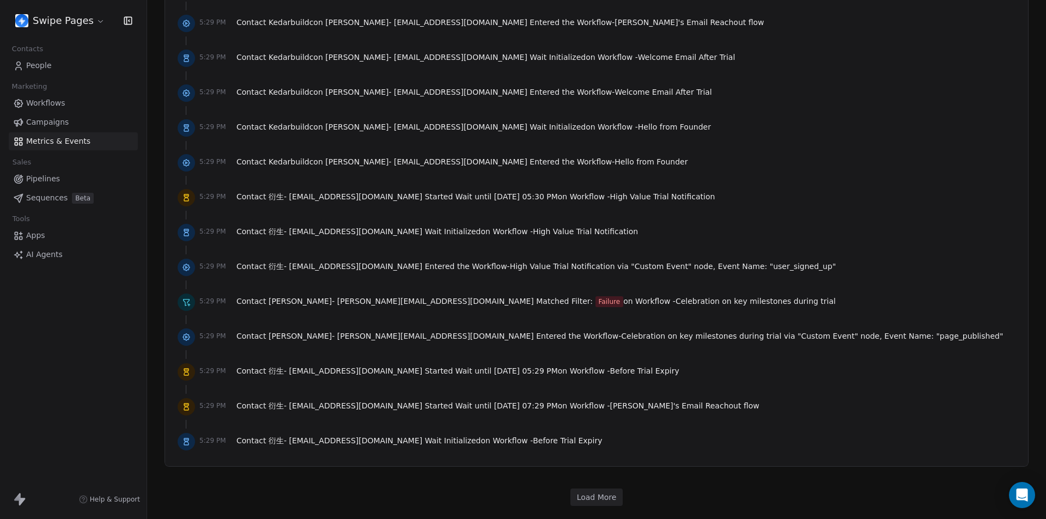
click at [597, 501] on button "Load More" at bounding box center [596, 497] width 53 height 17
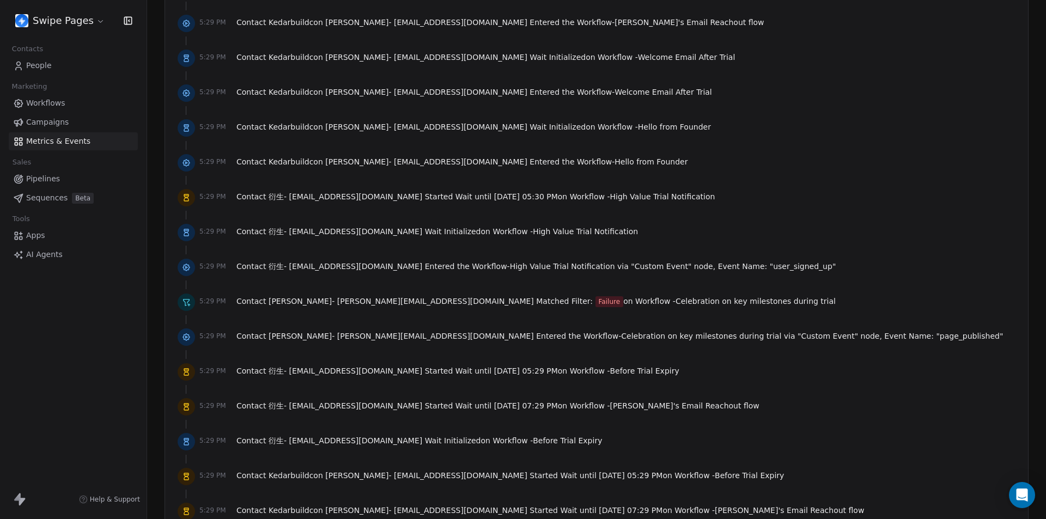
scroll to position [3967, 0]
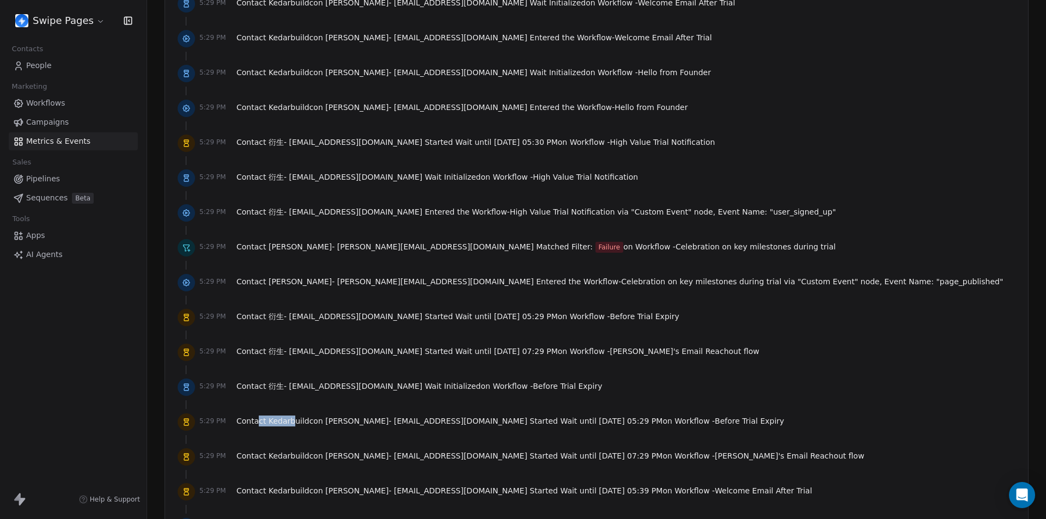
drag, startPoint x: 256, startPoint y: 420, endPoint x: 298, endPoint y: 417, distance: 42.1
click at [298, 417] on span "Contact Kedarbuildcon [PERSON_NAME] - [EMAIL_ADDRESS][DOMAIN_NAME] Started Wait…" at bounding box center [509, 421] width 547 height 11
drag, startPoint x: 265, startPoint y: 455, endPoint x: 302, endPoint y: 456, distance: 36.5
click at [301, 456] on span "Kedarbuildcon [PERSON_NAME] - [EMAIL_ADDRESS][DOMAIN_NAME]" at bounding box center [398, 456] width 259 height 9
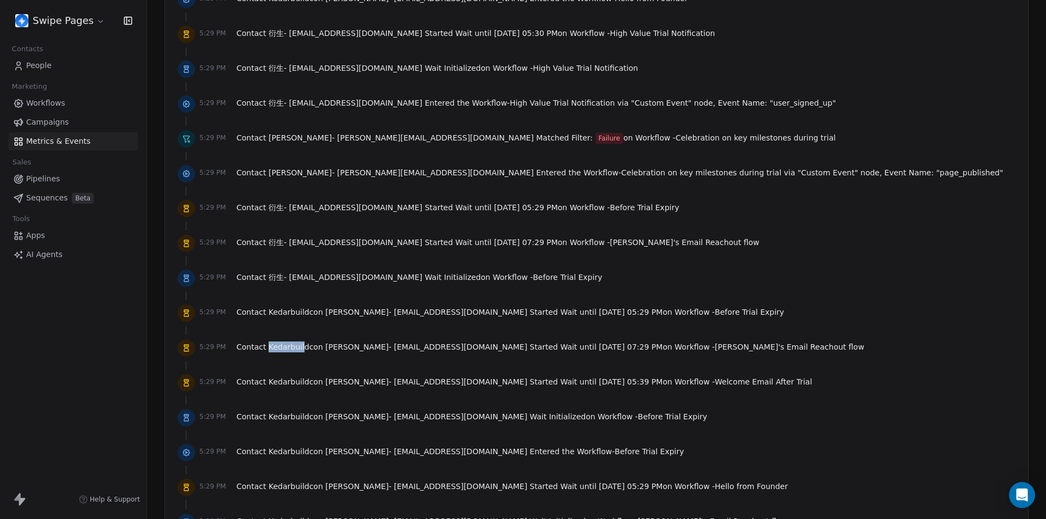
scroll to position [4185, 0]
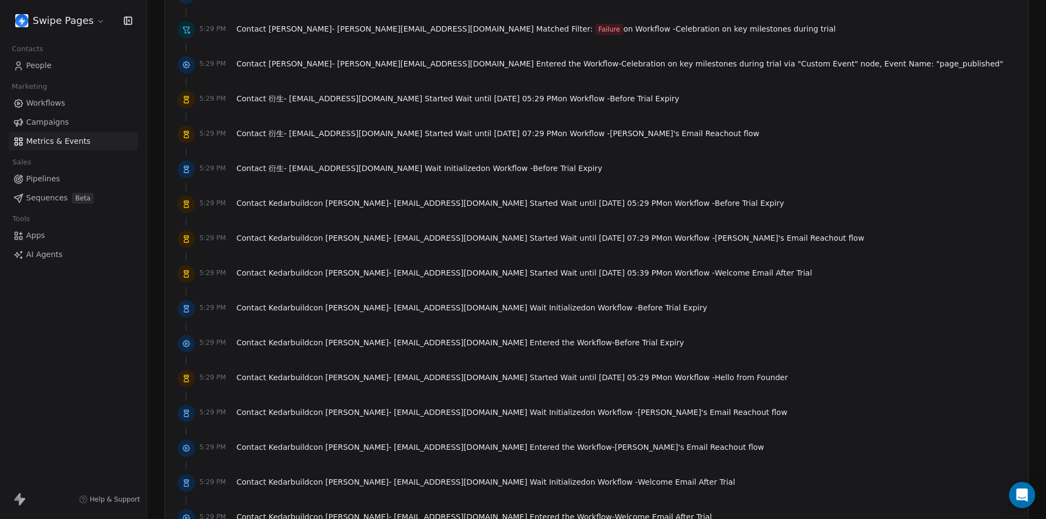
drag, startPoint x: 270, startPoint y: 269, endPoint x: 278, endPoint y: 269, distance: 7.6
click at [276, 269] on span "Contact Kedarbuildcon [PERSON_NAME] - [EMAIL_ADDRESS][DOMAIN_NAME] Started Wait…" at bounding box center [524, 272] width 576 height 11
drag, startPoint x: 264, startPoint y: 306, endPoint x: 304, endPoint y: 306, distance: 40.3
click at [304, 306] on span "Contact Kedarbuildcon [PERSON_NAME] - [EMAIL_ADDRESS][DOMAIN_NAME] Wait Initial…" at bounding box center [471, 307] width 471 height 11
drag, startPoint x: 276, startPoint y: 340, endPoint x: 316, endPoint y: 368, distance: 48.5
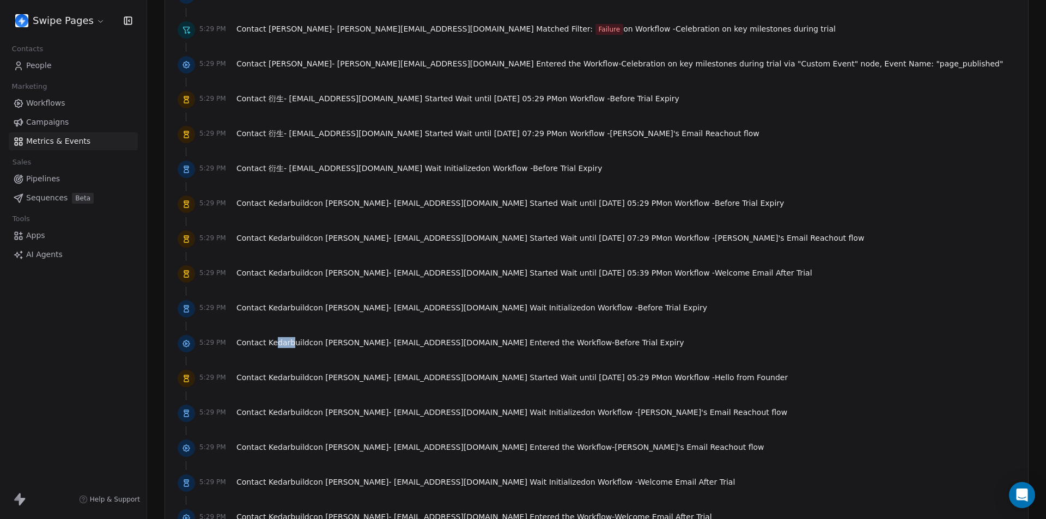
click at [324, 347] on span "Kedarbuildcon [PERSON_NAME] - [EMAIL_ADDRESS][DOMAIN_NAME]" at bounding box center [398, 342] width 259 height 9
drag, startPoint x: 282, startPoint y: 379, endPoint x: 302, endPoint y: 409, distance: 36.6
click at [322, 379] on span "Kedarbuildcon [PERSON_NAME] - [EMAIL_ADDRESS][DOMAIN_NAME]" at bounding box center [398, 377] width 259 height 9
drag, startPoint x: 275, startPoint y: 410, endPoint x: 355, endPoint y: 413, distance: 79.6
click at [355, 413] on span "Kedarbuildcon [PERSON_NAME] - [EMAIL_ADDRESS][DOMAIN_NAME]" at bounding box center [398, 412] width 259 height 9
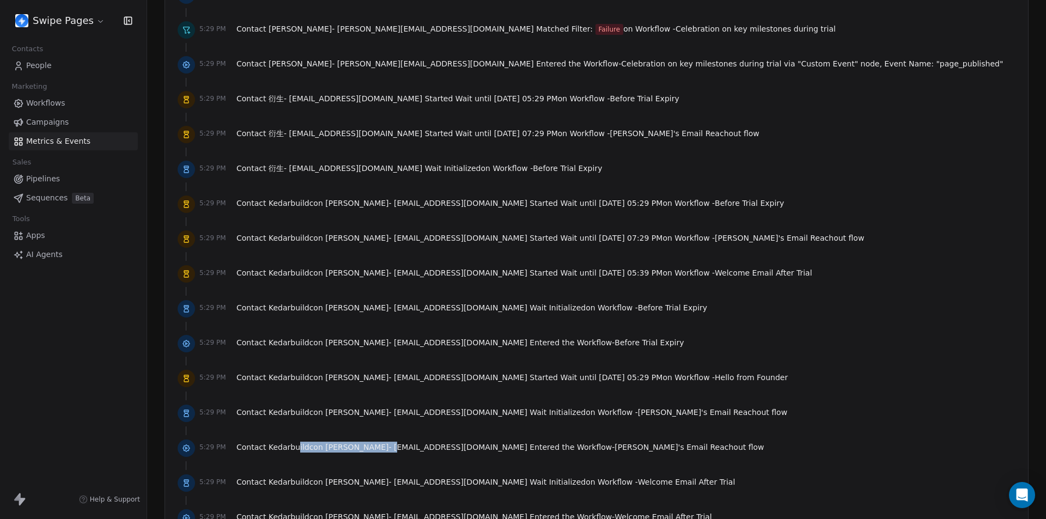
click at [371, 452] on span "Kedarbuildcon [PERSON_NAME] - [EMAIL_ADDRESS][DOMAIN_NAME]" at bounding box center [398, 447] width 259 height 9
click at [384, 481] on span "Kedarbuildcon [PERSON_NAME] - [EMAIL_ADDRESS][DOMAIN_NAME]" at bounding box center [398, 482] width 259 height 9
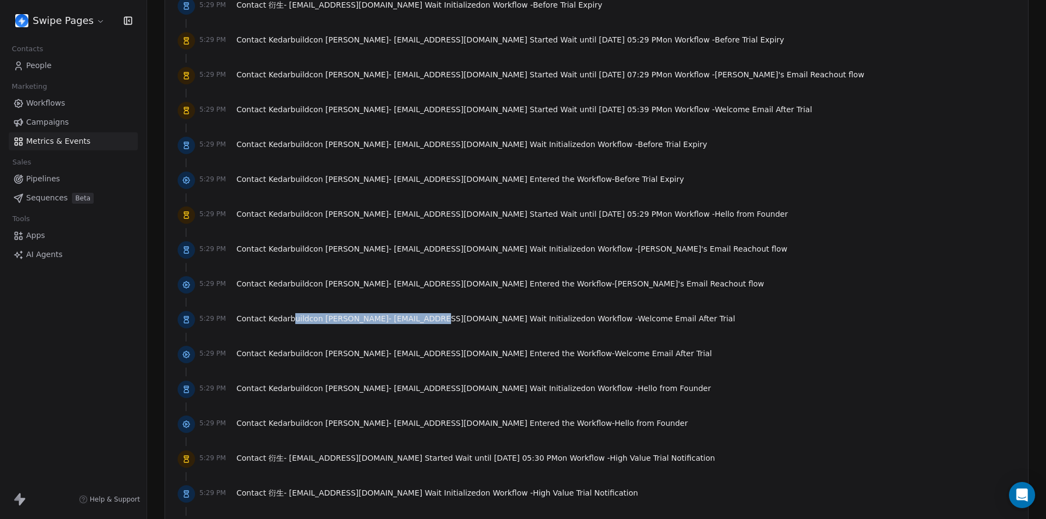
scroll to position [4403, 0]
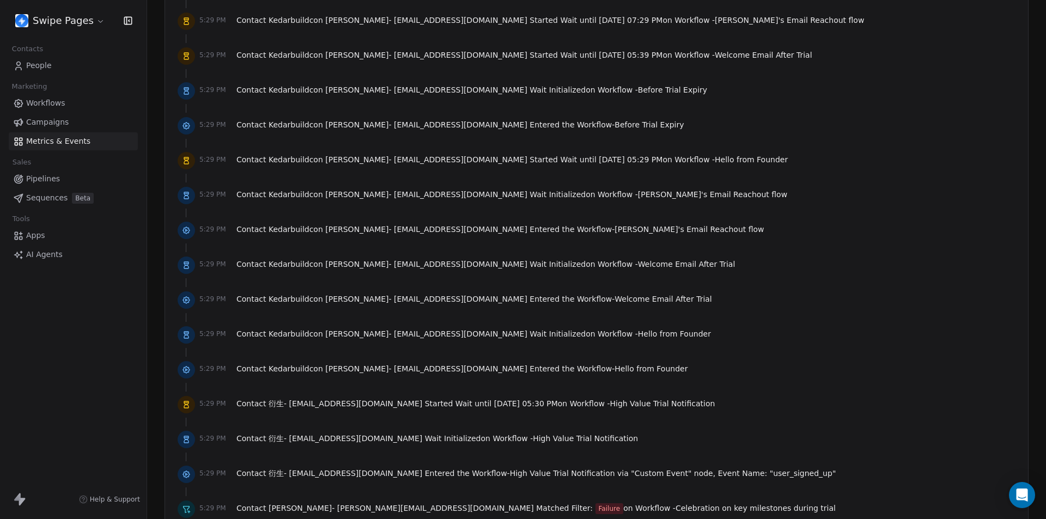
drag, startPoint x: 303, startPoint y: 295, endPoint x: 359, endPoint y: 314, distance: 58.9
click at [353, 296] on span "Kedarbuildcon [PERSON_NAME] - [EMAIL_ADDRESS][DOMAIN_NAME]" at bounding box center [398, 299] width 259 height 9
drag, startPoint x: 304, startPoint y: 331, endPoint x: 351, endPoint y: 362, distance: 56.2
click at [367, 334] on span "Kedarbuildcon [PERSON_NAME] - [EMAIL_ADDRESS][DOMAIN_NAME]" at bounding box center [398, 334] width 259 height 9
drag, startPoint x: 331, startPoint y: 370, endPoint x: 369, endPoint y: 399, distance: 47.1
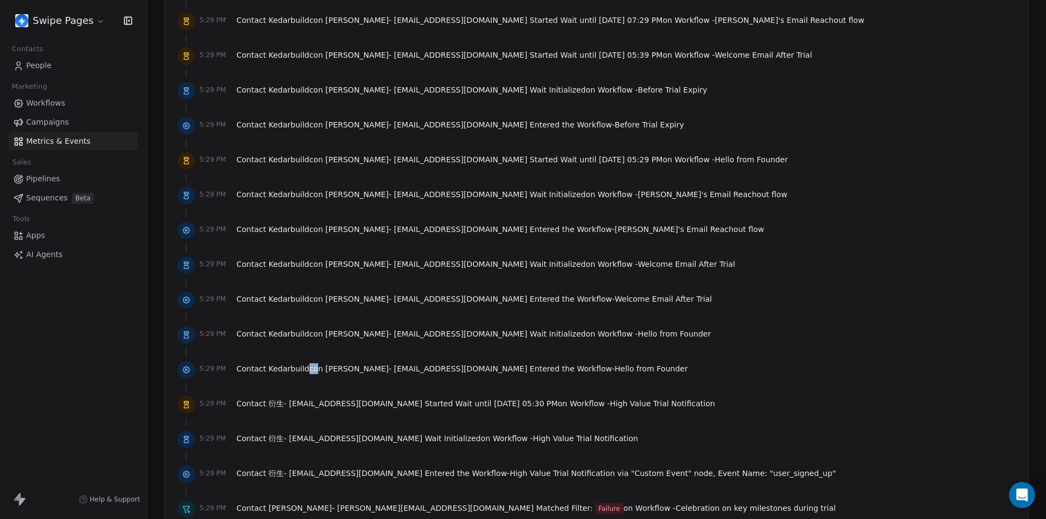
click at [381, 370] on span "Kedarbuildcon [PERSON_NAME] - [EMAIL_ADDRESS][DOMAIN_NAME]" at bounding box center [398, 368] width 259 height 9
drag, startPoint x: 357, startPoint y: 408, endPoint x: 393, endPoint y: 410, distance: 36.0
click at [386, 409] on div "Contact 衍生 - [EMAIL_ADDRESS][DOMAIN_NAME] Started Wait until [DATE] 05:30 PM on…" at bounding box center [475, 405] width 478 height 15
drag, startPoint x: 330, startPoint y: 438, endPoint x: 395, endPoint y: 444, distance: 65.6
click at [391, 440] on span "Contact 衍生 - [EMAIL_ADDRESS][DOMAIN_NAME] Wait Initialized on Workflow - High V…" at bounding box center [436, 438] width 401 height 11
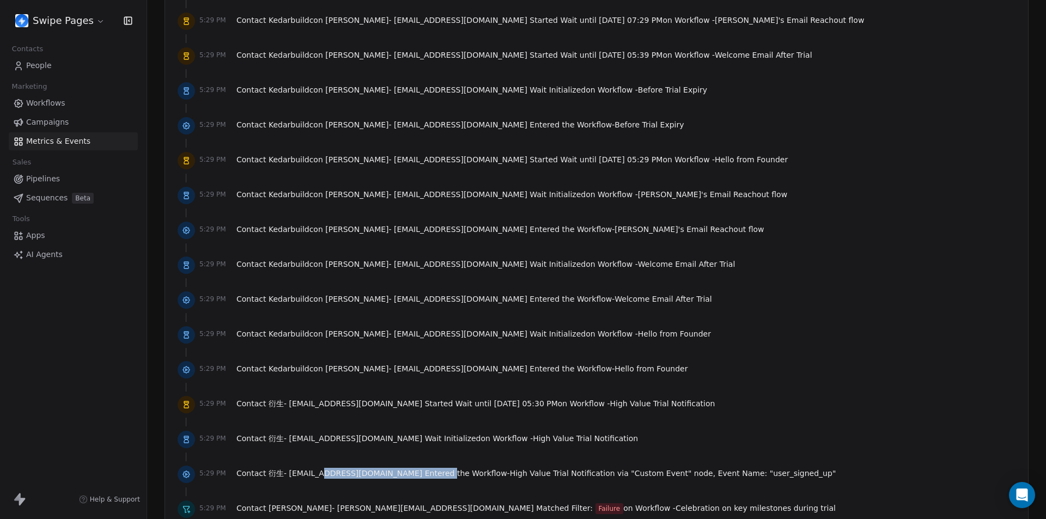
drag, startPoint x: 310, startPoint y: 472, endPoint x: 404, endPoint y: 437, distance: 99.4
click at [402, 474] on span "Contact 衍生 - [EMAIL_ADDRESS][DOMAIN_NAME] Entered the Workflow - High Value Tri…" at bounding box center [535, 473] width 599 height 11
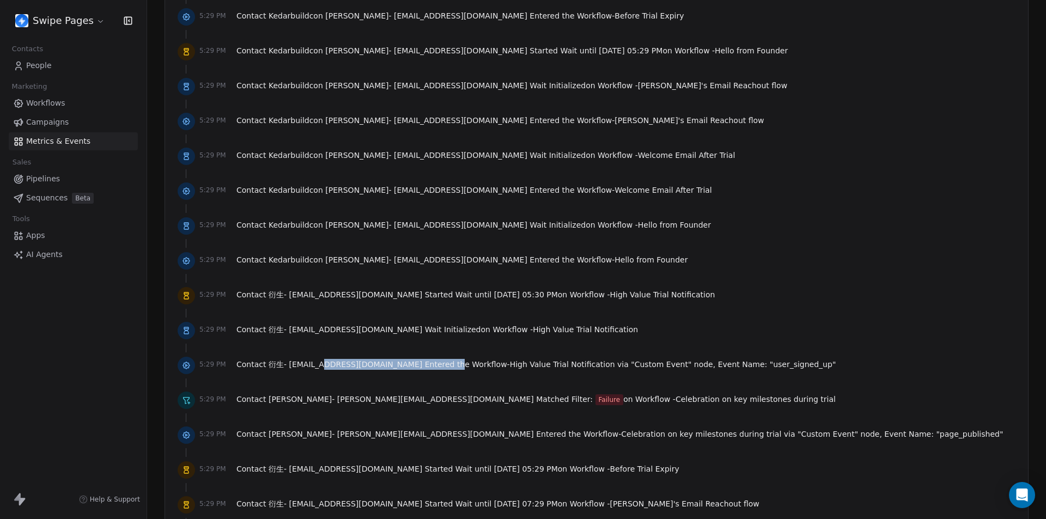
scroll to position [4566, 0]
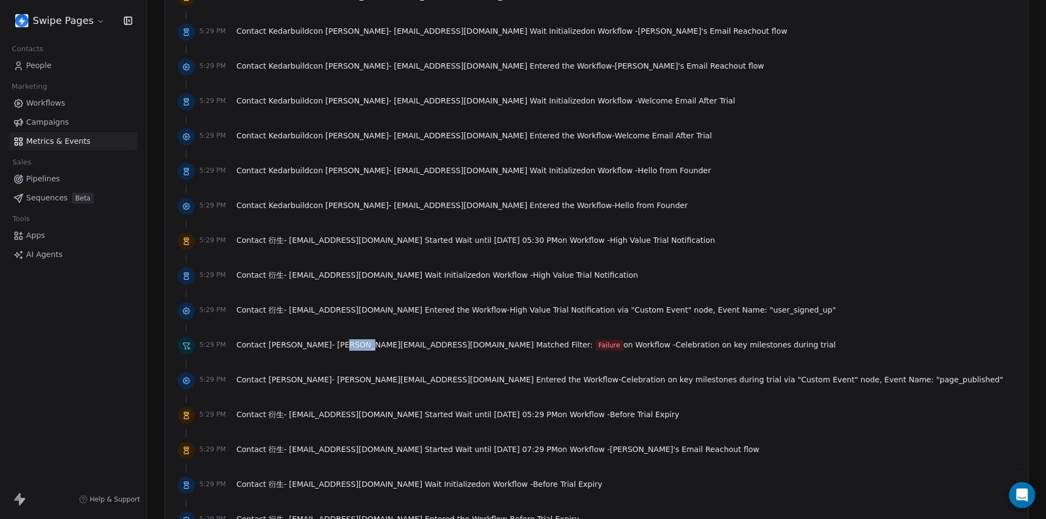
click at [379, 345] on span "[PERSON_NAME] - [PERSON_NAME][EMAIL_ADDRESS][DOMAIN_NAME]" at bounding box center [401, 344] width 265 height 9
click at [276, 272] on span "衍生 - [EMAIL_ADDRESS][DOMAIN_NAME]" at bounding box center [346, 275] width 154 height 9
click at [270, 276] on span "衍生 - [EMAIL_ADDRESS][DOMAIN_NAME]" at bounding box center [346, 275] width 154 height 9
drag, startPoint x: 289, startPoint y: 277, endPoint x: 363, endPoint y: 277, distance: 74.6
click at [363, 277] on span "衍生 - [EMAIL_ADDRESS][DOMAIN_NAME]" at bounding box center [346, 275] width 154 height 9
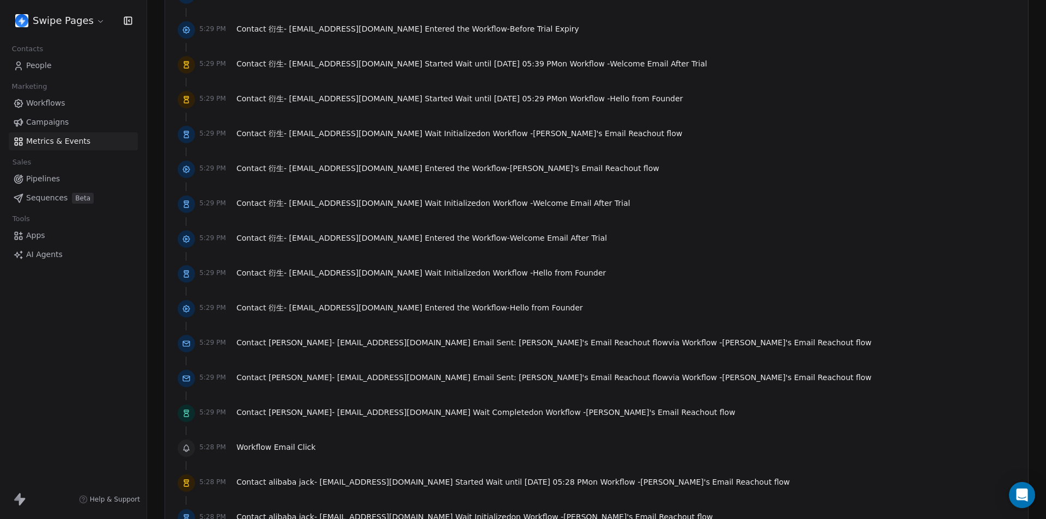
scroll to position [5002, 0]
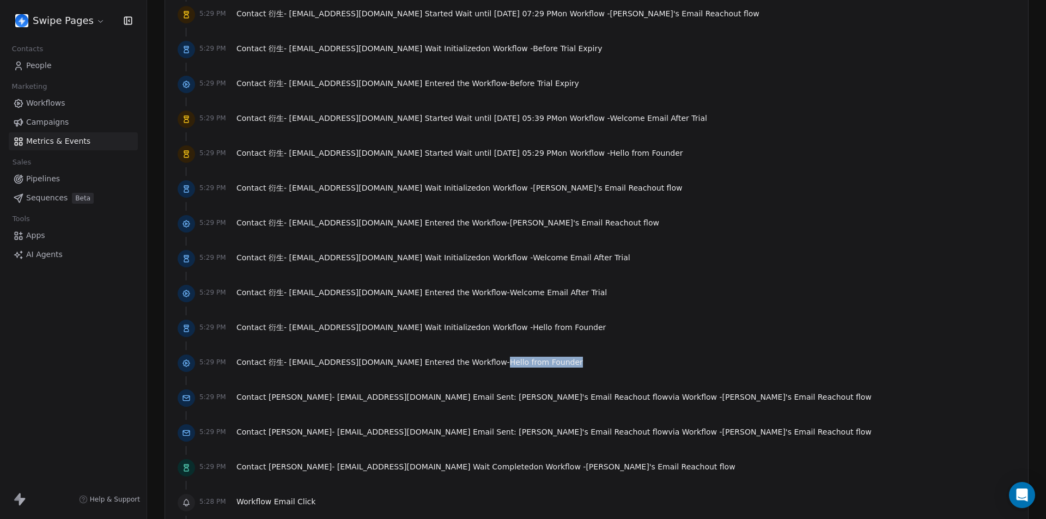
drag, startPoint x: 449, startPoint y: 363, endPoint x: 534, endPoint y: 363, distance: 85.5
click at [534, 363] on div "5:29 PM Contact 衍生 - [EMAIL_ADDRESS][DOMAIN_NAME] Entered the Workflow - Hello …" at bounding box center [597, 363] width 838 height 24
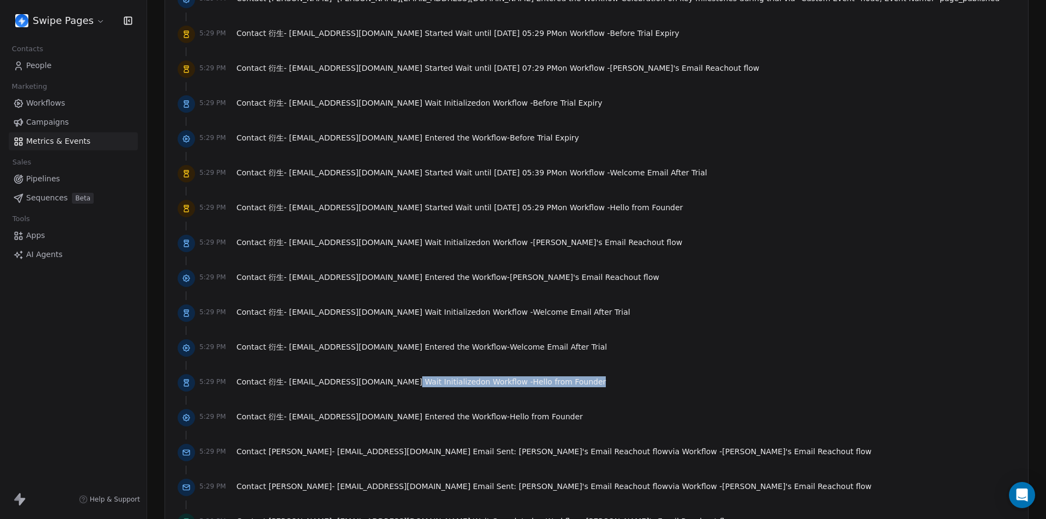
drag, startPoint x: 362, startPoint y: 380, endPoint x: 548, endPoint y: 381, distance: 186.3
click at [548, 381] on div "5:29 PM Contact 衍生 - [EMAIL_ADDRESS][DOMAIN_NAME] Wait Initialized on Workflow …" at bounding box center [597, 383] width 838 height 24
click at [533, 385] on span "Hello from Founder" at bounding box center [569, 381] width 73 height 9
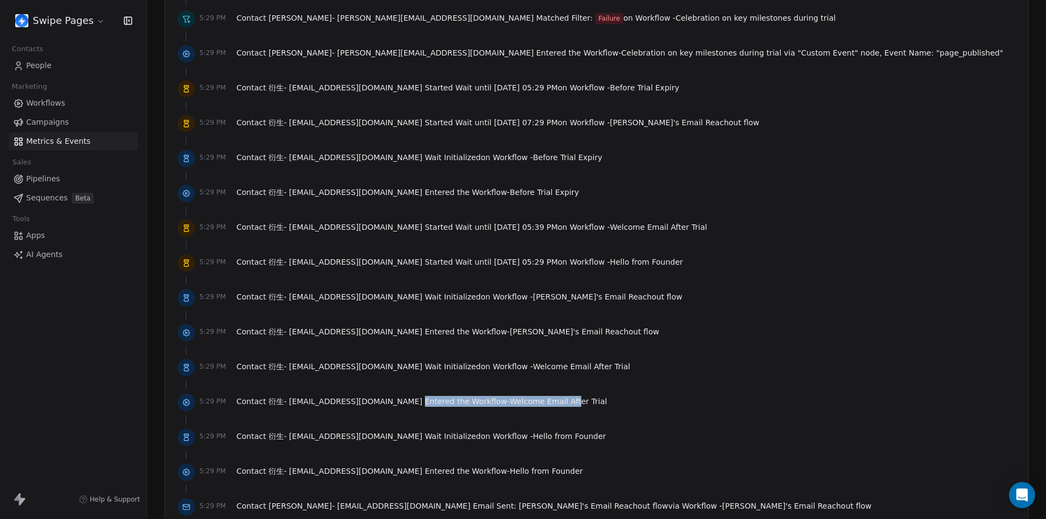
drag, startPoint x: 368, startPoint y: 400, endPoint x: 516, endPoint y: 400, distance: 147.6
click at [516, 400] on span "Contact 衍生 - [EMAIL_ADDRESS][DOMAIN_NAME] Entered the Workflow - Welcome Email …" at bounding box center [421, 401] width 370 height 11
click at [510, 403] on span "Welcome Email After Trial" at bounding box center [558, 401] width 97 height 9
drag, startPoint x: 373, startPoint y: 367, endPoint x: 564, endPoint y: 372, distance: 191.8
click at [565, 372] on div "5:29 PM Contact 衍生 - [EMAIL_ADDRESS][DOMAIN_NAME] Wait Initialized on Workflow …" at bounding box center [597, 368] width 838 height 24
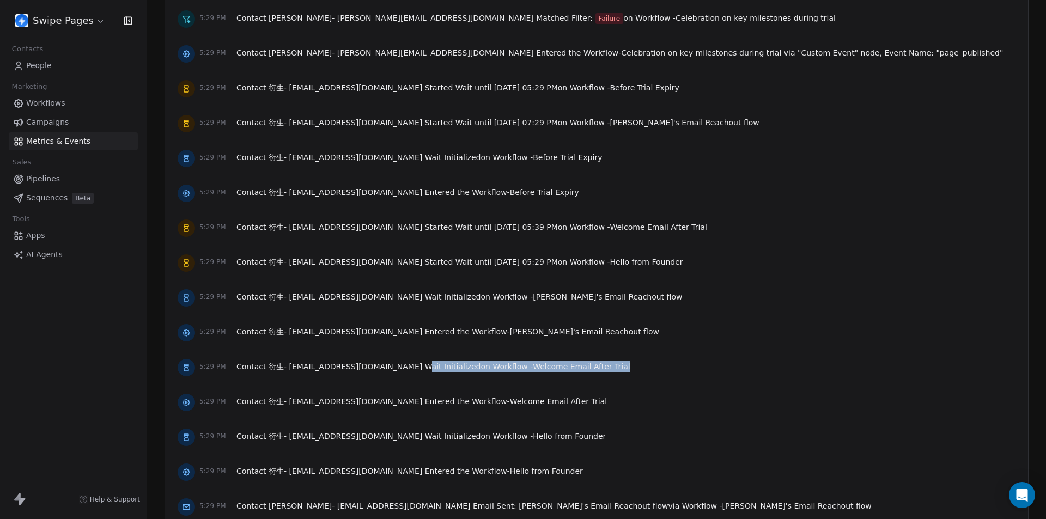
click at [533, 369] on span "Welcome Email After Trial" at bounding box center [581, 366] width 97 height 9
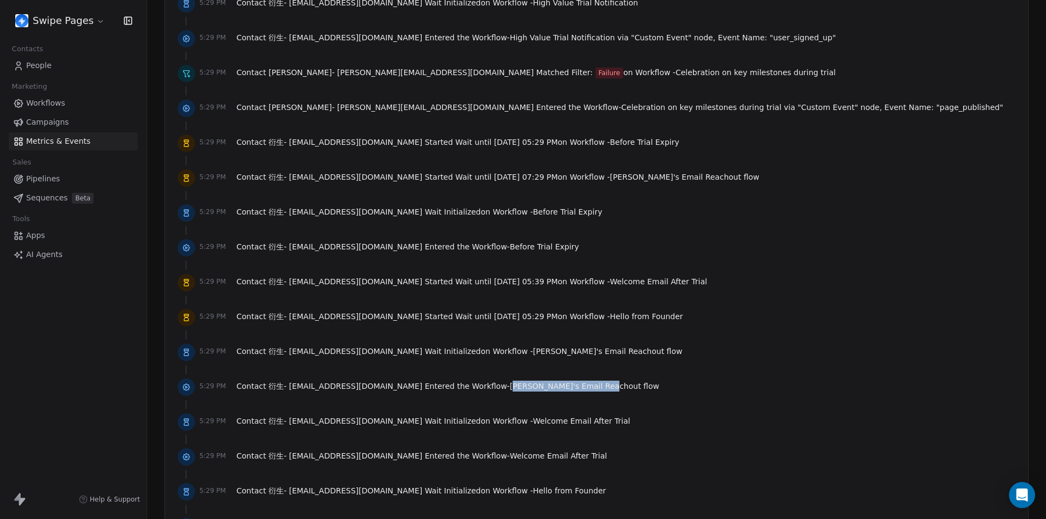
drag, startPoint x: 503, startPoint y: 386, endPoint x: 545, endPoint y: 387, distance: 42.5
click at [545, 387] on div "5:29 PM Contact 衍生 - [EMAIL_ADDRESS][DOMAIN_NAME] Entered the Workflow - [PERSO…" at bounding box center [597, 387] width 838 height 24
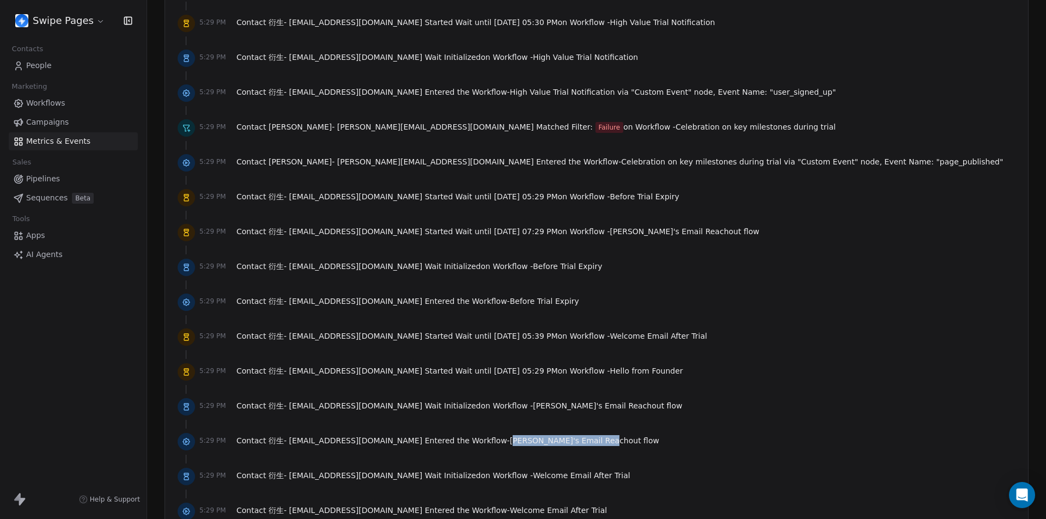
scroll to position [4729, 0]
